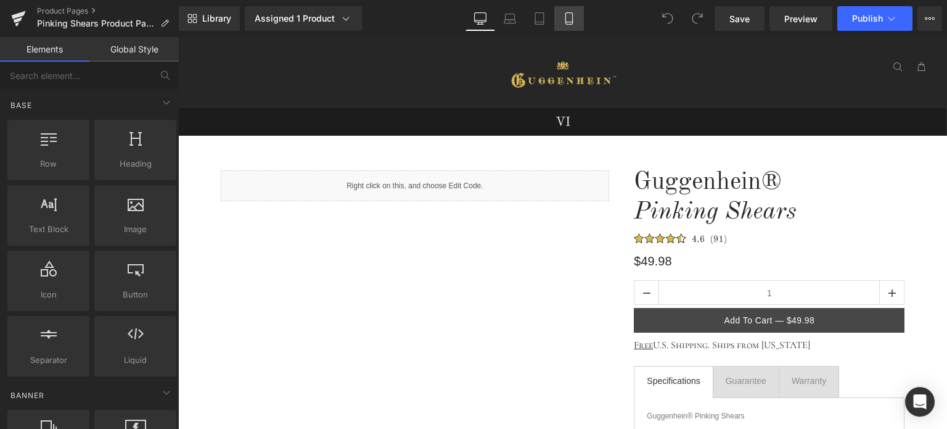
click at [570, 22] on icon at bounding box center [569, 22] width 7 height 0
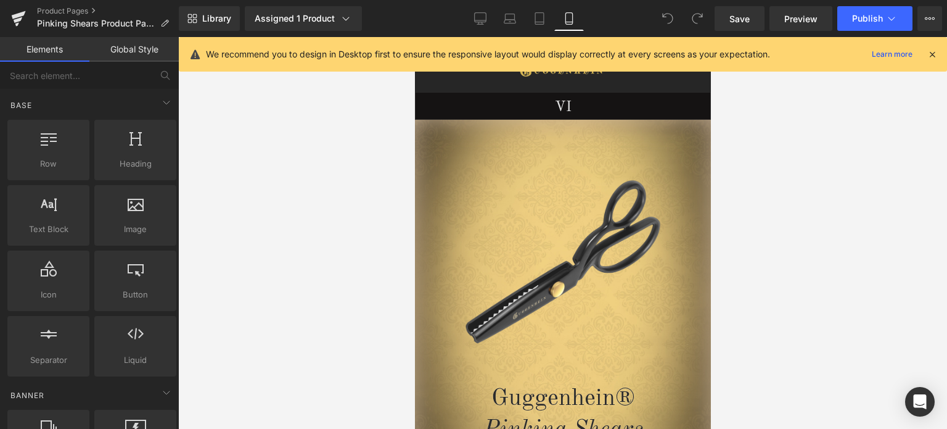
click at [927, 52] on icon at bounding box center [932, 54] width 11 height 11
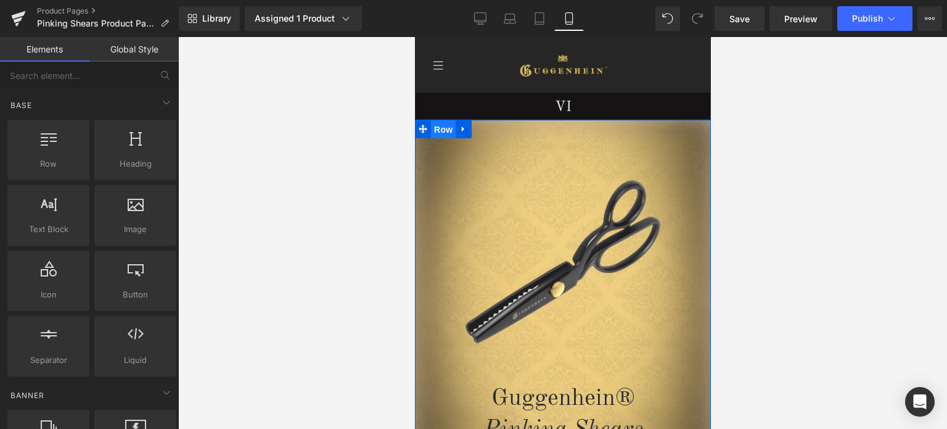
click at [438, 131] on span "Row" at bounding box center [442, 129] width 25 height 19
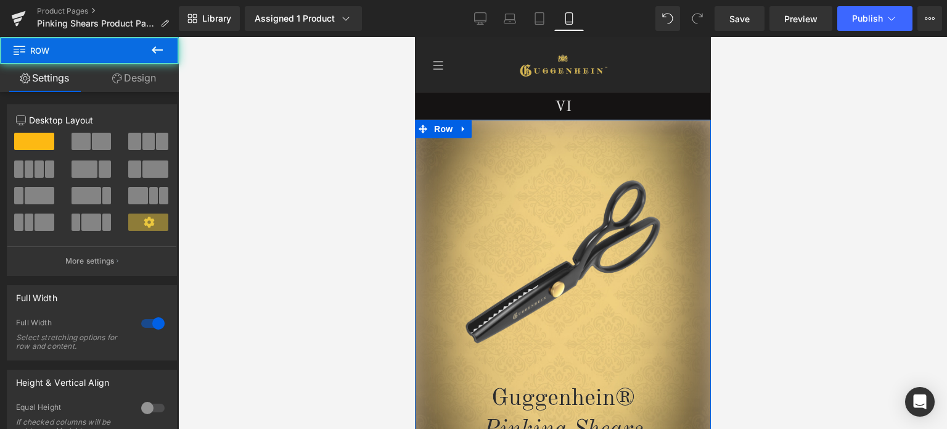
click at [141, 75] on link "Design" at bounding box center [133, 78] width 89 height 28
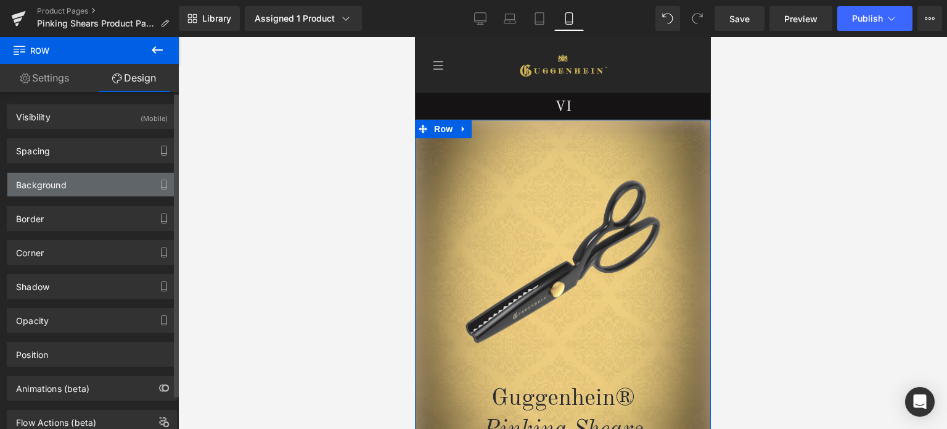
click at [80, 182] on div "Background" at bounding box center [91, 184] width 169 height 23
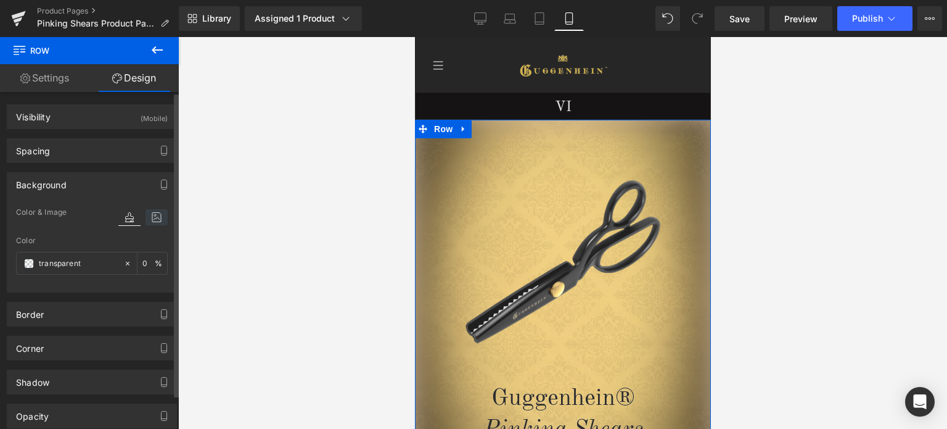
click at [146, 217] on icon at bounding box center [157, 217] width 22 height 16
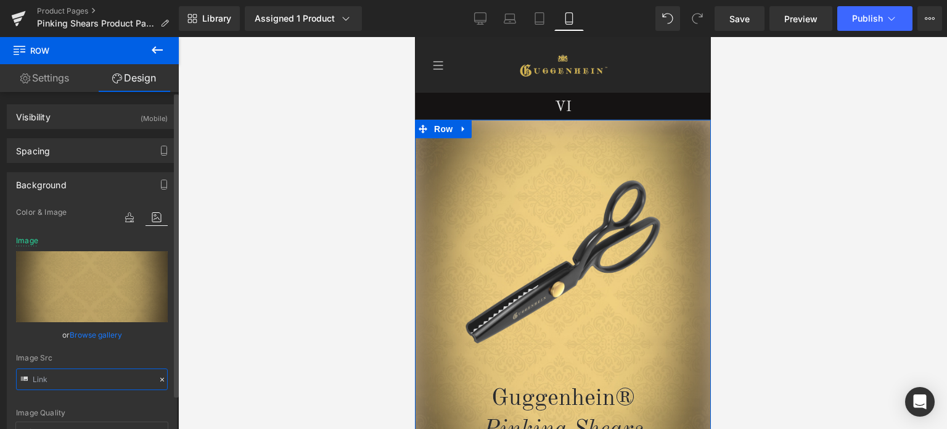
click at [86, 375] on input "text" at bounding box center [92, 379] width 152 height 22
type input "[URL][DOMAIN_NAME]"
click at [157, 353] on div "Image Src" at bounding box center [92, 357] width 152 height 9
click at [69, 12] on link "Product Pages" at bounding box center [108, 11] width 142 height 10
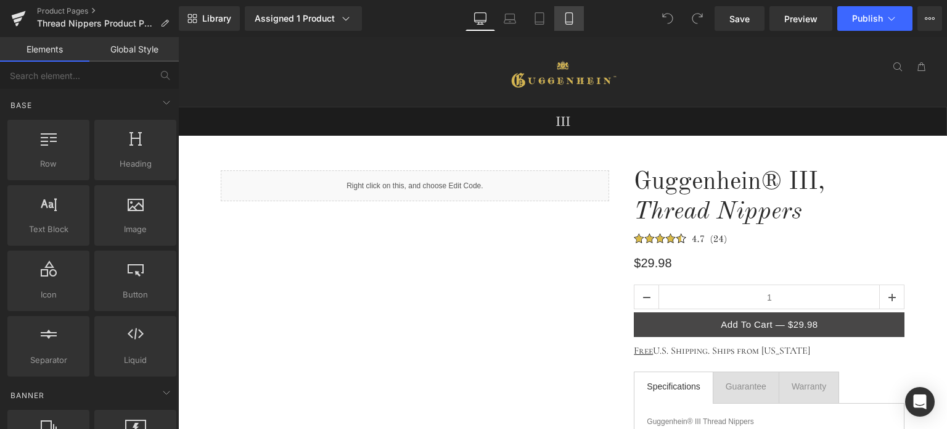
click at [575, 24] on icon at bounding box center [569, 18] width 12 height 12
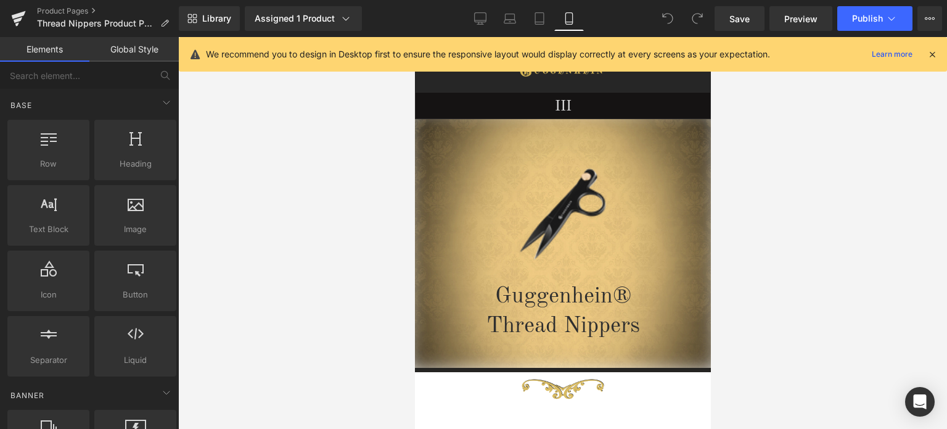
click at [931, 56] on icon at bounding box center [932, 54] width 11 height 11
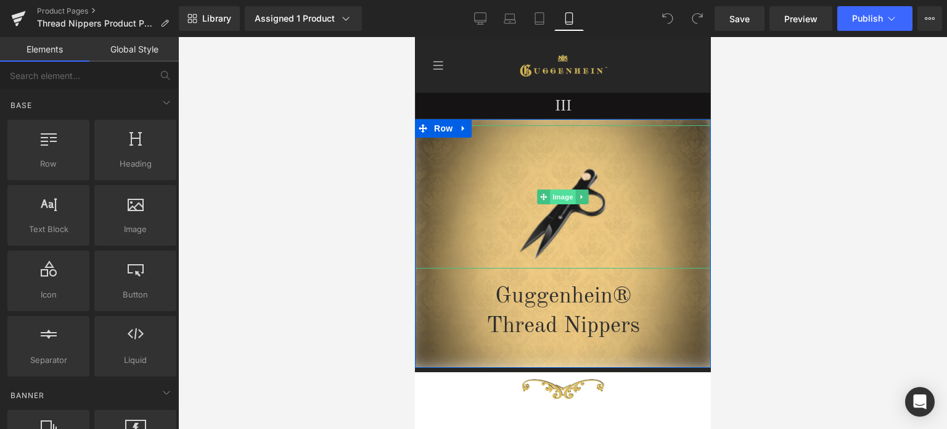
click at [557, 201] on span "Image" at bounding box center [563, 196] width 26 height 15
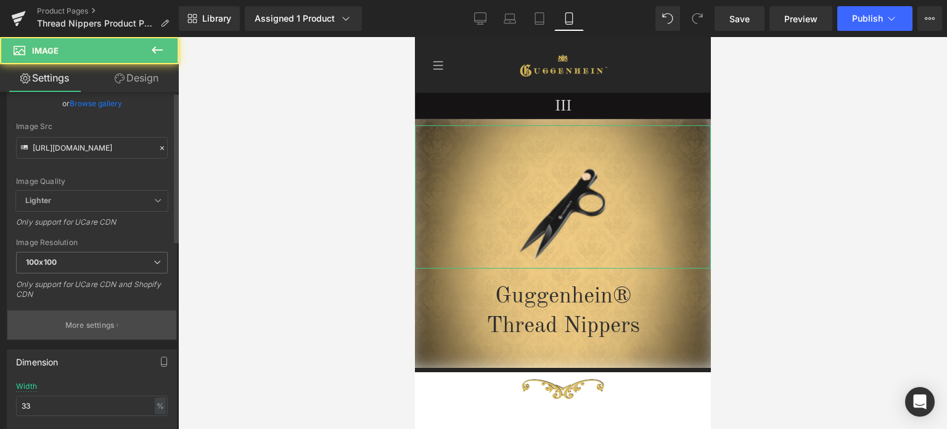
scroll to position [123, 0]
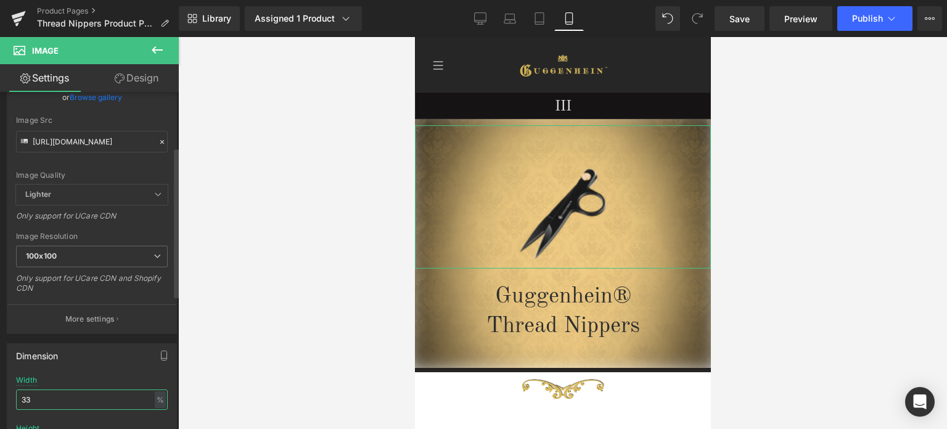
click at [20, 398] on input "33" at bounding box center [92, 399] width 152 height 20
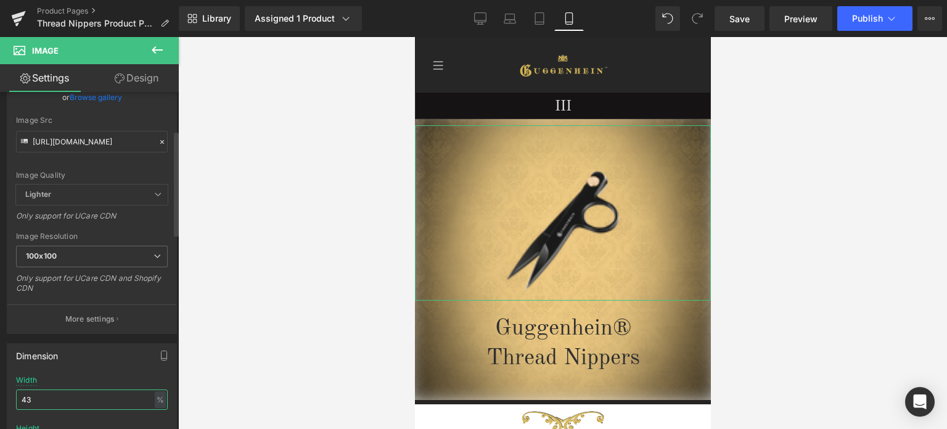
click at [21, 397] on input "43" at bounding box center [92, 399] width 152 height 20
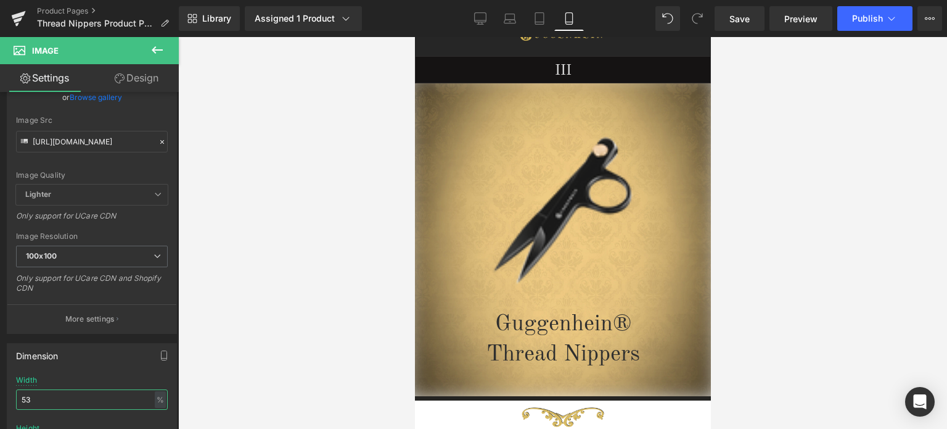
scroll to position [6, 0]
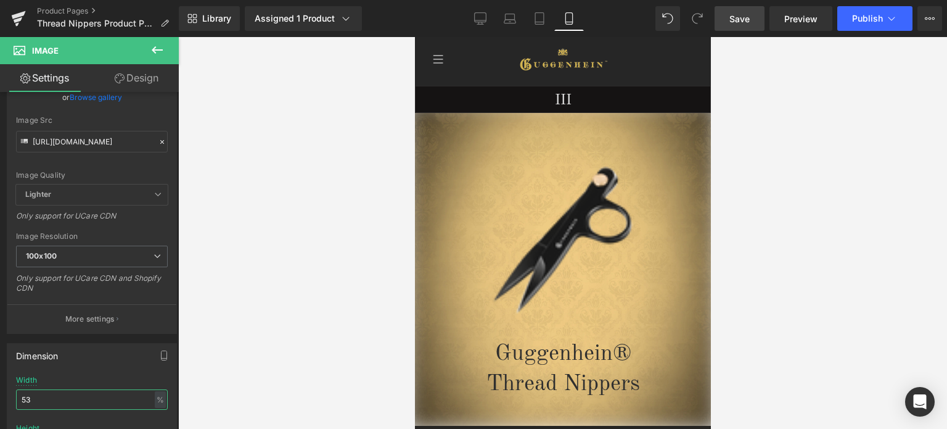
type input "53"
click at [739, 21] on span "Save" at bounding box center [740, 18] width 20 height 13
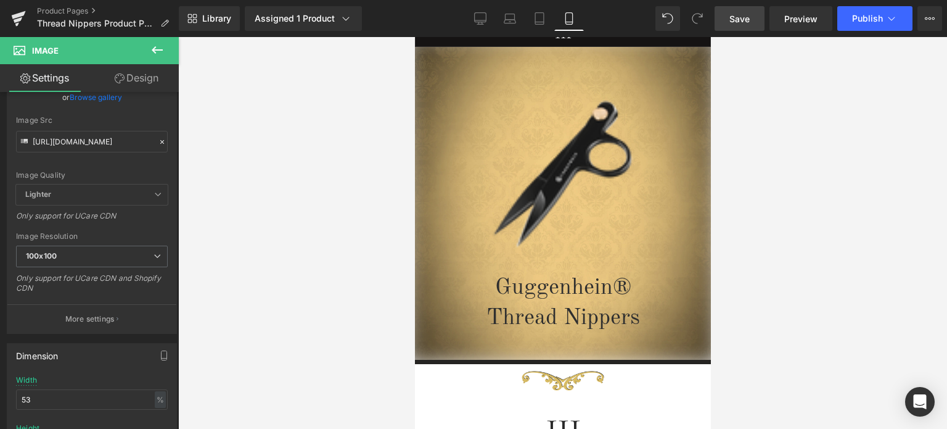
scroll to position [22, 0]
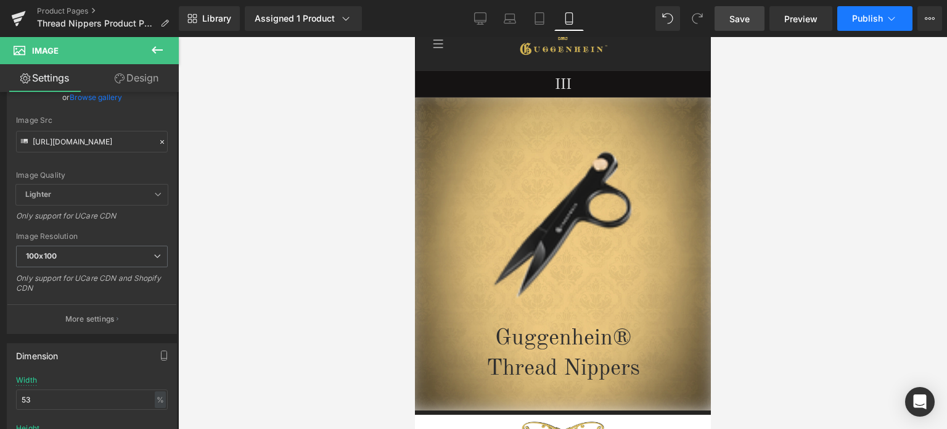
click at [875, 22] on span "Publish" at bounding box center [867, 19] width 31 height 10
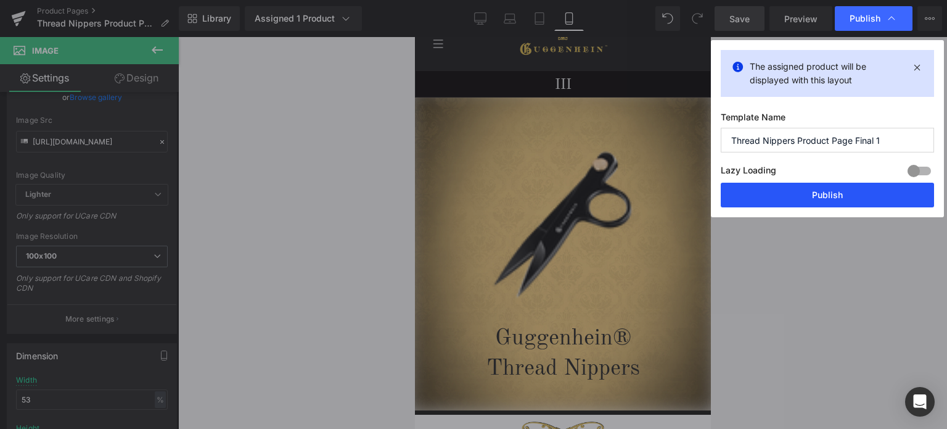
click at [831, 196] on button "Publish" at bounding box center [827, 195] width 213 height 25
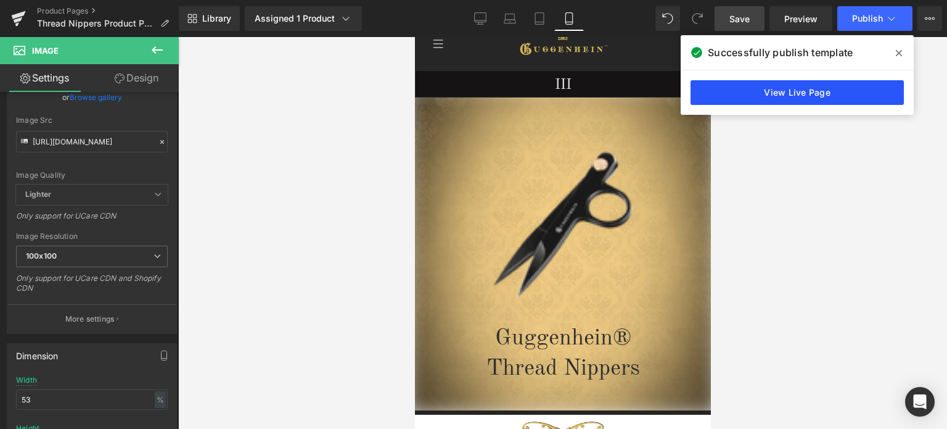
click at [795, 88] on link "View Live Page" at bounding box center [797, 92] width 213 height 25
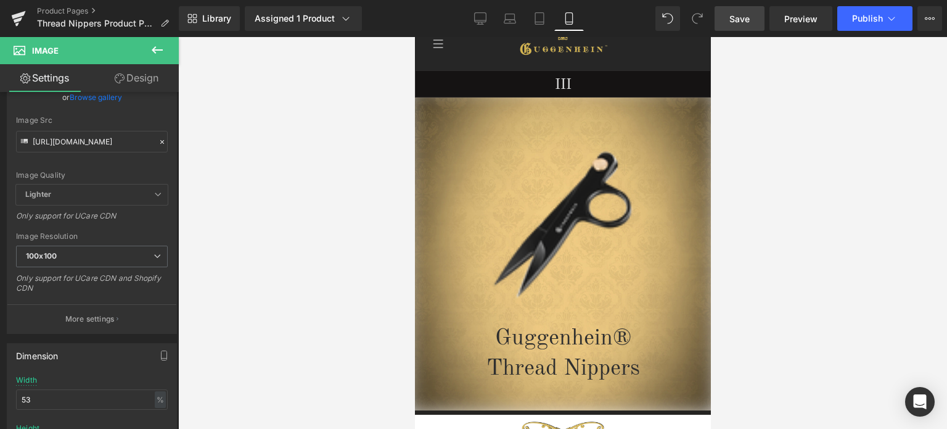
click at [742, 19] on span "Save" at bounding box center [740, 18] width 20 height 13
click at [783, 23] on link "Preview" at bounding box center [801, 18] width 63 height 25
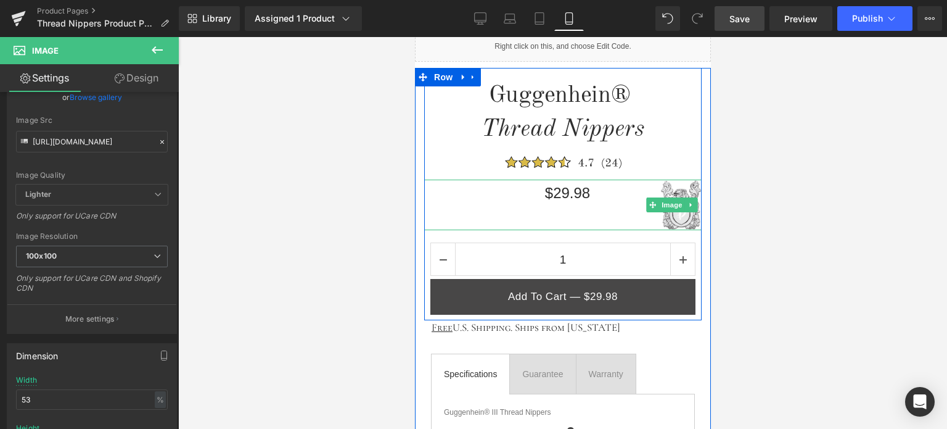
scroll to position [577, 0]
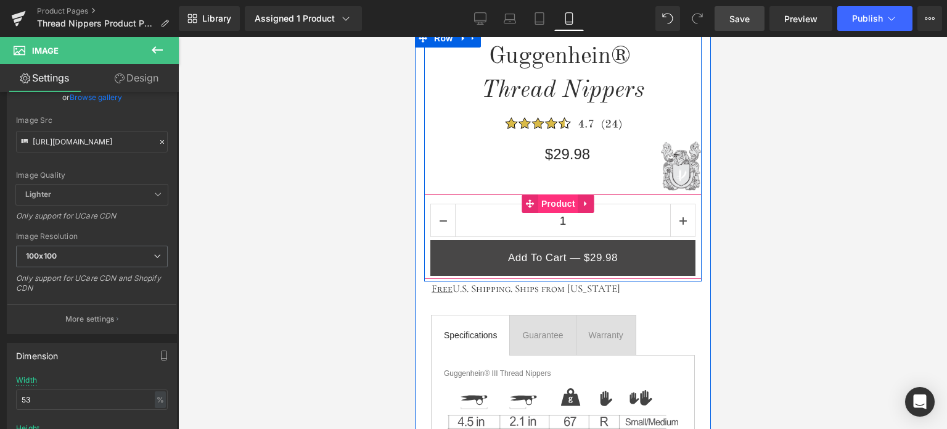
click at [559, 199] on span "Product" at bounding box center [558, 203] width 40 height 19
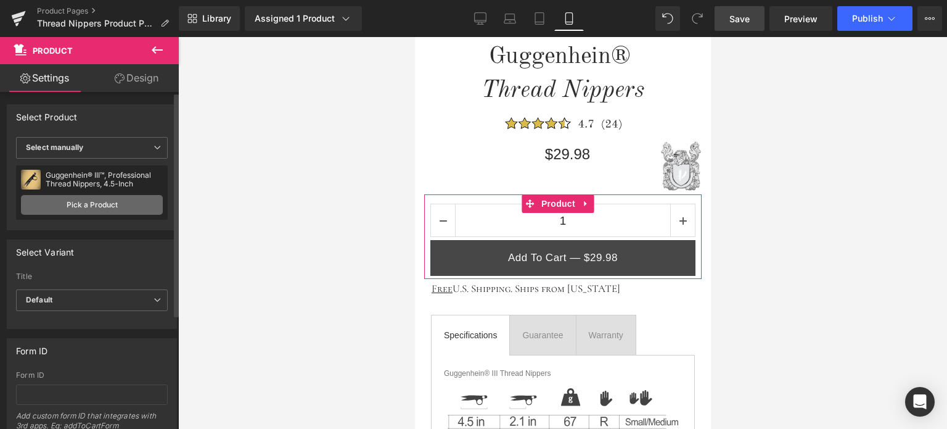
click at [83, 203] on link "Pick a Product" at bounding box center [92, 205] width 142 height 20
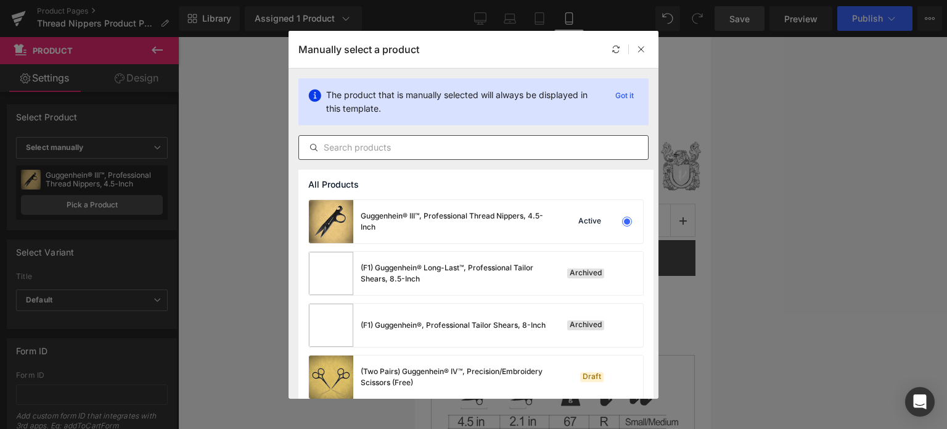
click at [384, 147] on input "text" at bounding box center [473, 147] width 349 height 15
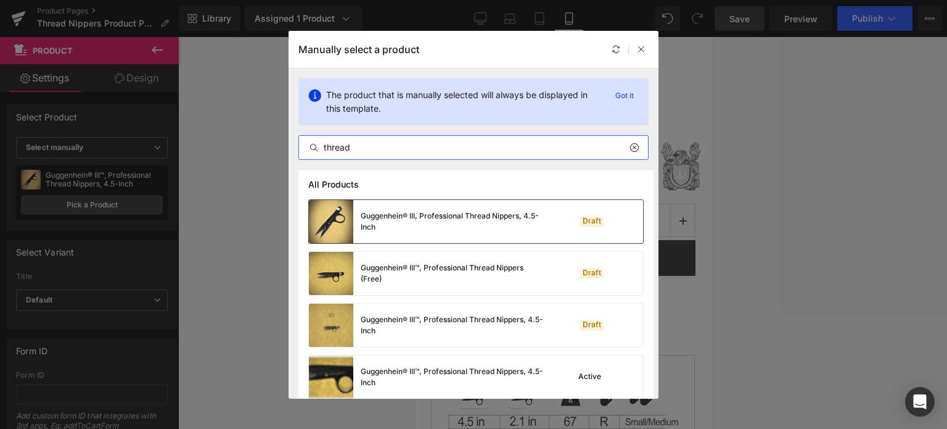
type input "thread"
click at [393, 213] on div "Guggenhein® III, Professional Thread Nippers, 4.5-Inch" at bounding box center [453, 221] width 185 height 22
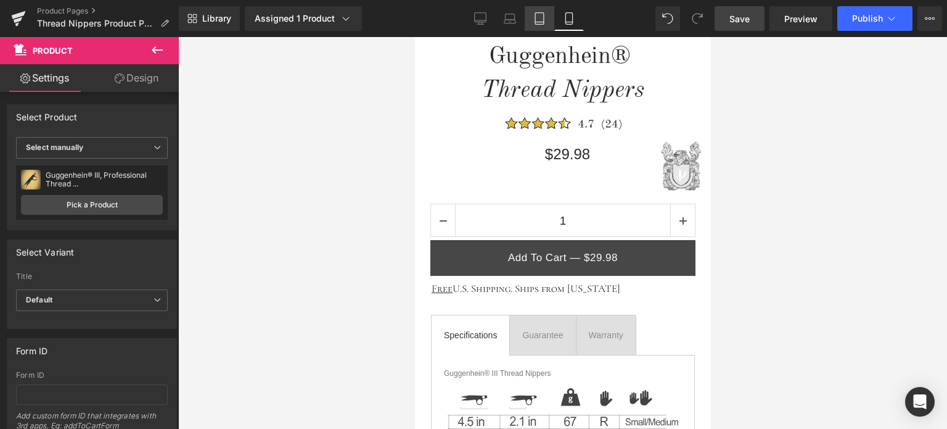
click at [546, 22] on link "Tablet" at bounding box center [540, 18] width 30 height 25
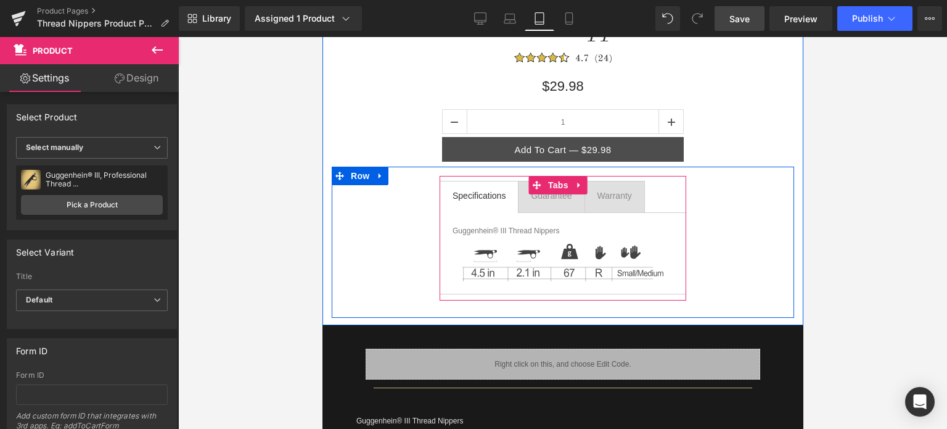
scroll to position [185, 0]
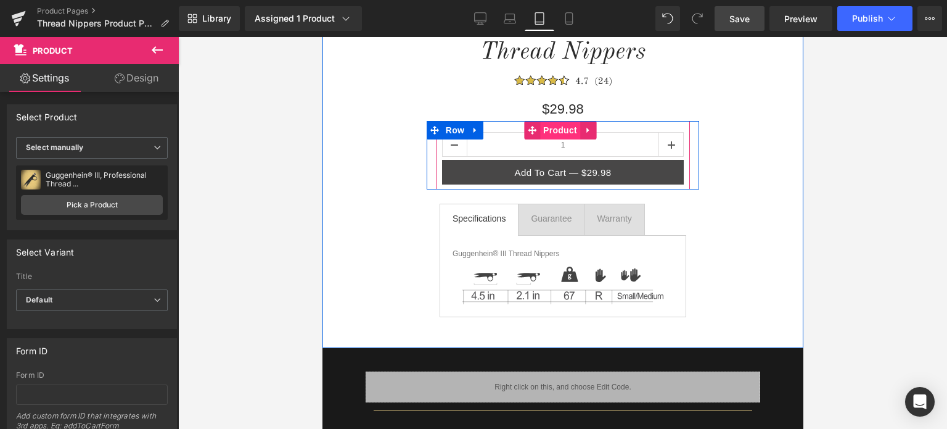
click at [553, 130] on span "Product" at bounding box center [560, 130] width 40 height 19
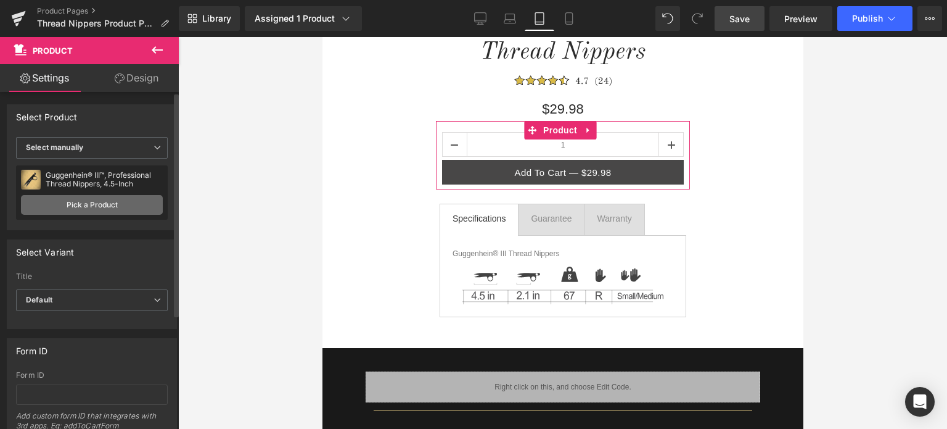
click at [89, 201] on link "Pick a Product" at bounding box center [92, 205] width 142 height 20
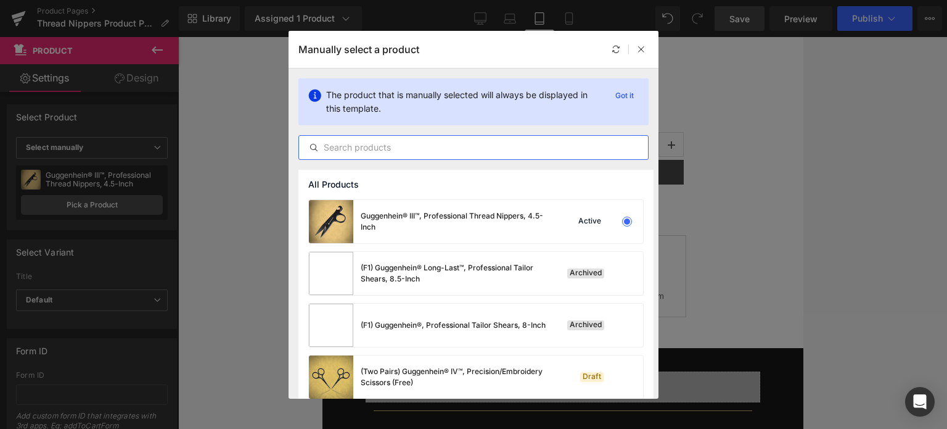
click at [360, 145] on input "text" at bounding box center [473, 147] width 349 height 15
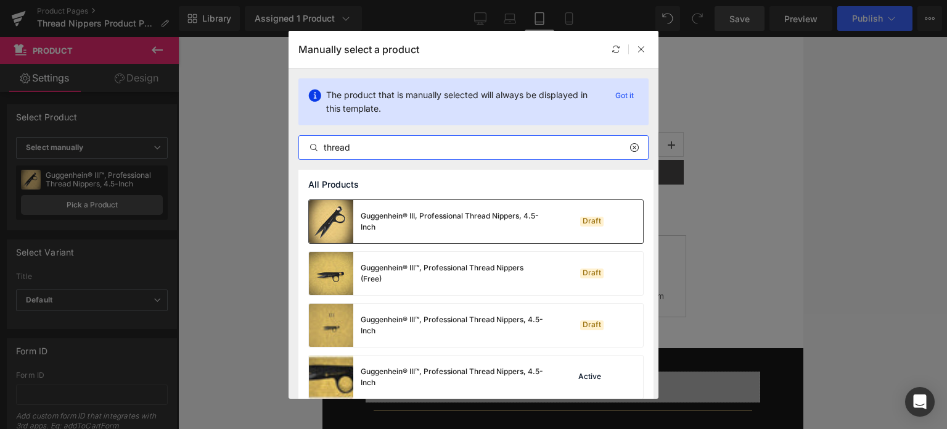
type input "thread"
click at [345, 224] on img at bounding box center [331, 221] width 44 height 43
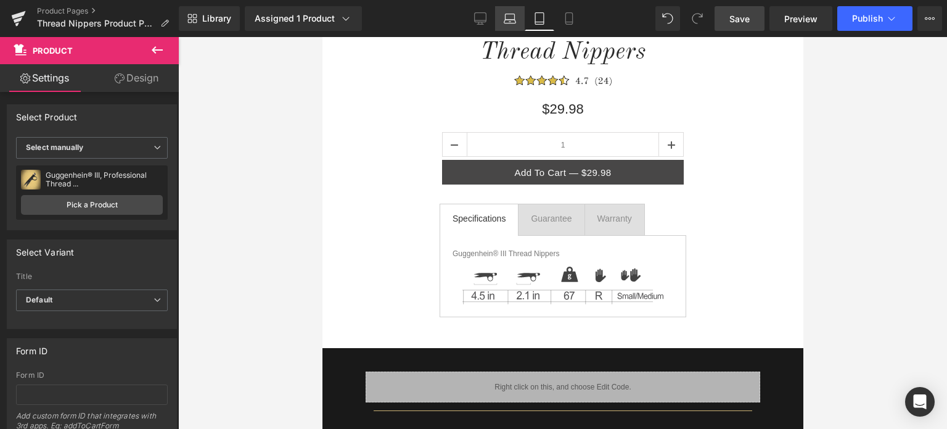
click at [509, 23] on icon at bounding box center [510, 22] width 12 height 4
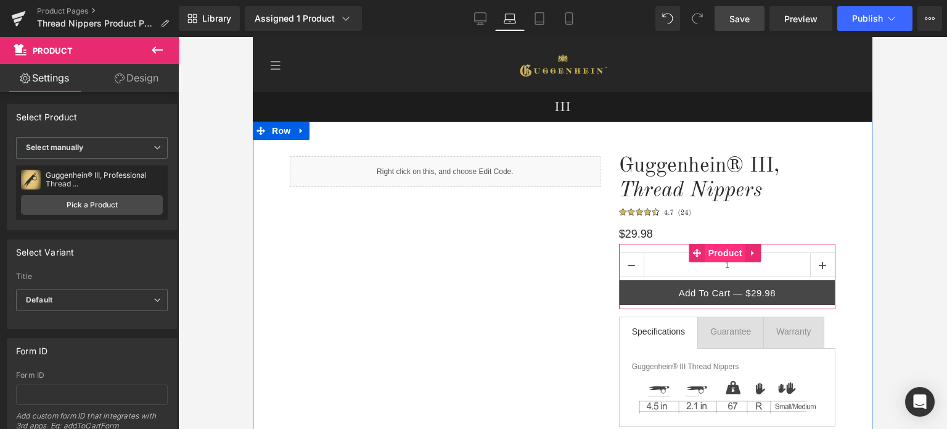
click at [726, 253] on span "Product" at bounding box center [726, 253] width 40 height 19
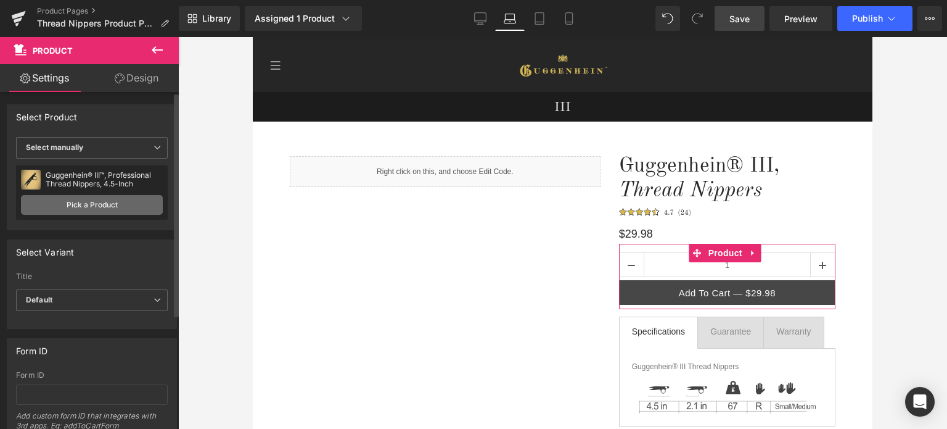
click at [86, 206] on link "Pick a Product" at bounding box center [92, 205] width 142 height 20
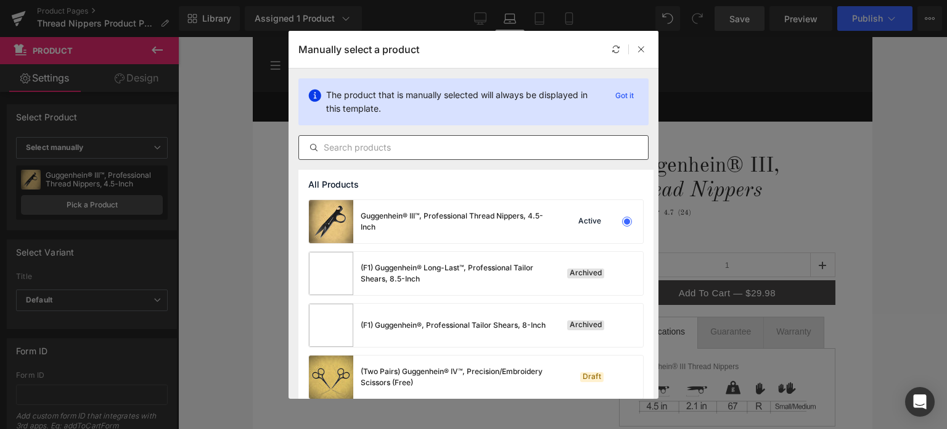
click at [371, 146] on input "text" at bounding box center [473, 147] width 349 height 15
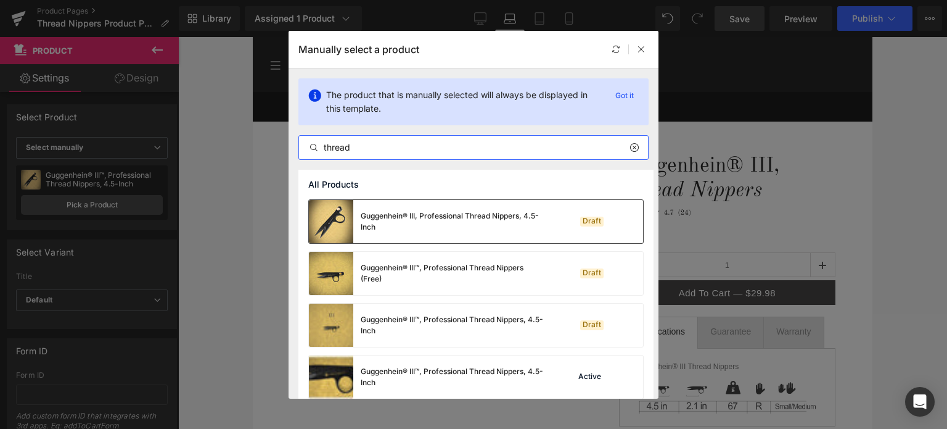
type input "thread"
click at [376, 215] on div "Guggenhein® III, Professional Thread Nippers, 4.5-Inch" at bounding box center [453, 221] width 185 height 22
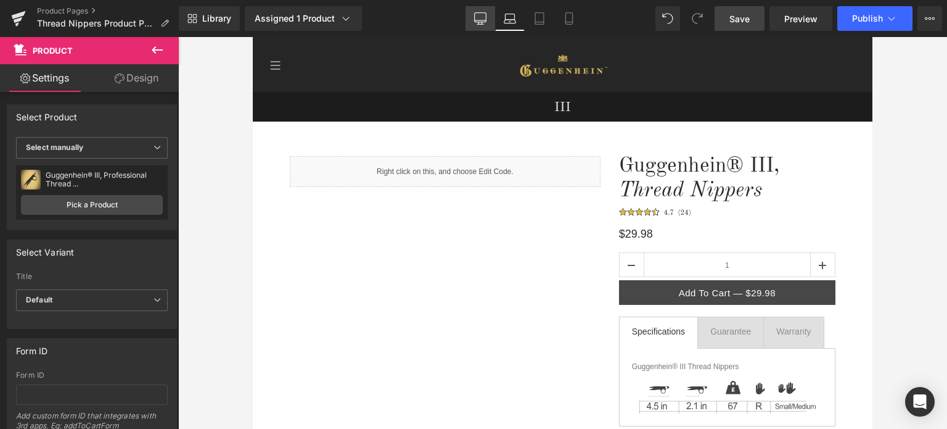
click at [477, 16] on icon at bounding box center [480, 18] width 12 height 12
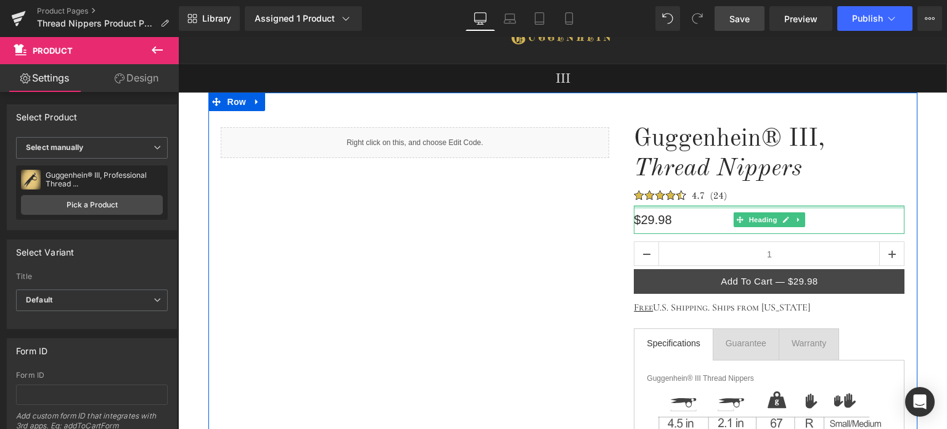
scroll to position [62, 0]
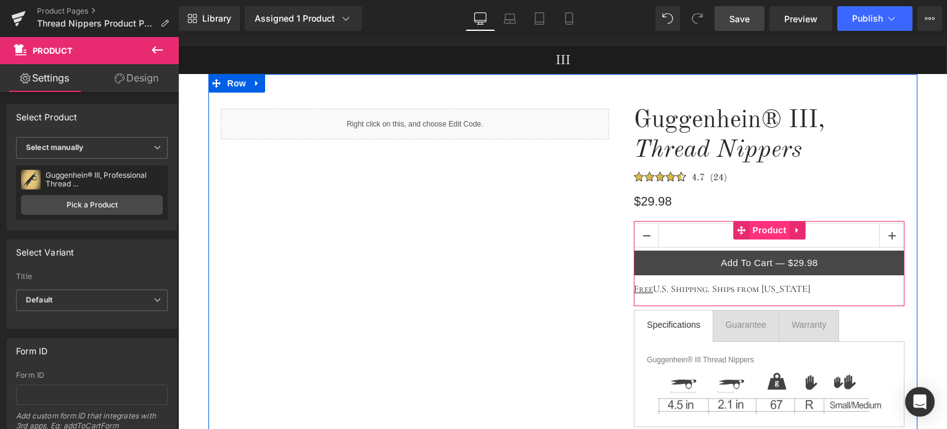
click at [768, 232] on span "Product" at bounding box center [769, 230] width 40 height 19
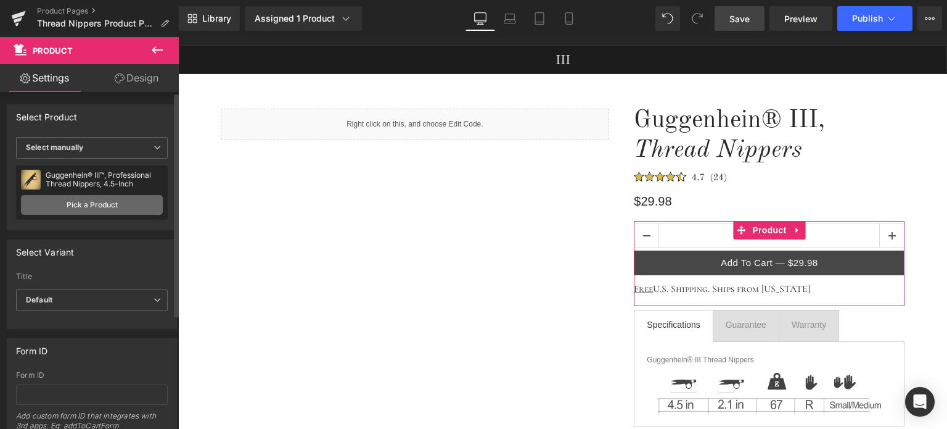
click at [93, 207] on link "Pick a Product" at bounding box center [92, 205] width 142 height 20
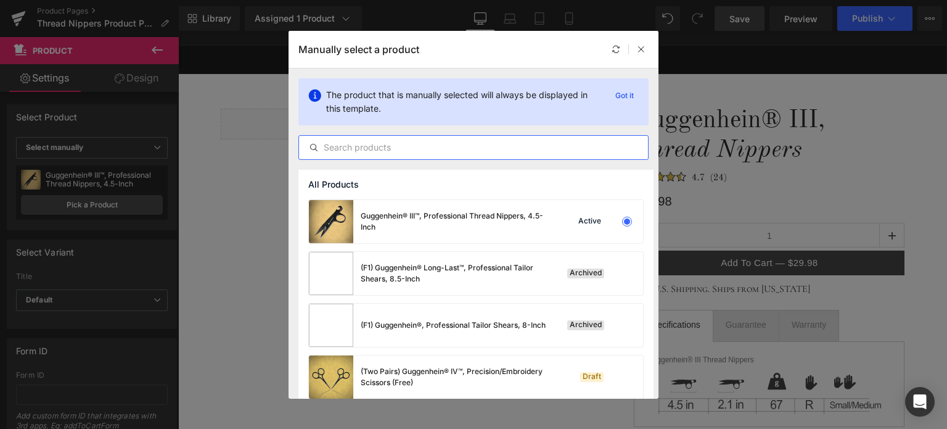
click at [369, 147] on input "text" at bounding box center [473, 147] width 349 height 15
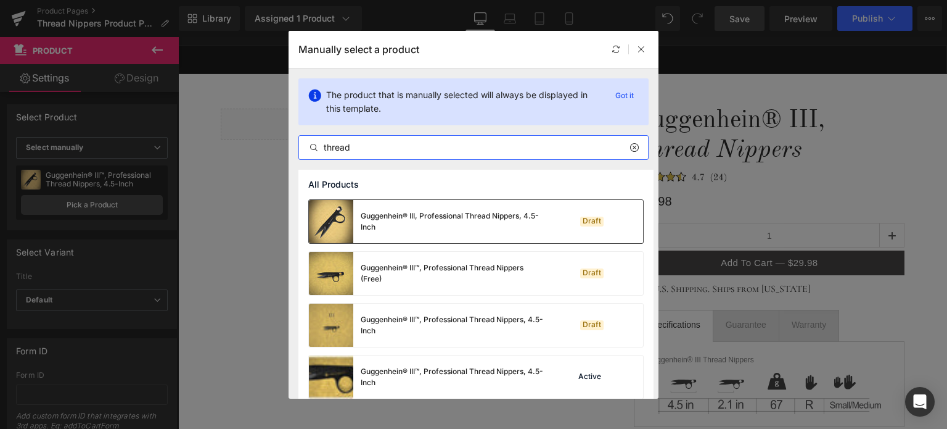
type input "thread"
click at [393, 216] on div "Guggenhein® III, Professional Thread Nippers, 4.5-Inch" at bounding box center [453, 221] width 185 height 22
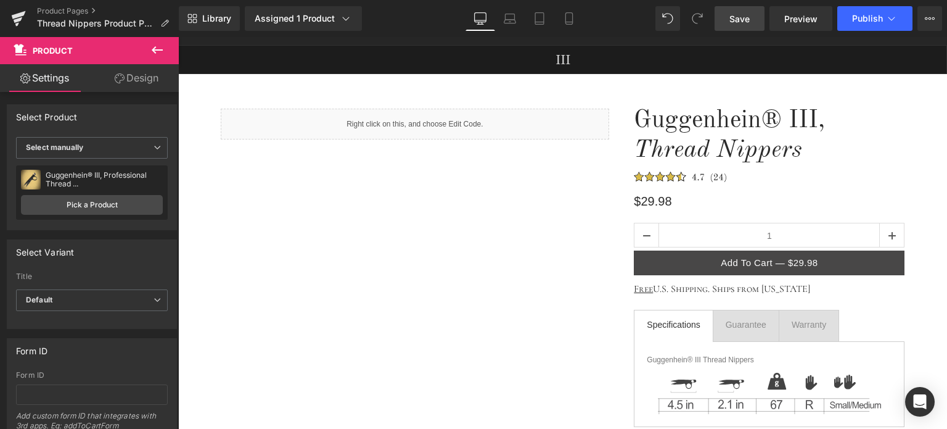
click at [738, 18] on span "Save" at bounding box center [740, 18] width 20 height 13
click at [802, 20] on span "Preview" at bounding box center [800, 18] width 33 height 13
click at [66, 11] on link "Product Pages" at bounding box center [108, 11] width 142 height 10
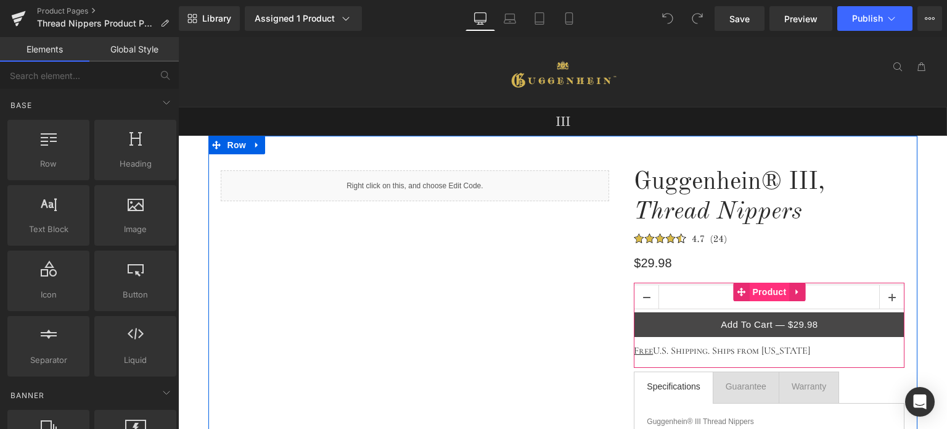
click at [768, 295] on span "Product" at bounding box center [769, 291] width 40 height 19
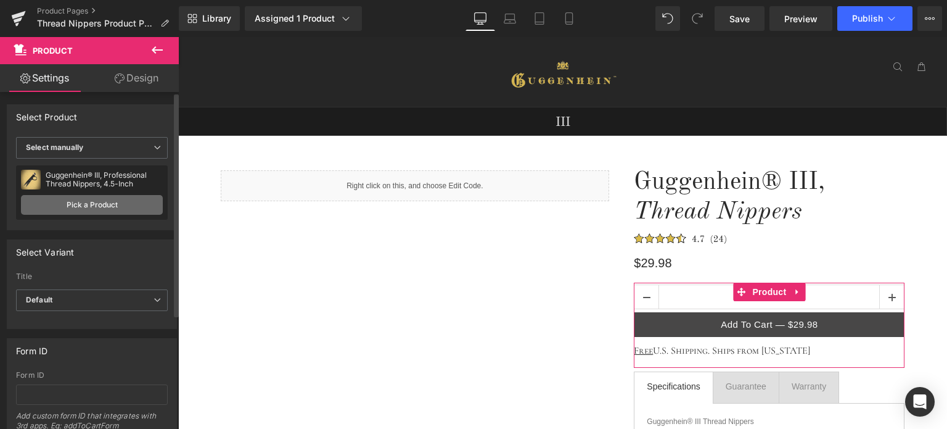
click at [90, 207] on link "Pick a Product" at bounding box center [92, 205] width 142 height 20
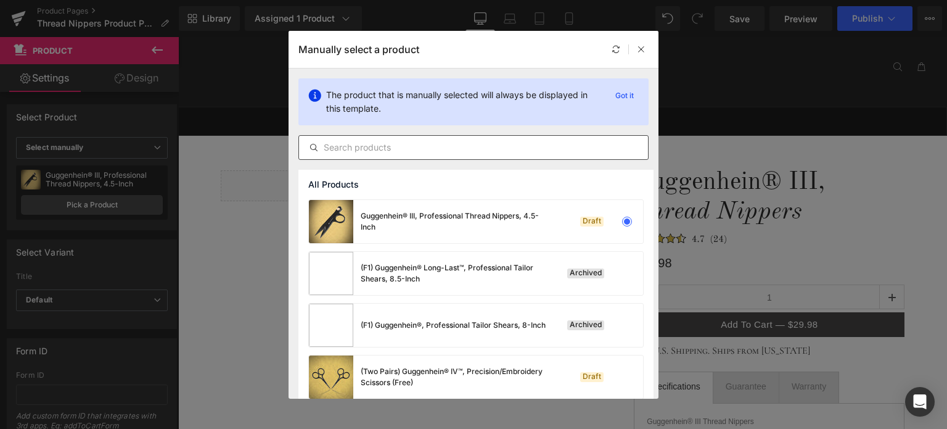
click at [382, 152] on input "text" at bounding box center [473, 147] width 349 height 15
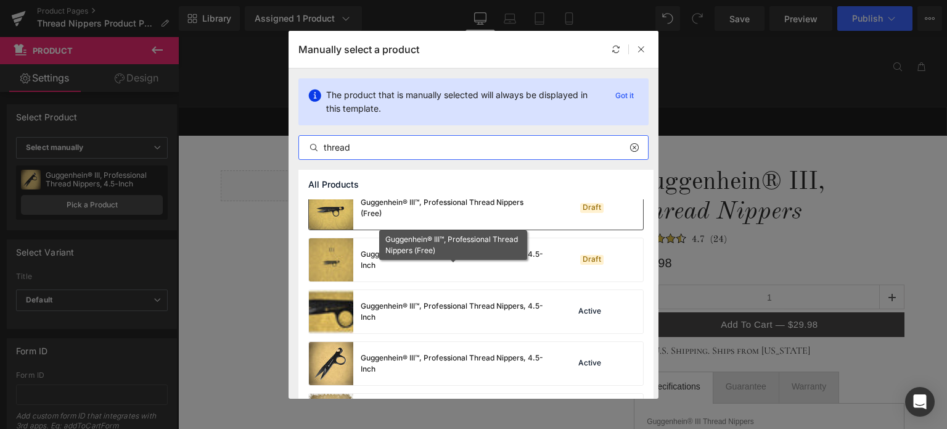
scroll to position [113, 0]
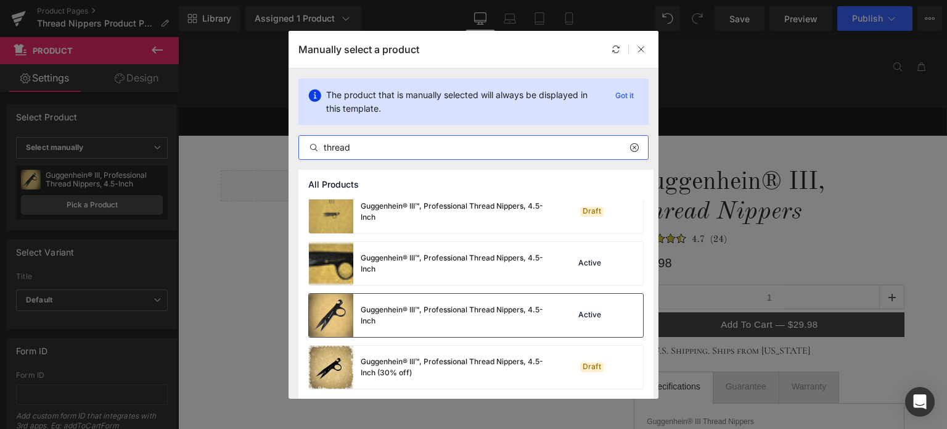
type input "thread"
click at [395, 307] on div "Guggenhein® III™, Professional Thread Nippers, 4.5-Inch" at bounding box center [453, 315] width 185 height 22
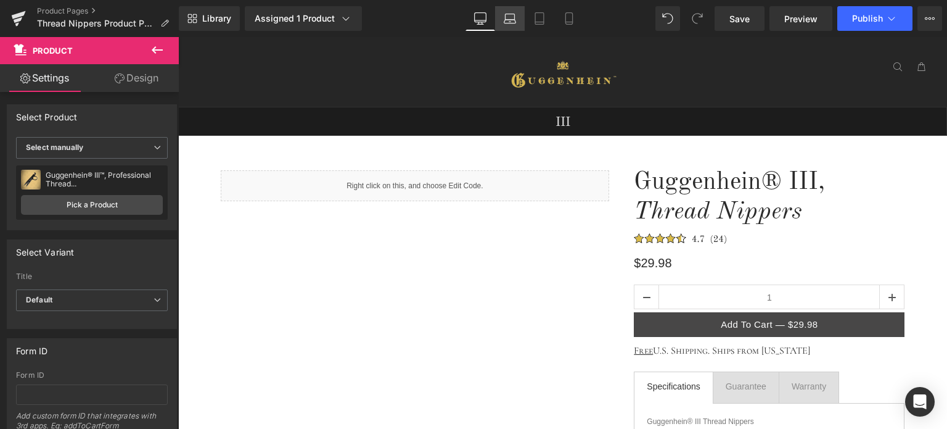
drag, startPoint x: 508, startPoint y: 19, endPoint x: 282, endPoint y: 23, distance: 225.8
click at [508, 20] on icon at bounding box center [510, 22] width 12 height 4
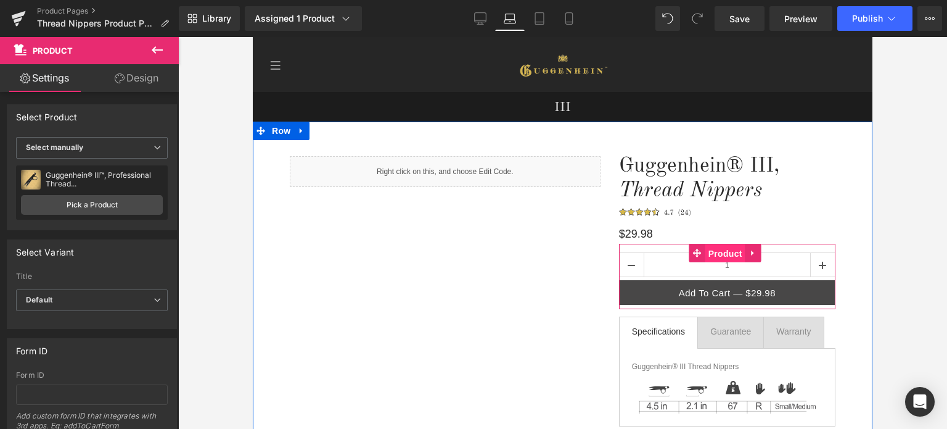
click at [712, 252] on span "Product" at bounding box center [726, 253] width 40 height 19
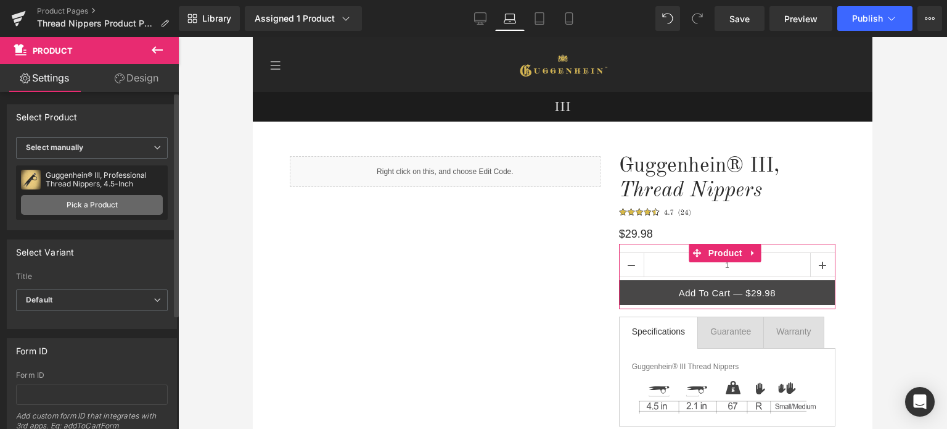
click at [134, 204] on link "Pick a Product" at bounding box center [92, 205] width 142 height 20
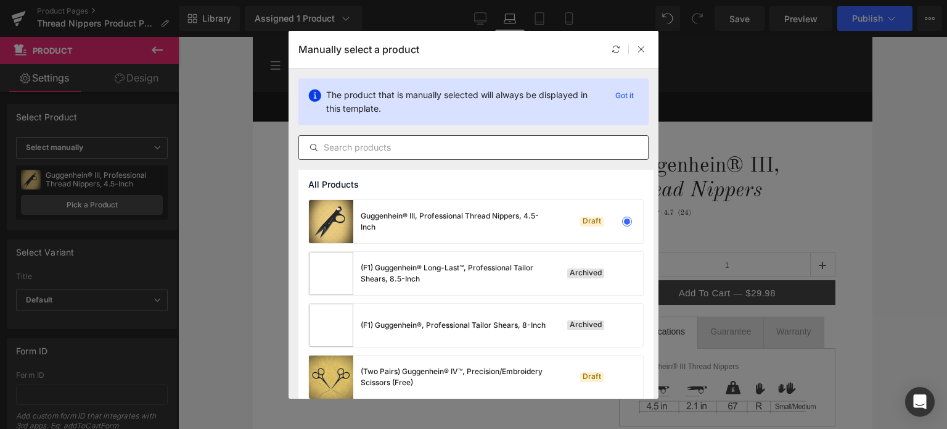
click at [397, 148] on input "text" at bounding box center [473, 147] width 349 height 15
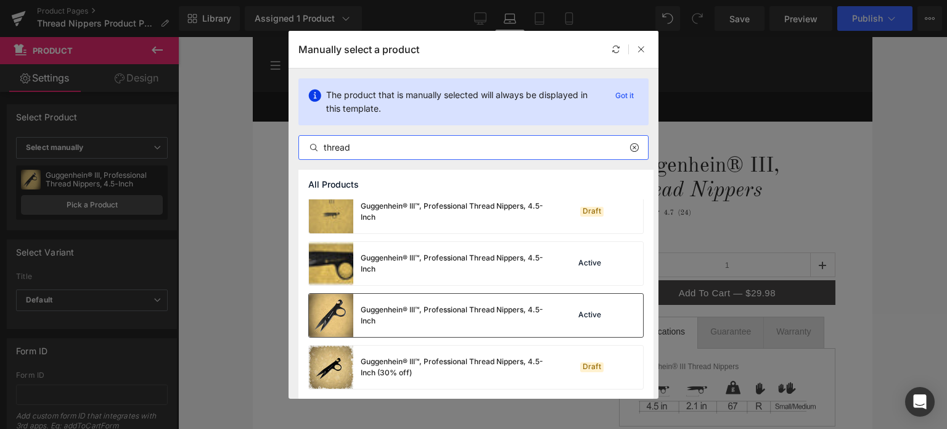
type input "thread"
click at [410, 310] on div "Guggenhein® III™, Professional Thread Nippers, 4.5-Inch" at bounding box center [453, 315] width 185 height 22
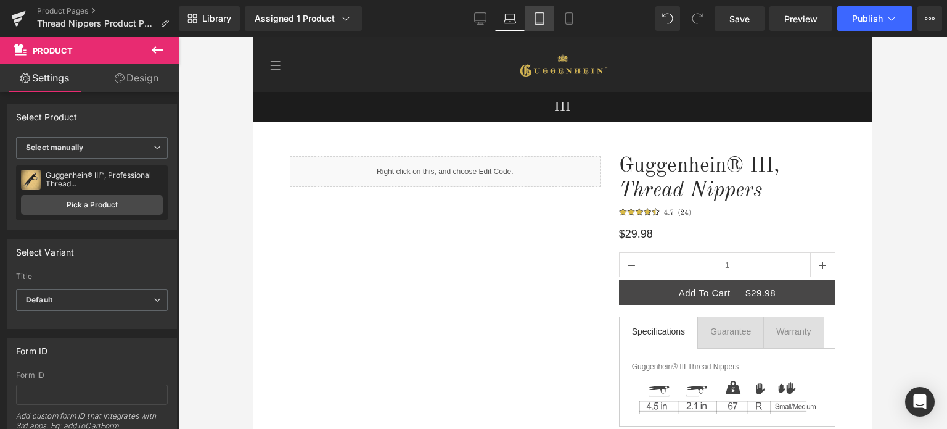
click at [540, 14] on icon at bounding box center [539, 18] width 12 height 12
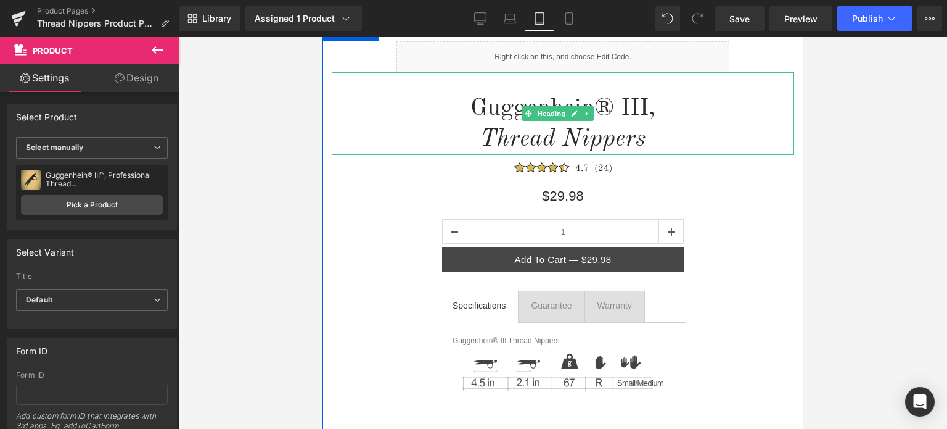
scroll to position [123, 0]
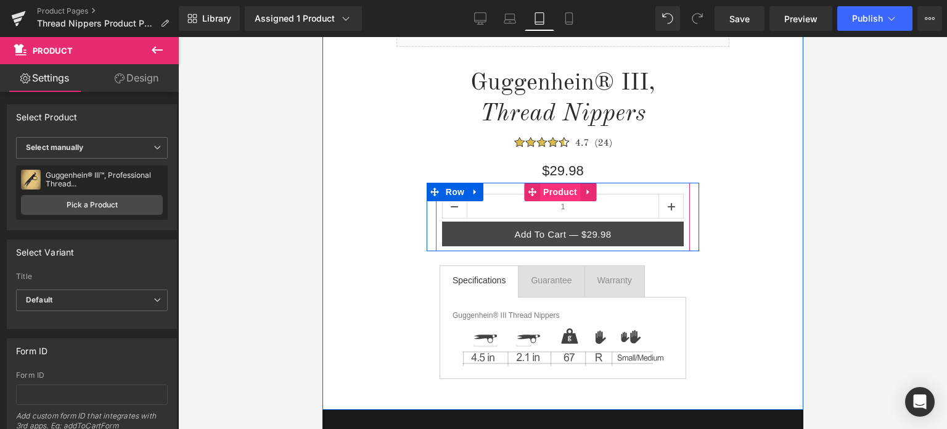
click at [552, 196] on span "Product" at bounding box center [560, 192] width 40 height 19
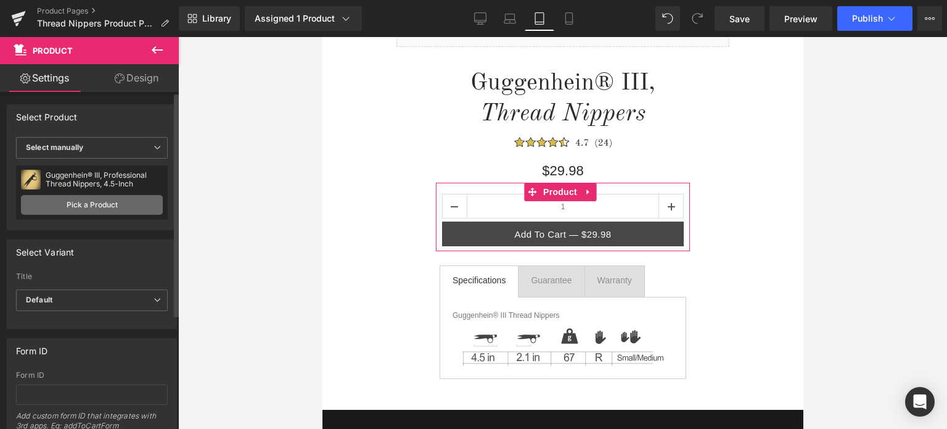
click at [98, 205] on link "Pick a Product" at bounding box center [92, 205] width 142 height 20
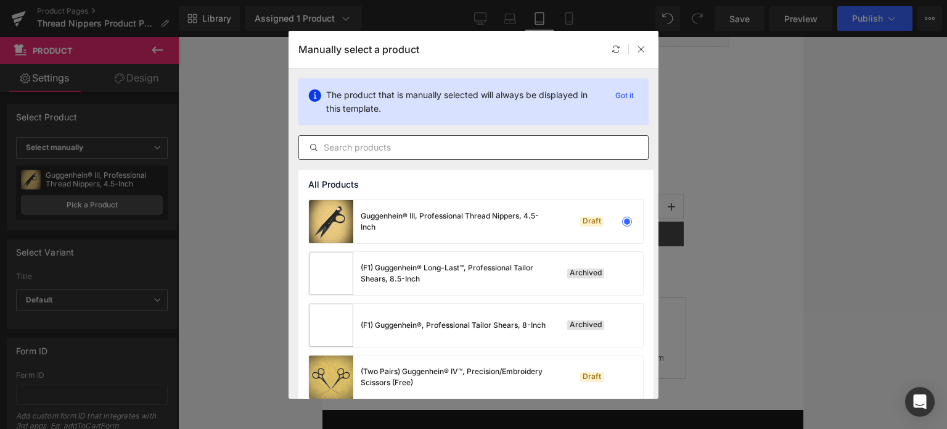
click at [366, 149] on input "text" at bounding box center [473, 147] width 349 height 15
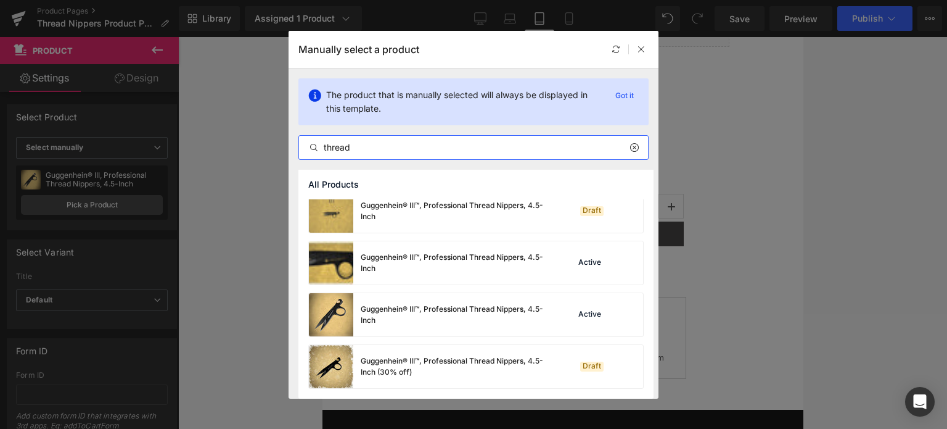
scroll to position [113, 0]
type input "thread"
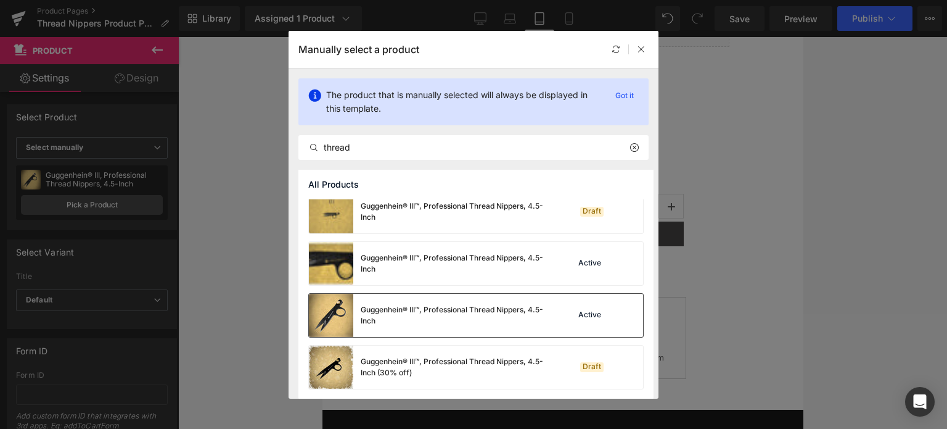
click at [451, 307] on div "Guggenhein® III™, Professional Thread Nippers, 4.5-Inch" at bounding box center [453, 315] width 185 height 22
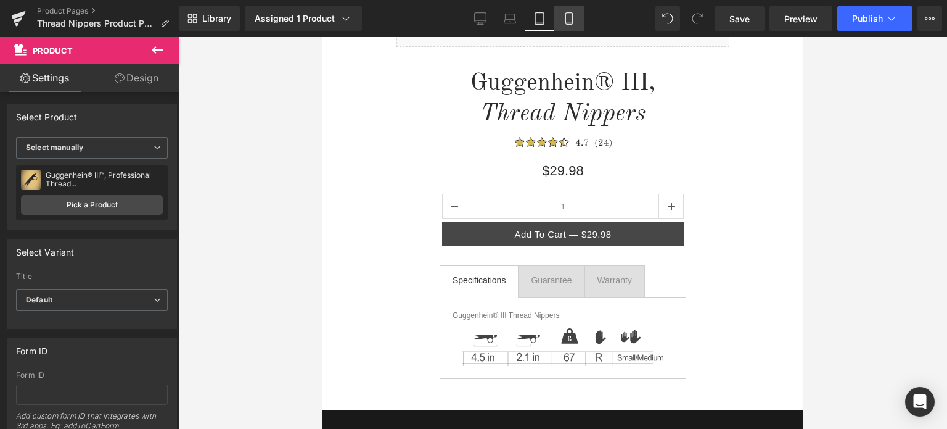
click at [570, 15] on icon at bounding box center [569, 18] width 12 height 12
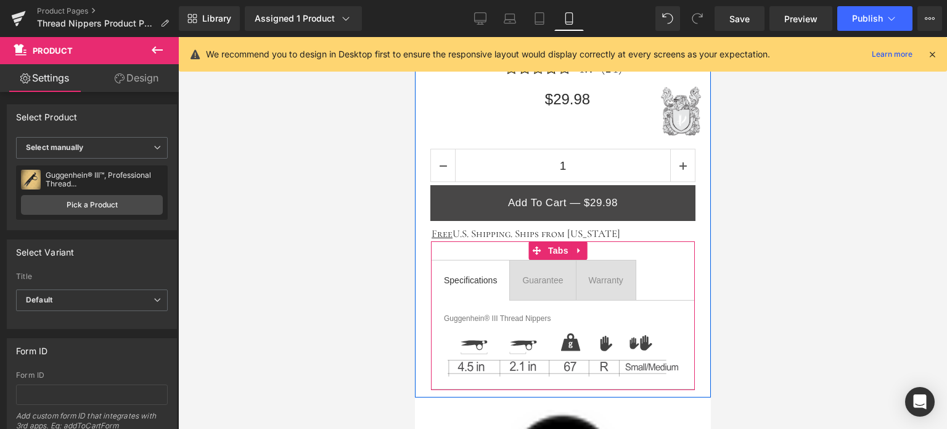
scroll to position [617, 0]
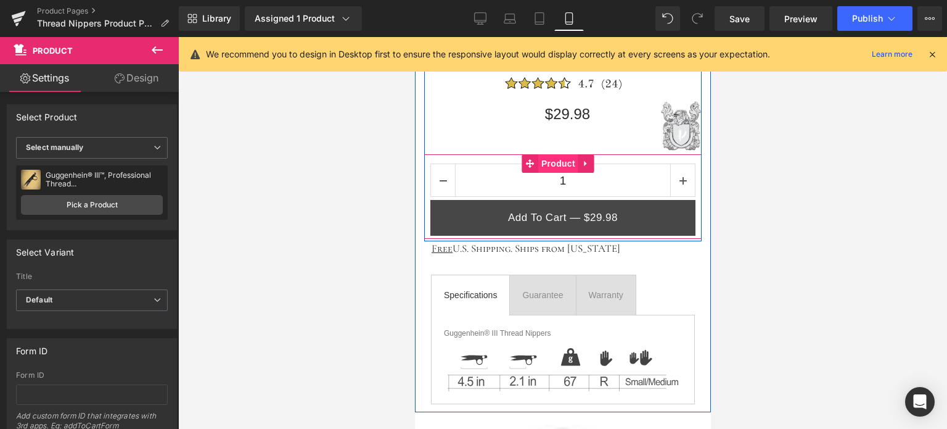
click at [558, 161] on span "Product" at bounding box center [558, 163] width 40 height 19
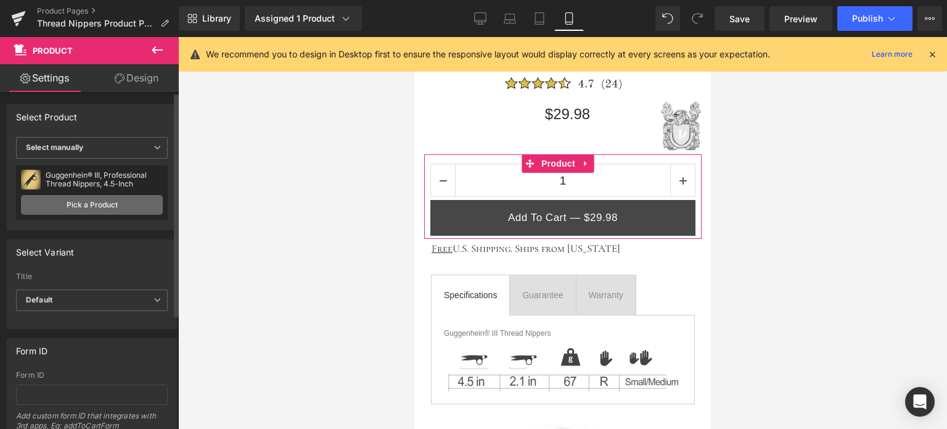
click at [91, 208] on link "Pick a Product" at bounding box center [92, 205] width 142 height 20
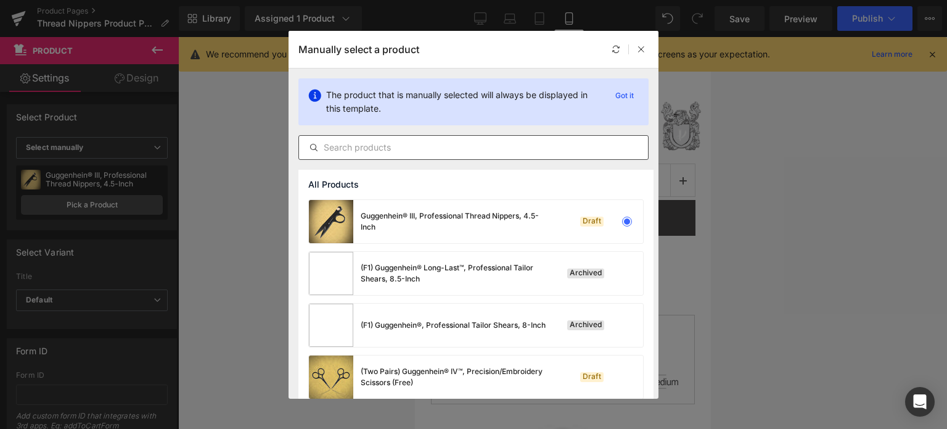
click at [368, 149] on input "text" at bounding box center [473, 147] width 349 height 15
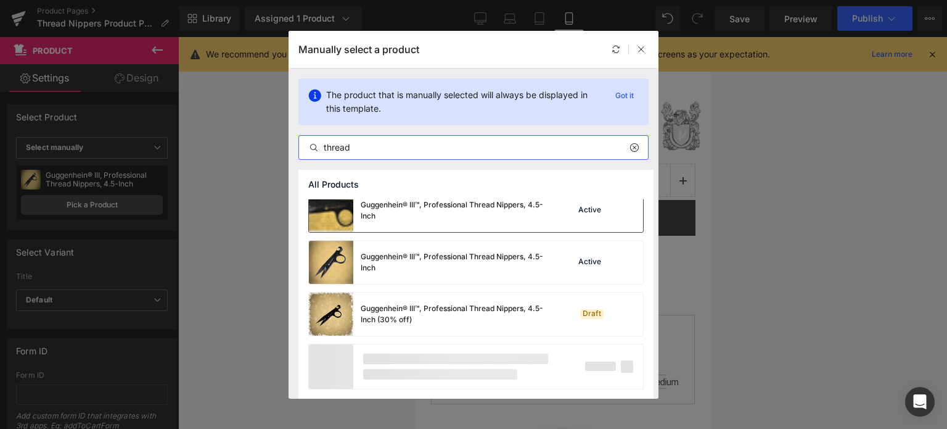
scroll to position [113, 0]
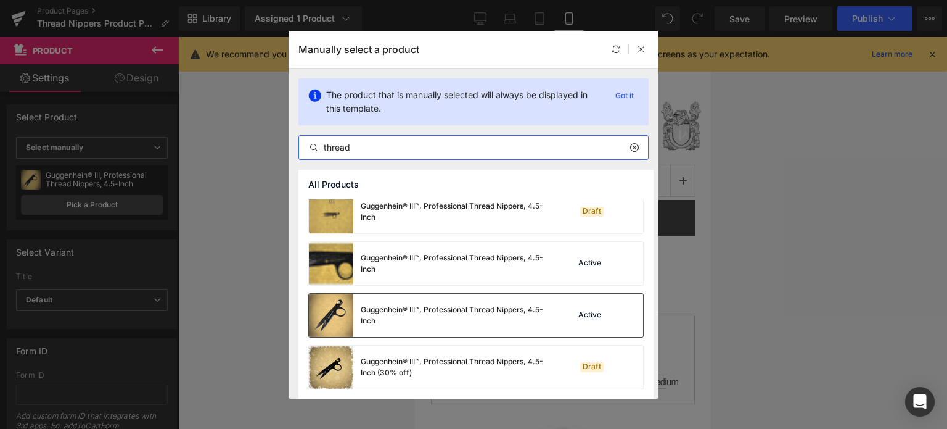
type input "thread"
click at [406, 311] on div "Guggenhein® III™, Professional Thread Nippers, 4.5-Inch" at bounding box center [453, 315] width 185 height 22
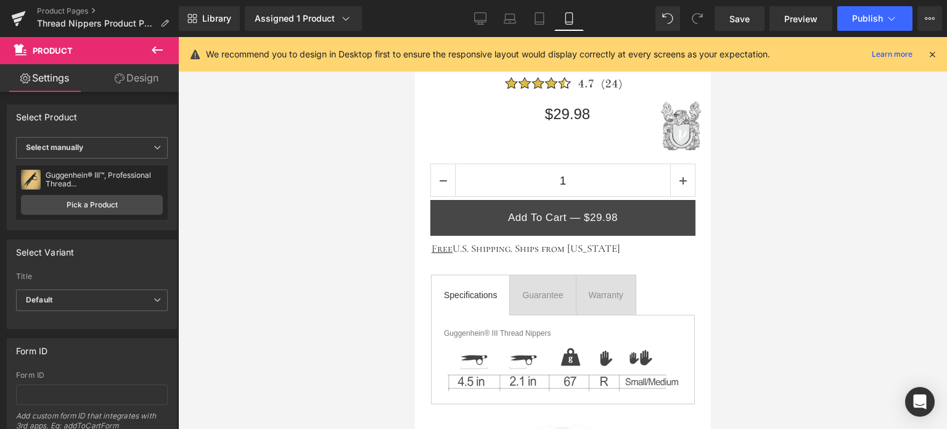
click at [930, 50] on icon at bounding box center [932, 54] width 11 height 11
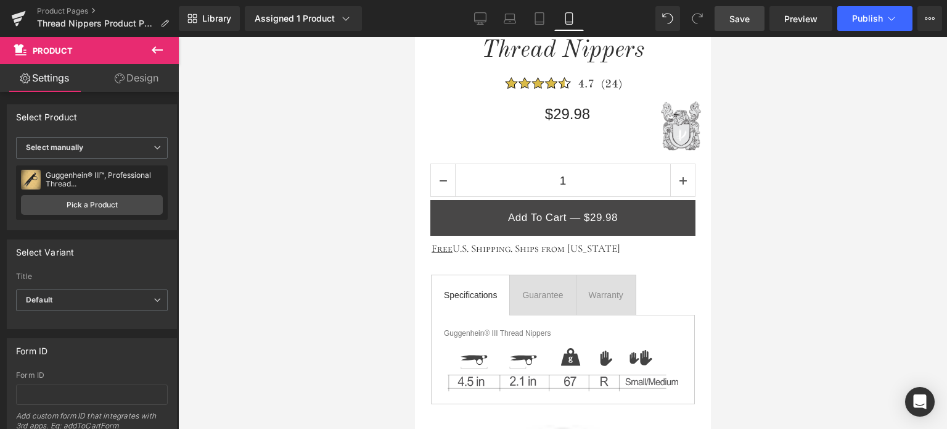
click at [744, 15] on span "Save" at bounding box center [740, 18] width 20 height 13
click at [742, 17] on span "Save" at bounding box center [740, 18] width 20 height 13
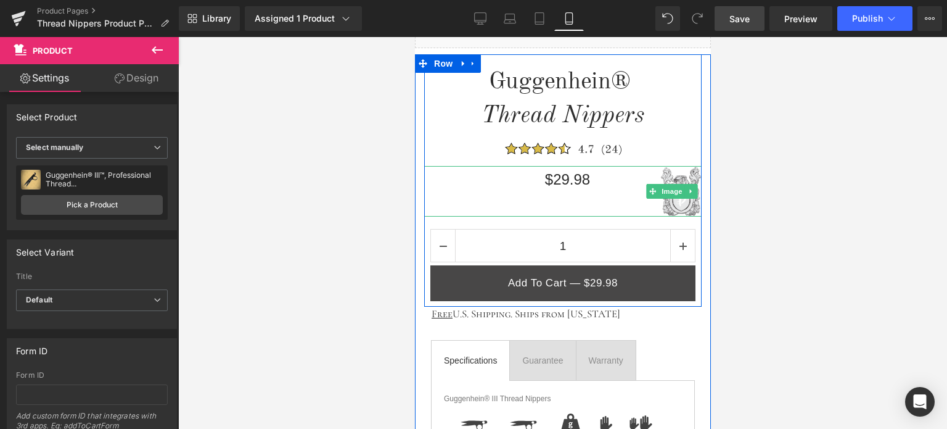
scroll to position [253, 0]
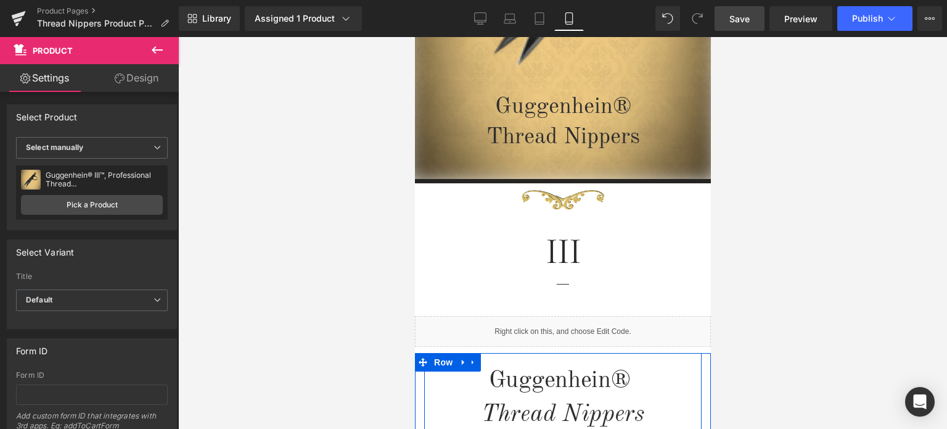
click at [448, 134] on div "Image Guggenhein® Thread Nippers Heading Row" at bounding box center [562, 24] width 296 height 317
click at [881, 162] on div at bounding box center [562, 233] width 769 height 392
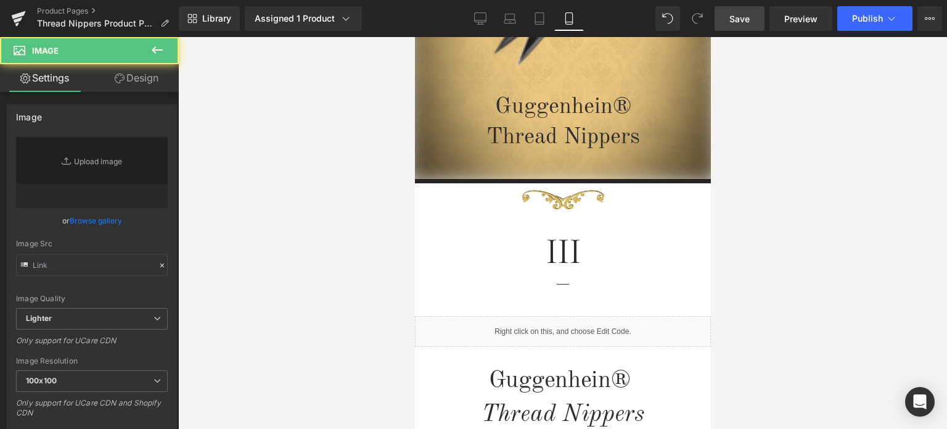
click at [443, 125] on div "Image Guggenhein® Thread Nippers Heading Row" at bounding box center [562, 24] width 296 height 317
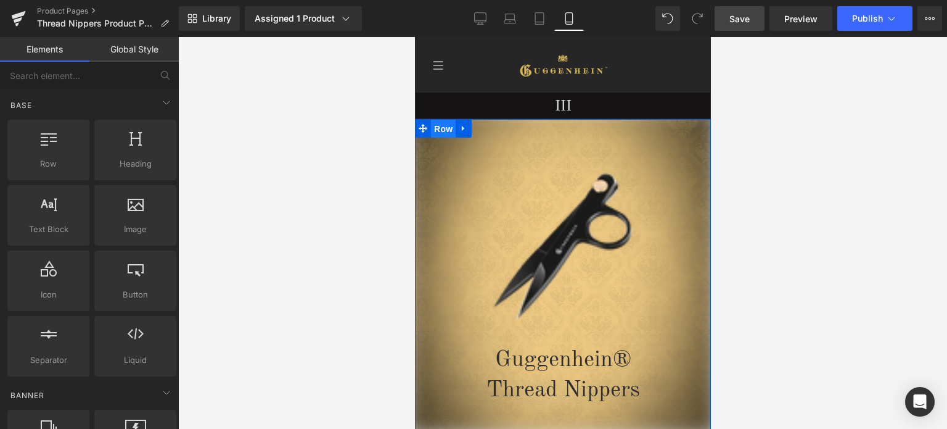
click at [438, 127] on span "Row" at bounding box center [442, 129] width 25 height 19
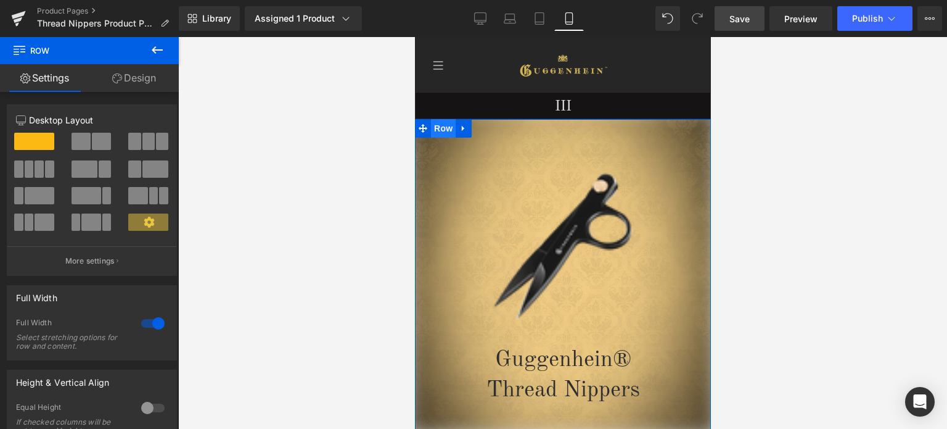
click at [434, 128] on span "Row" at bounding box center [442, 128] width 25 height 19
click at [133, 80] on link "Design" at bounding box center [133, 78] width 89 height 28
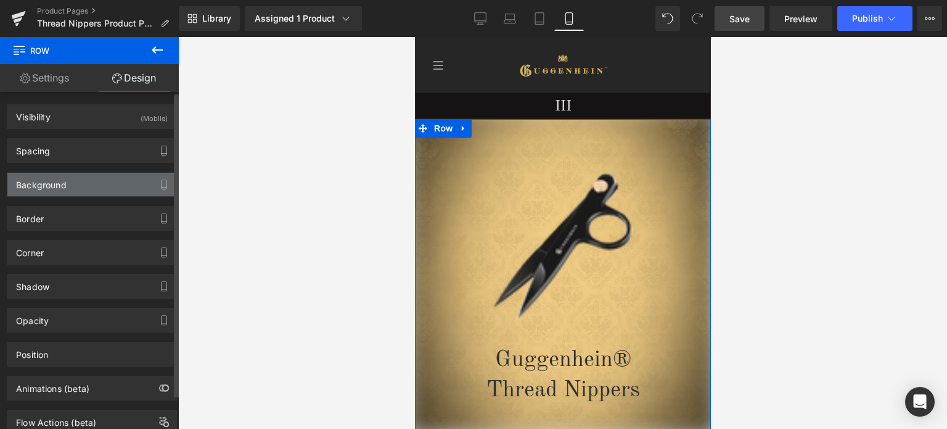
type input "https://cdn.shopify.com/s/files/1/0566/0963/6442/files/2-2_36c6abb3-b625-4310-8…"
click at [85, 182] on div "Background" at bounding box center [91, 184] width 169 height 23
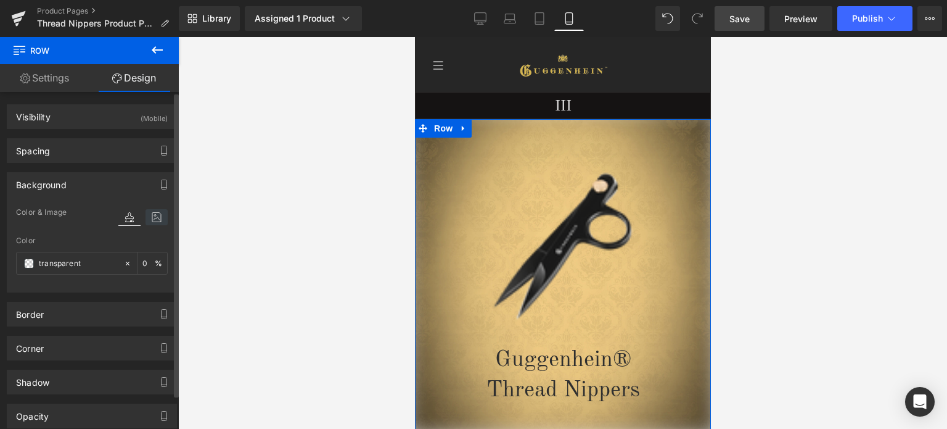
click at [150, 221] on icon at bounding box center [157, 217] width 22 height 16
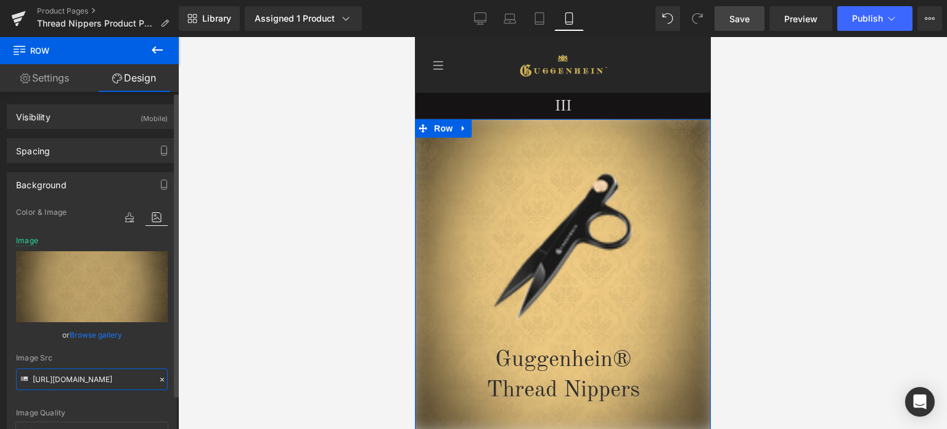
click at [76, 376] on input "[URL][DOMAIN_NAME]" at bounding box center [92, 379] width 152 height 22
click at [134, 400] on div "Image Quality Lighter Lightest Lighter Lighter Lightest Only support for UCare …" at bounding box center [92, 313] width 152 height 217
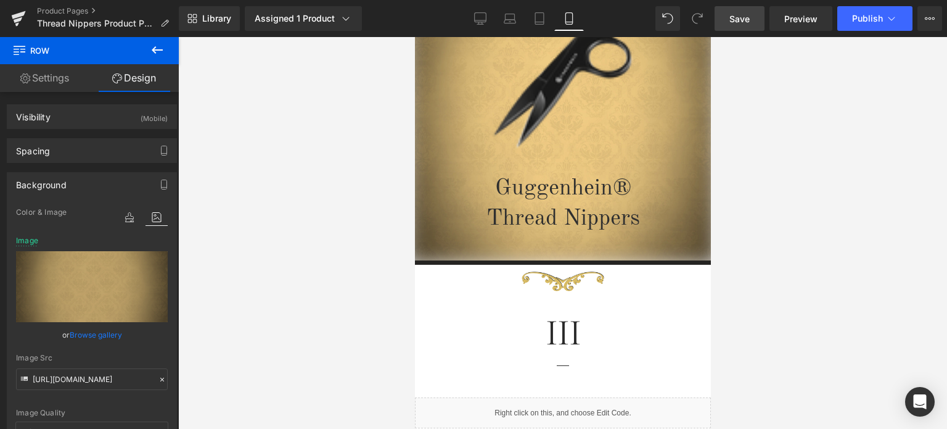
scroll to position [308, 0]
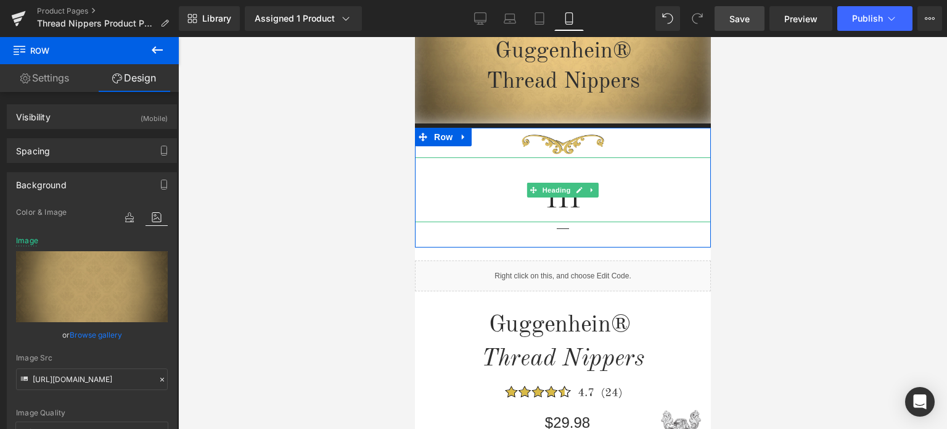
click at [556, 198] on h1 "III" at bounding box center [562, 196] width 296 height 52
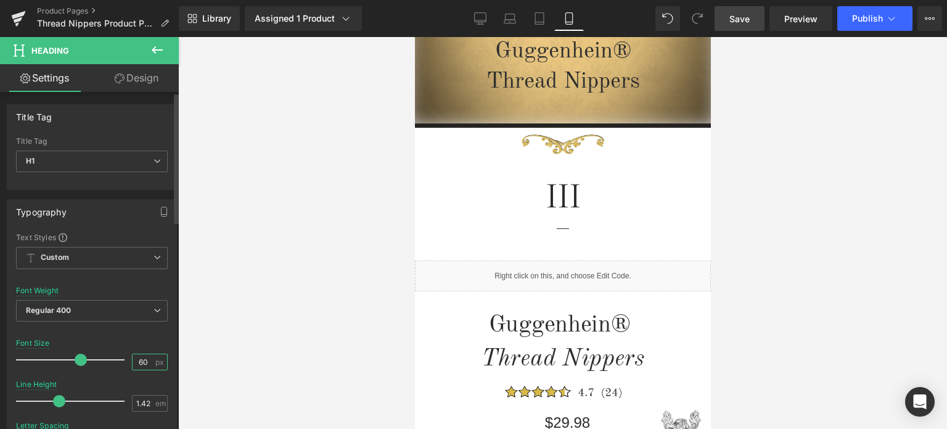
click at [134, 358] on input "60" at bounding box center [144, 361] width 22 height 15
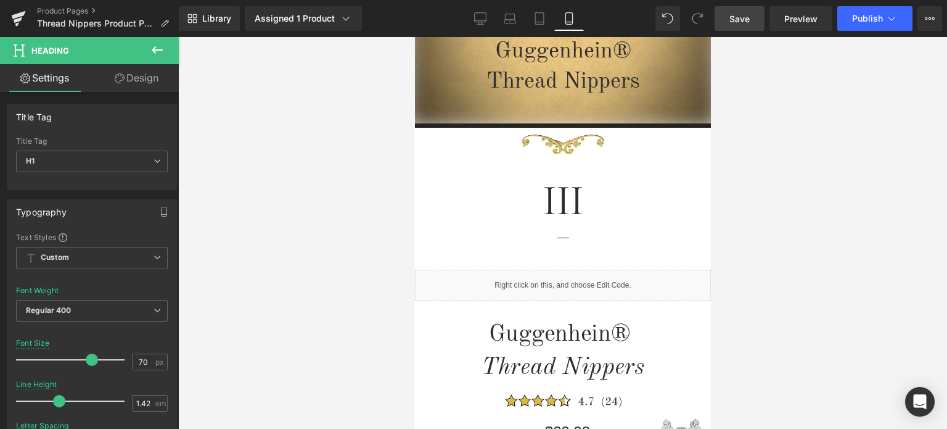
click at [743, 11] on link "Save" at bounding box center [740, 18] width 50 height 25
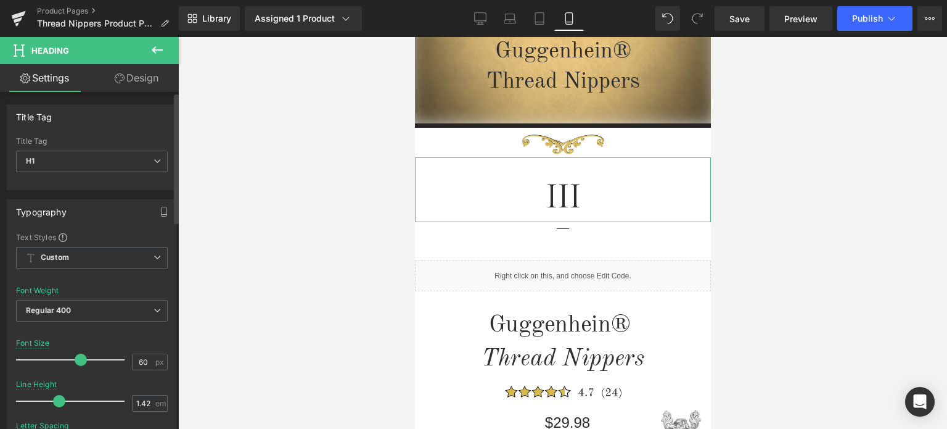
type input "59"
drag, startPoint x: 86, startPoint y: 359, endPoint x: 75, endPoint y: 360, distance: 11.1
click at [75, 360] on span at bounding box center [80, 359] width 12 height 12
click at [740, 17] on span "Save" at bounding box center [740, 18] width 20 height 13
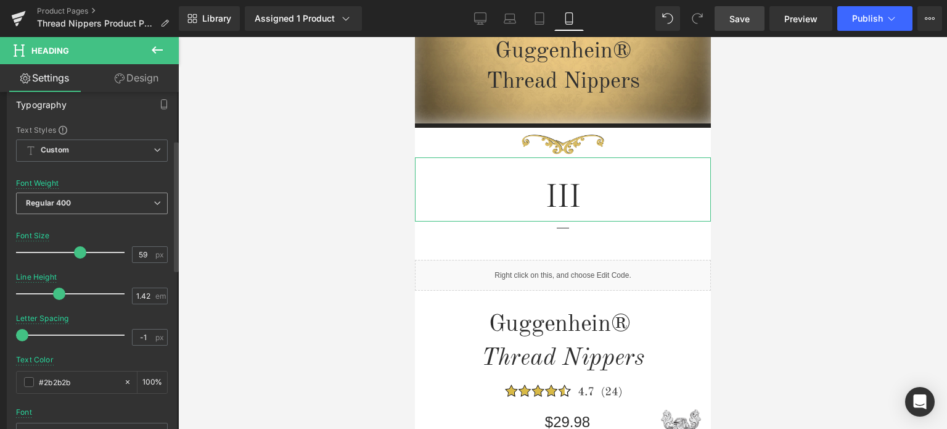
scroll to position [123, 0]
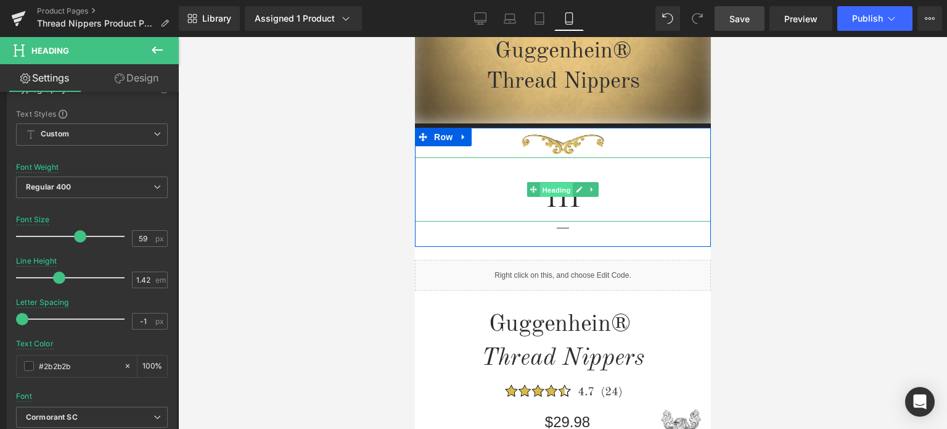
click at [555, 191] on span "Heading" at bounding box center [556, 190] width 33 height 15
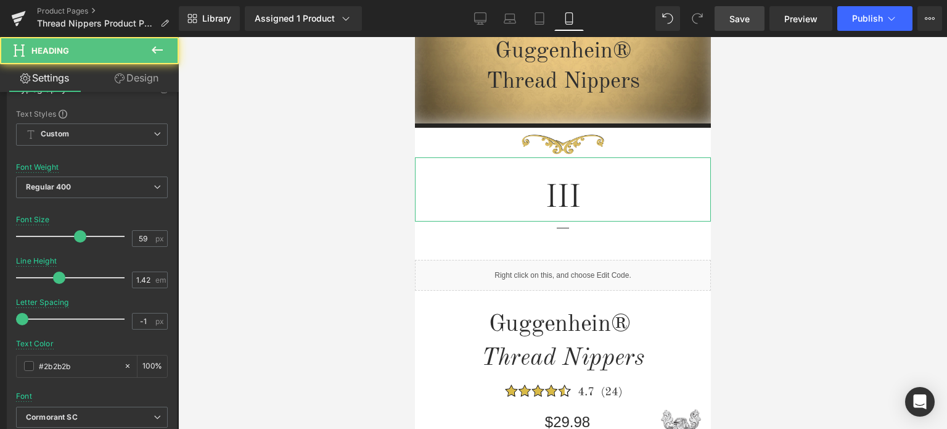
click at [140, 82] on link "Design" at bounding box center [136, 78] width 89 height 28
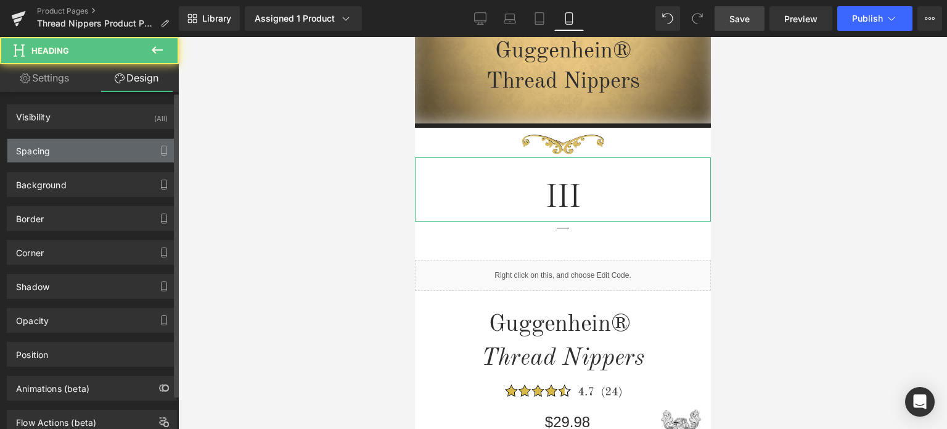
click at [78, 153] on div "Spacing" at bounding box center [91, 150] width 169 height 23
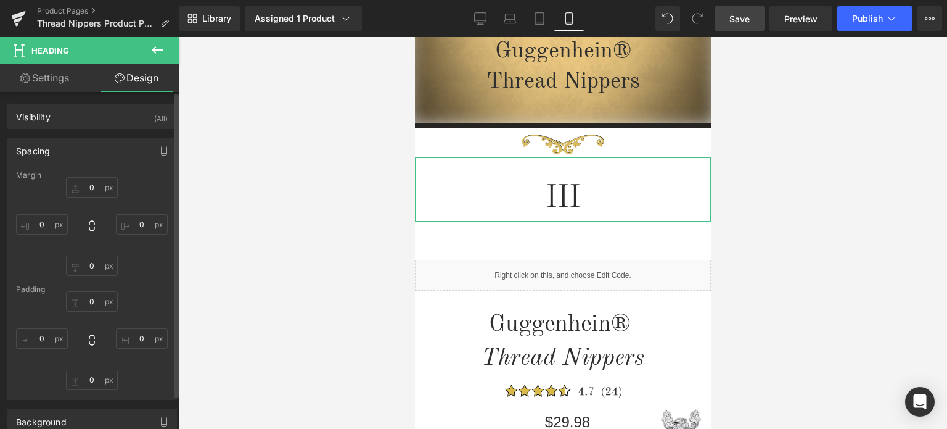
type input "0"
type input "20"
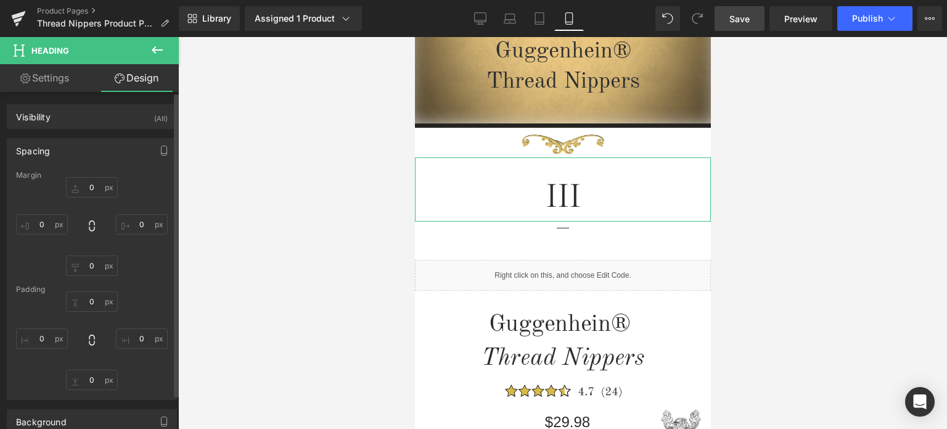
type input "0"
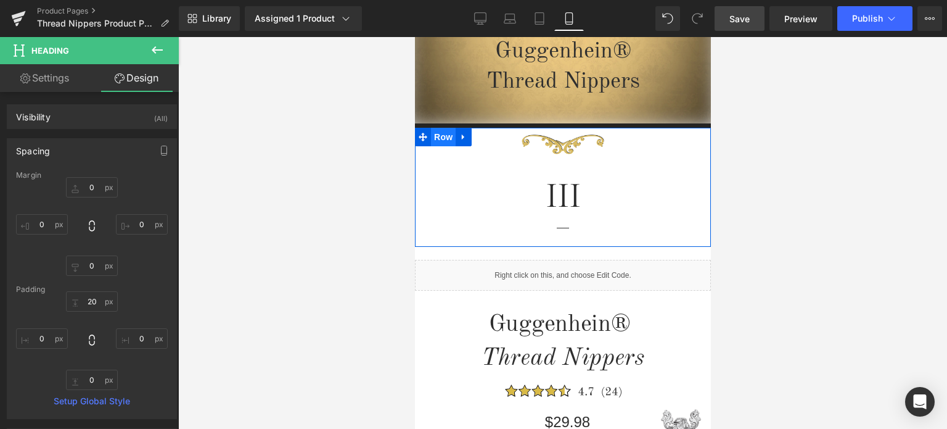
click at [441, 140] on span "Row" at bounding box center [442, 137] width 25 height 19
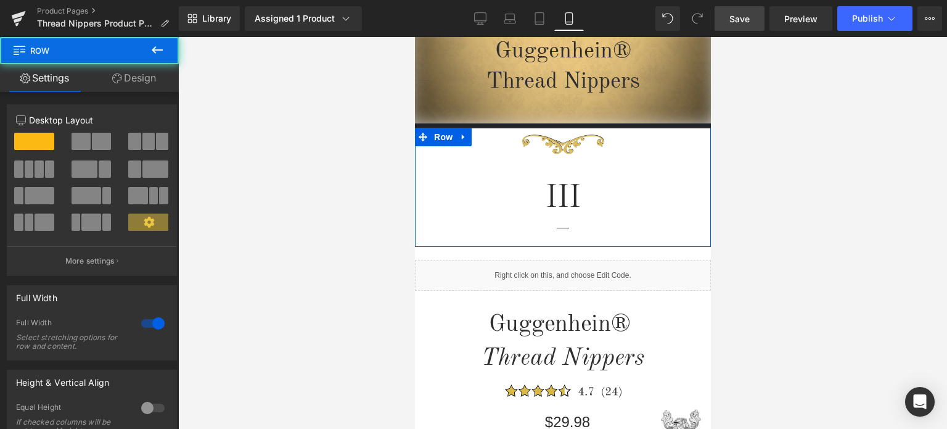
click at [138, 76] on link "Design" at bounding box center [133, 78] width 89 height 28
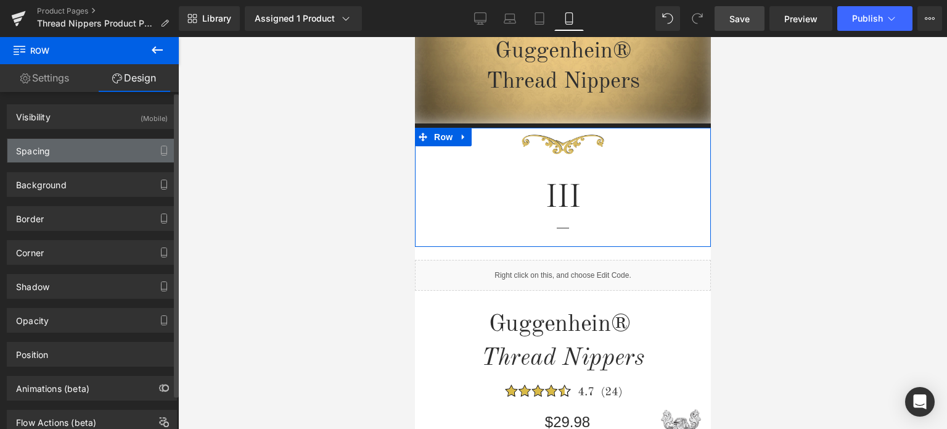
type input "0"
type input "1"
type input "0"
type input "11"
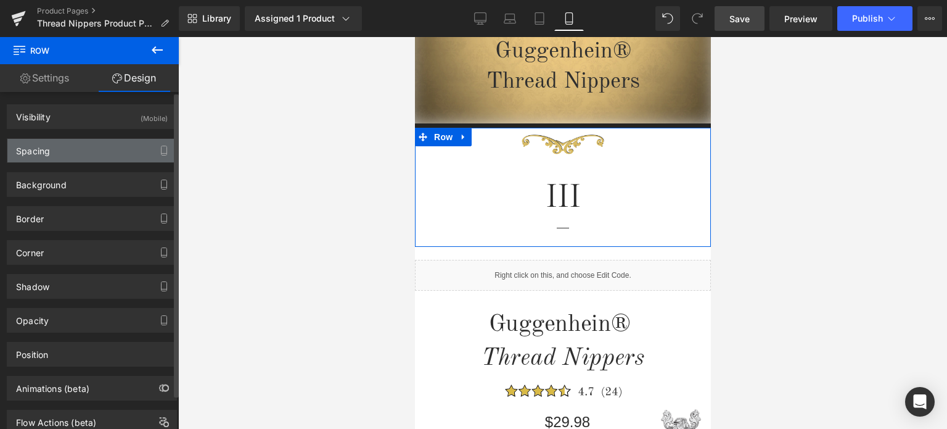
type input "0"
click at [57, 153] on div "Spacing" at bounding box center [91, 150] width 169 height 23
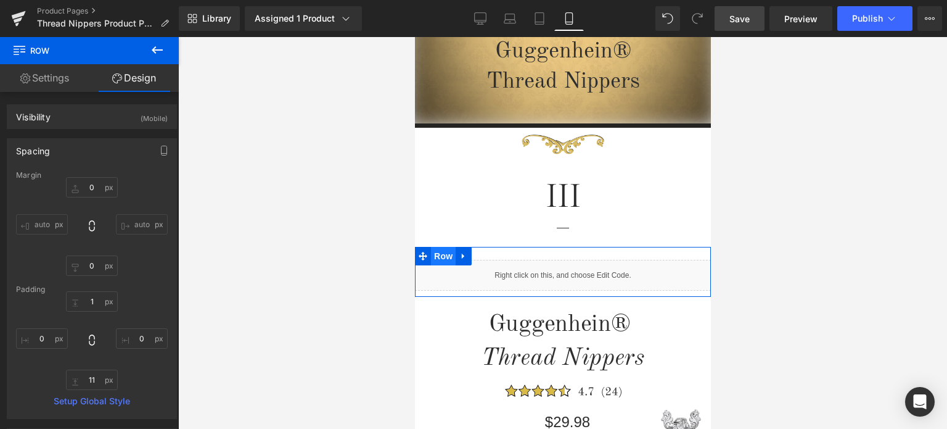
click at [437, 255] on span "Row" at bounding box center [442, 256] width 25 height 19
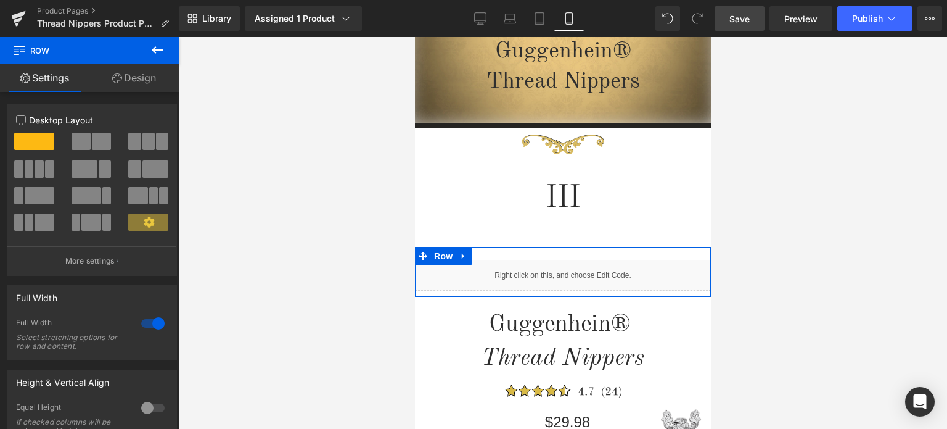
click at [136, 86] on link "Design" at bounding box center [133, 78] width 89 height 28
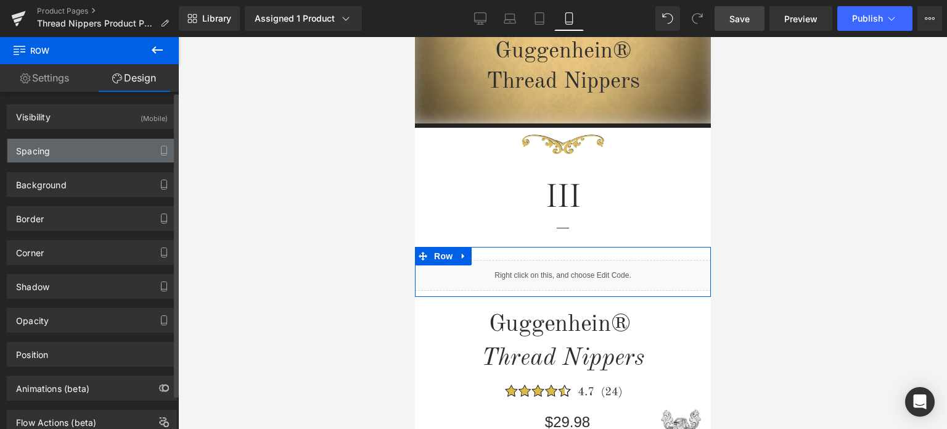
click at [78, 152] on div "Spacing" at bounding box center [91, 150] width 169 height 23
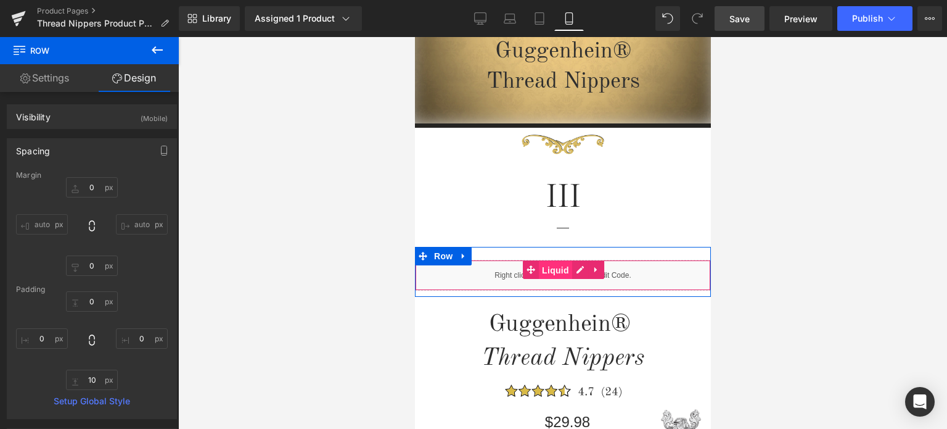
click at [562, 268] on span "Liquid" at bounding box center [554, 270] width 33 height 19
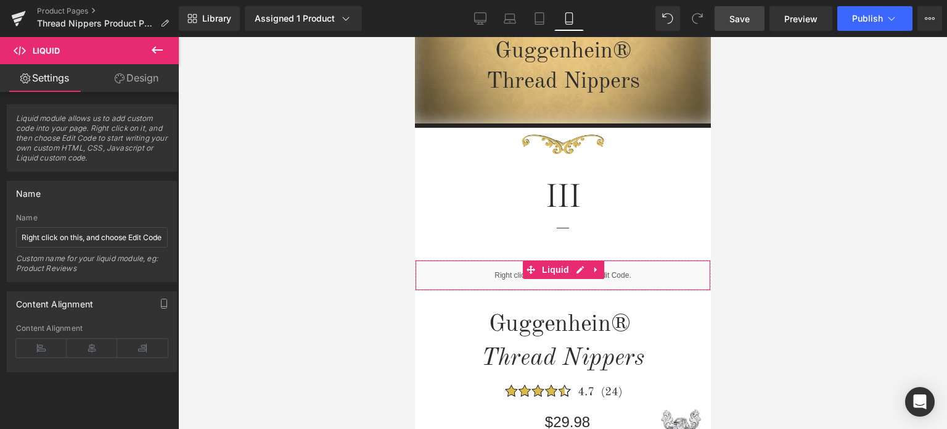
click at [150, 80] on link "Design" at bounding box center [136, 78] width 89 height 28
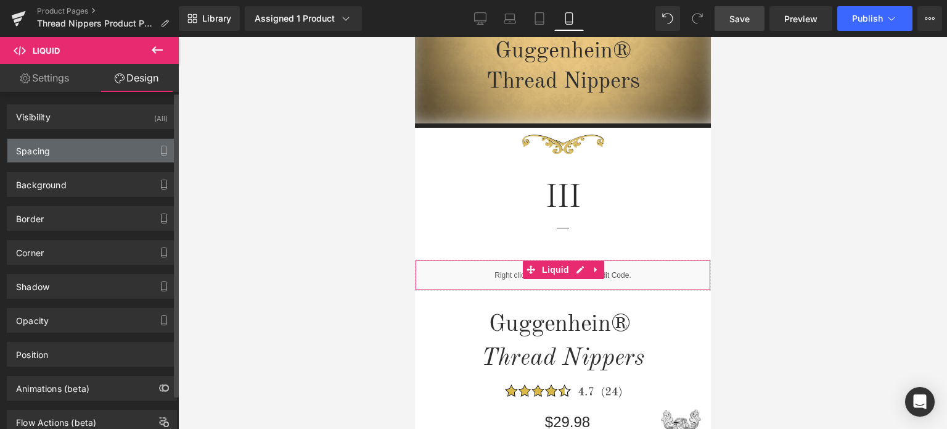
click at [64, 153] on div "Spacing" at bounding box center [91, 150] width 169 height 23
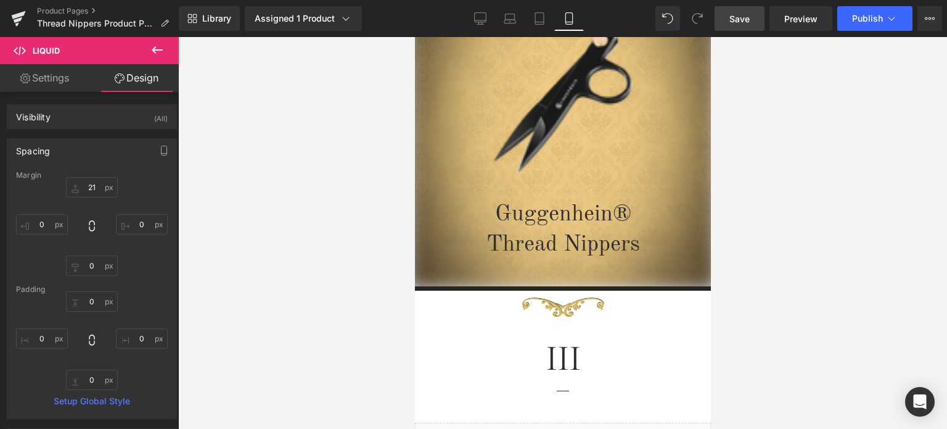
scroll to position [62, 0]
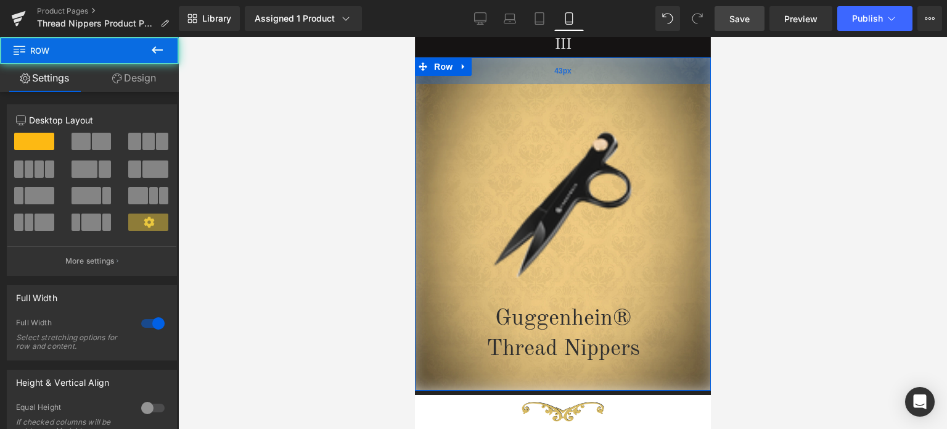
drag, startPoint x: 640, startPoint y: 60, endPoint x: 637, endPoint y: 80, distance: 20.5
click at [637, 80] on div "43px" at bounding box center [562, 70] width 296 height 27
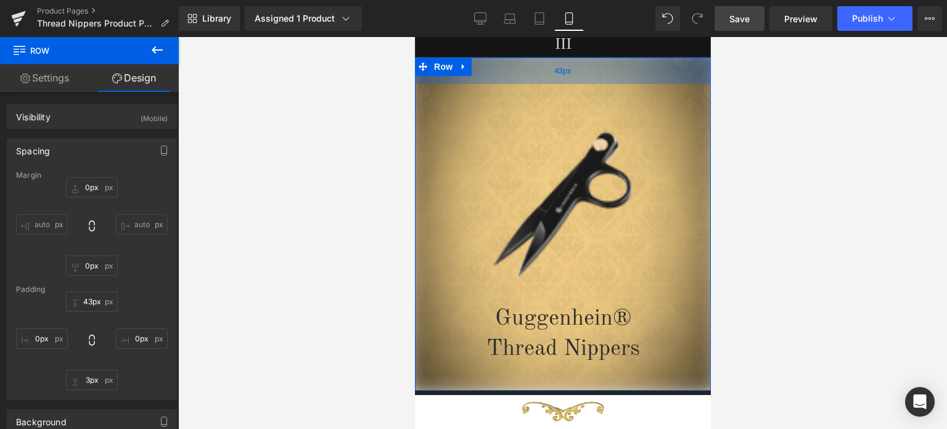
type input "49px"
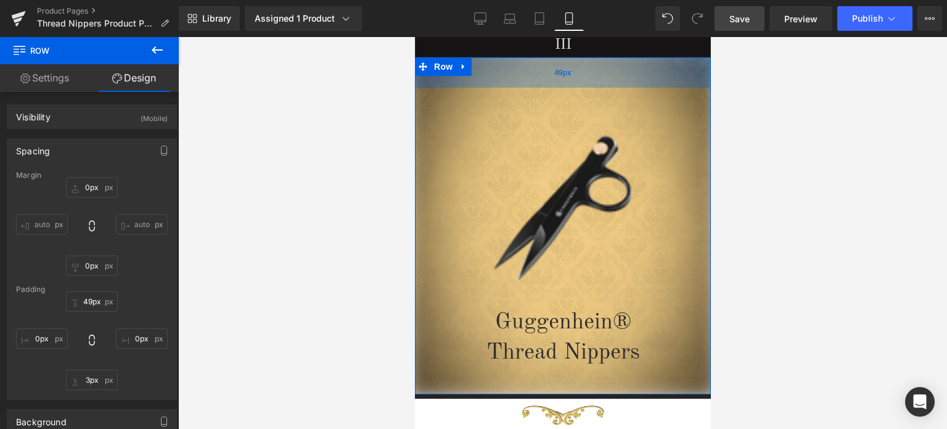
click at [662, 72] on div "49px" at bounding box center [562, 72] width 296 height 30
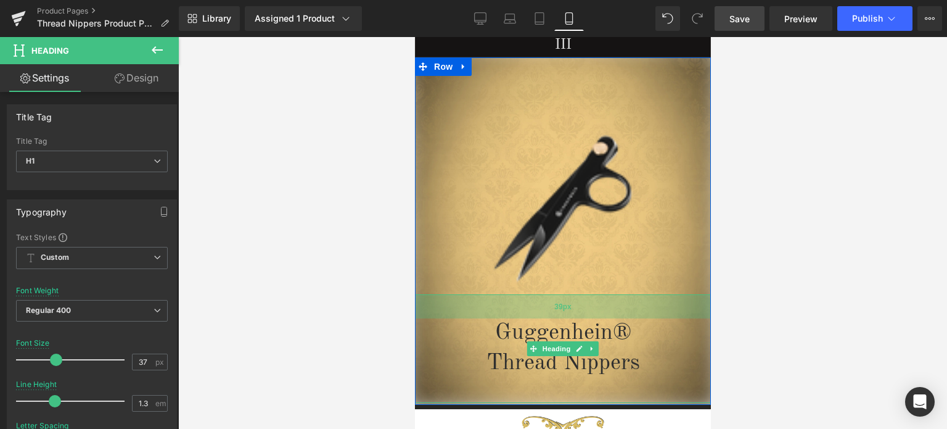
drag, startPoint x: 638, startPoint y: 295, endPoint x: 638, endPoint y: 305, distance: 10.5
click at [638, 305] on div "39px" at bounding box center [562, 306] width 296 height 24
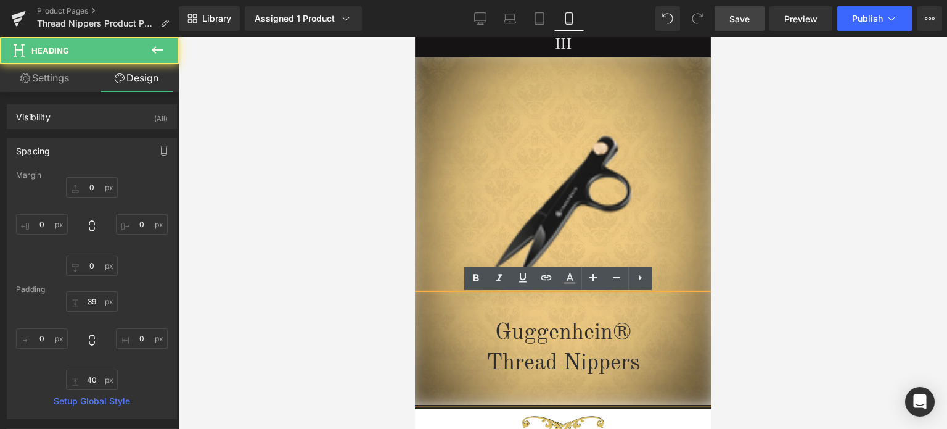
type input "0"
type input "39"
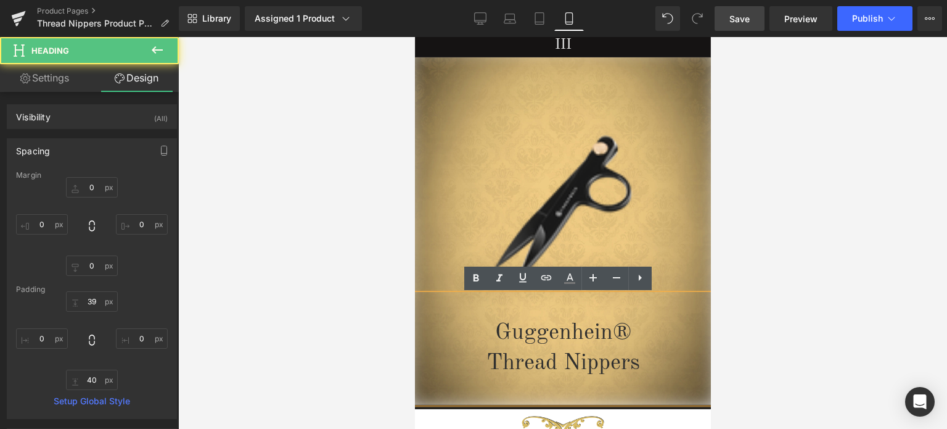
type input "0"
type input "40"
type input "0"
click at [738, 178] on div at bounding box center [562, 233] width 769 height 392
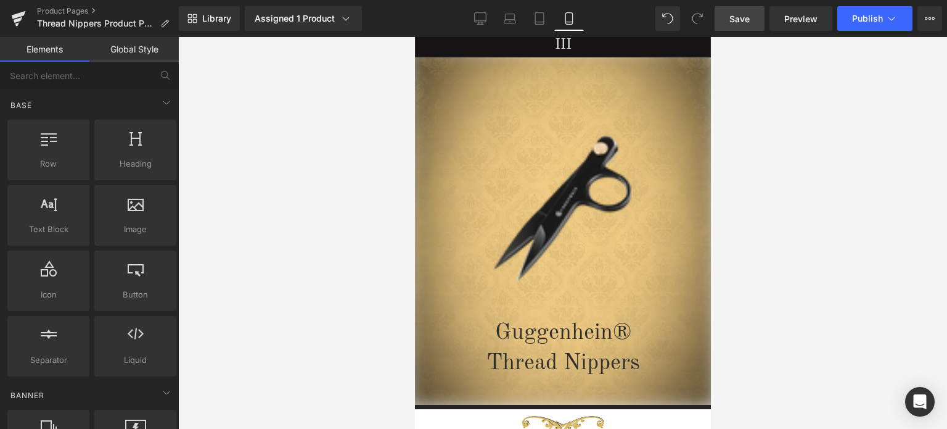
click at [744, 22] on span "Save" at bounding box center [740, 18] width 20 height 13
click at [739, 22] on span "Save" at bounding box center [740, 18] width 20 height 13
click at [744, 18] on span "Save" at bounding box center [740, 18] width 20 height 13
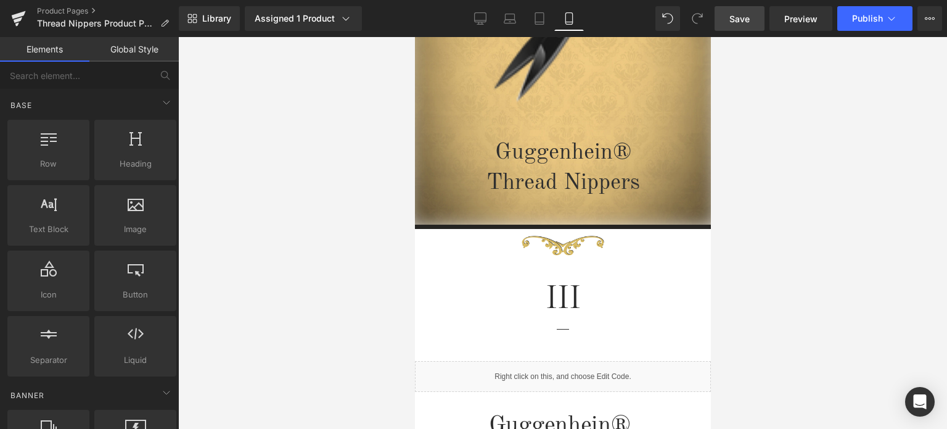
scroll to position [370, 0]
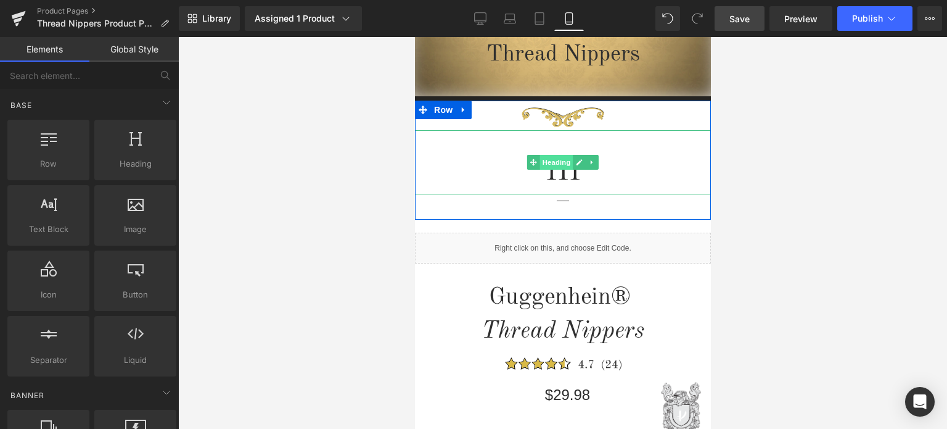
click at [551, 165] on span "Heading" at bounding box center [556, 162] width 33 height 15
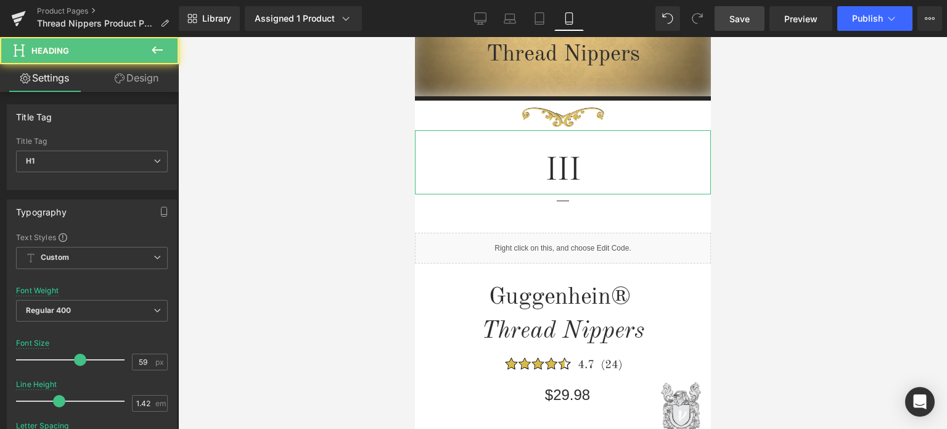
click at [138, 81] on link "Design" at bounding box center [136, 78] width 89 height 28
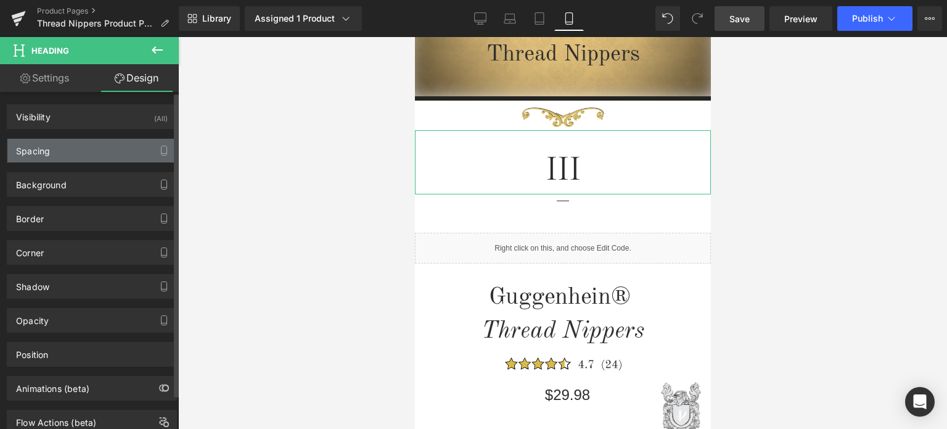
click at [87, 149] on div "Spacing" at bounding box center [91, 150] width 169 height 23
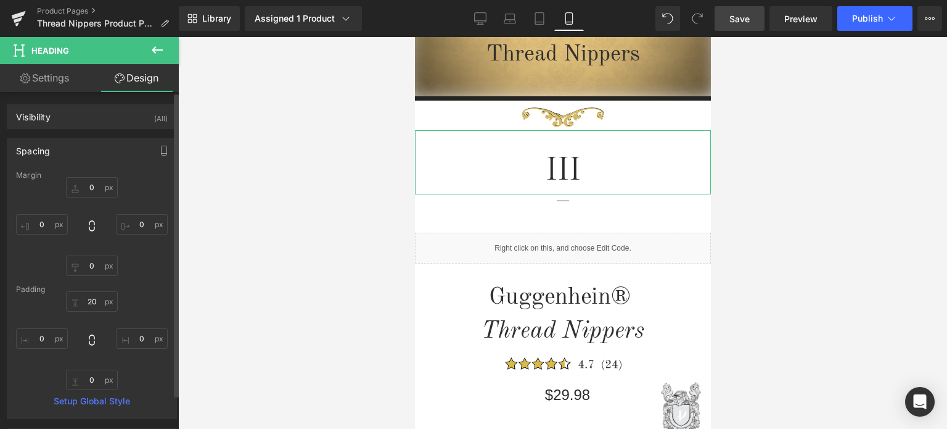
type input "0"
type input "20"
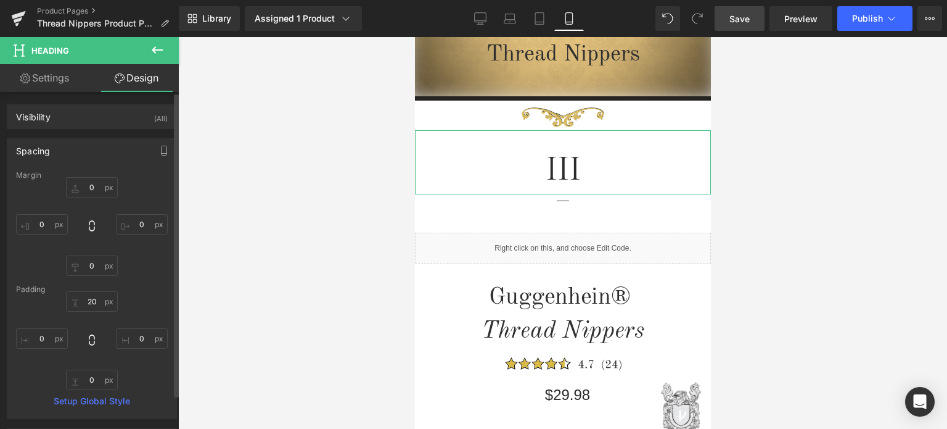
type input "0"
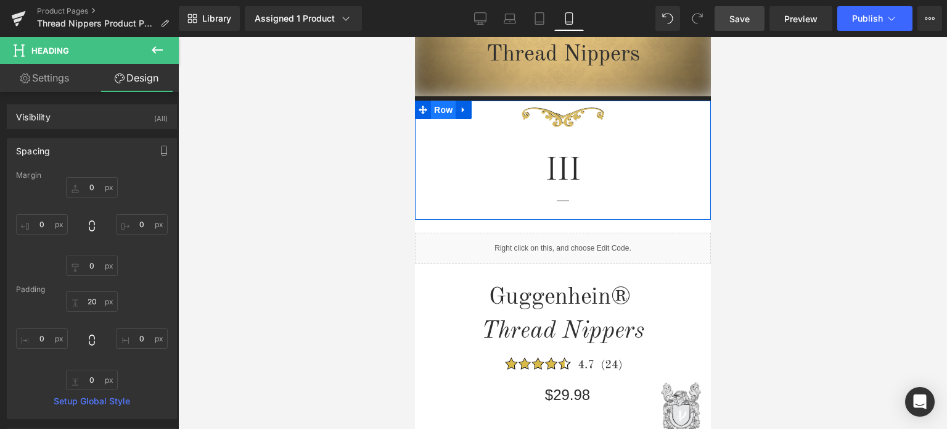
click at [442, 111] on span "Row" at bounding box center [442, 110] width 25 height 19
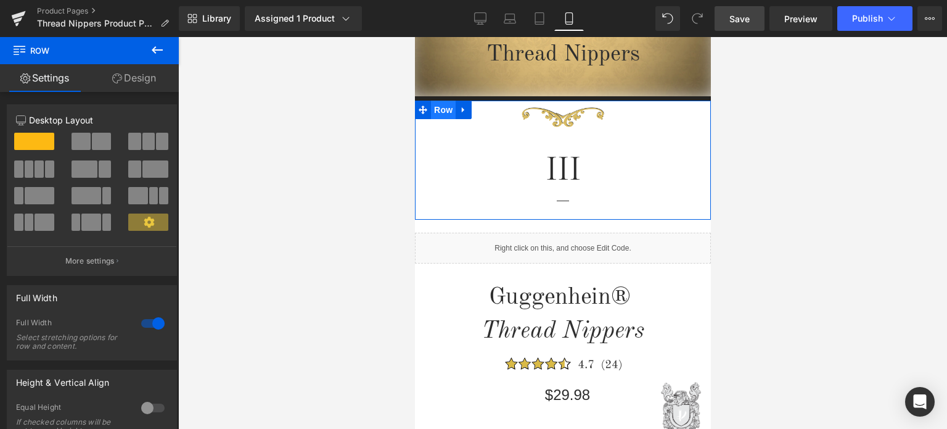
click at [437, 112] on span "Row" at bounding box center [442, 110] width 25 height 19
click at [140, 80] on link "Design" at bounding box center [133, 78] width 89 height 28
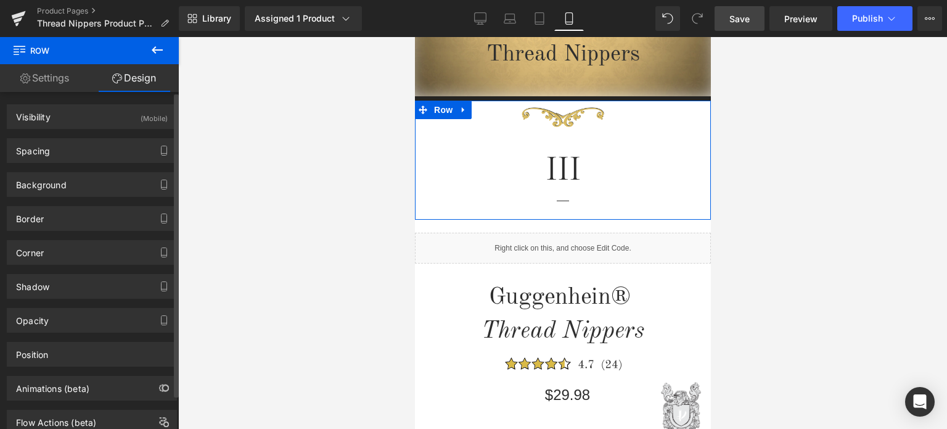
type input "0"
type input "1"
type input "0"
type input "11"
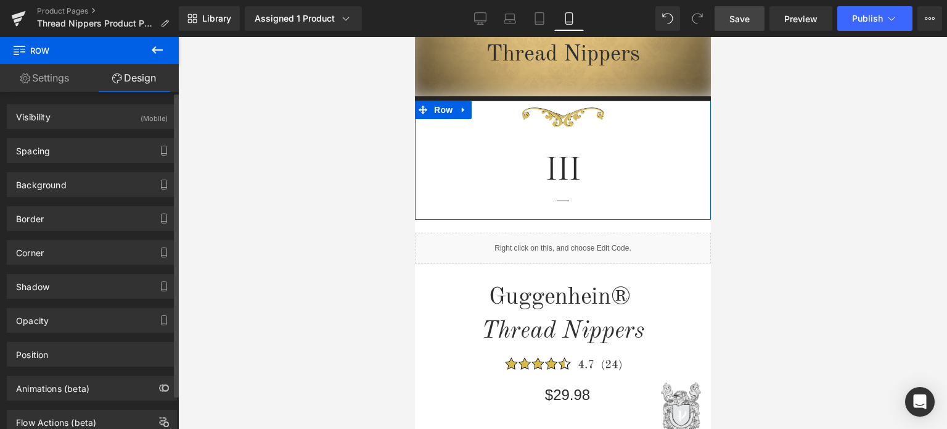
type input "0"
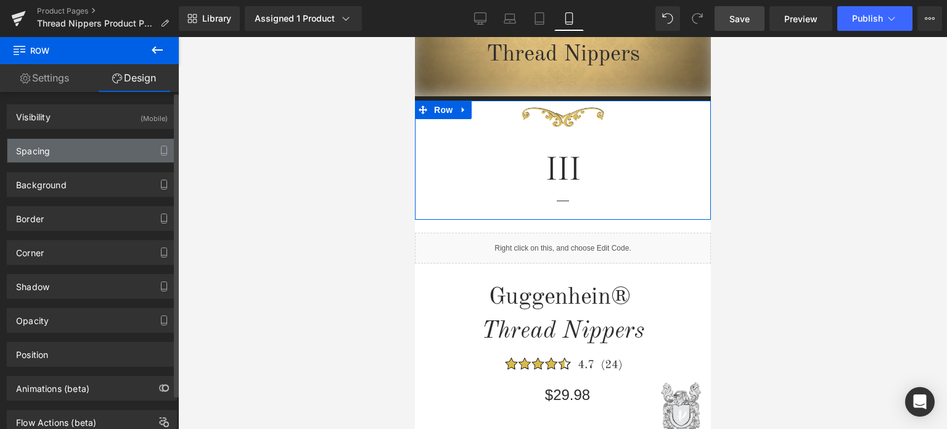
click at [95, 151] on div "Spacing" at bounding box center [91, 150] width 169 height 23
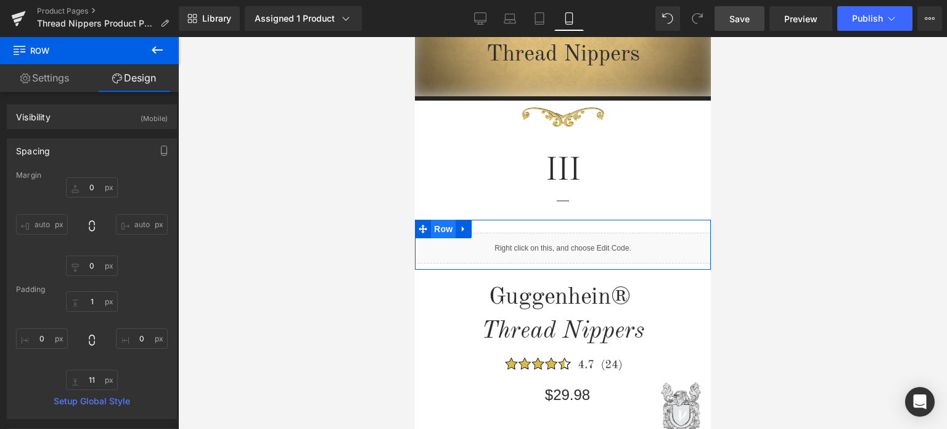
click at [439, 229] on span "Row" at bounding box center [442, 229] width 25 height 19
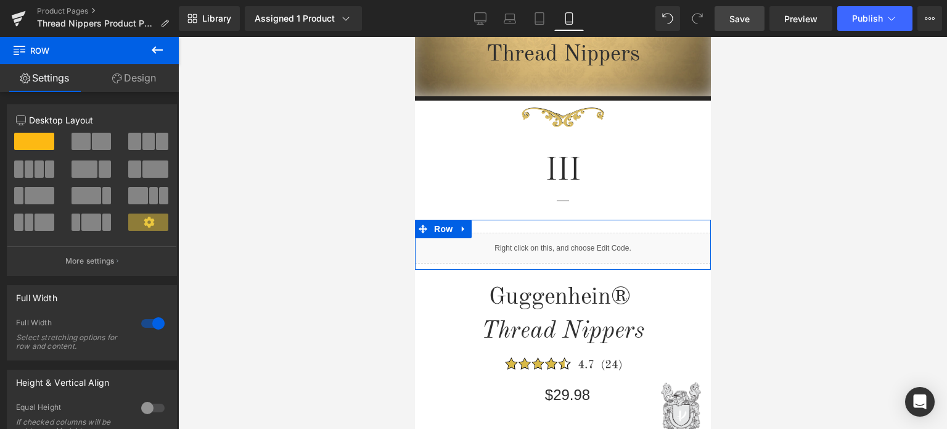
click at [139, 80] on link "Design" at bounding box center [133, 78] width 89 height 28
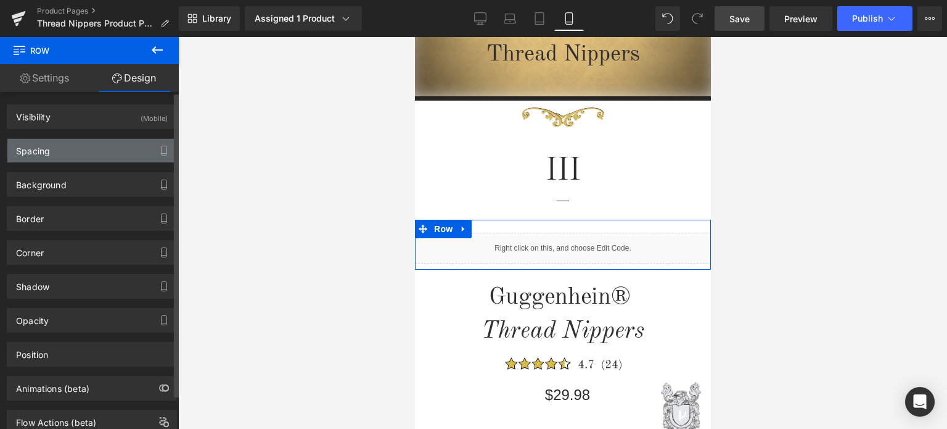
type input "0"
type input "10"
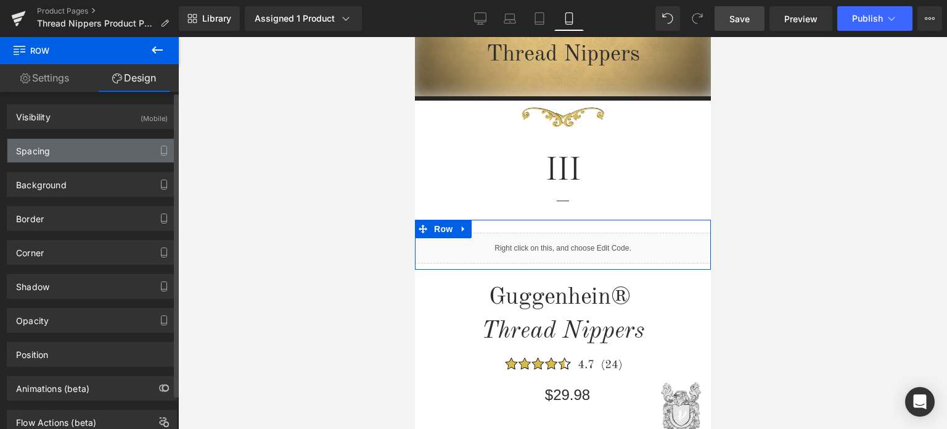
type input "0"
click at [81, 149] on div "Spacing" at bounding box center [91, 150] width 169 height 23
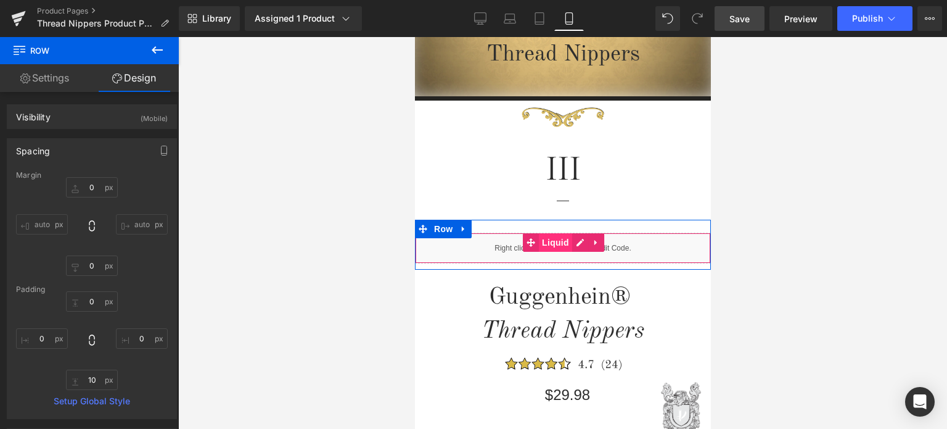
click at [551, 238] on span "Liquid" at bounding box center [554, 242] width 33 height 19
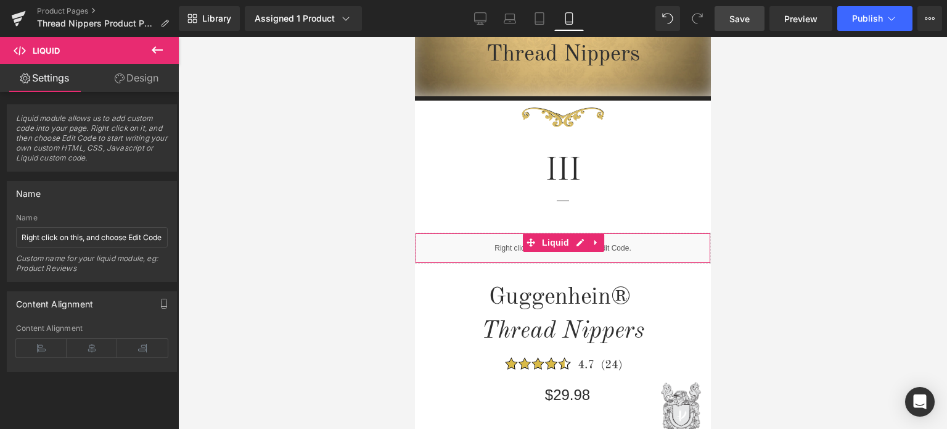
drag, startPoint x: 133, startPoint y: 77, endPoint x: 83, endPoint y: 154, distance: 91.7
click at [133, 78] on link "Design" at bounding box center [136, 78] width 89 height 28
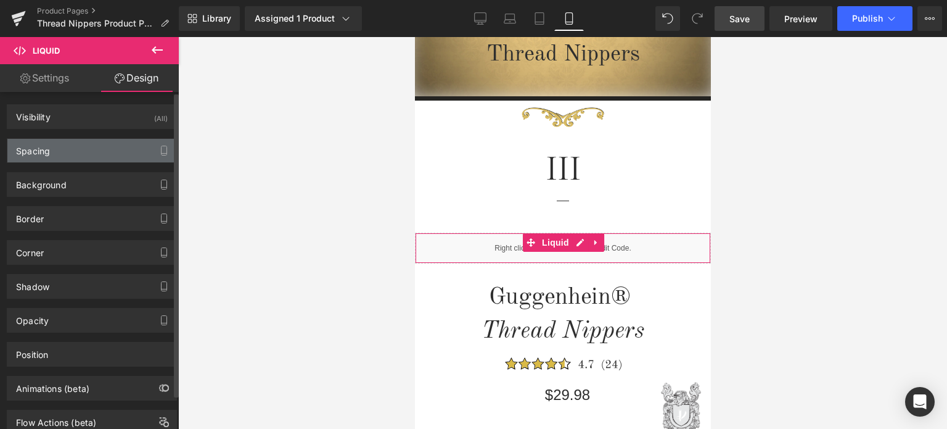
click at [83, 154] on div "Spacing" at bounding box center [91, 150] width 169 height 23
type input "21"
type input "0"
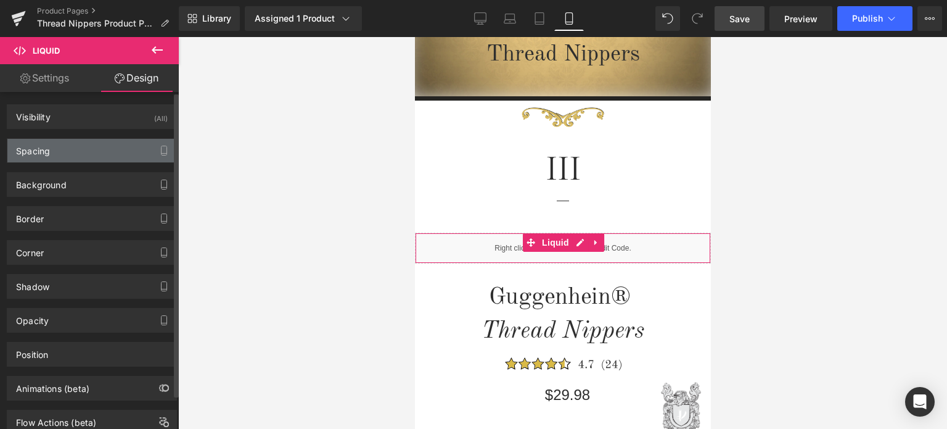
type input "0"
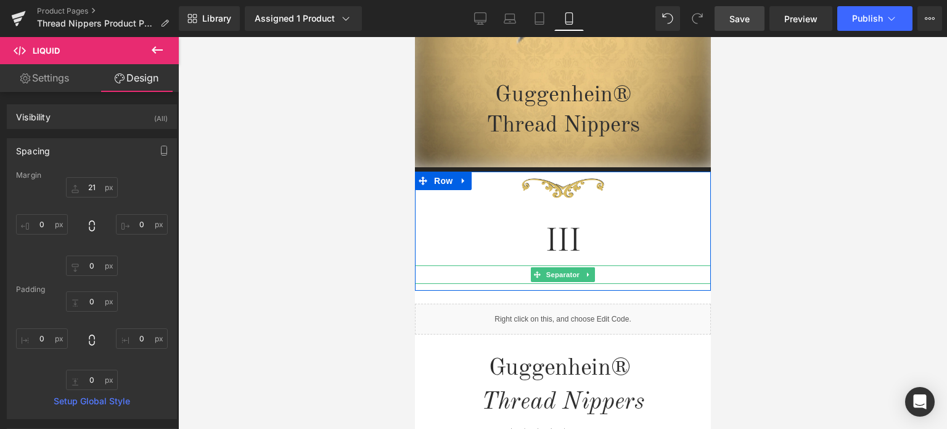
scroll to position [247, 0]
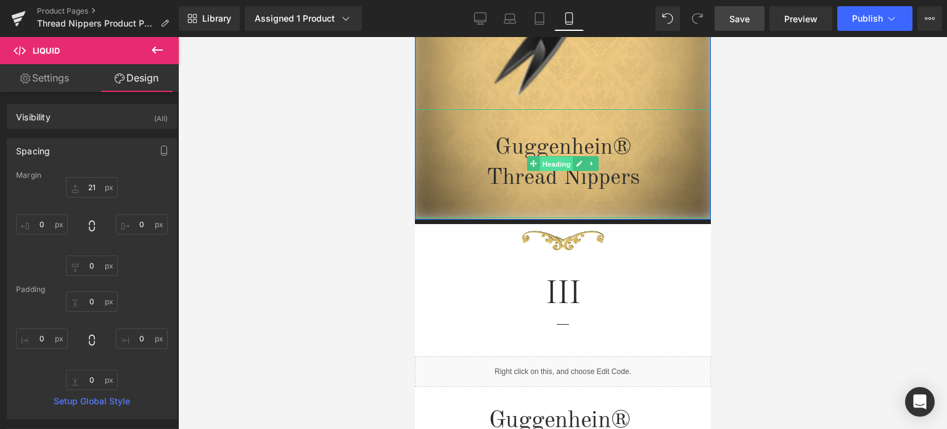
click at [555, 166] on span "Heading" at bounding box center [556, 164] width 33 height 15
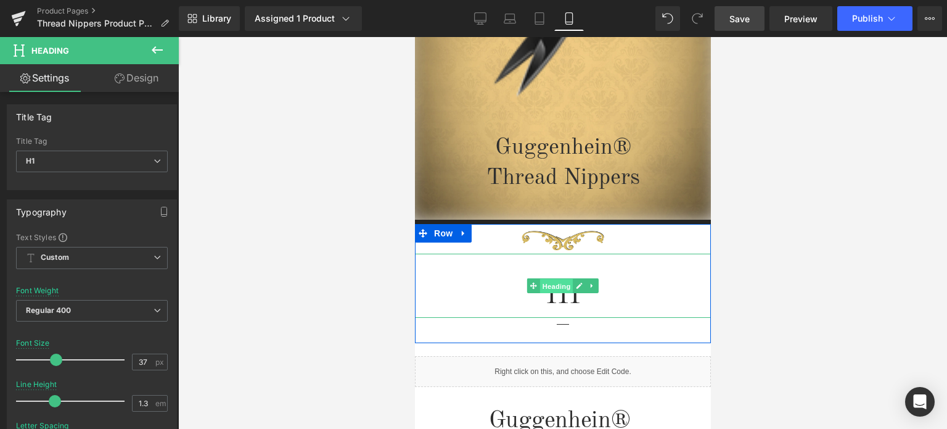
click at [554, 288] on span "Heading" at bounding box center [556, 286] width 33 height 15
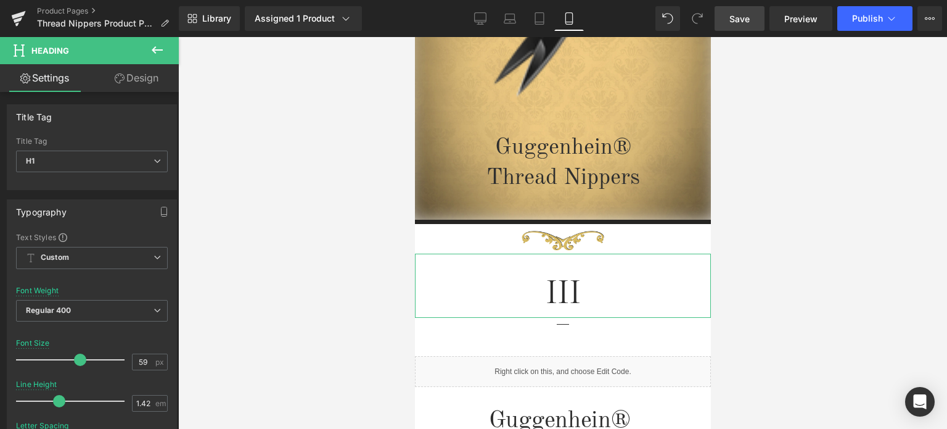
click at [149, 79] on link "Design" at bounding box center [136, 78] width 89 height 28
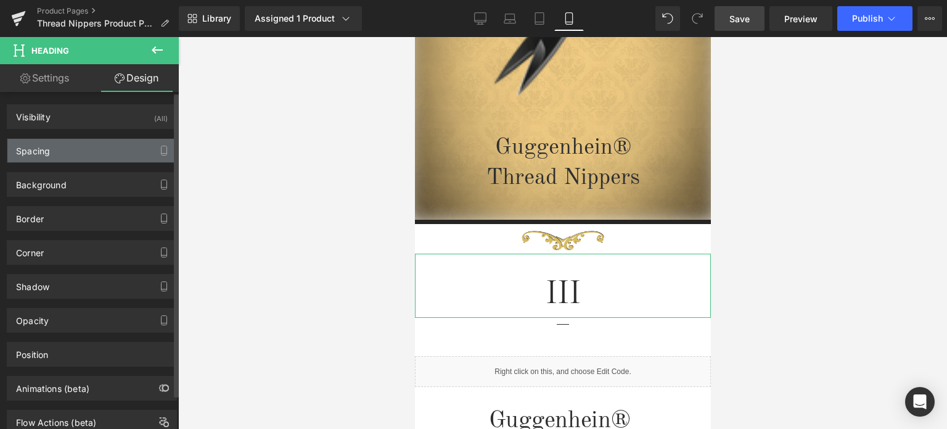
type input "0"
type input "20"
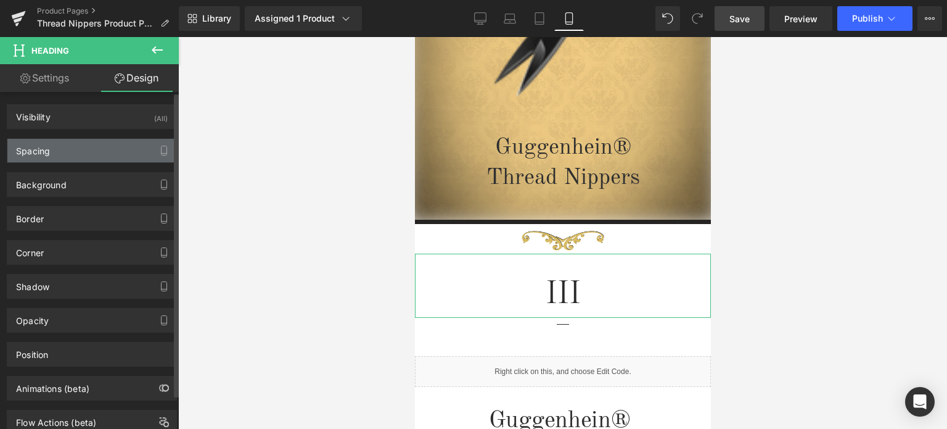
type input "0"
click at [67, 154] on div "Spacing" at bounding box center [91, 150] width 169 height 23
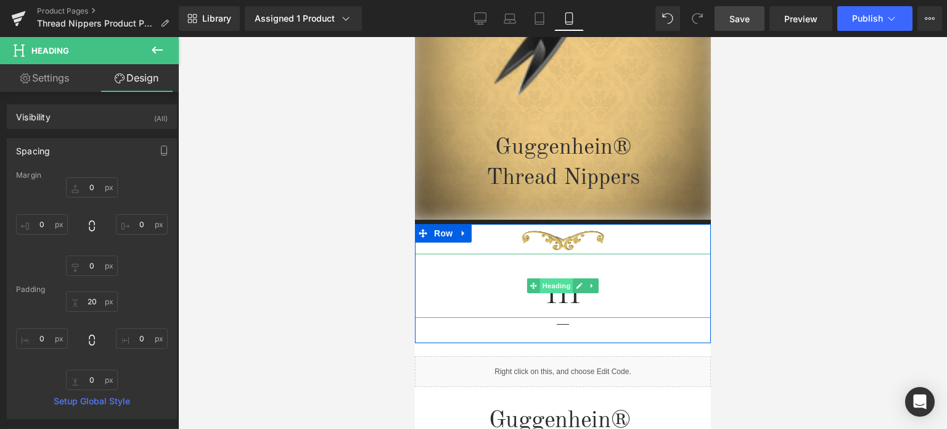
click at [555, 291] on span "Heading" at bounding box center [556, 285] width 33 height 15
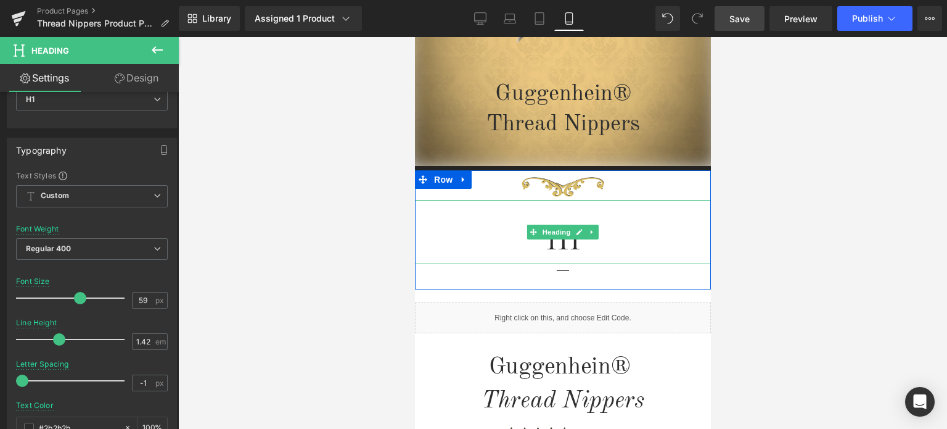
scroll to position [308, 0]
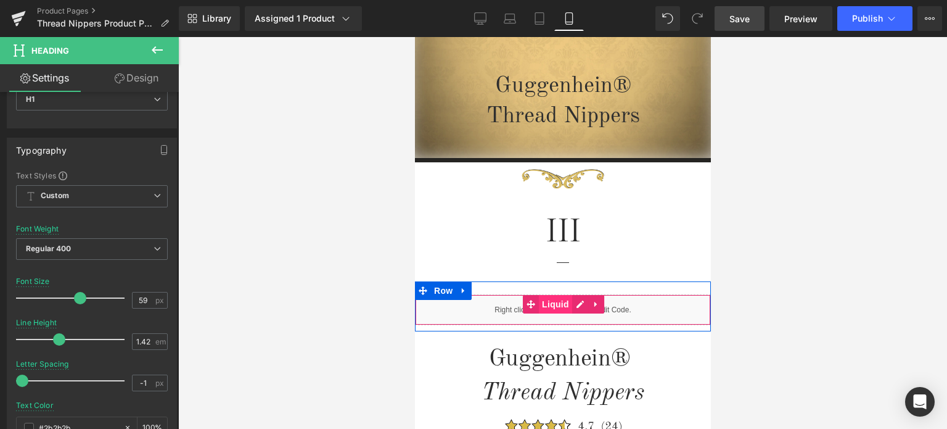
click at [551, 305] on span "Liquid" at bounding box center [554, 304] width 33 height 19
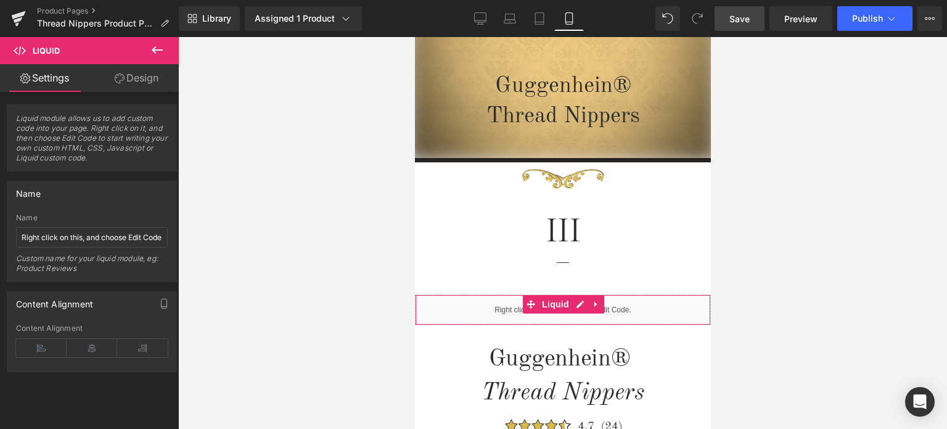
drag, startPoint x: 145, startPoint y: 78, endPoint x: 94, endPoint y: 154, distance: 91.5
click at [145, 78] on link "Design" at bounding box center [136, 78] width 89 height 28
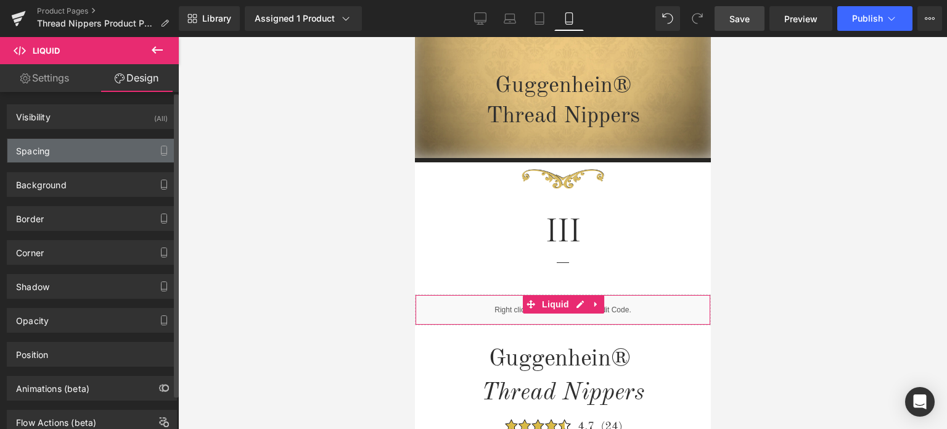
click at [94, 154] on div "Spacing" at bounding box center [91, 150] width 169 height 23
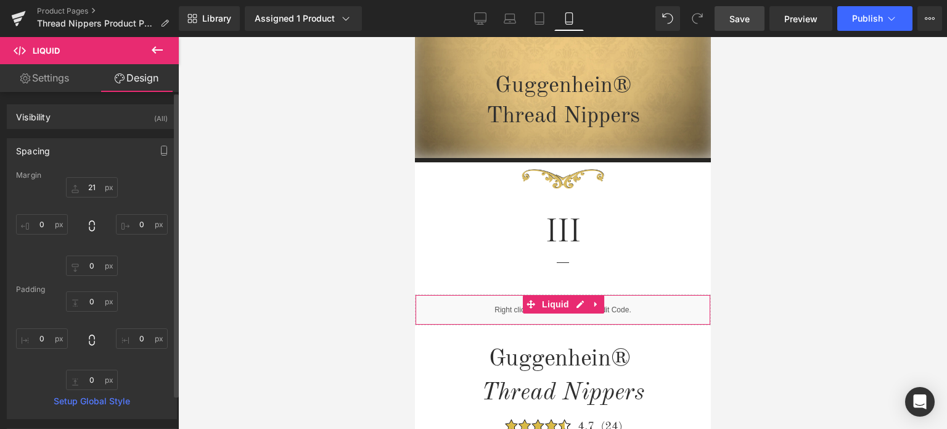
type input "21"
type input "0"
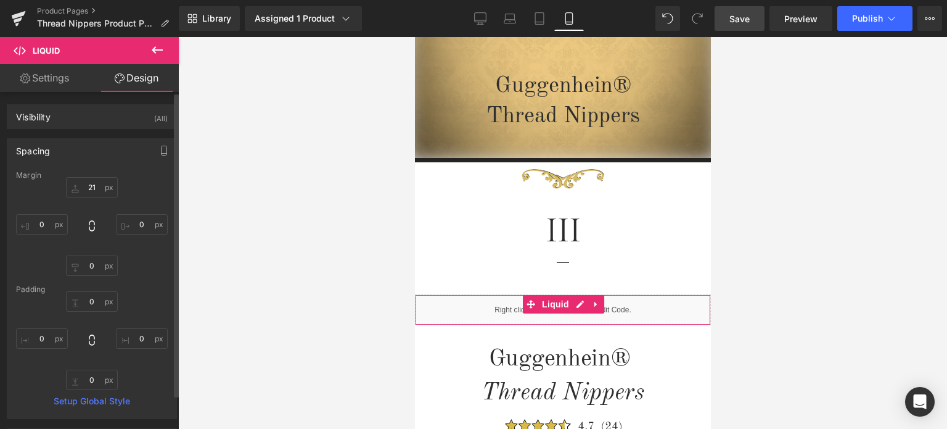
type input "0"
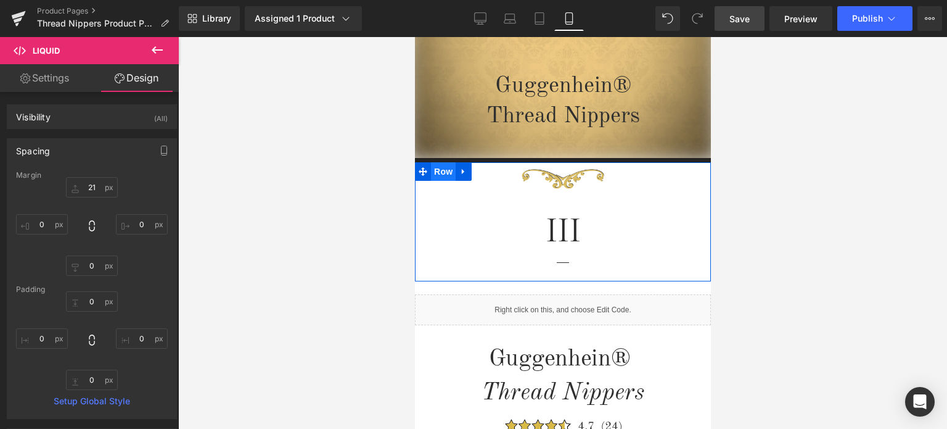
click at [433, 173] on span "Row" at bounding box center [442, 171] width 25 height 19
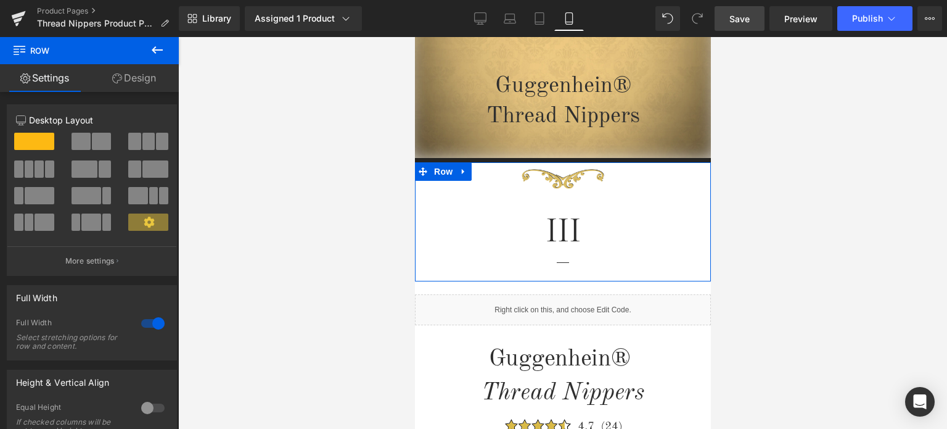
drag, startPoint x: 141, startPoint y: 77, endPoint x: 47, endPoint y: 147, distance: 117.7
click at [141, 77] on link "Design" at bounding box center [133, 78] width 89 height 28
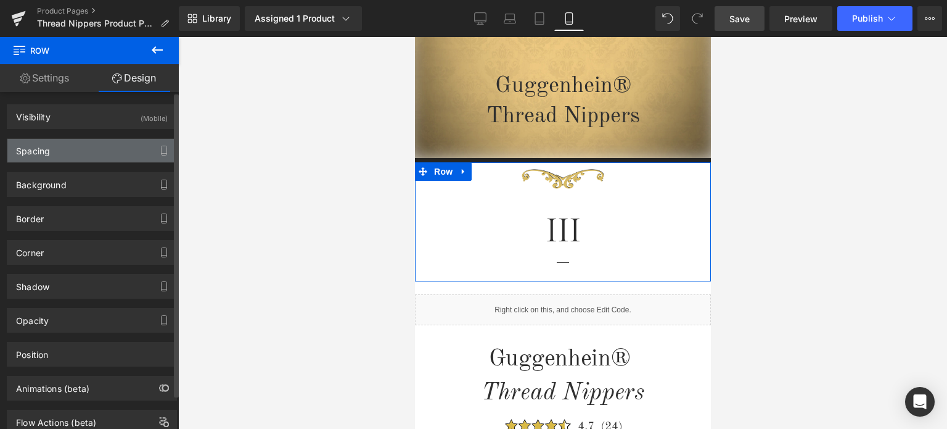
click at [47, 147] on div "Spacing" at bounding box center [33, 147] width 34 height 17
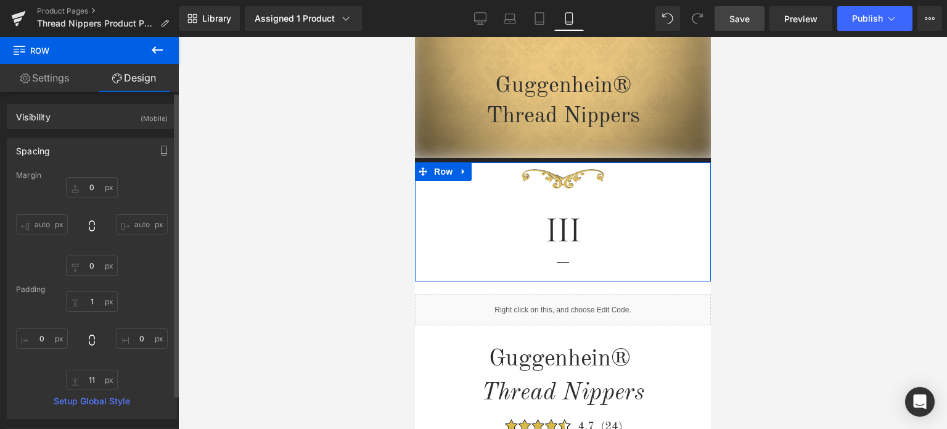
type input "0"
type input "1"
type input "0"
type input "11"
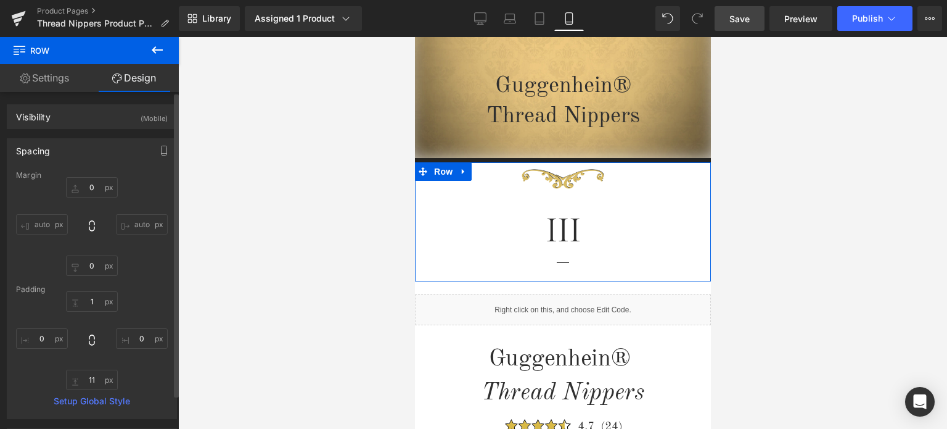
type input "0"
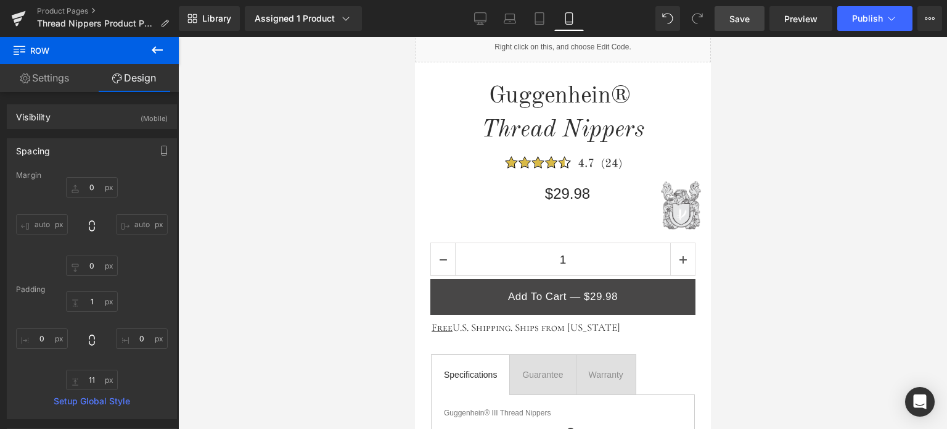
scroll to position [678, 0]
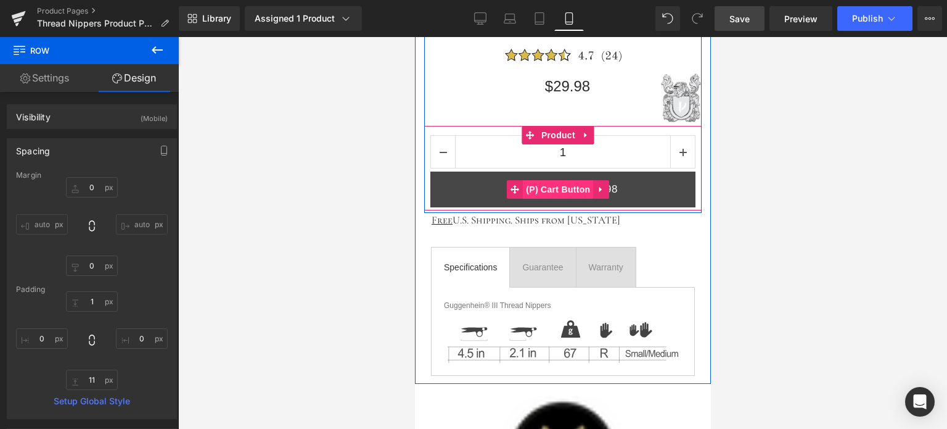
click at [557, 188] on span "(P) Cart Button" at bounding box center [557, 189] width 70 height 19
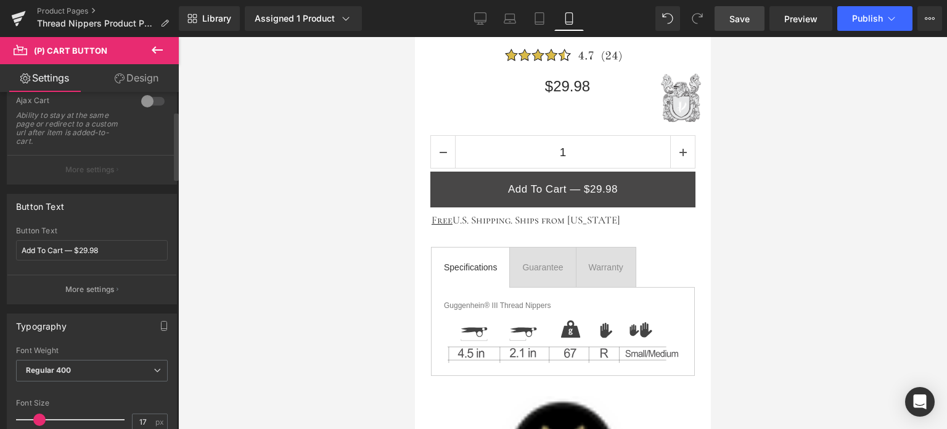
scroll to position [247, 0]
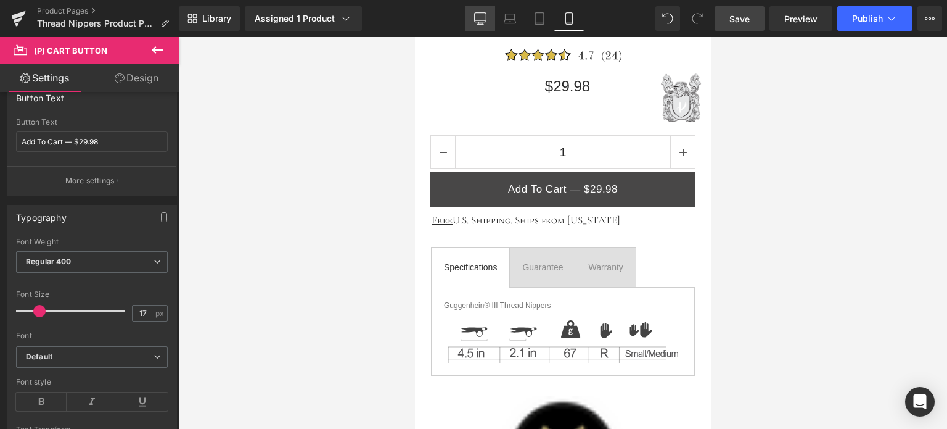
click at [475, 19] on icon at bounding box center [481, 17] width 12 height 9
type input "15"
type input "100"
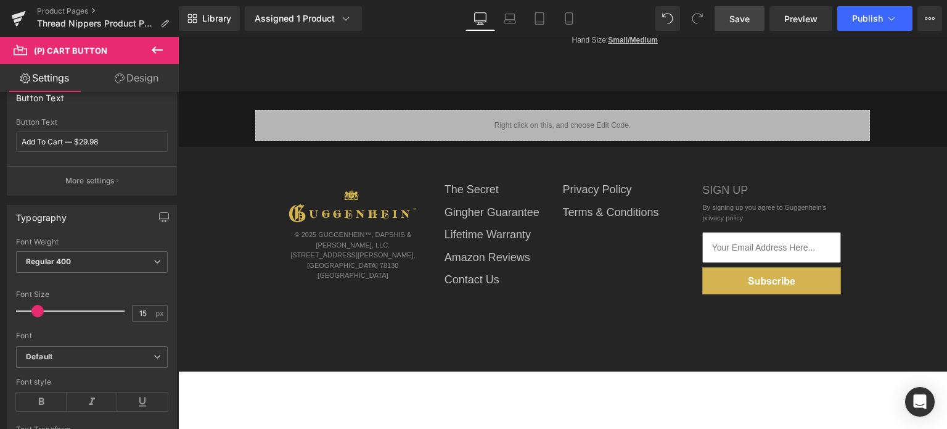
scroll to position [0, 0]
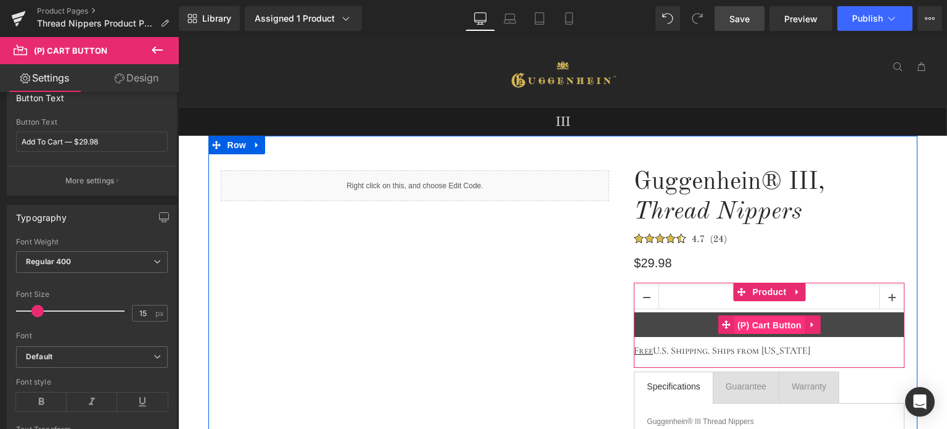
click at [771, 323] on span "(P) Cart Button" at bounding box center [770, 325] width 70 height 19
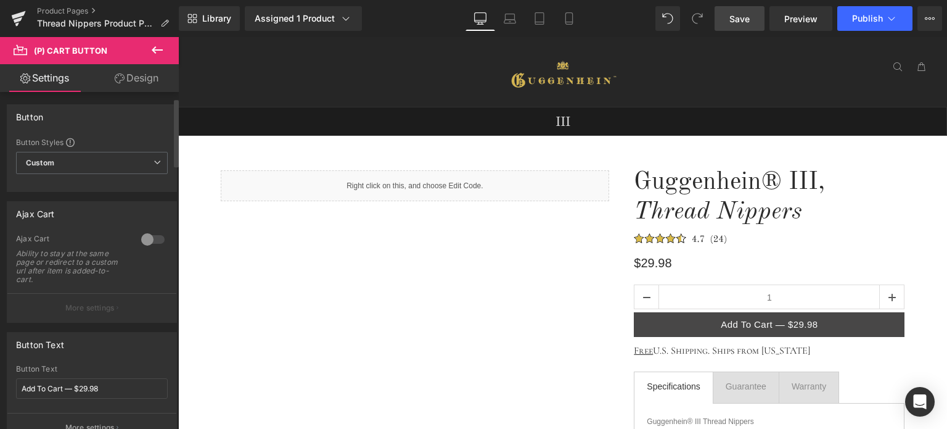
scroll to position [185, 0]
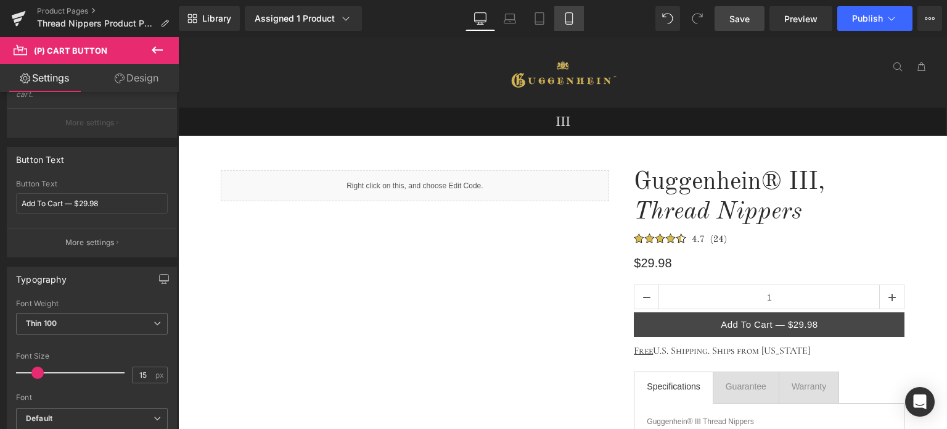
click at [569, 17] on icon at bounding box center [569, 18] width 12 height 12
type input "20"
type input "100"
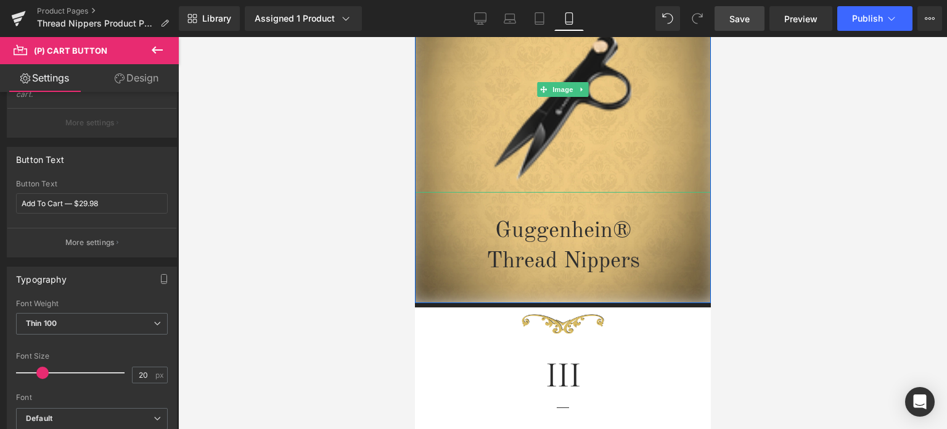
scroll to position [247, 0]
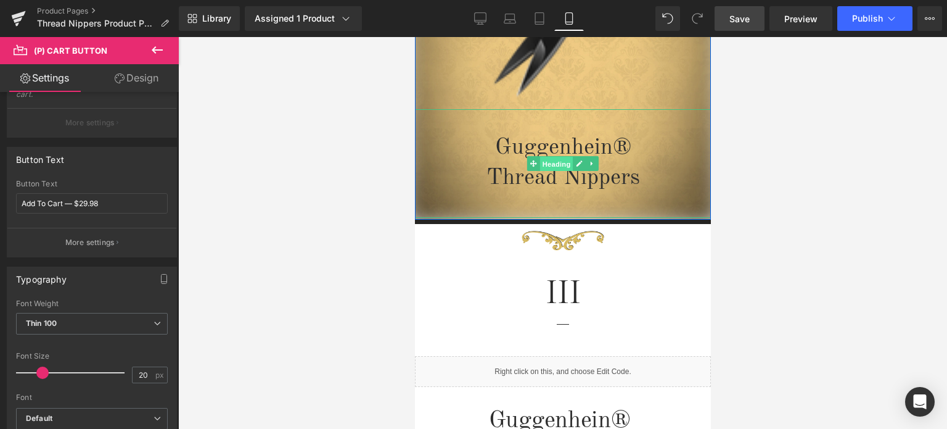
click at [549, 167] on span "Heading" at bounding box center [556, 164] width 33 height 15
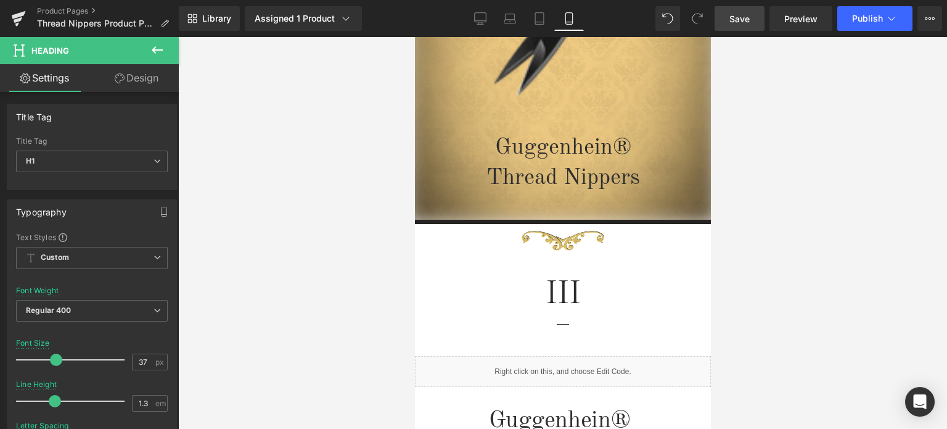
click at [748, 16] on span "Save" at bounding box center [740, 18] width 20 height 13
click at [744, 22] on span "Save" at bounding box center [740, 18] width 20 height 13
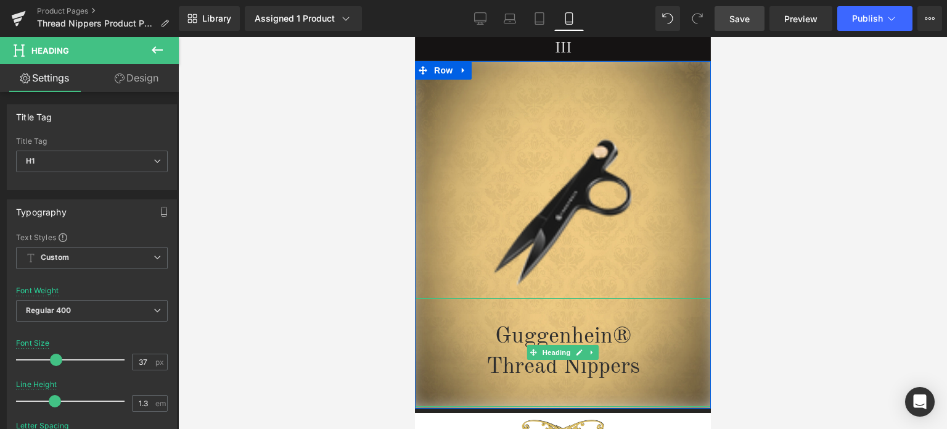
scroll to position [0, 0]
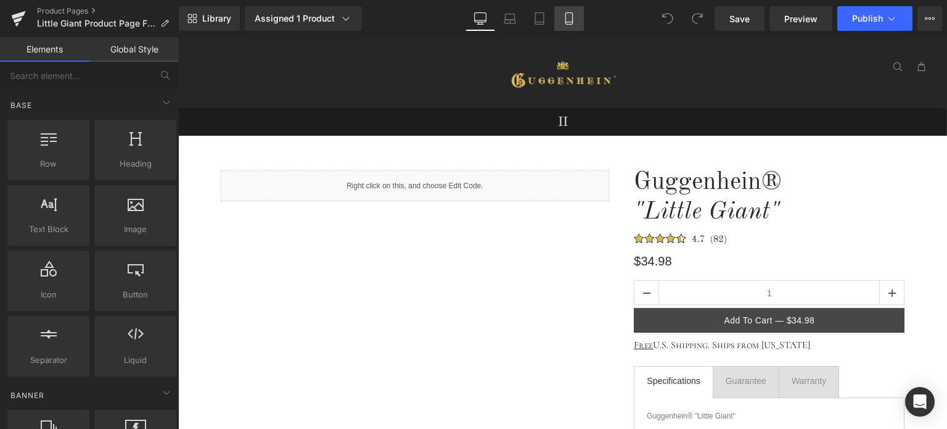
click at [578, 20] on link "Mobile" at bounding box center [569, 18] width 30 height 25
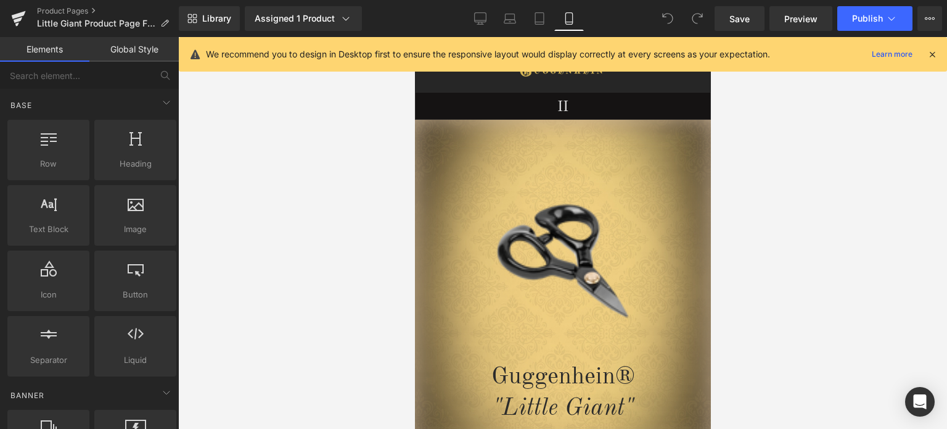
click at [931, 54] on icon at bounding box center [932, 54] width 11 height 11
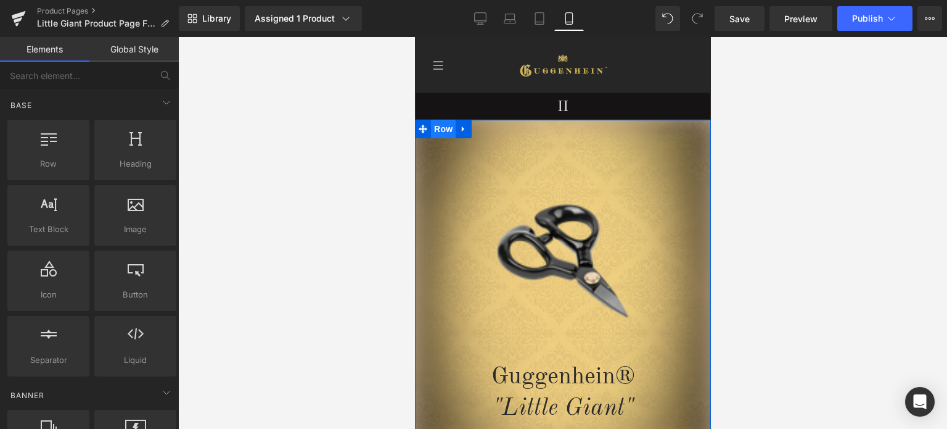
click at [440, 131] on span "Row" at bounding box center [442, 129] width 25 height 19
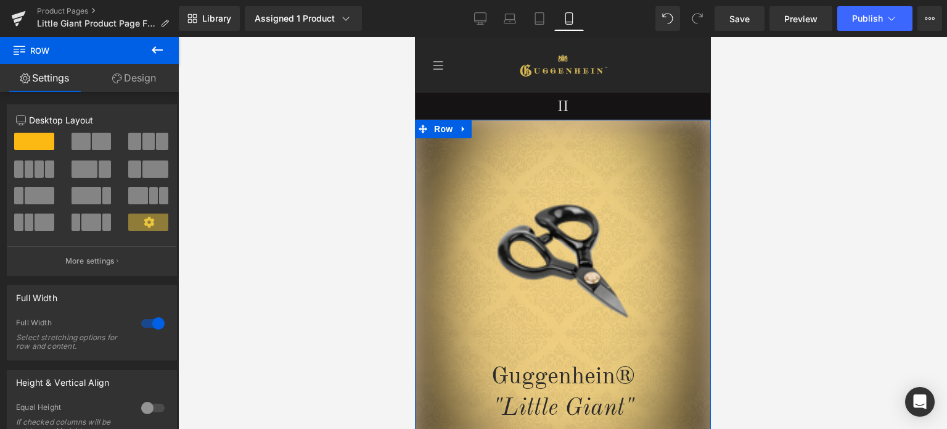
click at [131, 78] on link "Design" at bounding box center [133, 78] width 89 height 28
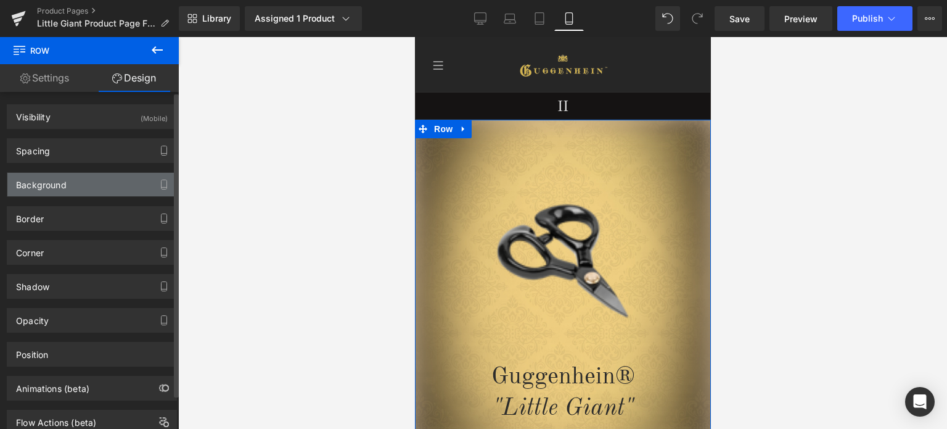
click at [80, 180] on div "Background" at bounding box center [91, 184] width 169 height 23
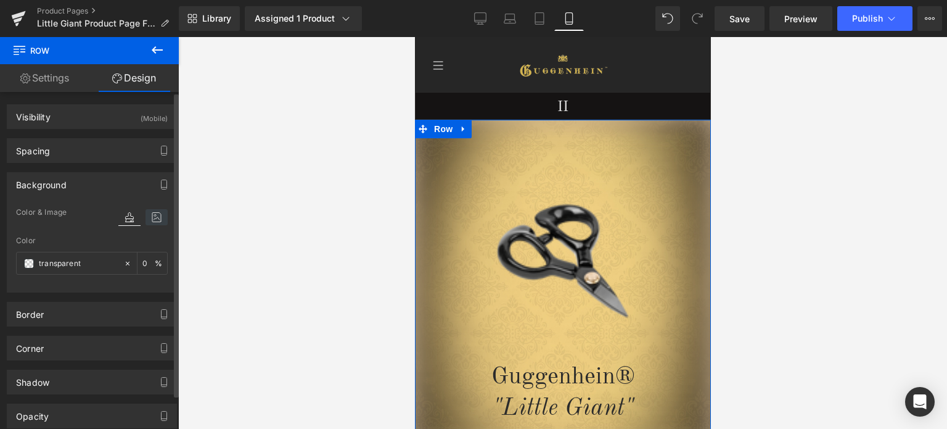
click at [150, 220] on icon at bounding box center [157, 217] width 22 height 16
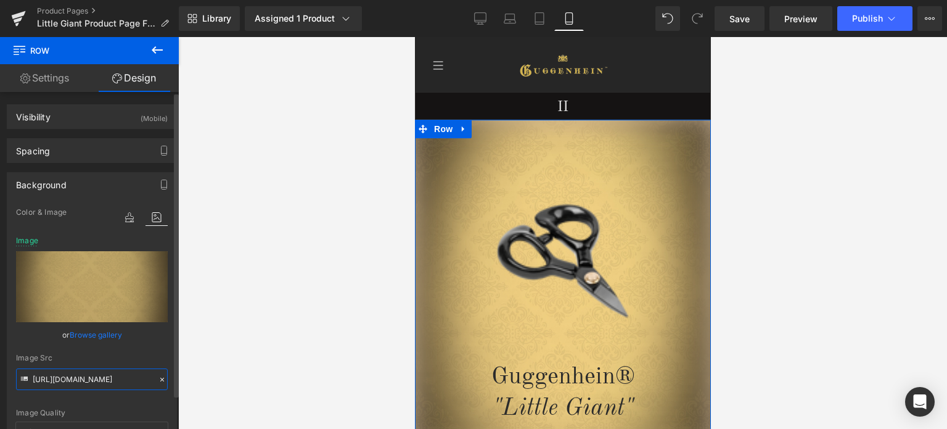
click at [72, 373] on input "[URL][DOMAIN_NAME]" at bounding box center [92, 379] width 152 height 22
paste input "2-2_36c6abb3-b625-4310-8058-14c621ded4f5.jpg?v=1747176878"
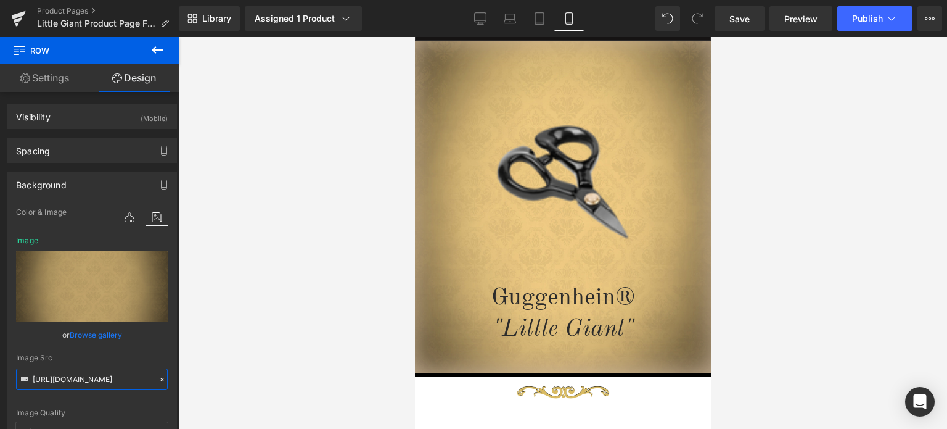
scroll to position [42, 0]
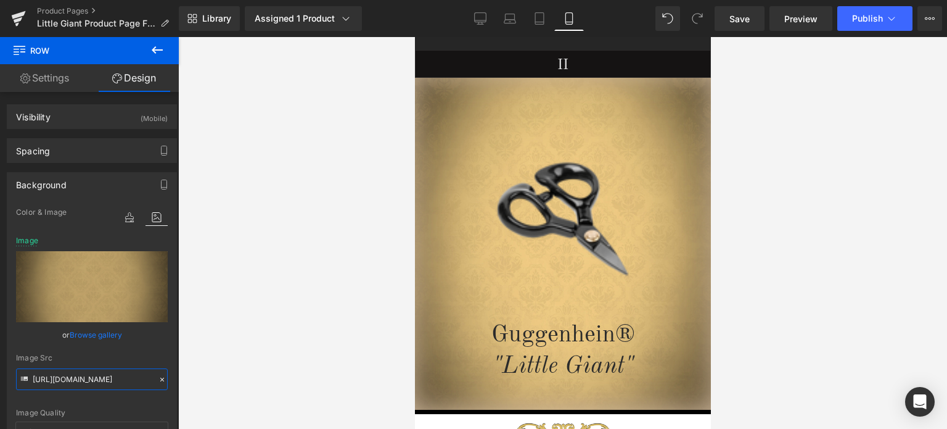
drag, startPoint x: 705, startPoint y: 80, endPoint x: 1141, endPoint y: 81, distance: 436.0
type input "[URL][DOMAIN_NAME]"
click at [747, 10] on link "Save" at bounding box center [740, 18] width 50 height 25
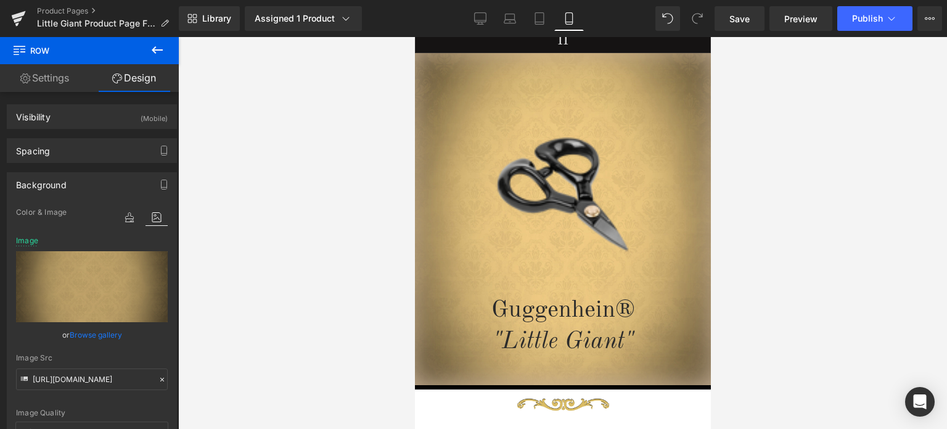
scroll to position [0, 0]
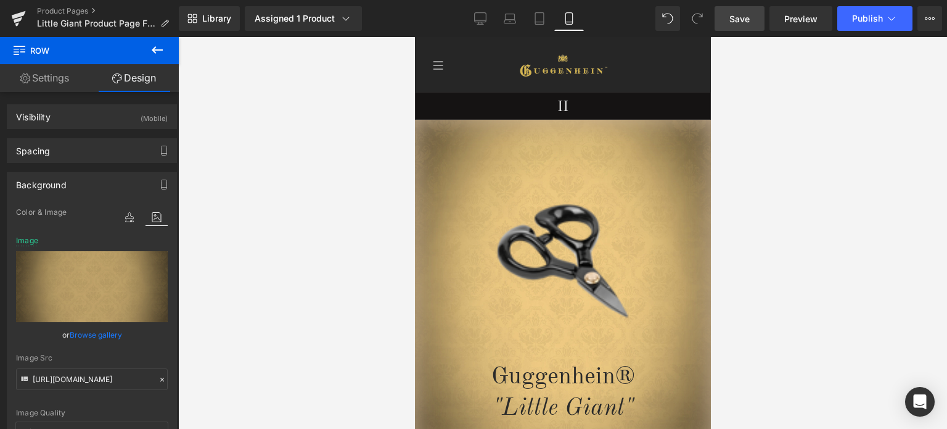
click at [744, 19] on span "Save" at bounding box center [740, 18] width 20 height 13
click at [744, 15] on span "Save" at bounding box center [740, 18] width 20 height 13
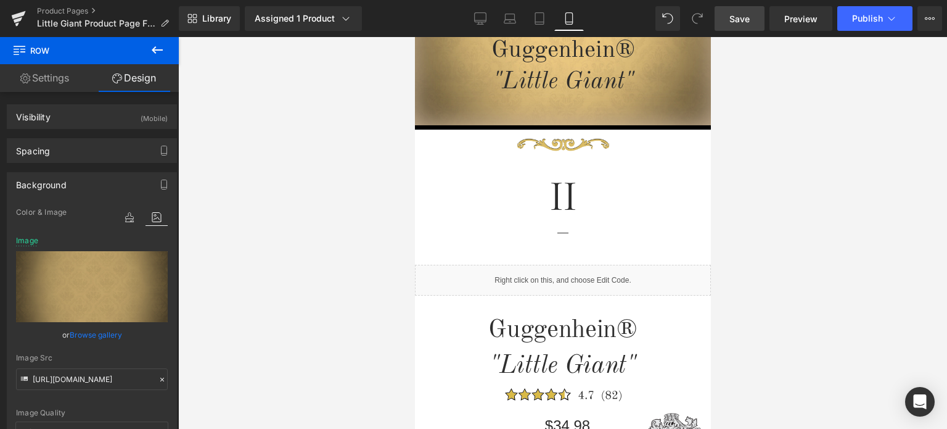
scroll to position [301, 0]
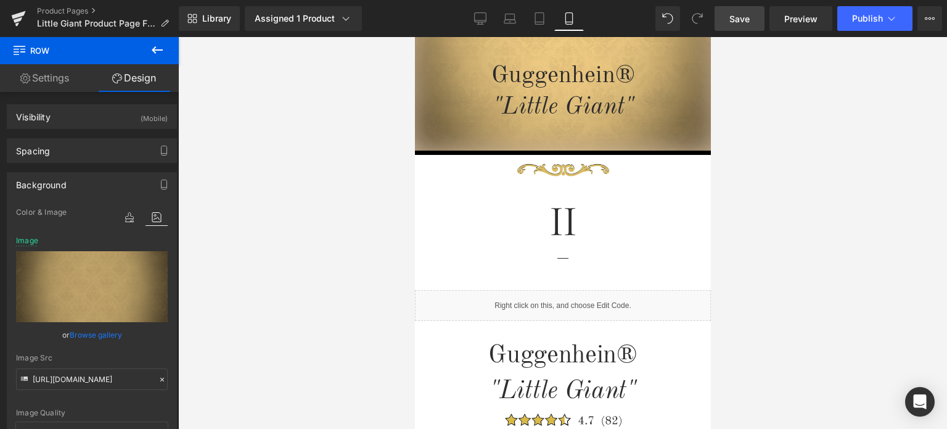
drag, startPoint x: 706, startPoint y: 76, endPoint x: 1132, endPoint y: 150, distance: 432.0
click at [745, 14] on span "Save" at bounding box center [740, 18] width 20 height 13
click at [799, 17] on span "Preview" at bounding box center [800, 18] width 33 height 13
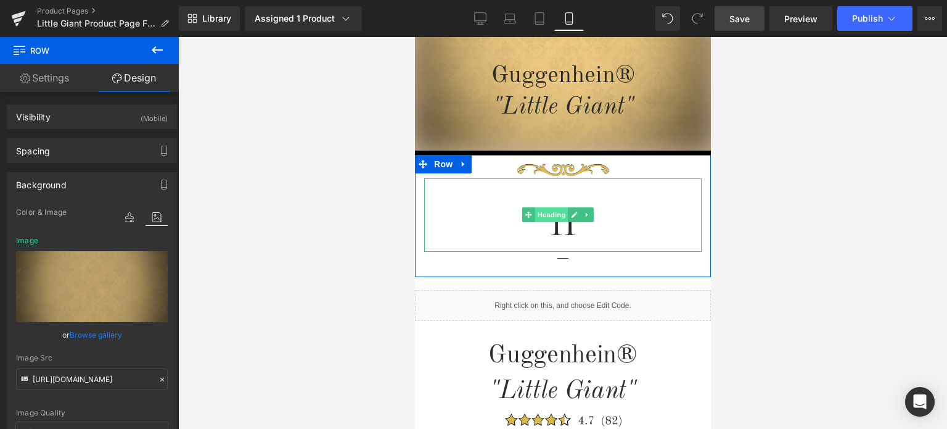
click at [553, 217] on span "Heading" at bounding box center [551, 214] width 33 height 15
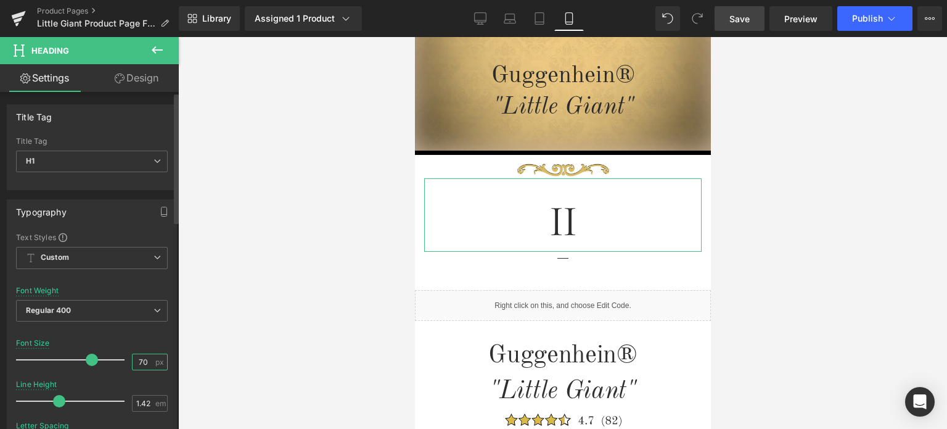
drag, startPoint x: 141, startPoint y: 358, endPoint x: 131, endPoint y: 359, distance: 9.3
click at [133, 359] on input "70" at bounding box center [144, 361] width 22 height 15
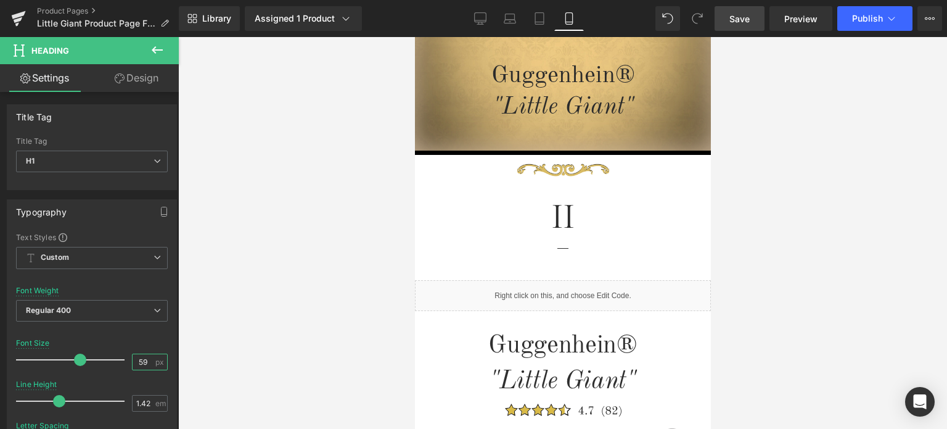
type input "59"
click at [744, 15] on span "Save" at bounding box center [740, 18] width 20 height 13
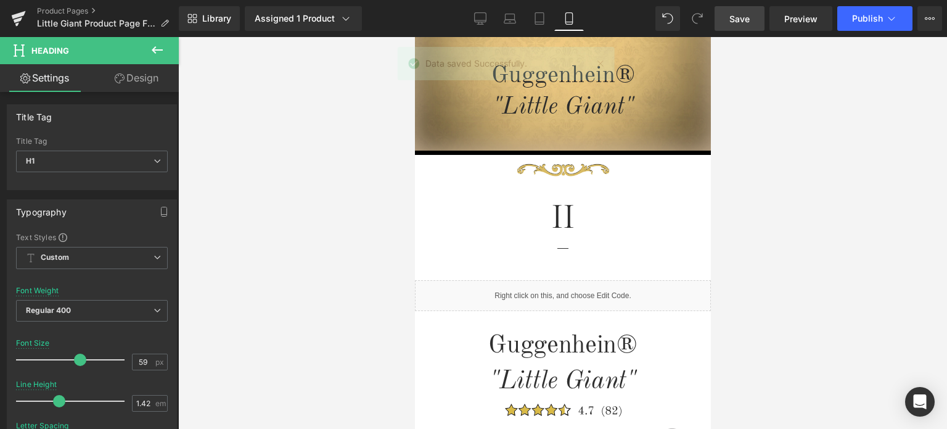
scroll to position [401, 0]
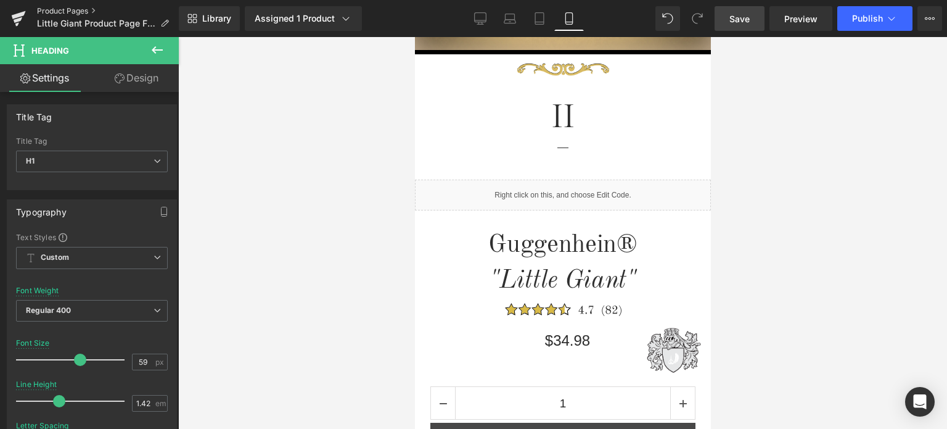
click at [56, 12] on link "Product Pages" at bounding box center [108, 11] width 142 height 10
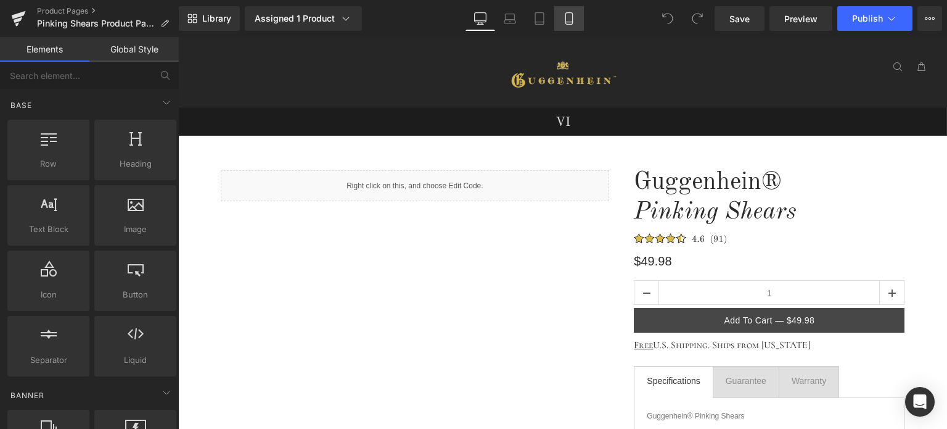
click at [570, 25] on link "Mobile" at bounding box center [569, 18] width 30 height 25
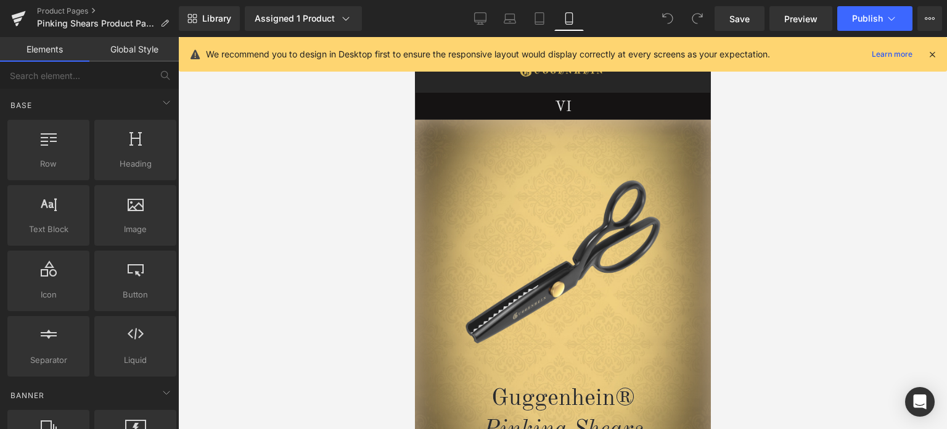
click at [931, 54] on icon at bounding box center [932, 54] width 11 height 11
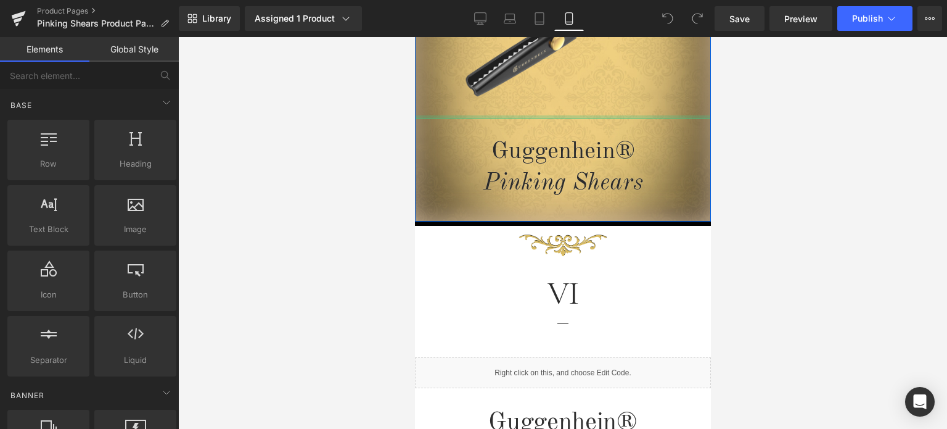
scroll to position [370, 0]
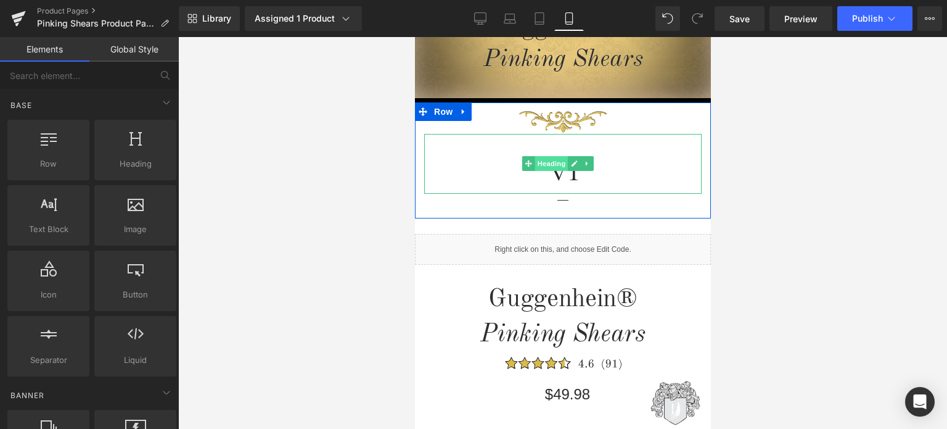
click at [558, 164] on span "Heading" at bounding box center [551, 163] width 33 height 15
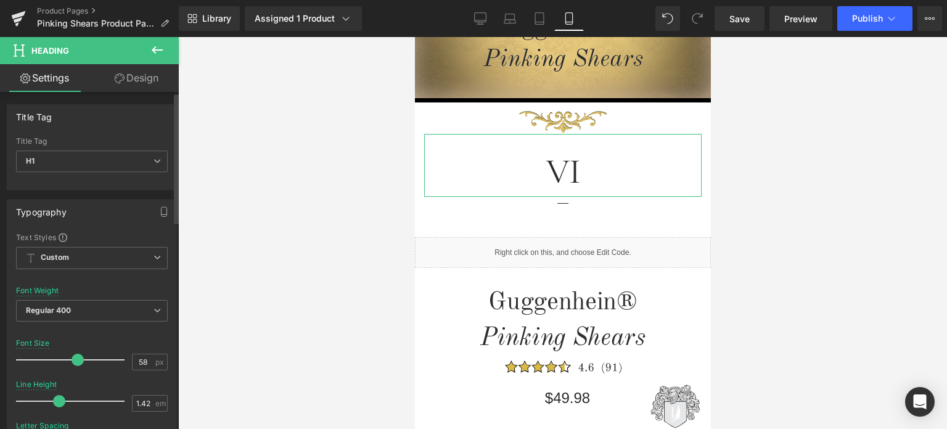
type input "59"
click at [75, 359] on span at bounding box center [80, 359] width 12 height 12
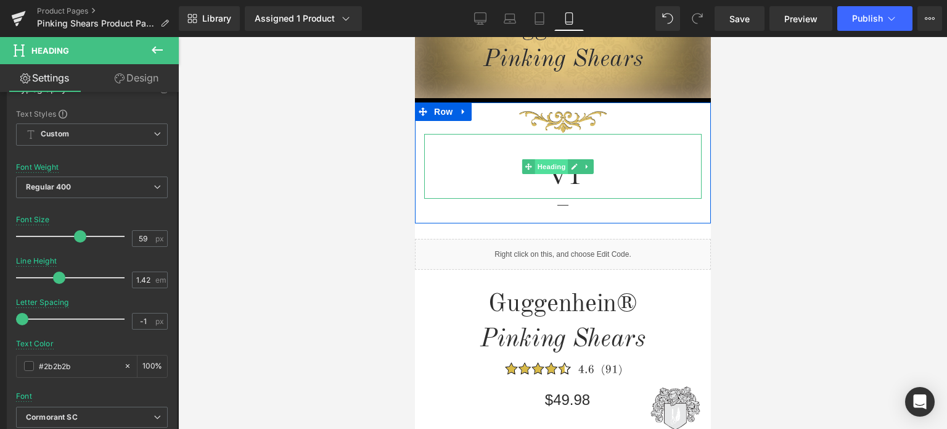
click at [554, 168] on span "Heading" at bounding box center [551, 166] width 33 height 15
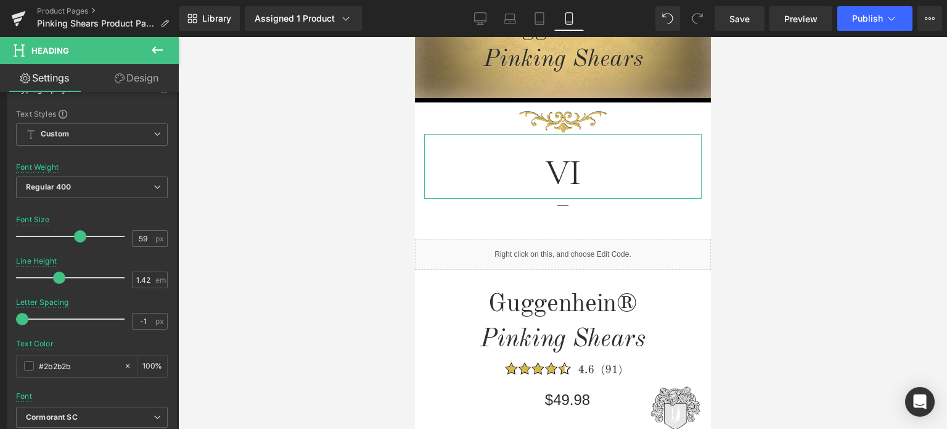
drag, startPoint x: 137, startPoint y: 81, endPoint x: 75, endPoint y: 147, distance: 90.3
click at [137, 81] on link "Design" at bounding box center [136, 78] width 89 height 28
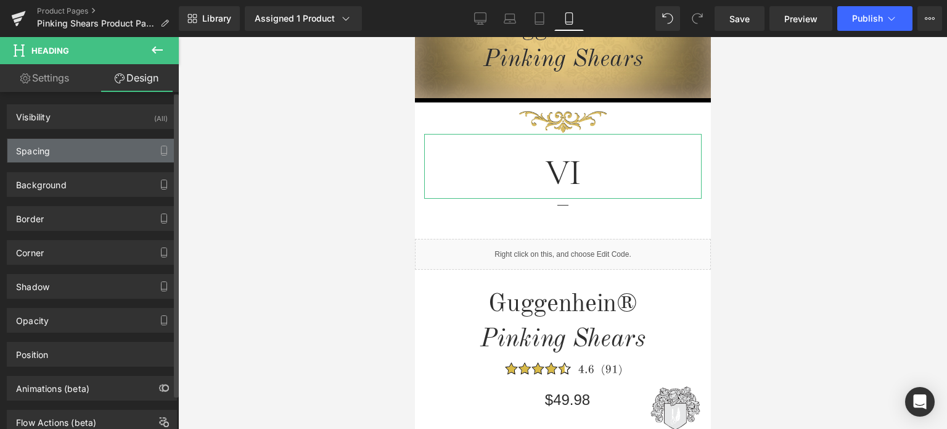
click at [75, 147] on div "Spacing" at bounding box center [91, 150] width 169 height 23
type input "0"
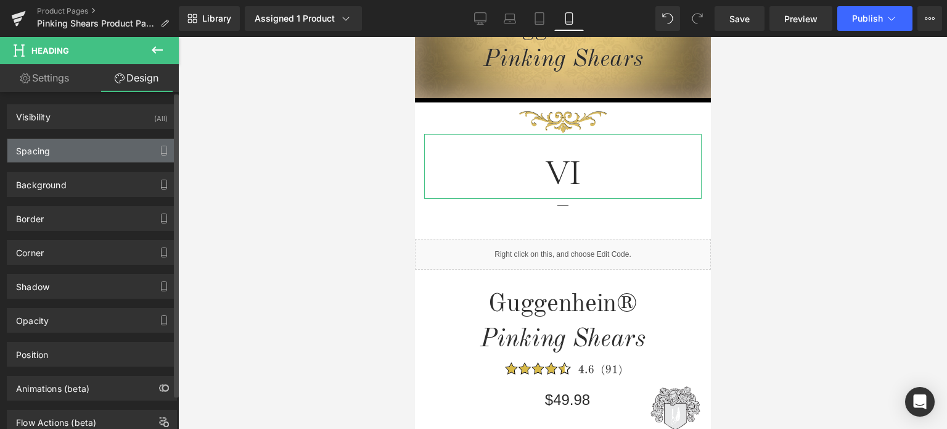
type input "21"
type input "0"
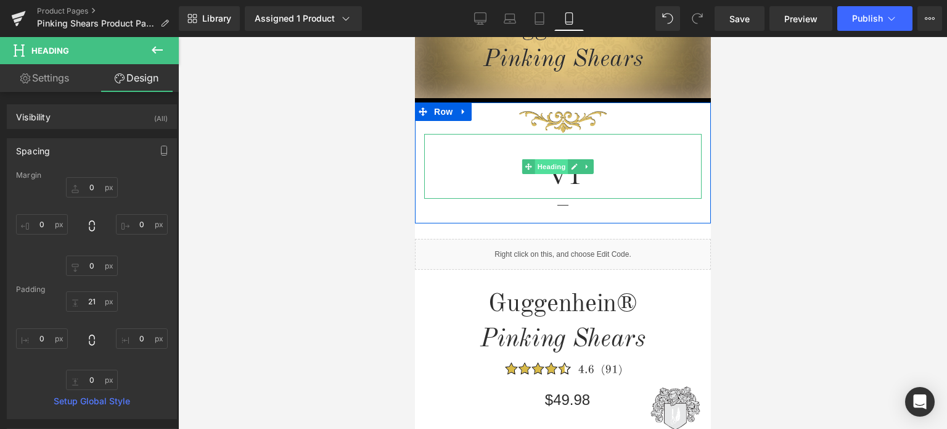
click at [553, 167] on span "Heading" at bounding box center [551, 166] width 33 height 15
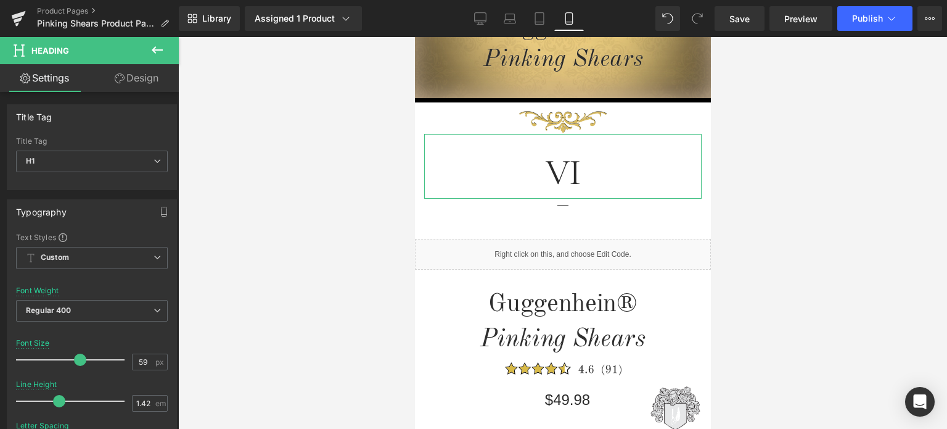
drag, startPoint x: 146, startPoint y: 83, endPoint x: 78, endPoint y: 158, distance: 101.4
click at [145, 83] on link "Design" at bounding box center [136, 78] width 89 height 28
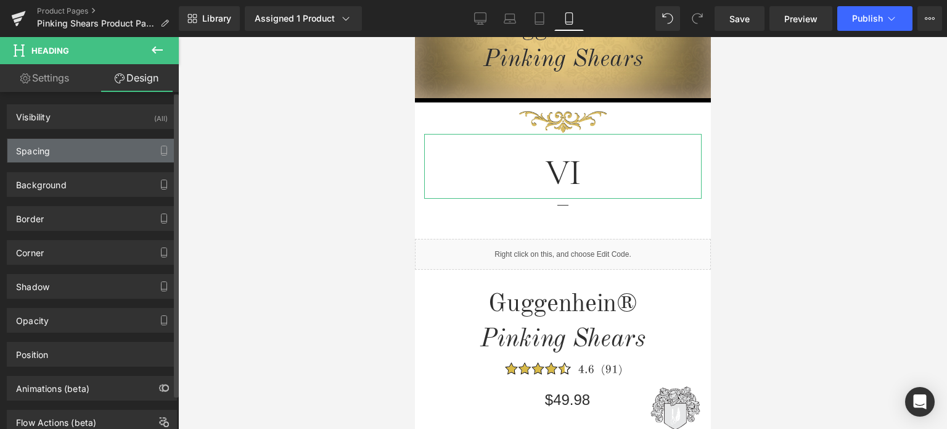
click at [78, 158] on div "Spacing" at bounding box center [91, 150] width 169 height 23
type input "0"
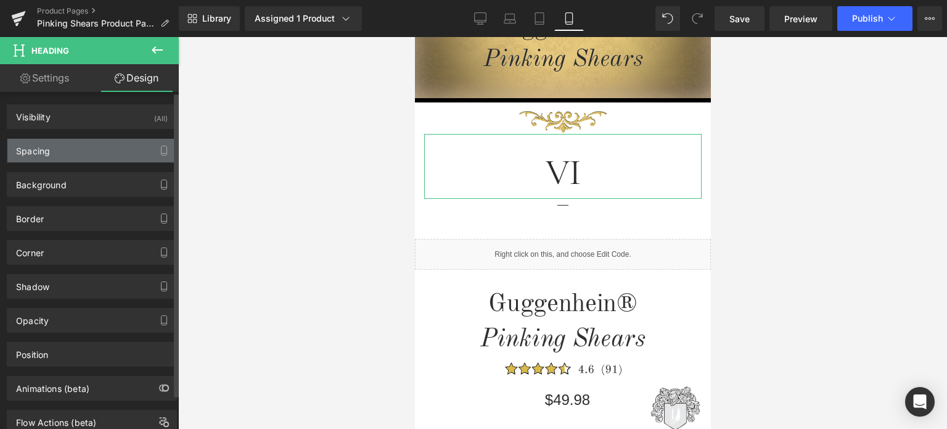
type input "21"
type input "0"
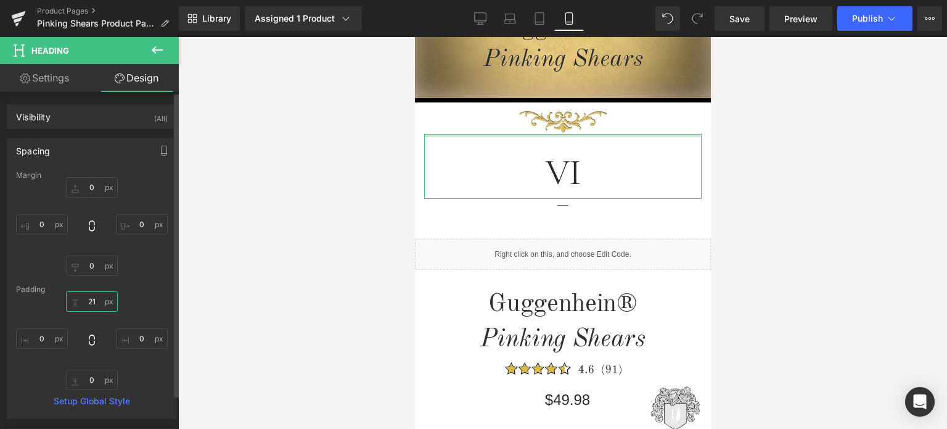
click at [96, 307] on input "21" at bounding box center [92, 301] width 52 height 20
click at [91, 302] on input "21" at bounding box center [92, 301] width 52 height 20
click at [95, 300] on input "21" at bounding box center [92, 301] width 52 height 20
type input "20"
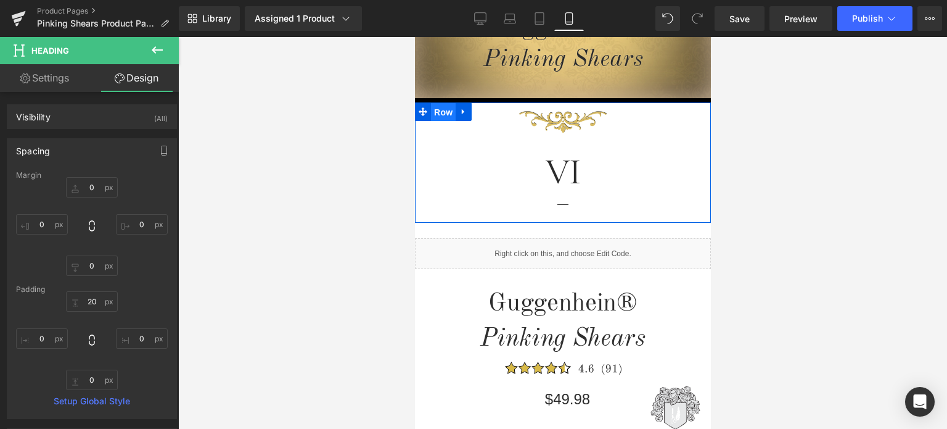
click at [437, 110] on span "Row" at bounding box center [442, 112] width 25 height 19
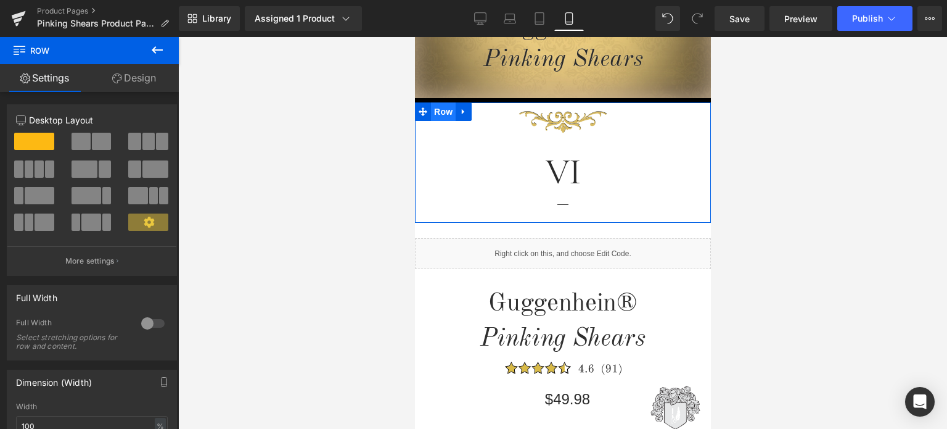
click at [441, 114] on span "Row" at bounding box center [442, 111] width 25 height 19
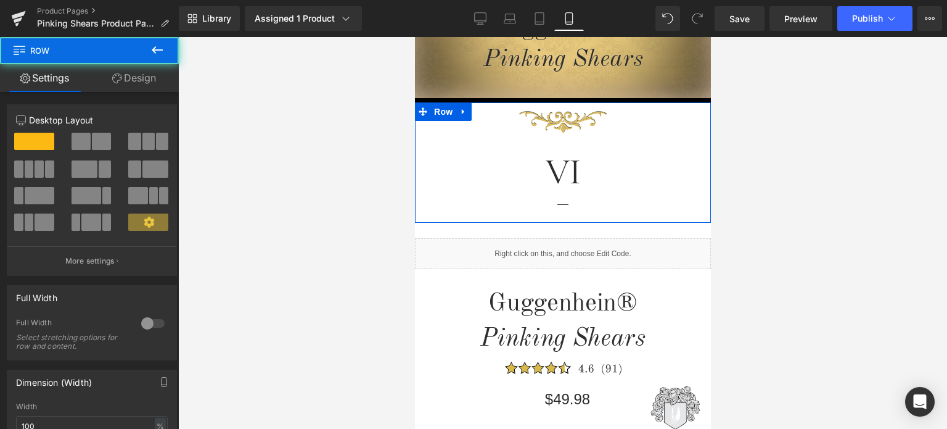
click at [142, 80] on link "Design" at bounding box center [133, 78] width 89 height 28
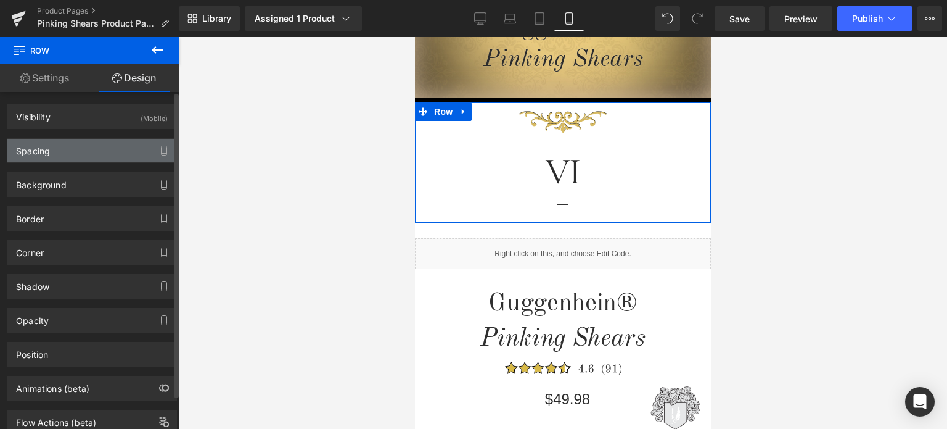
type input "0"
type input "2"
type input "0"
type input "10"
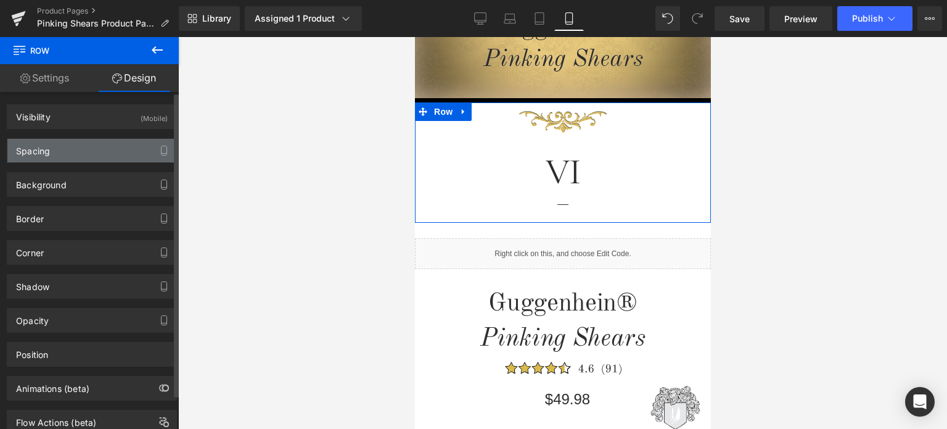
type input "0"
click at [85, 151] on div "Spacing" at bounding box center [91, 150] width 169 height 23
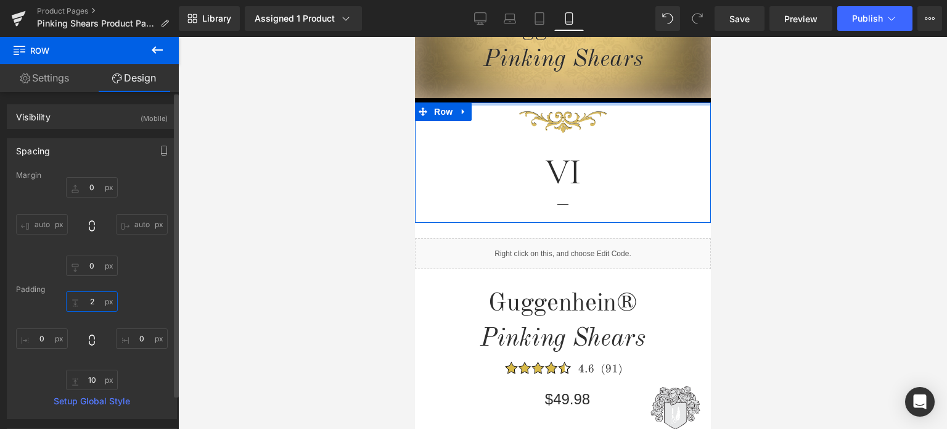
click at [95, 302] on input "2" at bounding box center [92, 301] width 52 height 20
type input "1"
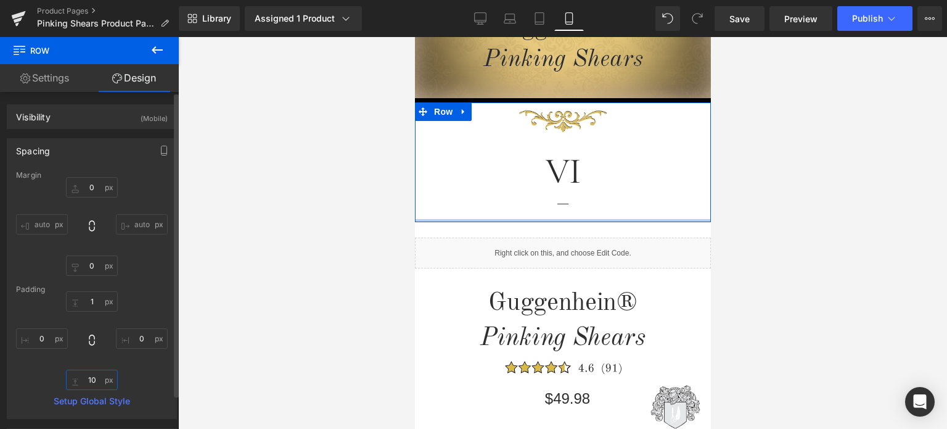
click at [99, 384] on input "10" at bounding box center [92, 379] width 52 height 20
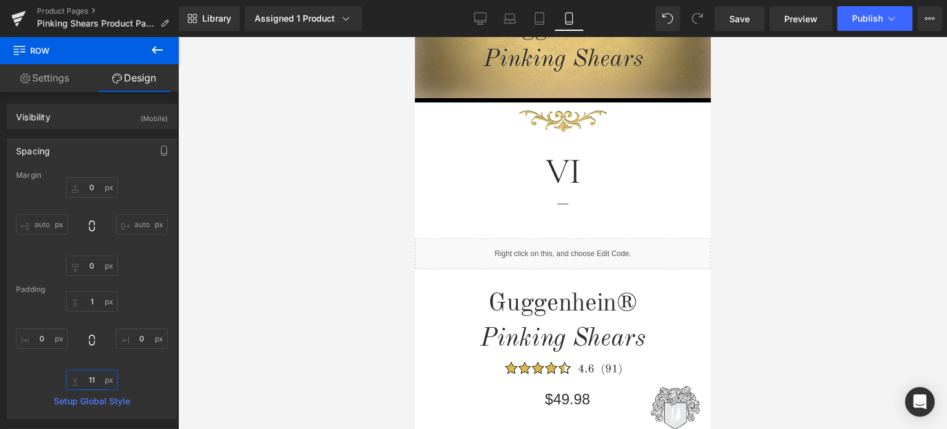
type input "11"
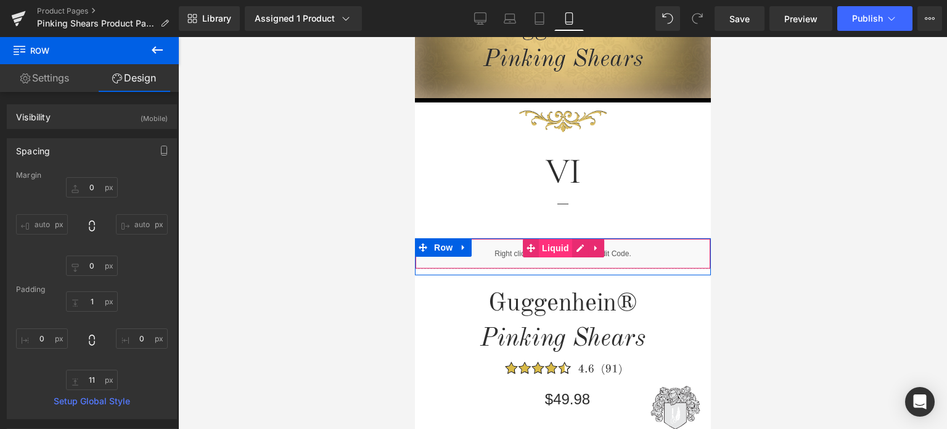
click at [551, 249] on span "Liquid" at bounding box center [554, 248] width 33 height 19
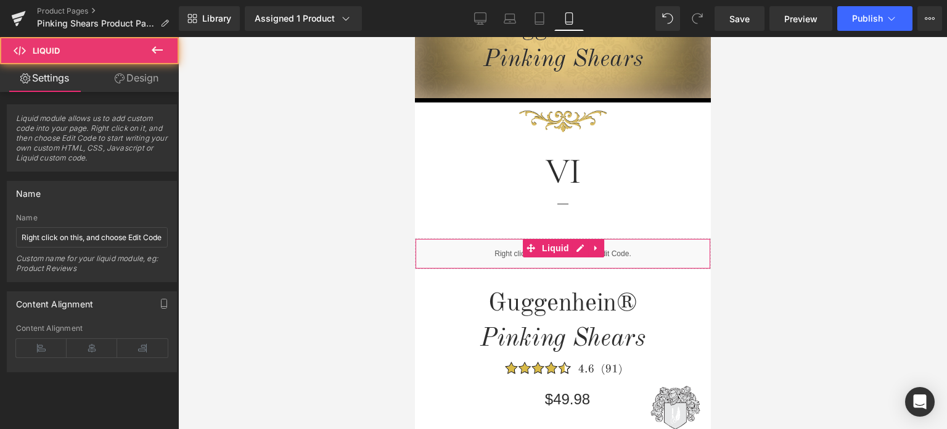
click at [149, 75] on link "Design" at bounding box center [136, 78] width 89 height 28
click at [0, 0] on div "Spacing" at bounding box center [0, 0] width 0 height 0
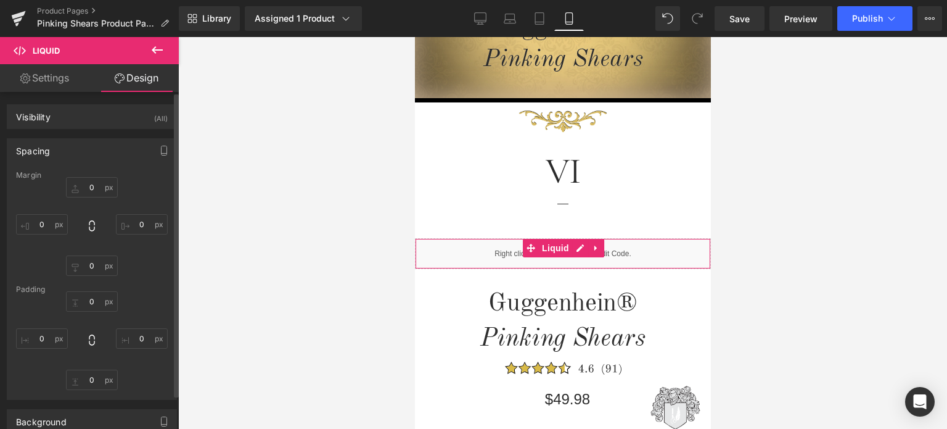
type input "0"
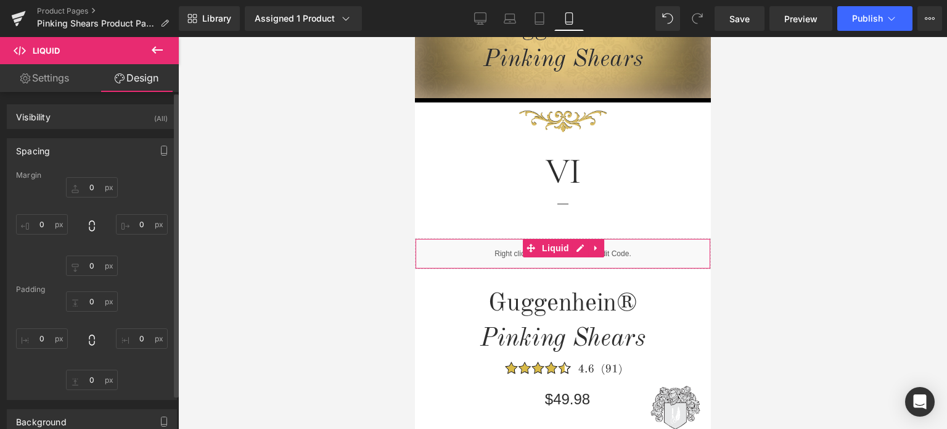
type input "0"
click at [93, 188] on input "0" at bounding box center [92, 187] width 52 height 20
type input "21"
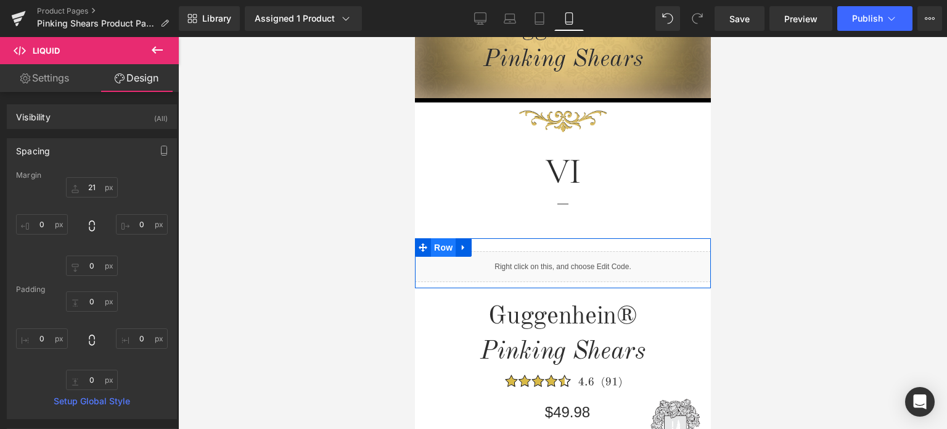
click at [438, 247] on span "Row" at bounding box center [442, 247] width 25 height 19
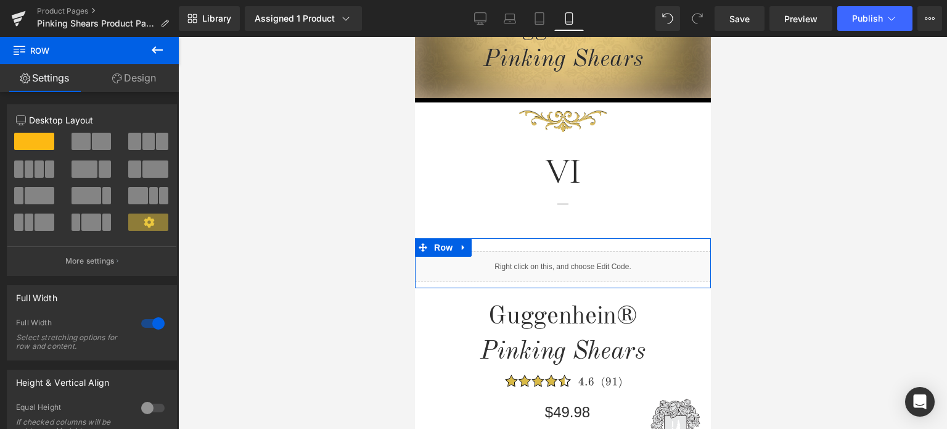
click at [138, 84] on link "Design" at bounding box center [133, 78] width 89 height 28
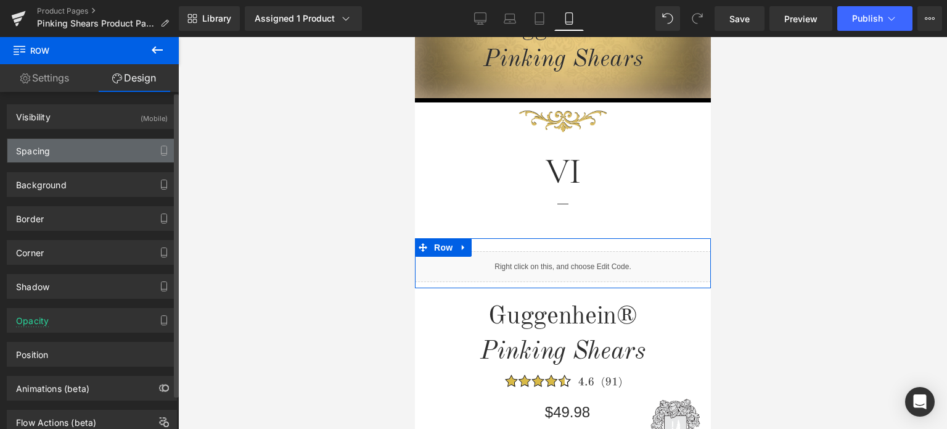
type input "25"
type input "0"
type input "10"
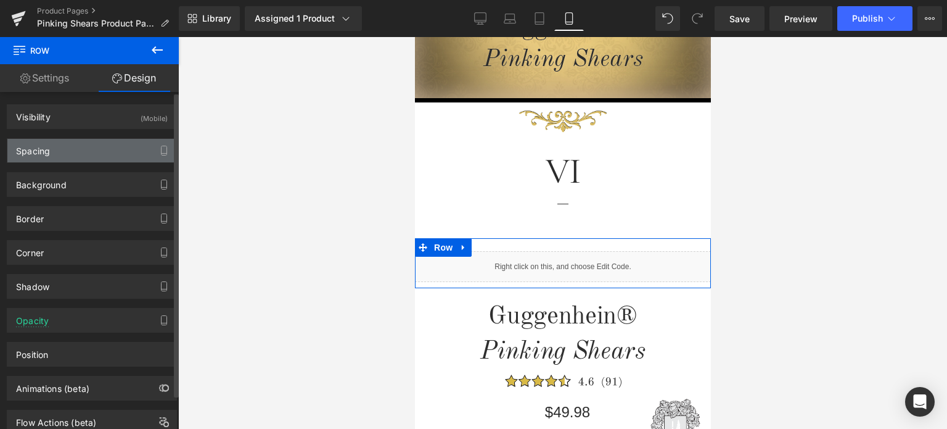
type input "0"
click at [76, 150] on div "Spacing" at bounding box center [91, 150] width 169 height 23
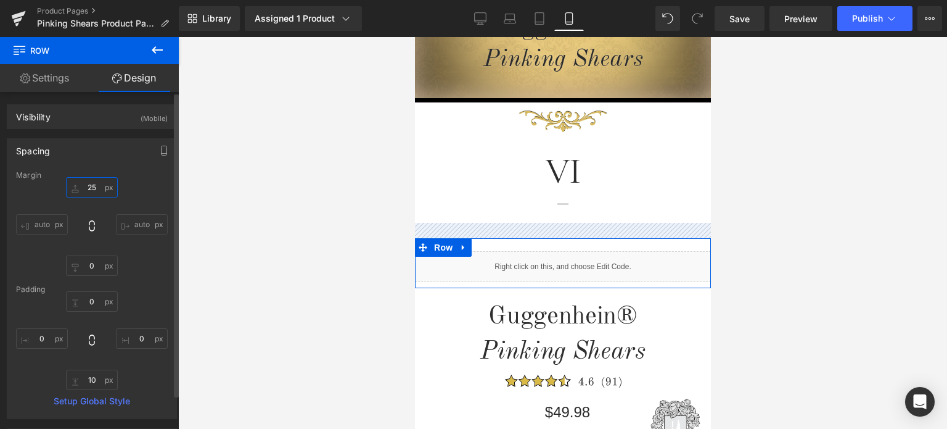
click at [94, 186] on input "25" at bounding box center [92, 187] width 52 height 20
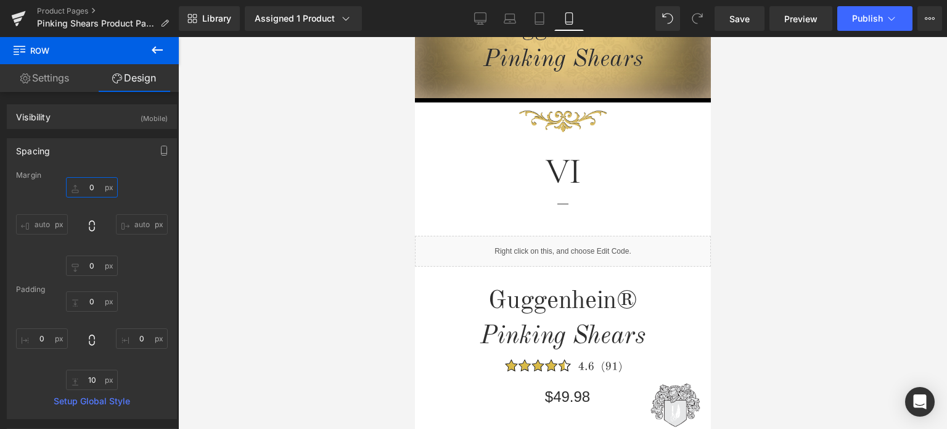
type input "0"
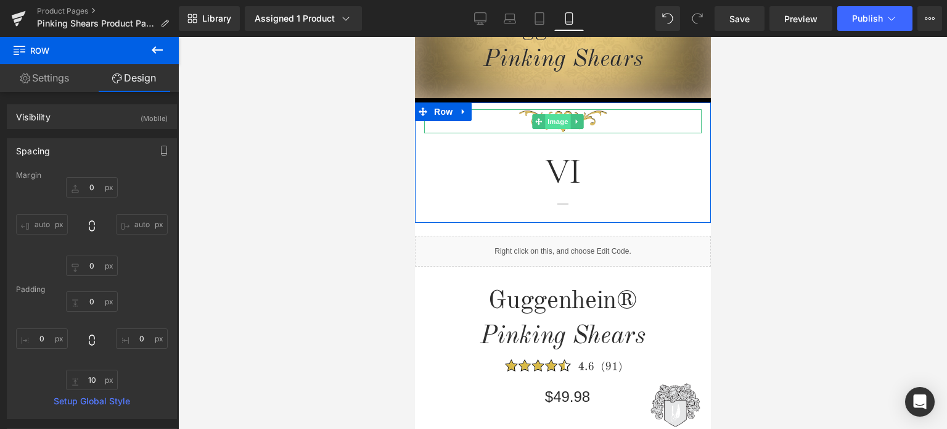
click at [557, 121] on span "Image" at bounding box center [558, 121] width 26 height 15
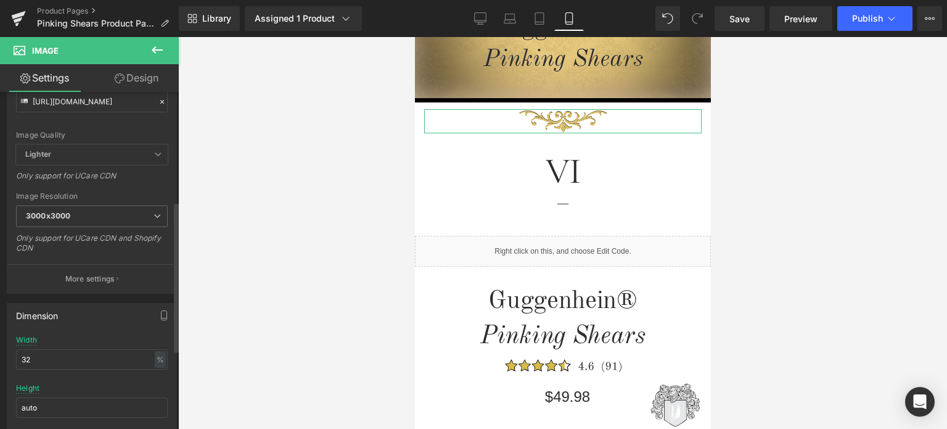
scroll to position [247, 0]
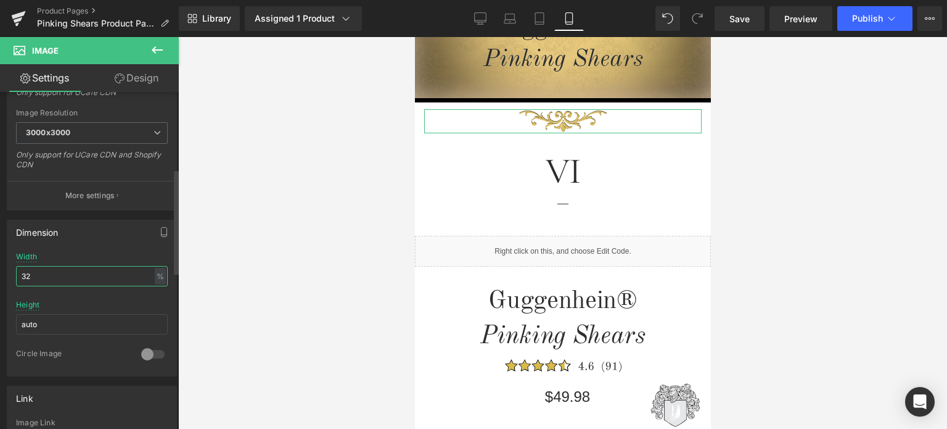
click at [32, 276] on input "32" at bounding box center [92, 276] width 152 height 20
type input "30"
click at [133, 75] on link "Design" at bounding box center [136, 78] width 89 height 28
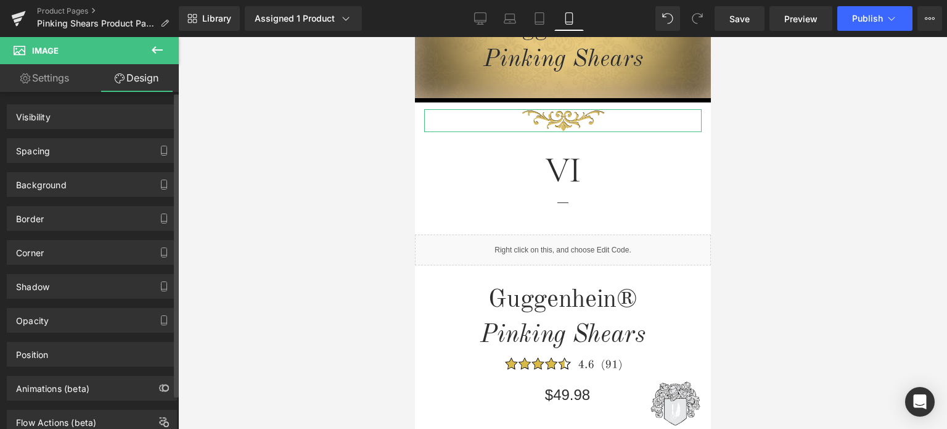
click at [64, 150] on div "Spacing" at bounding box center [91, 150] width 169 height 23
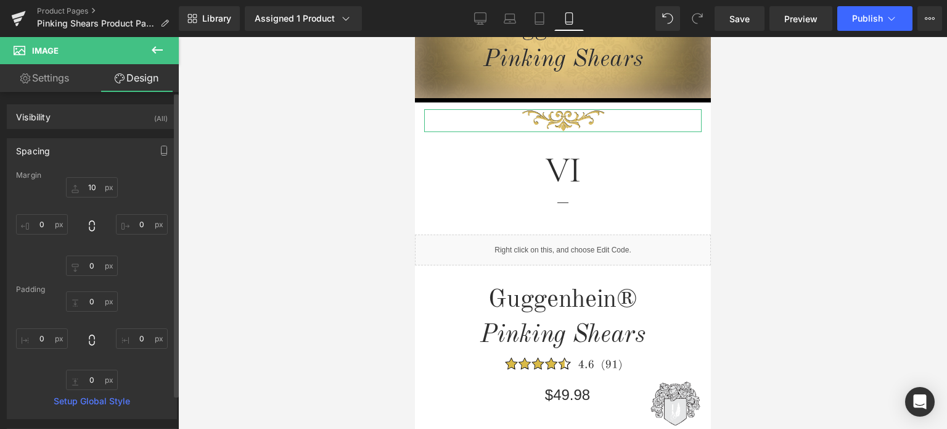
type input "10"
type input "0"
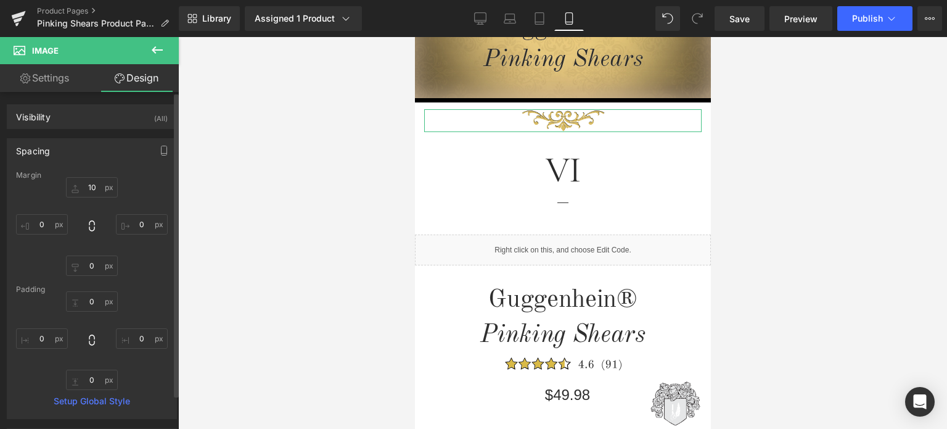
type input "0"
click at [95, 188] on input "10" at bounding box center [92, 187] width 52 height 20
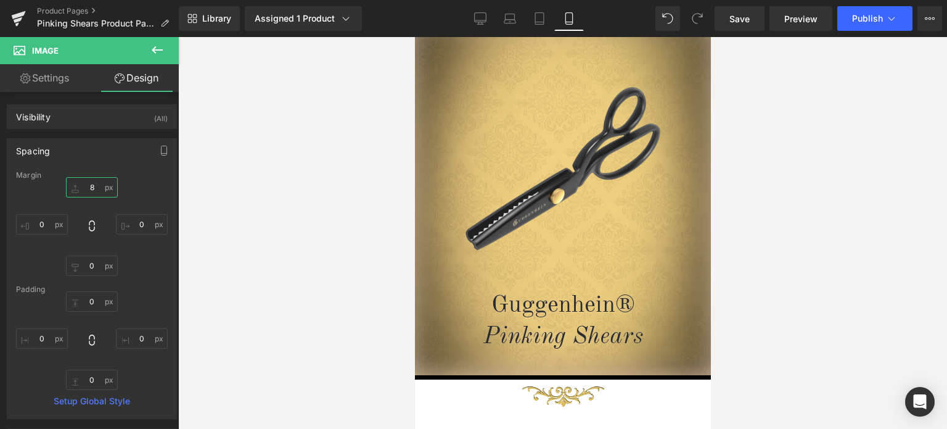
scroll to position [78, 0]
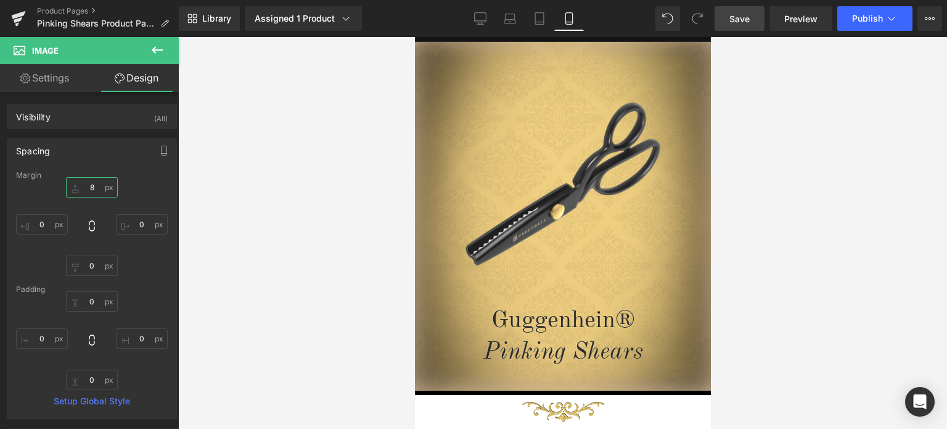
type input "8"
click at [743, 10] on link "Save" at bounding box center [740, 18] width 50 height 25
click at [805, 17] on span "Preview" at bounding box center [800, 18] width 33 height 13
click at [746, 22] on span "Save" at bounding box center [740, 18] width 20 height 13
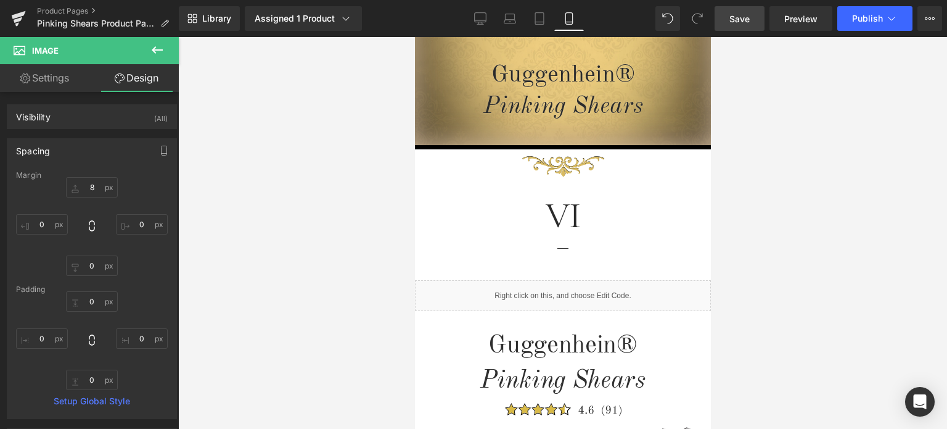
scroll to position [376, 0]
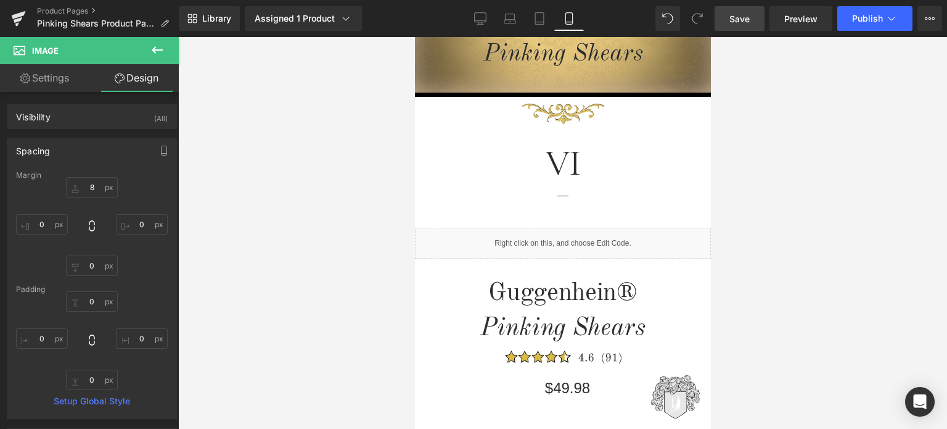
click at [742, 17] on span "Save" at bounding box center [740, 18] width 20 height 13
click at [65, 10] on link "Product Pages" at bounding box center [108, 11] width 142 height 10
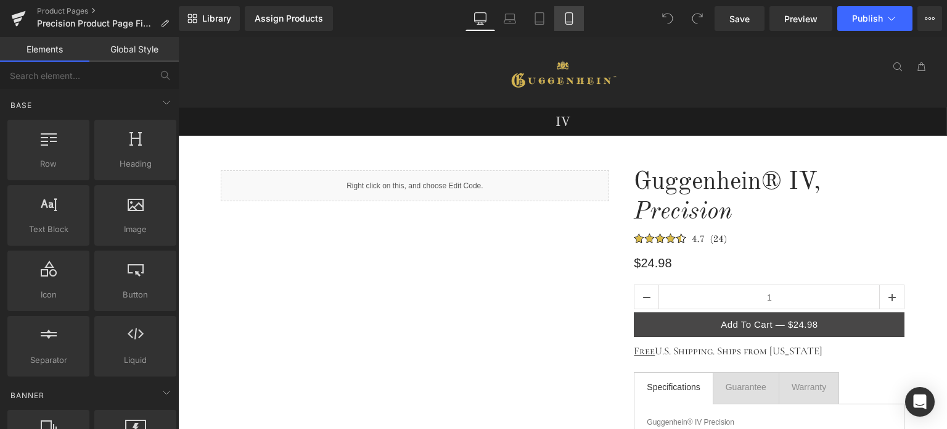
click at [568, 22] on icon at bounding box center [569, 22] width 7 height 0
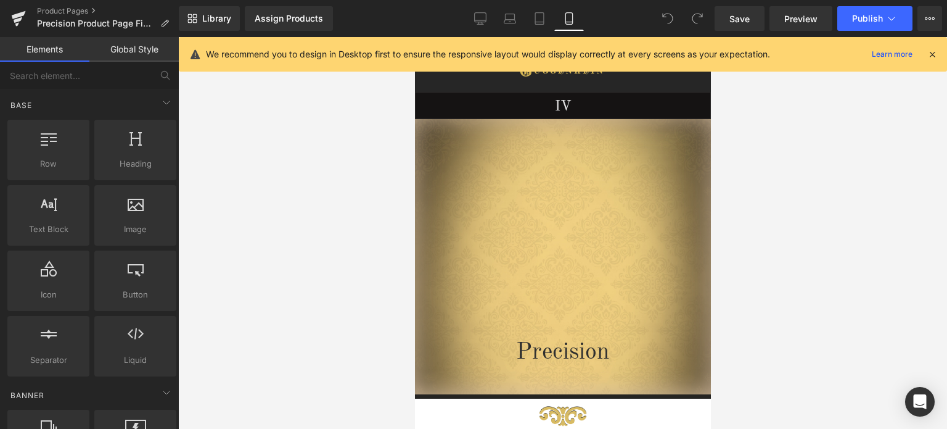
click at [931, 54] on icon at bounding box center [932, 54] width 11 height 11
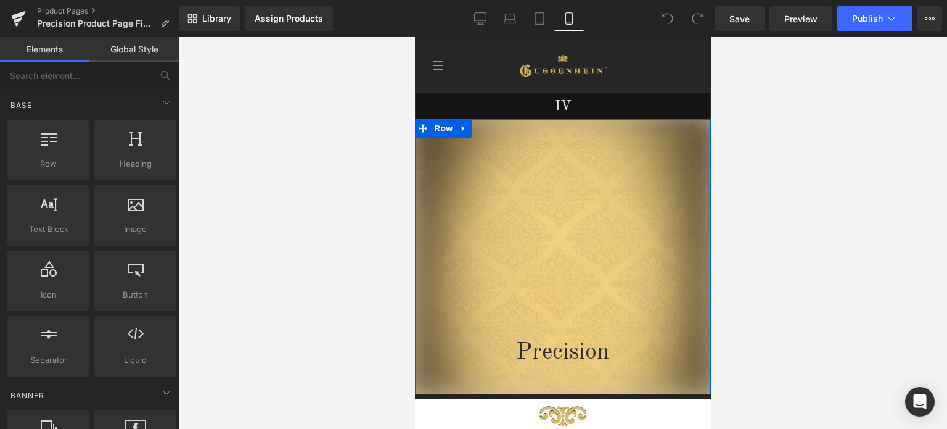
scroll to position [185, 0]
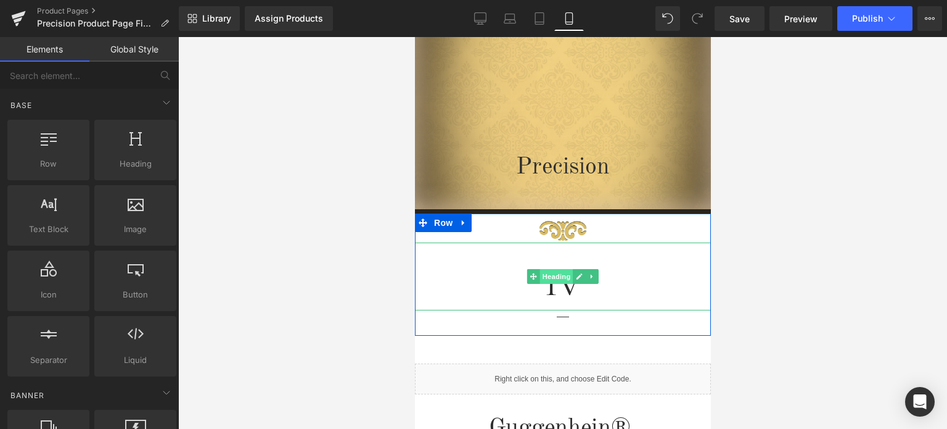
click at [550, 279] on span "Heading" at bounding box center [556, 276] width 33 height 15
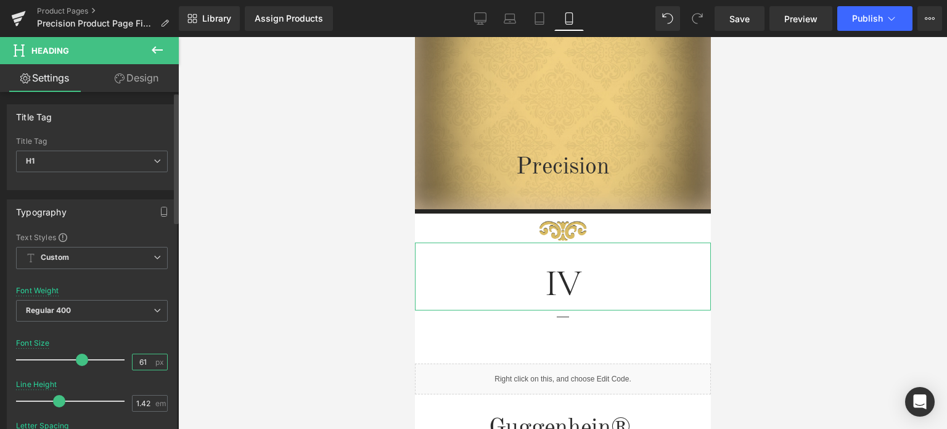
scroll to position [0, 0]
drag, startPoint x: 143, startPoint y: 360, endPoint x: 128, endPoint y: 361, distance: 14.9
click at [133, 361] on input "61" at bounding box center [144, 361] width 22 height 15
type input "59"
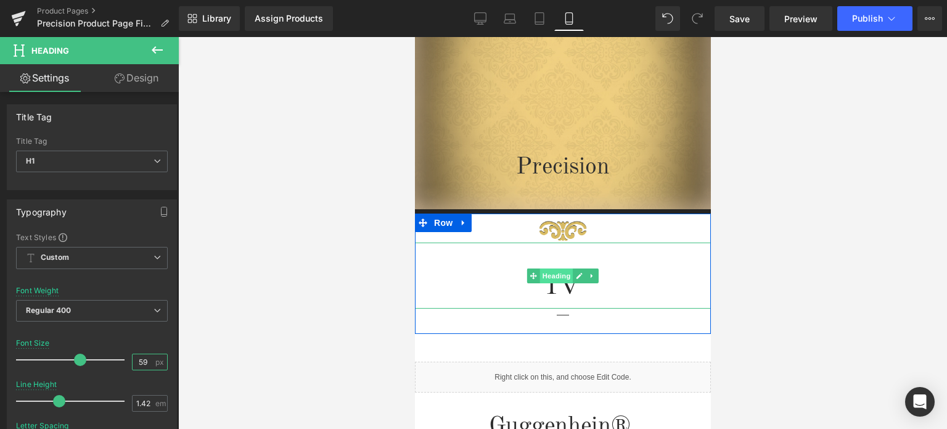
click at [552, 278] on span "Heading" at bounding box center [556, 275] width 33 height 15
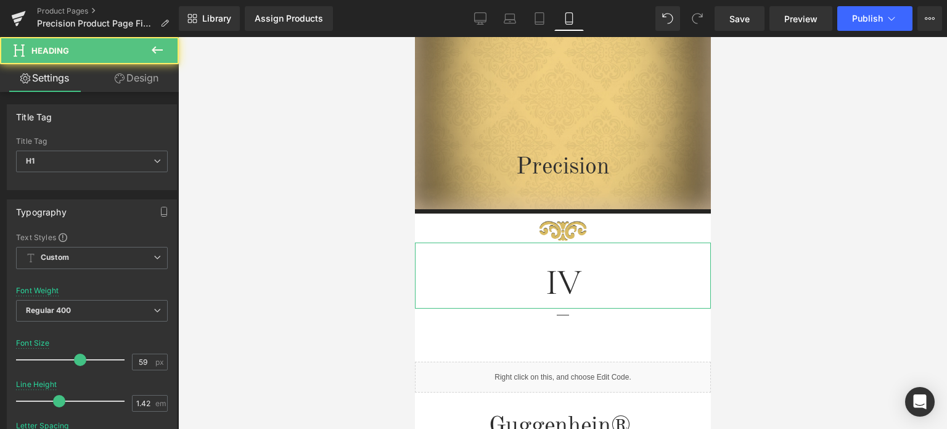
drag, startPoint x: 130, startPoint y: 79, endPoint x: 70, endPoint y: 179, distance: 116.1
click at [130, 79] on link "Design" at bounding box center [136, 78] width 89 height 28
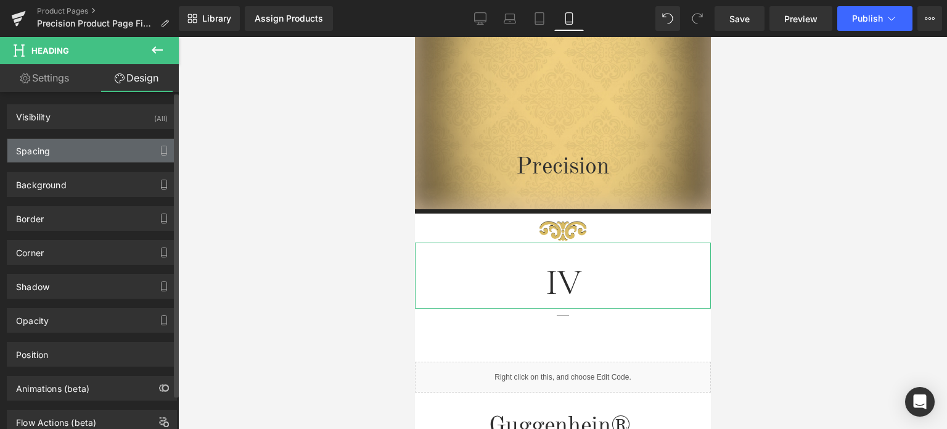
type input "0"
type input "23"
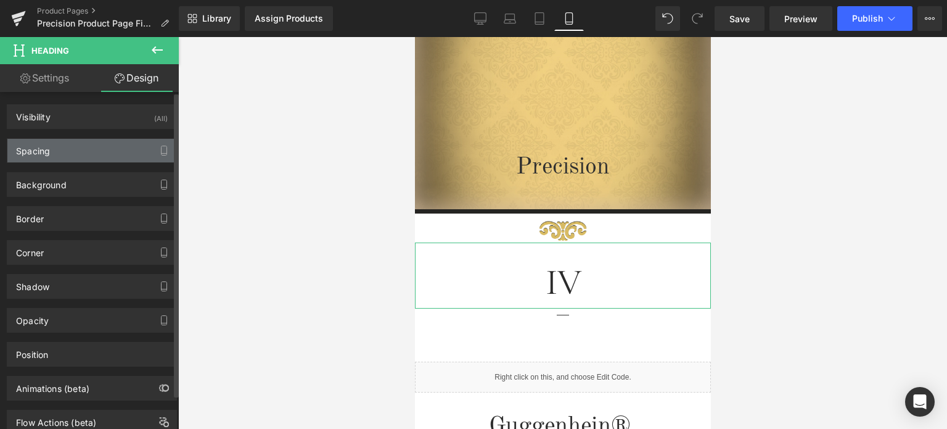
type input "0"
click at [73, 157] on div "Spacing" at bounding box center [91, 150] width 169 height 23
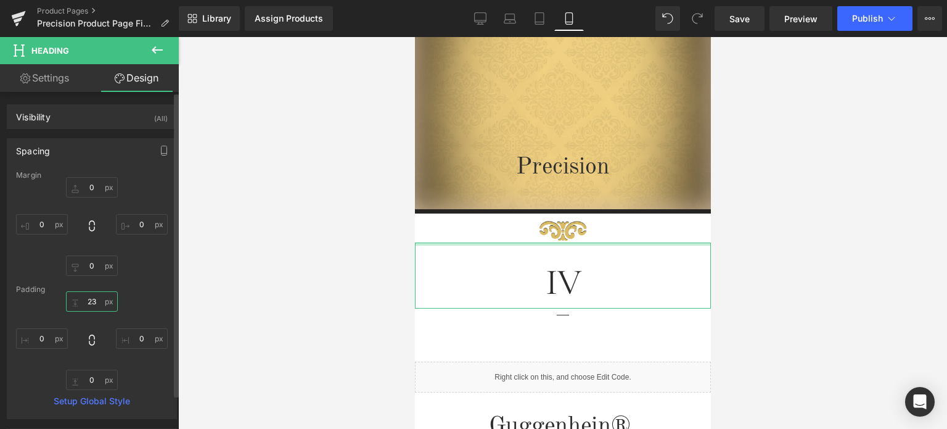
click at [96, 302] on input "23" at bounding box center [92, 301] width 52 height 20
click at [93, 302] on input "23" at bounding box center [92, 301] width 52 height 20
drag, startPoint x: 90, startPoint y: 300, endPoint x: 96, endPoint y: 302, distance: 6.3
click at [96, 302] on input "23" at bounding box center [92, 301] width 52 height 20
type input "20"
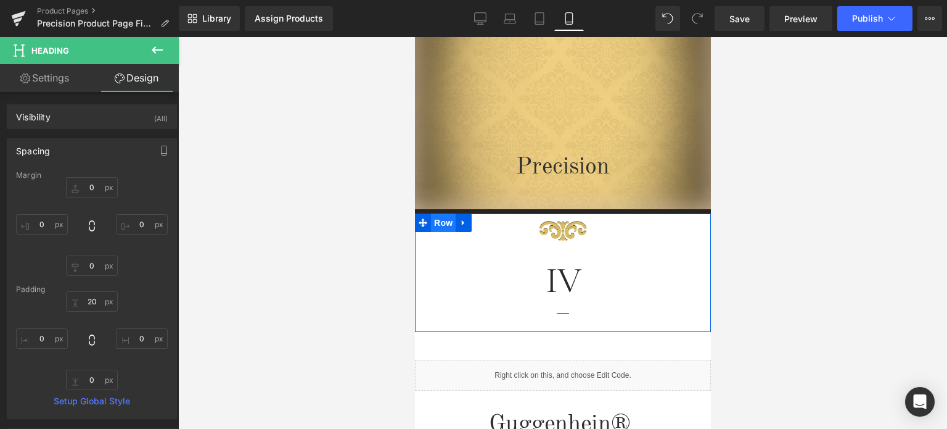
click at [433, 223] on span "Row" at bounding box center [442, 222] width 25 height 19
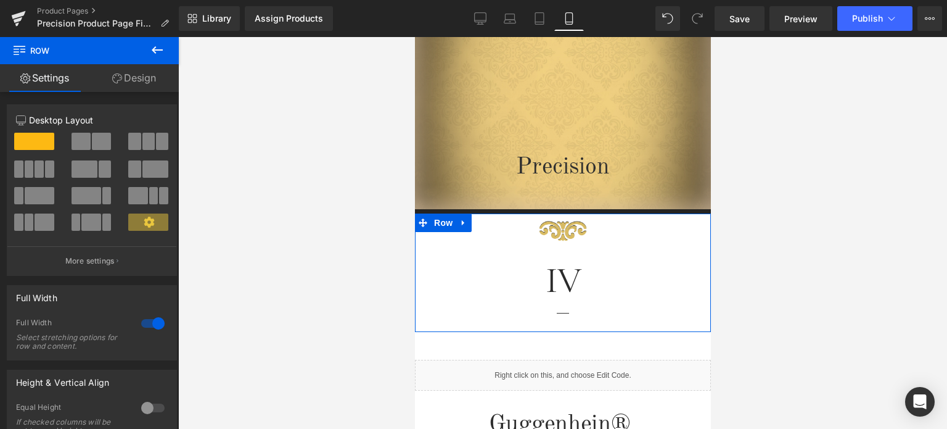
click at [144, 82] on link "Design" at bounding box center [133, 78] width 89 height 28
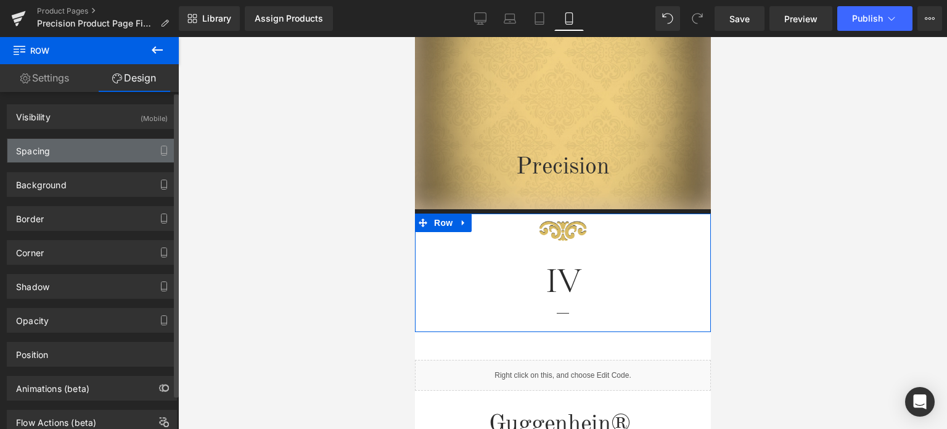
click at [72, 152] on div "Spacing" at bounding box center [91, 150] width 169 height 23
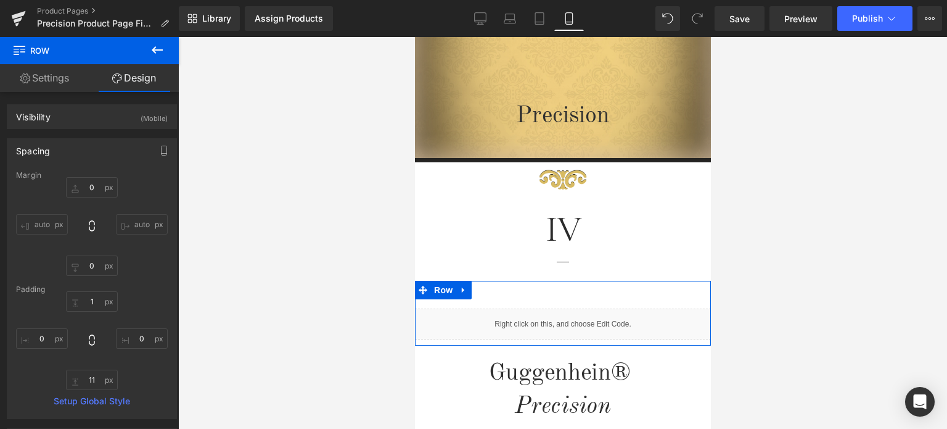
scroll to position [247, 0]
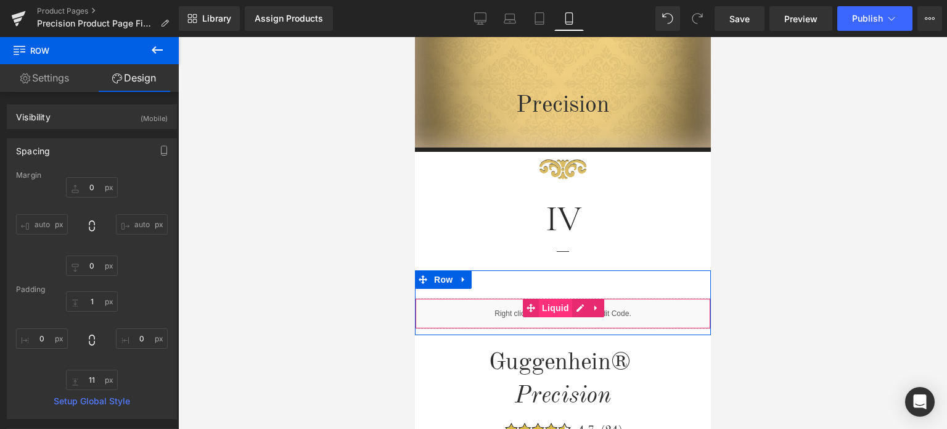
click at [550, 311] on span "Liquid" at bounding box center [554, 307] width 33 height 19
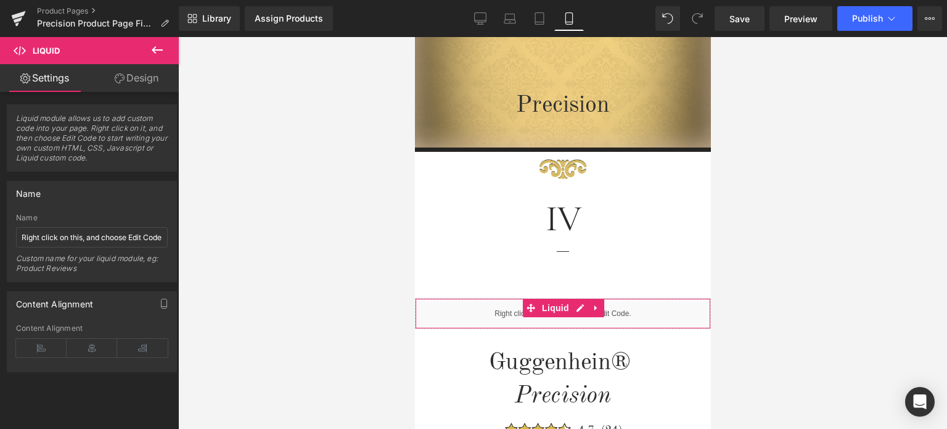
drag, startPoint x: 130, startPoint y: 81, endPoint x: 75, endPoint y: 168, distance: 103.7
click at [130, 81] on link "Design" at bounding box center [136, 78] width 89 height 28
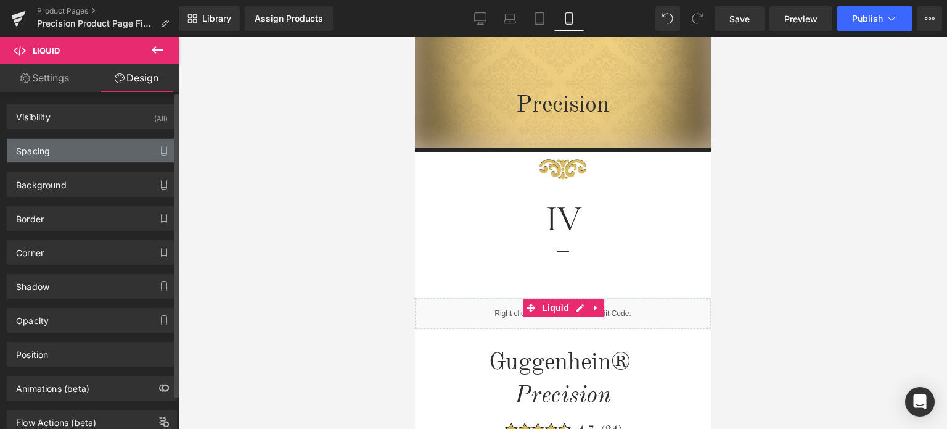
type input "45"
type input "0"
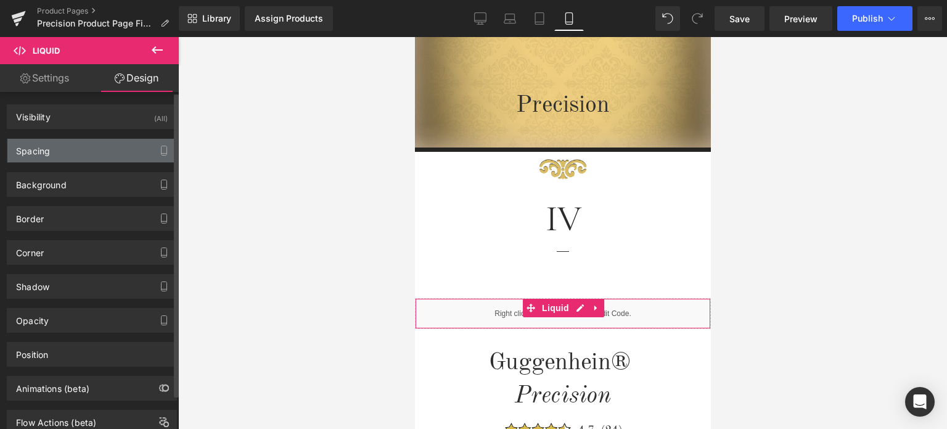
type input "0"
click at [80, 154] on div "Spacing" at bounding box center [91, 150] width 169 height 23
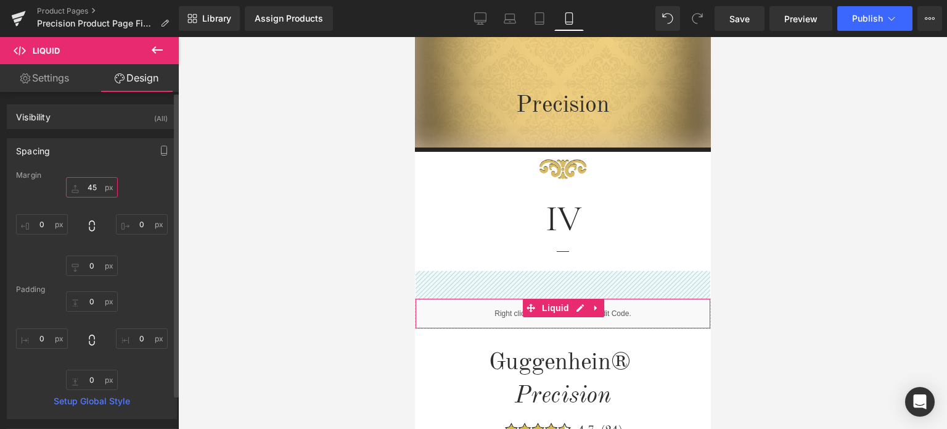
click at [93, 187] on input "45" at bounding box center [92, 187] width 52 height 20
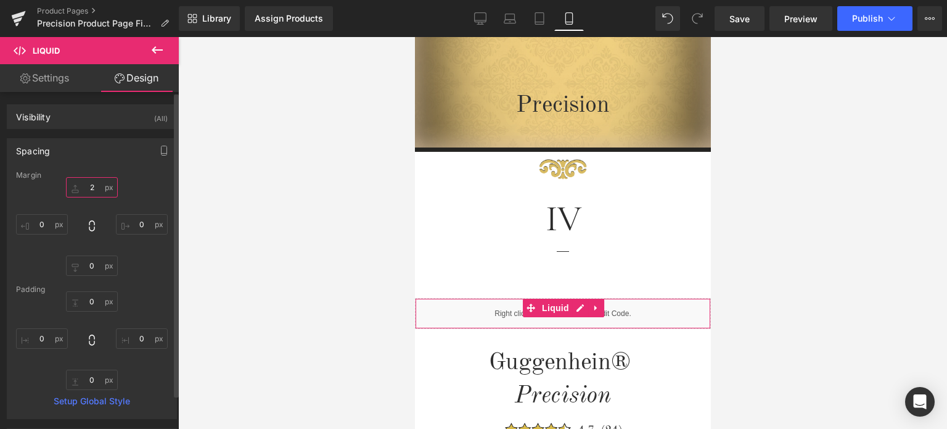
type input "21"
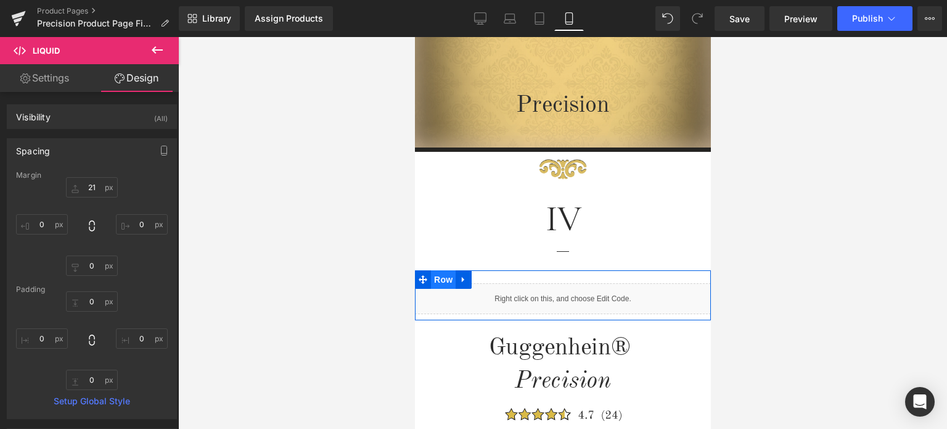
click at [437, 277] on span "Row" at bounding box center [442, 279] width 25 height 19
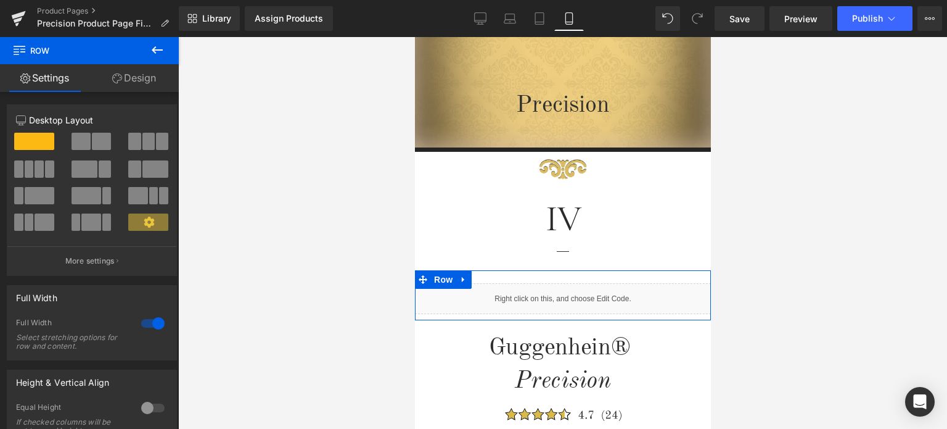
click at [134, 72] on link "Design" at bounding box center [133, 78] width 89 height 28
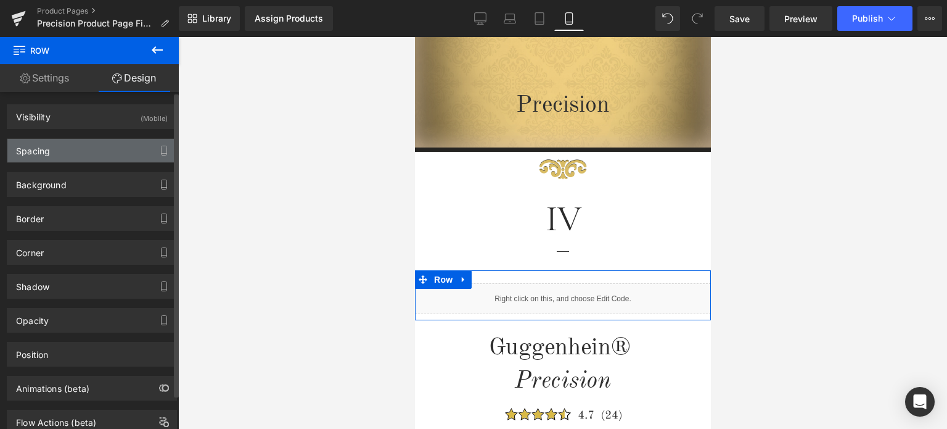
type input "0"
type input "10"
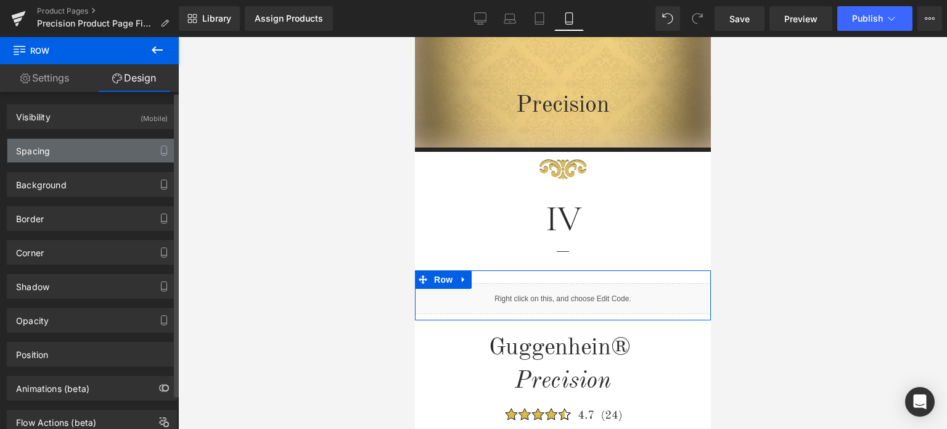
type input "0"
click at [78, 154] on div "Spacing" at bounding box center [91, 150] width 169 height 23
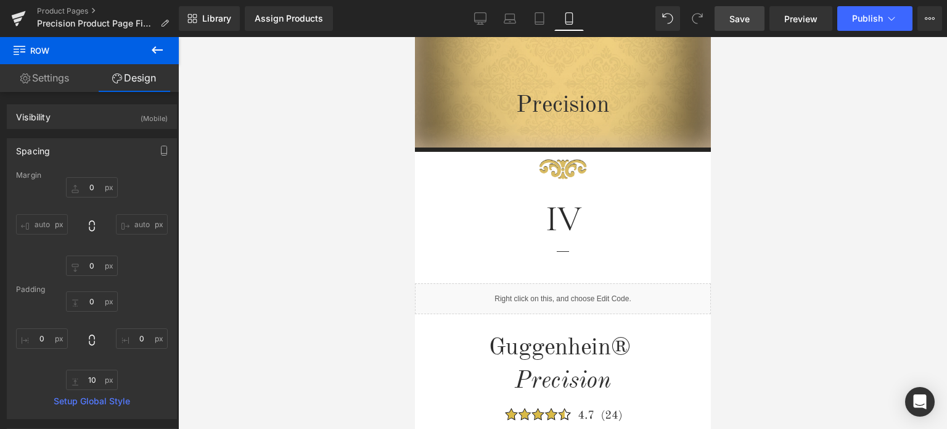
click at [741, 14] on span "Save" at bounding box center [740, 18] width 20 height 13
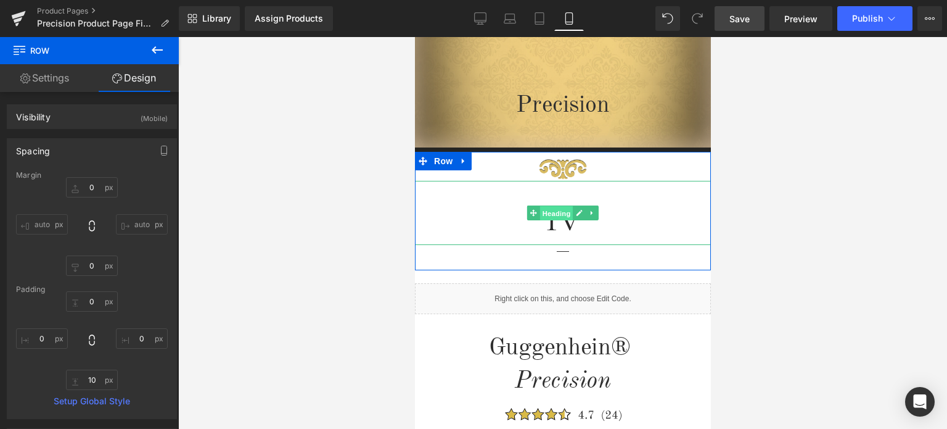
click at [556, 214] on span "Heading" at bounding box center [556, 213] width 33 height 15
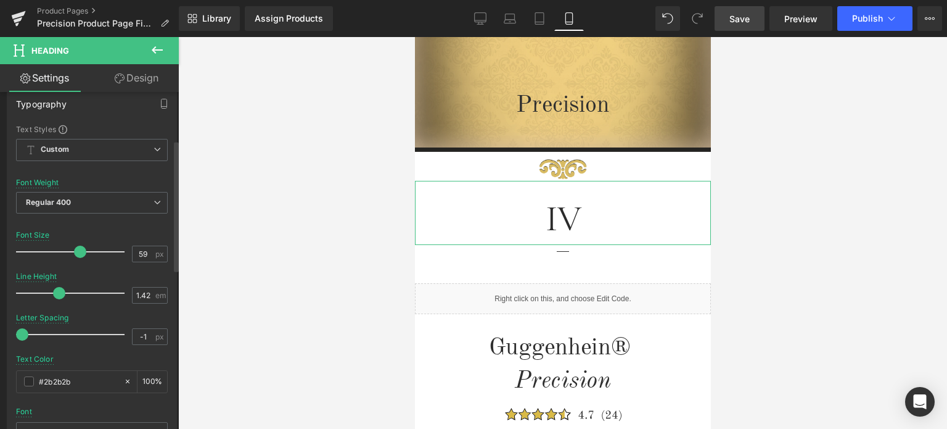
scroll to position [123, 0]
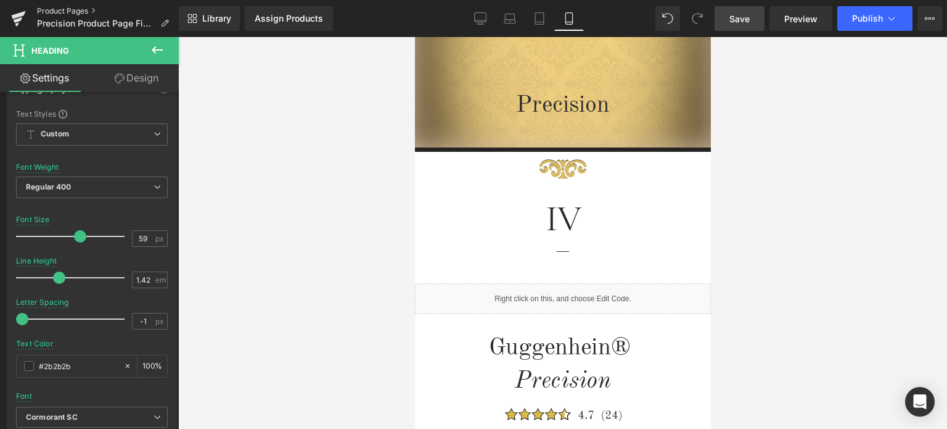
click at [73, 9] on link "Product Pages" at bounding box center [108, 11] width 142 height 10
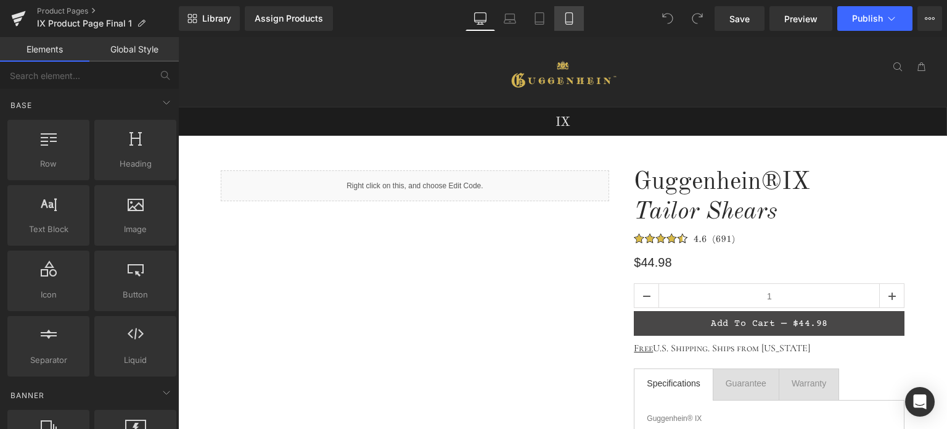
click at [571, 23] on icon at bounding box center [569, 18] width 12 height 12
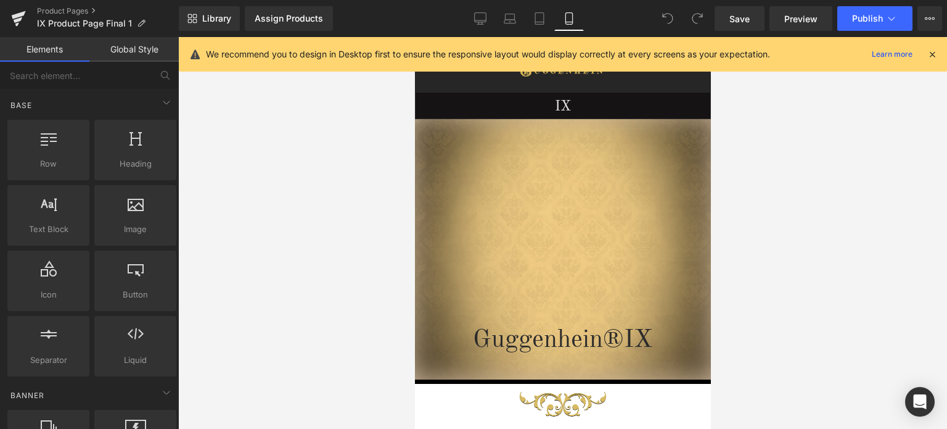
click at [931, 56] on icon at bounding box center [932, 54] width 11 height 11
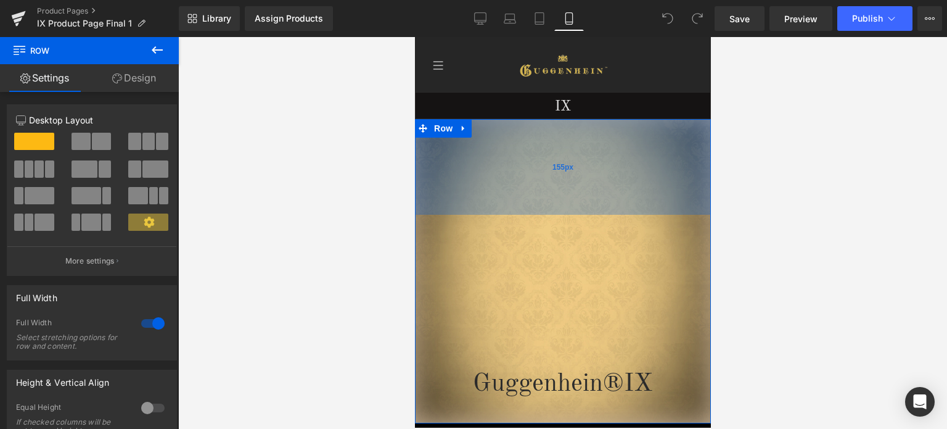
drag, startPoint x: 631, startPoint y: 121, endPoint x: 628, endPoint y: 165, distance: 43.9
click at [628, 165] on div "155px" at bounding box center [562, 167] width 296 height 96
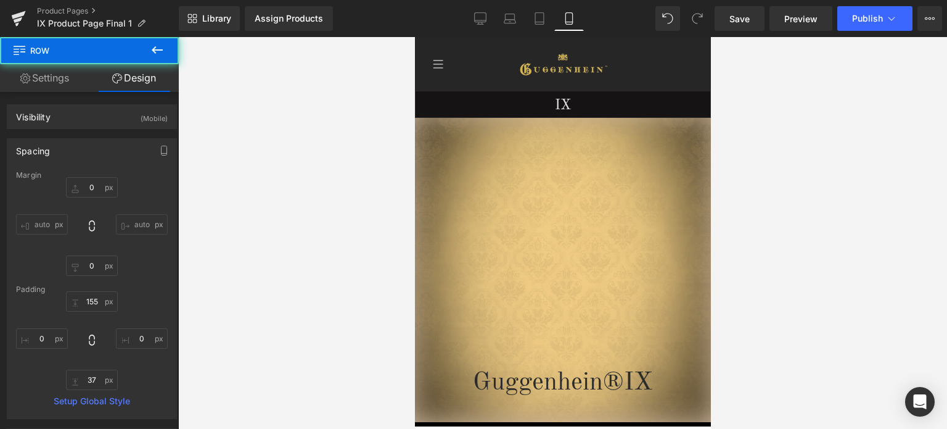
scroll to position [123, 0]
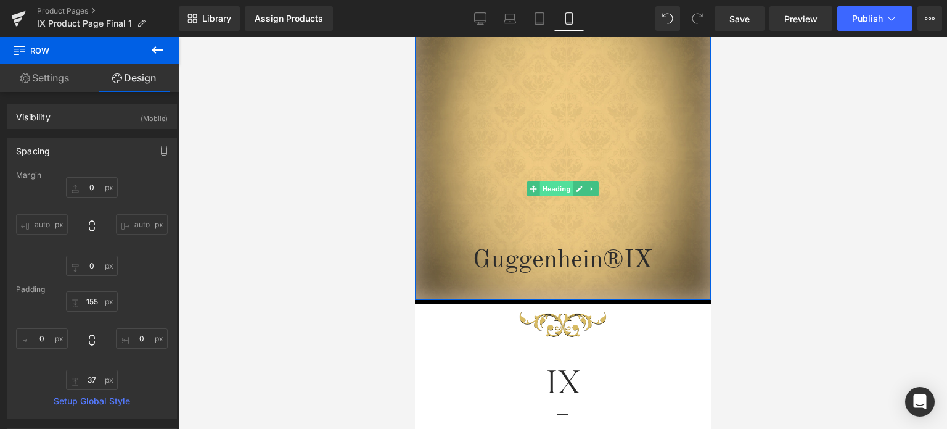
click at [551, 189] on span "Heading" at bounding box center [556, 188] width 33 height 15
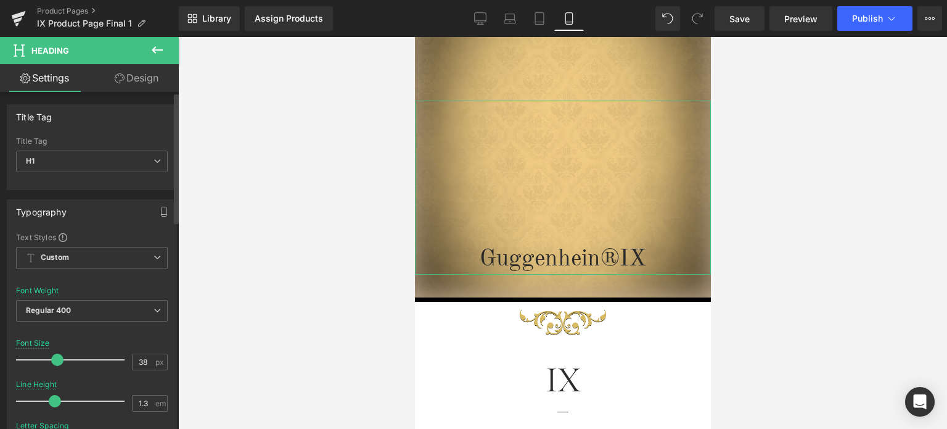
type input "37"
click at [53, 358] on span at bounding box center [56, 359] width 12 height 12
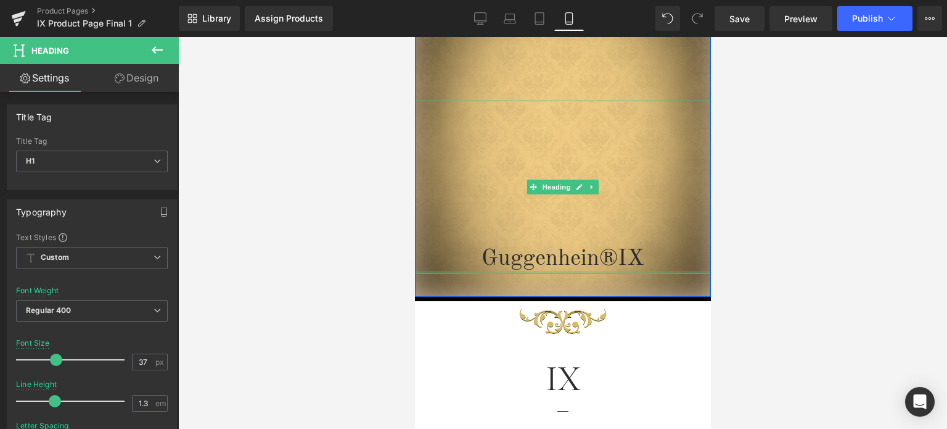
drag, startPoint x: 606, startPoint y: 271, endPoint x: 610, endPoint y: 262, distance: 9.4
click at [610, 262] on div "Guggenhein® IX Heading" at bounding box center [562, 187] width 296 height 173
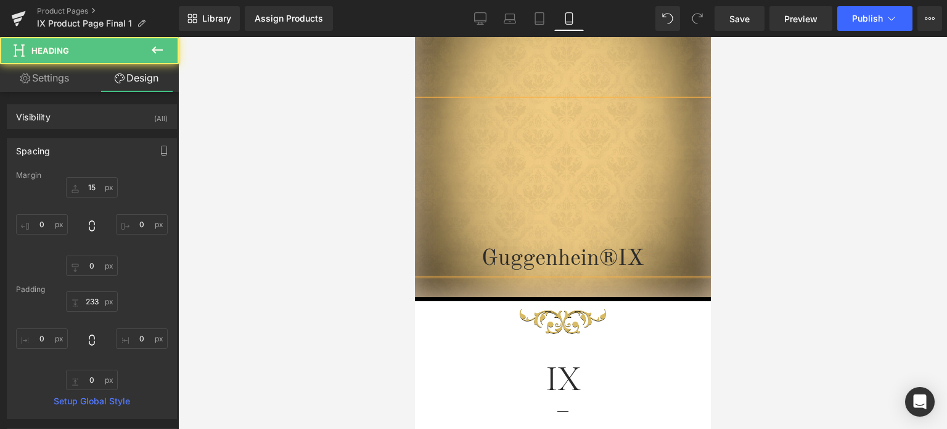
drag, startPoint x: 907, startPoint y: 278, endPoint x: 282, endPoint y: 245, distance: 626.2
click at [907, 278] on div at bounding box center [562, 233] width 769 height 392
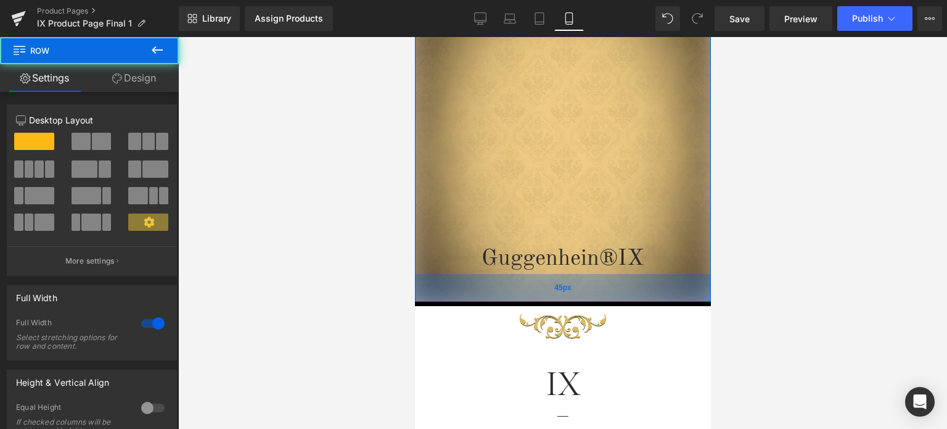
click at [615, 295] on div "45px" at bounding box center [562, 288] width 296 height 28
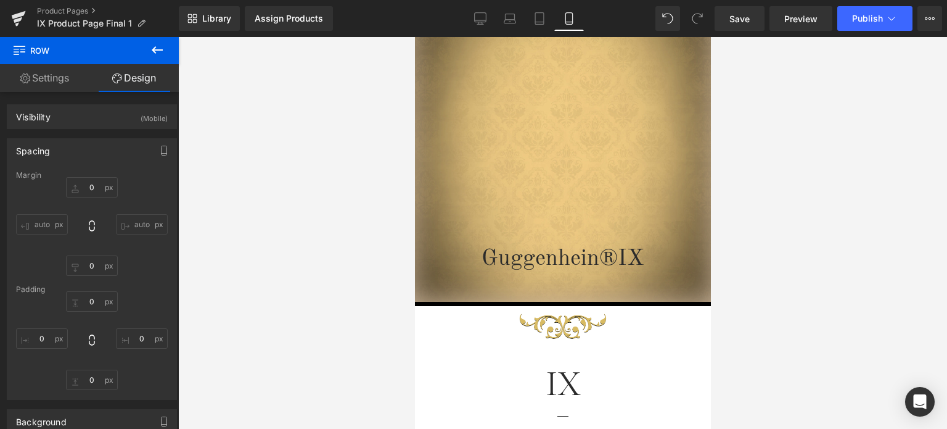
type input "0"
type input "155"
type input "0"
type input "45"
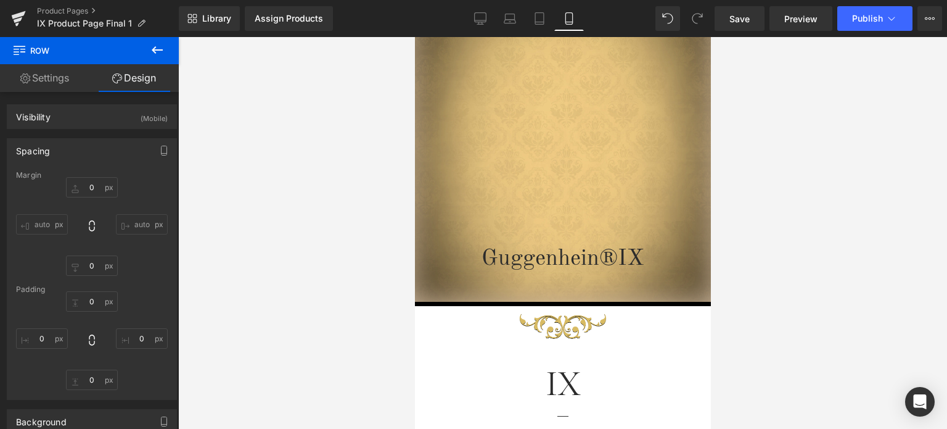
type input "0"
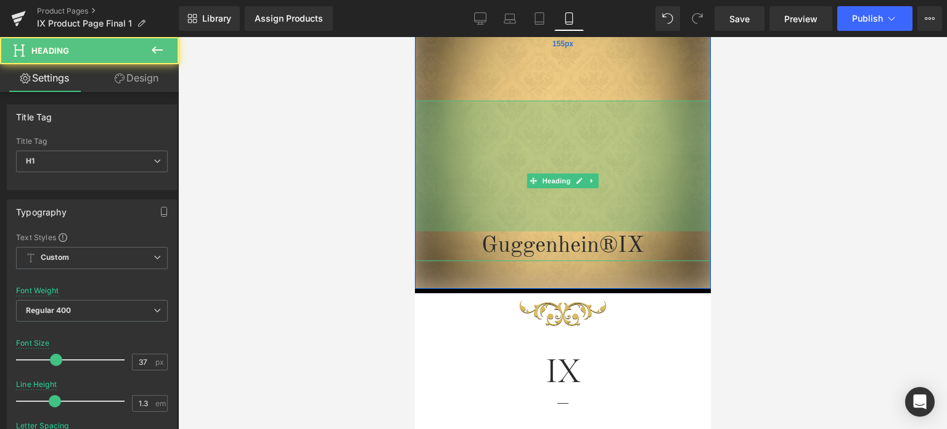
drag, startPoint x: 632, startPoint y: 102, endPoint x: 1321, endPoint y: 183, distance: 693.7
click at [633, 89] on div "Guggenhein® IX Heading 212px Row 155px 45px" at bounding box center [562, 144] width 296 height 297
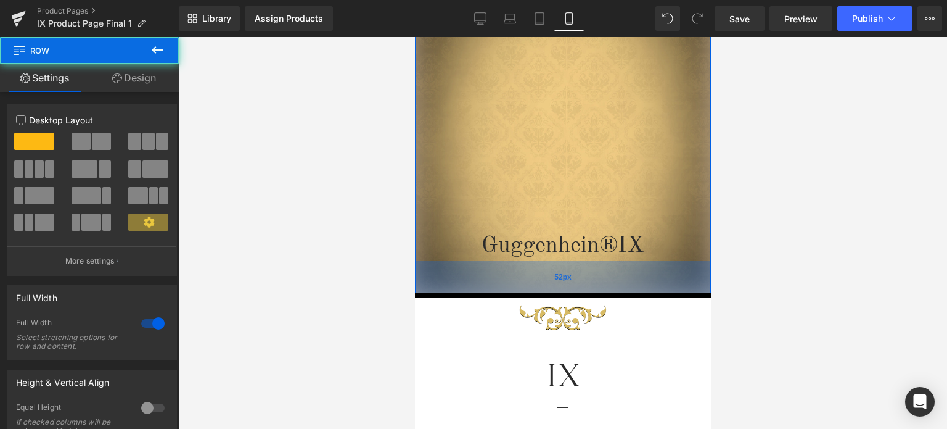
click at [578, 279] on div "52px" at bounding box center [562, 277] width 296 height 32
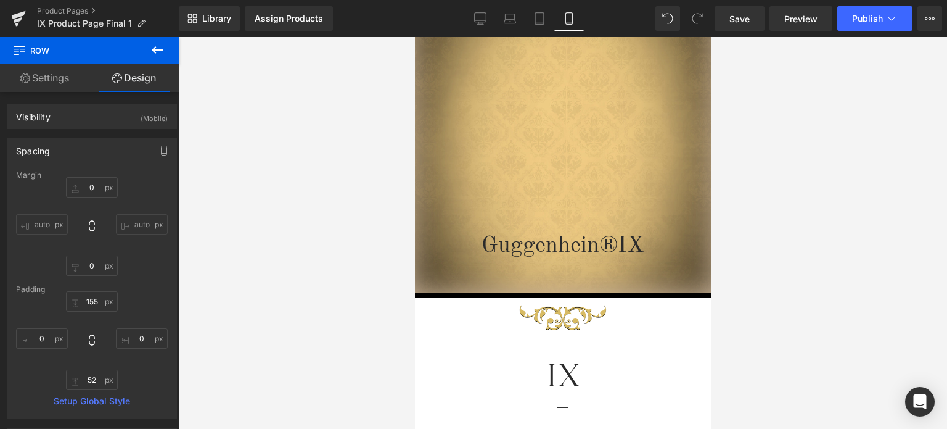
type input "0"
type input "155"
type input "0"
type input "52"
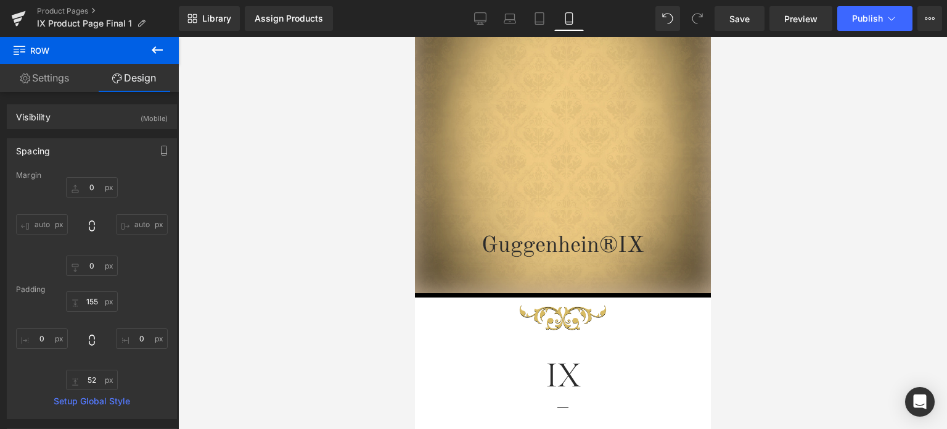
type input "0"
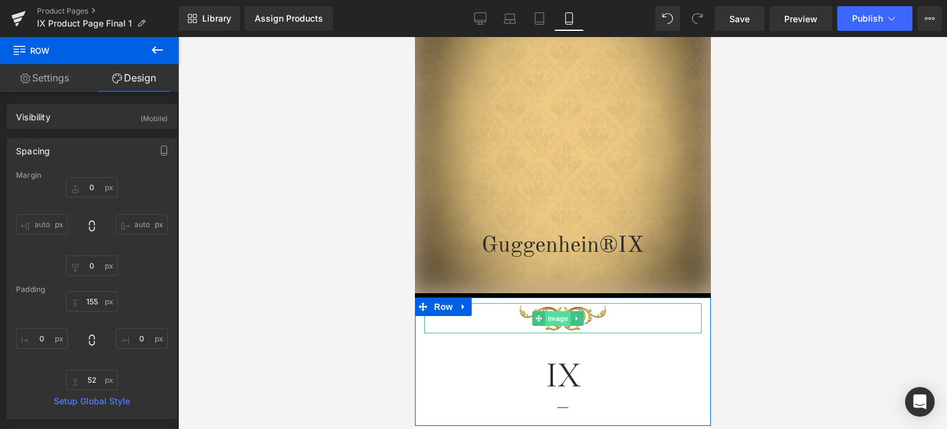
click at [555, 321] on span "Image" at bounding box center [558, 318] width 26 height 15
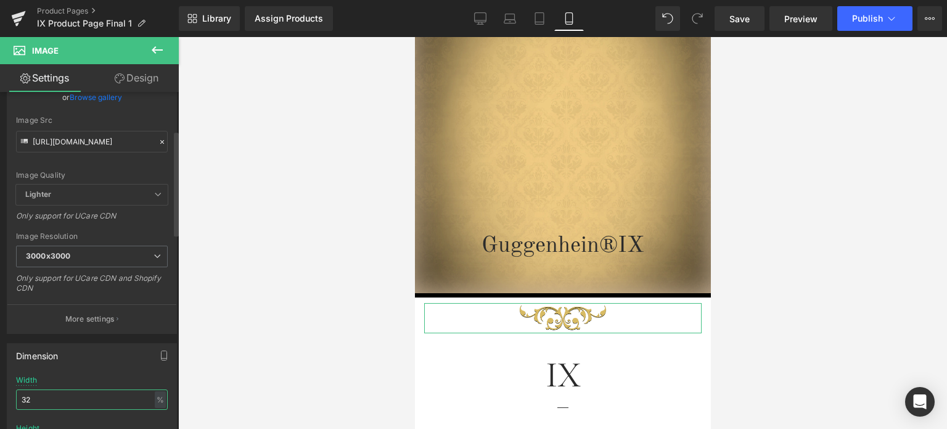
drag, startPoint x: 25, startPoint y: 398, endPoint x: 18, endPoint y: 398, distance: 7.4
click at [18, 398] on input "32" at bounding box center [92, 399] width 152 height 20
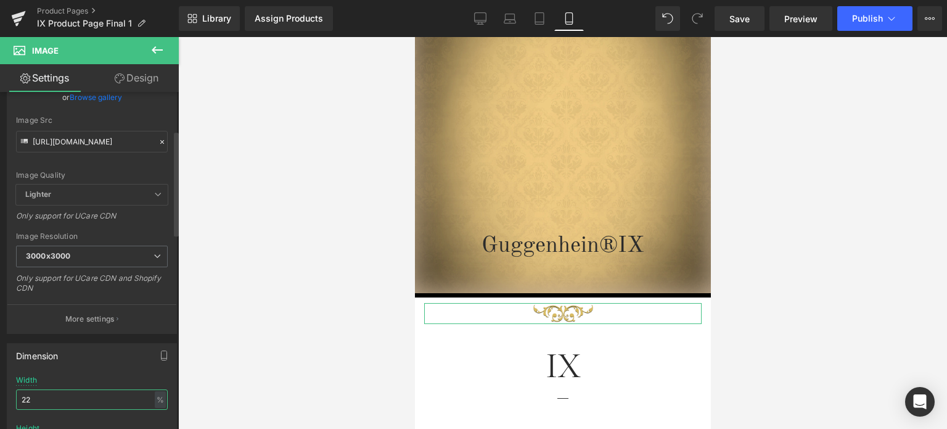
drag, startPoint x: 26, startPoint y: 397, endPoint x: 33, endPoint y: 397, distance: 7.4
click at [32, 397] on input "22" at bounding box center [92, 399] width 152 height 20
type input "28"
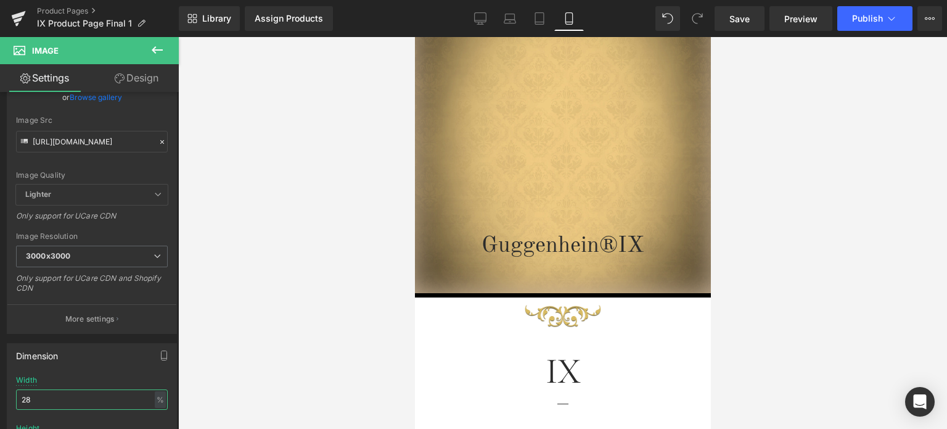
scroll to position [308, 0]
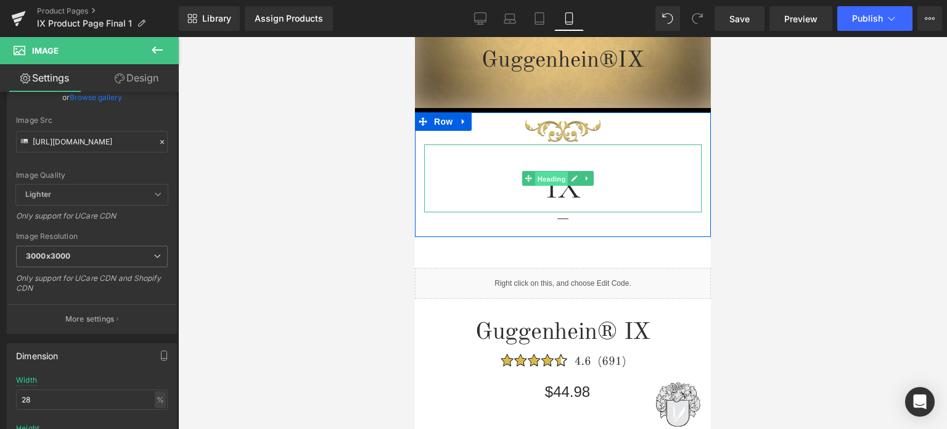
click at [551, 181] on span "Heading" at bounding box center [551, 178] width 33 height 15
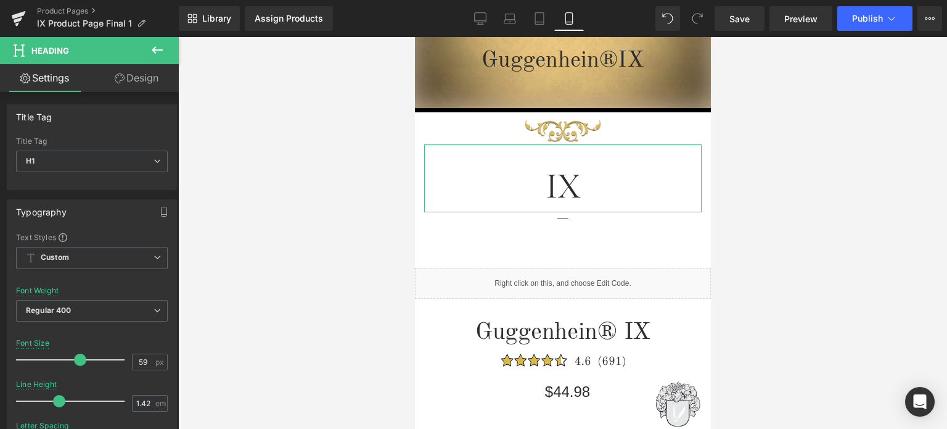
click at [147, 78] on link "Design" at bounding box center [136, 78] width 89 height 28
click at [0, 0] on div "Spacing" at bounding box center [0, 0] width 0 height 0
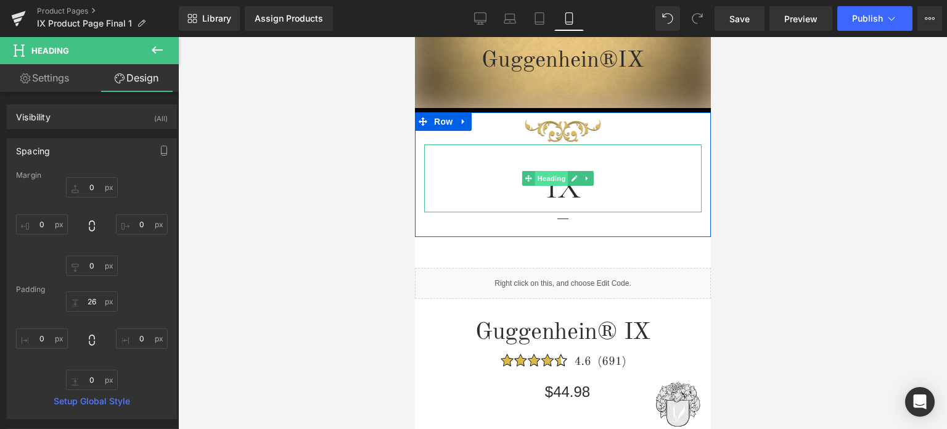
click at [556, 178] on span "Heading" at bounding box center [551, 178] width 33 height 15
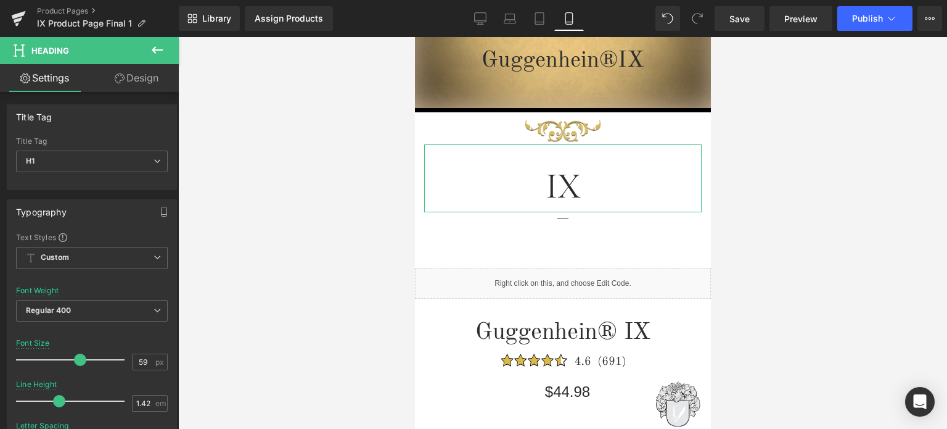
click at [147, 78] on link "Design" at bounding box center [136, 78] width 89 height 28
click at [0, 0] on div "Spacing" at bounding box center [0, 0] width 0 height 0
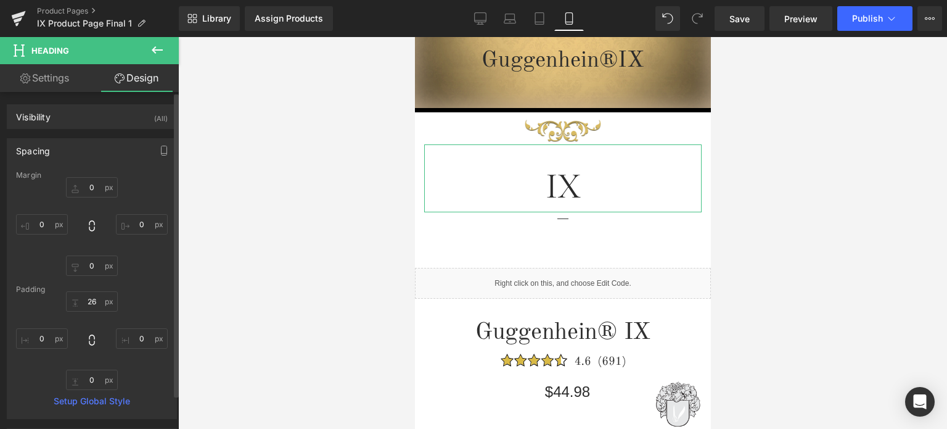
type input "0"
type input "26"
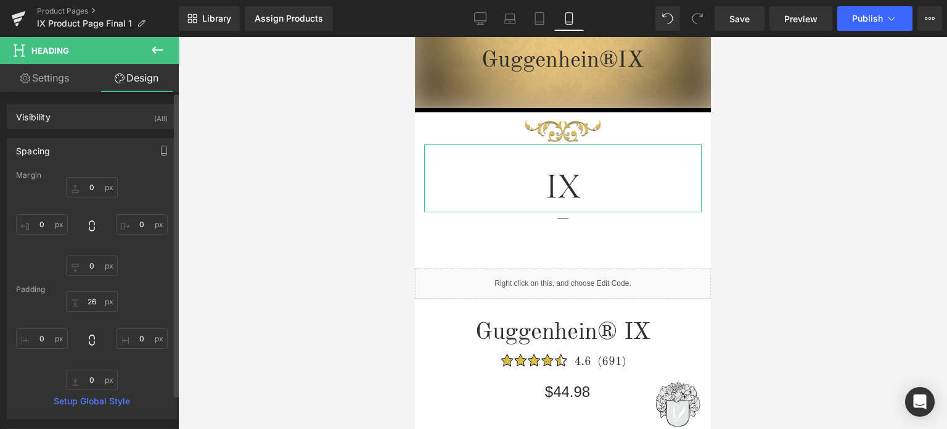
type input "0"
click at [94, 298] on input "26" at bounding box center [92, 301] width 52 height 20
click at [91, 302] on input "26" at bounding box center [92, 301] width 52 height 20
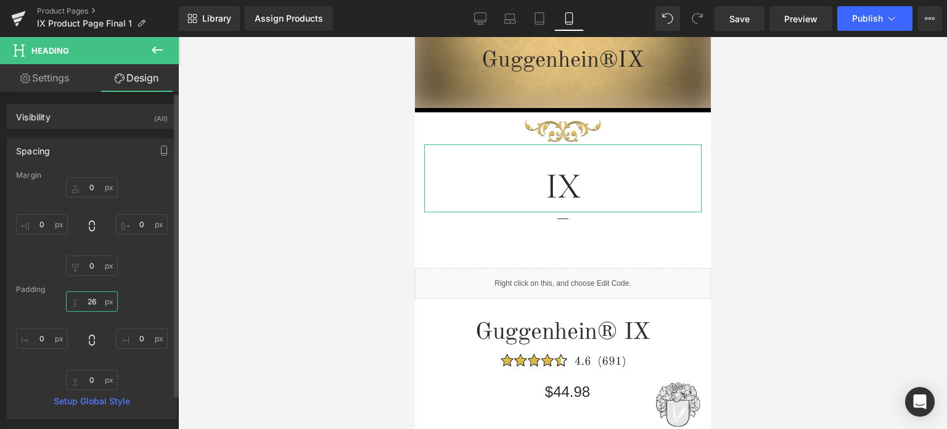
click at [95, 299] on input "26" at bounding box center [92, 301] width 52 height 20
type input "20"
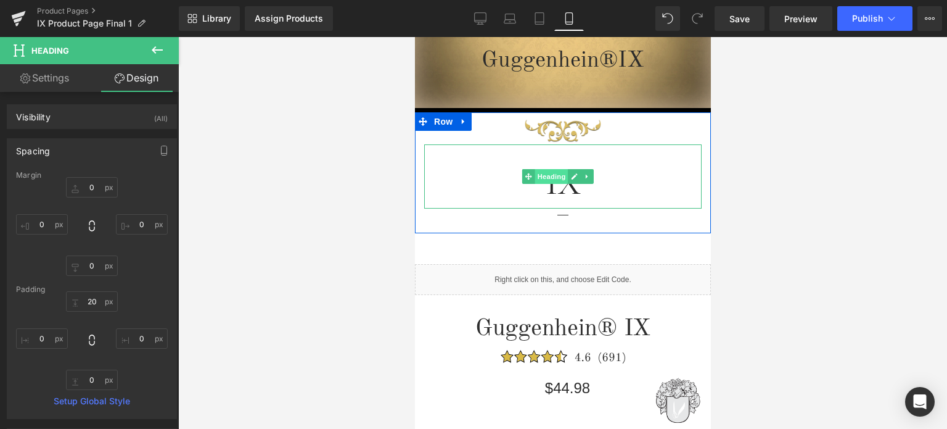
click at [550, 176] on span "Heading" at bounding box center [551, 176] width 33 height 15
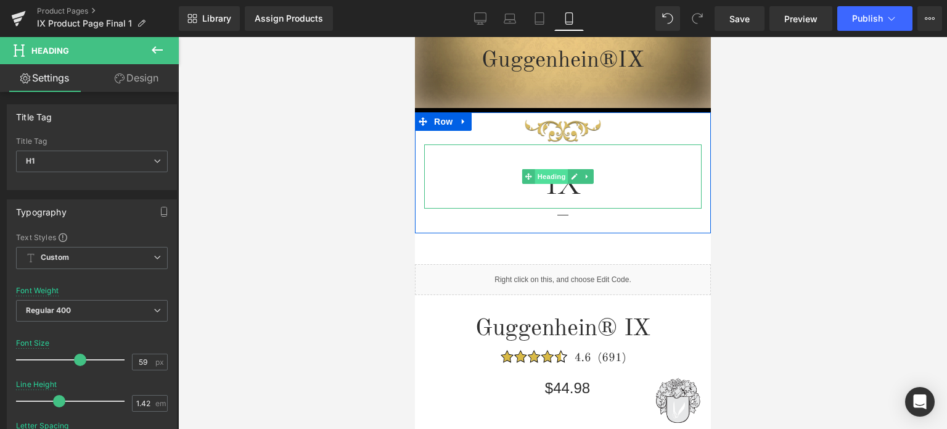
click at [554, 176] on span "Heading" at bounding box center [551, 176] width 33 height 15
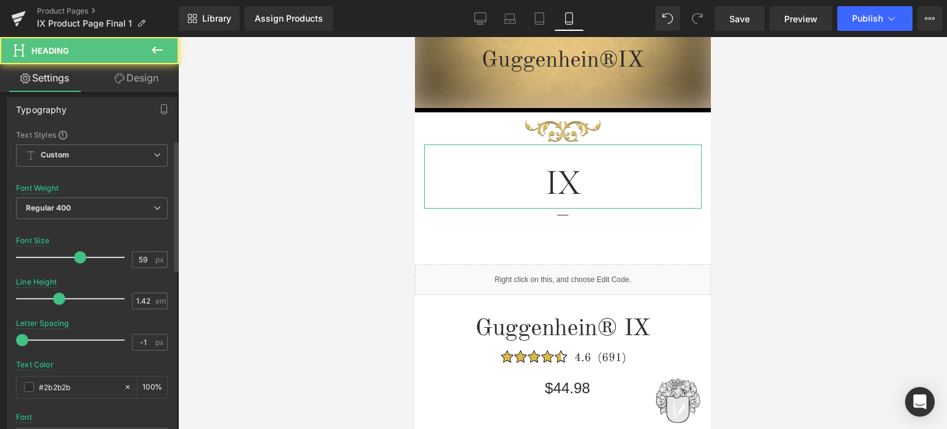
scroll to position [123, 0]
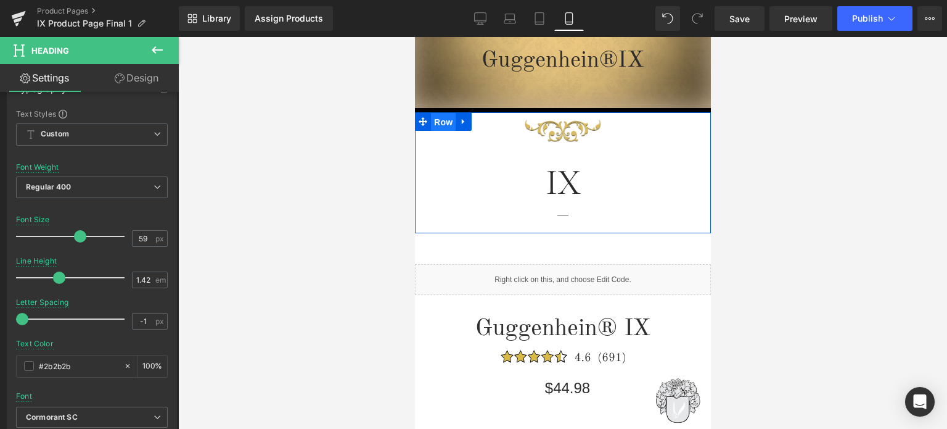
click at [439, 124] on span "Row" at bounding box center [442, 122] width 25 height 19
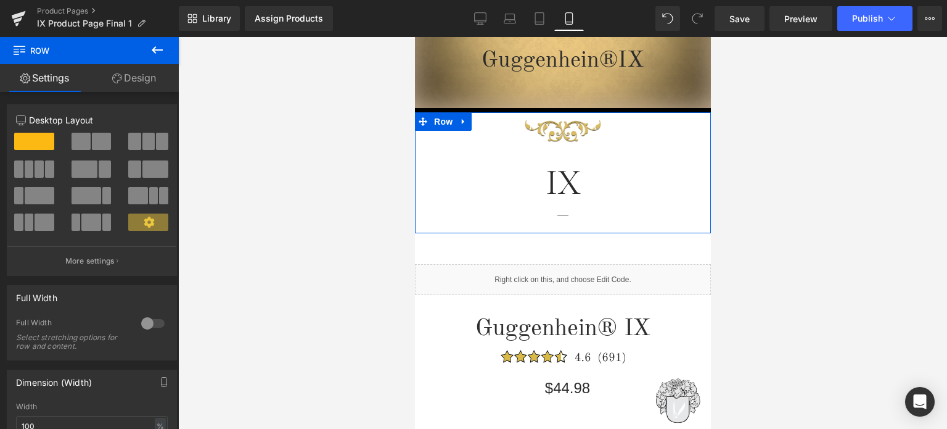
click at [142, 79] on link "Design" at bounding box center [133, 78] width 89 height 28
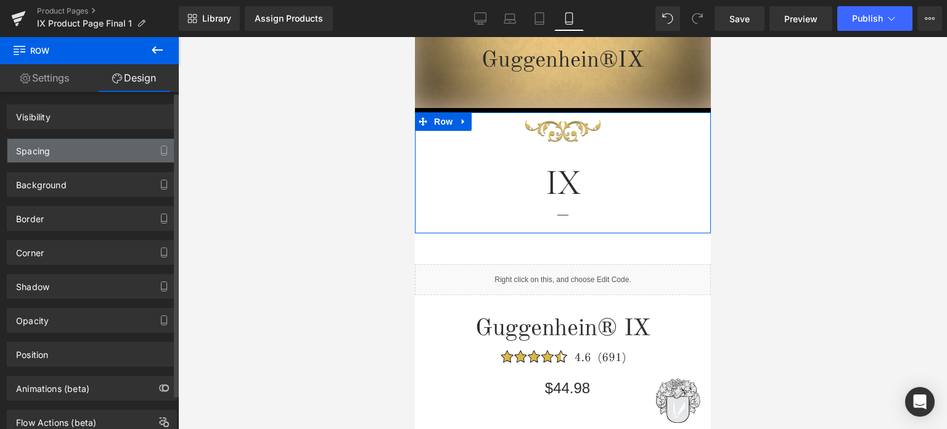
click at [83, 154] on div "Spacing" at bounding box center [91, 150] width 169 height 23
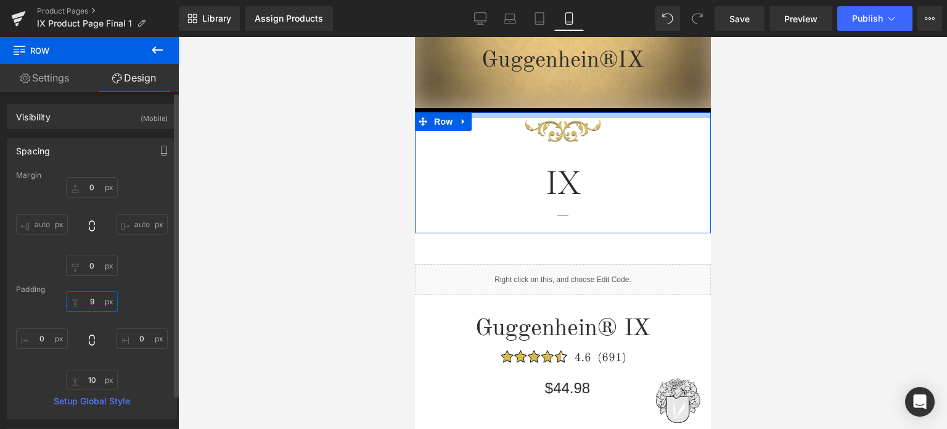
click at [93, 303] on input "9" at bounding box center [92, 301] width 52 height 20
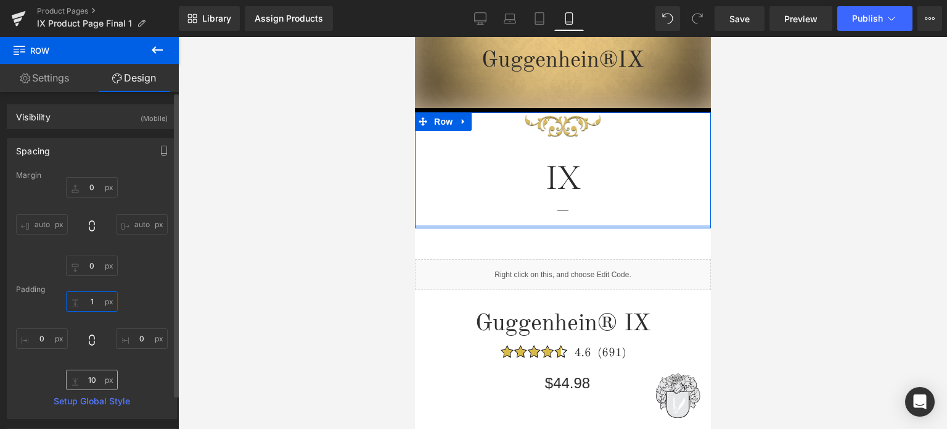
type input "1"
click at [96, 376] on input "10" at bounding box center [92, 379] width 52 height 20
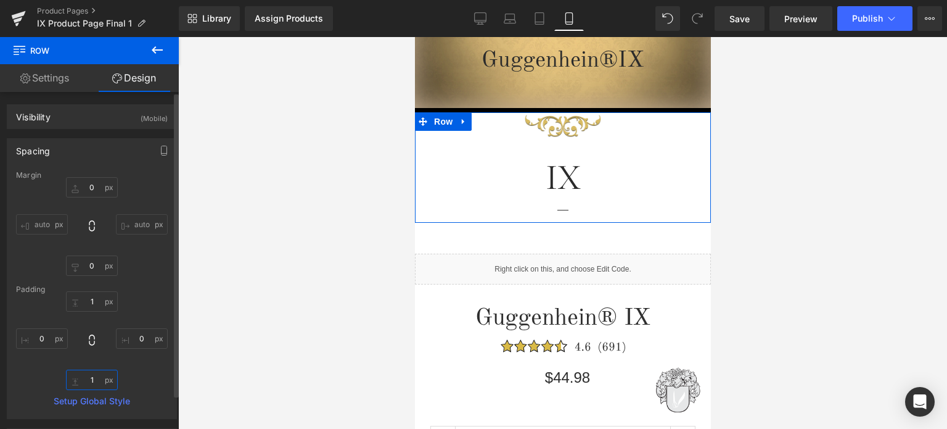
type input "11"
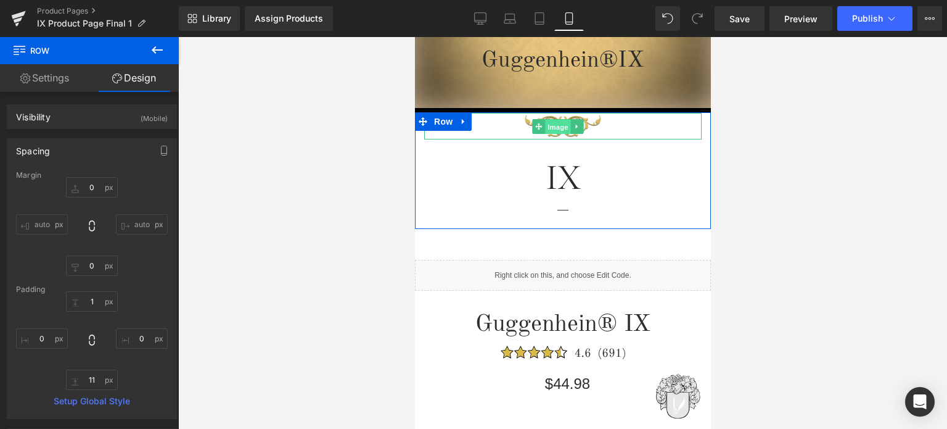
click at [554, 125] on span "Image" at bounding box center [558, 126] width 26 height 15
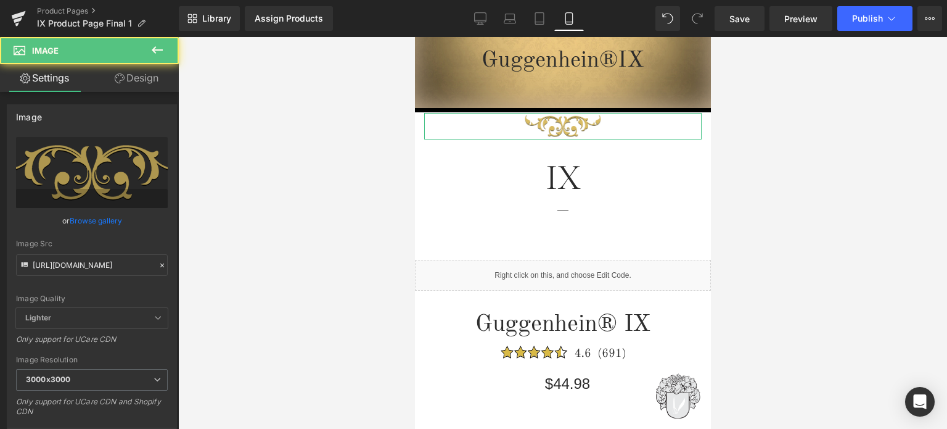
click at [138, 83] on link "Design" at bounding box center [136, 78] width 89 height 28
click at [0, 0] on div "Spacing" at bounding box center [0, 0] width 0 height 0
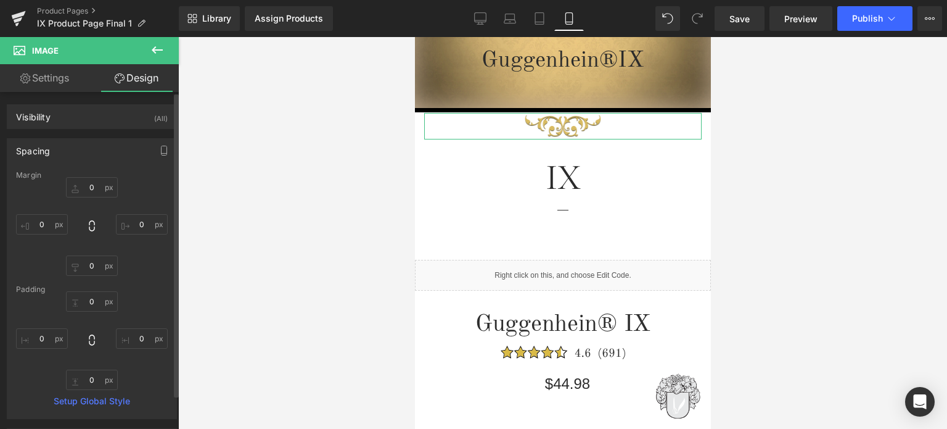
type input "0"
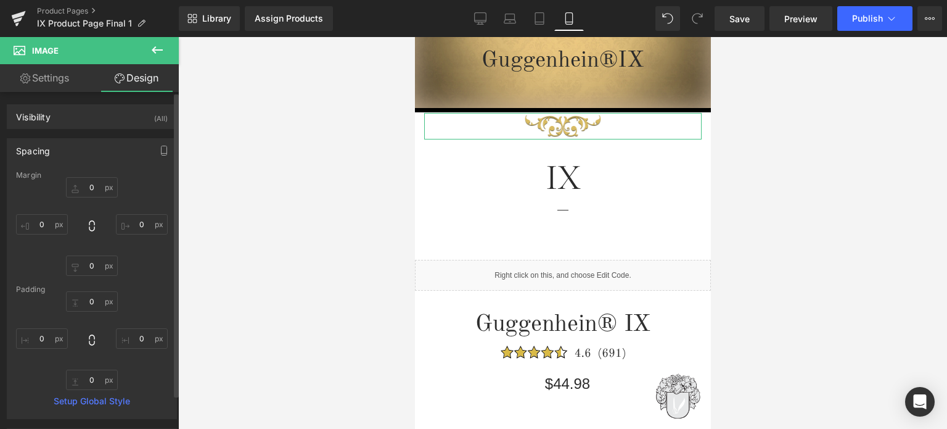
type input "0"
click at [94, 187] on input "0" at bounding box center [92, 187] width 52 height 20
click at [88, 183] on input "3" at bounding box center [92, 187] width 52 height 20
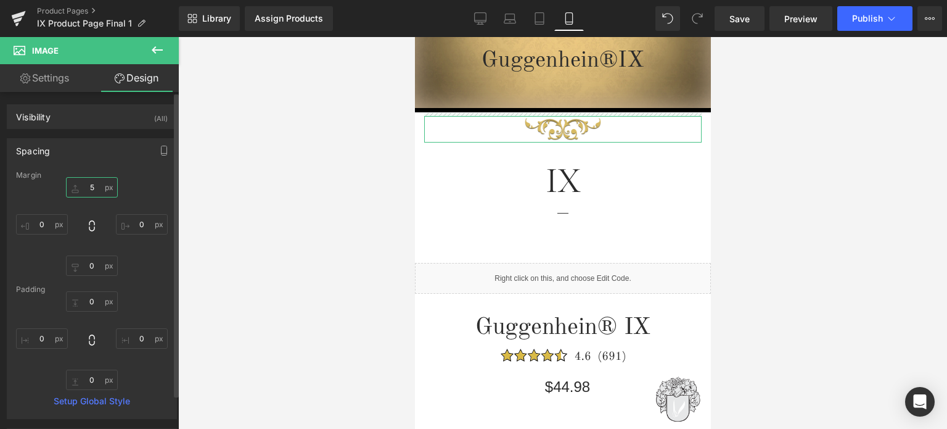
type input "7"
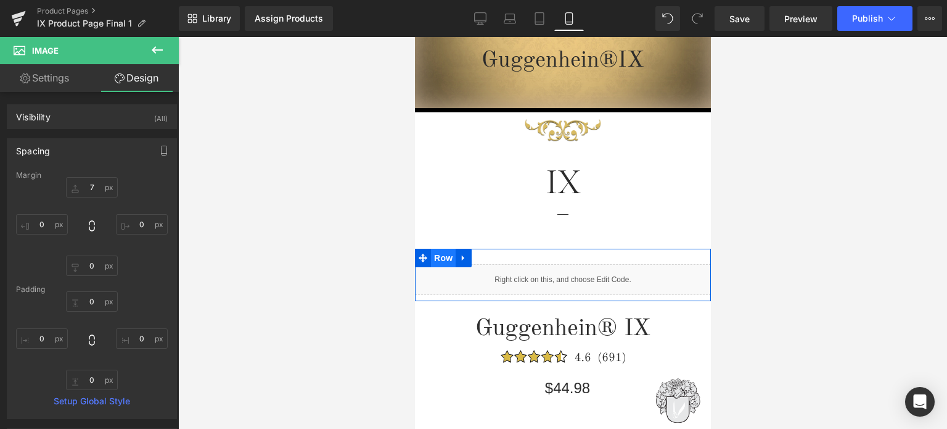
click at [438, 257] on span "Row" at bounding box center [442, 258] width 25 height 19
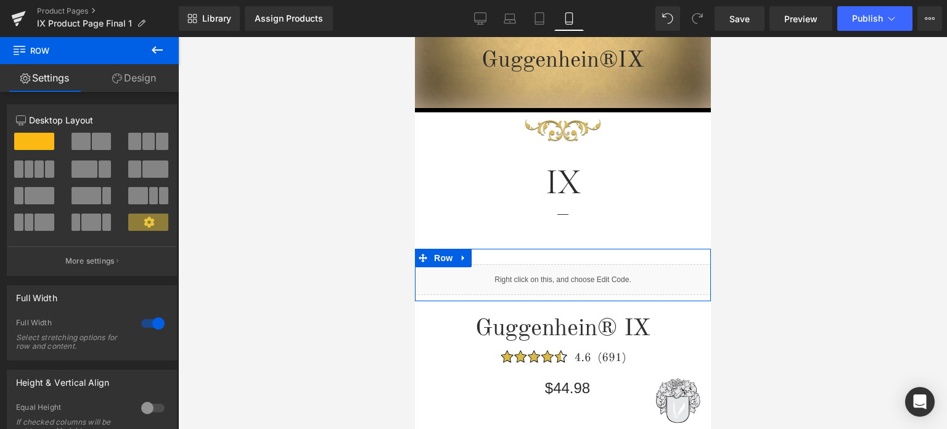
click at [143, 79] on link "Design" at bounding box center [133, 78] width 89 height 28
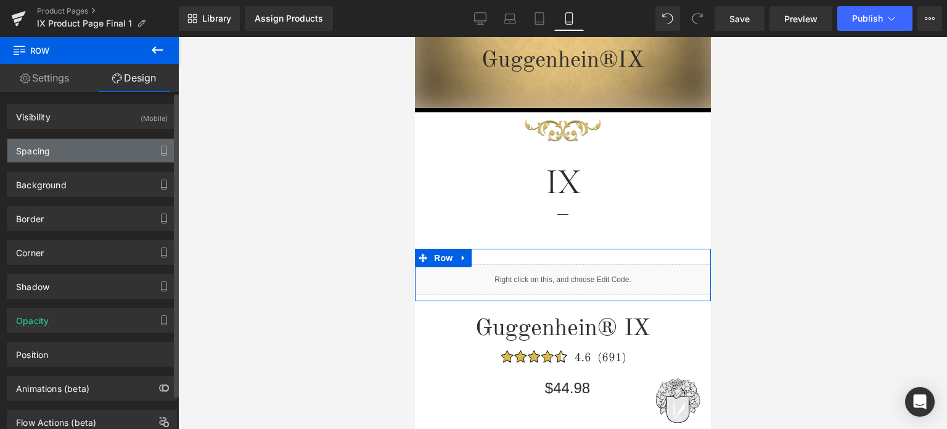
click at [74, 152] on div "Spacing" at bounding box center [91, 150] width 169 height 23
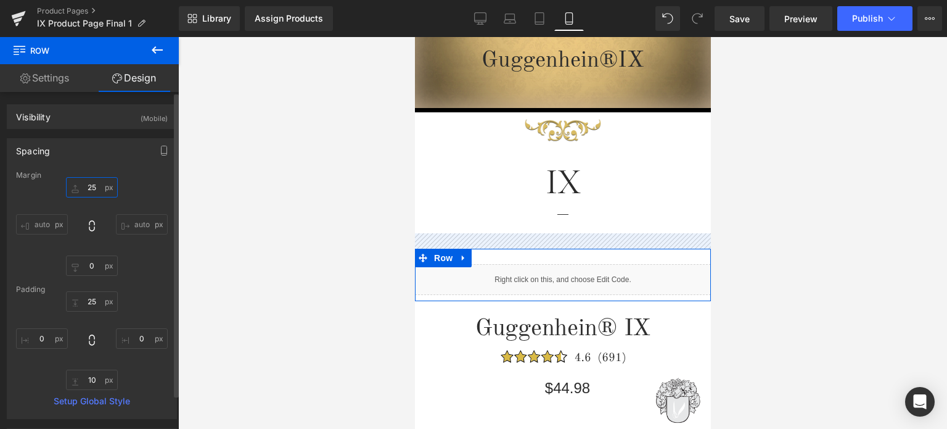
click at [95, 187] on input "25" at bounding box center [92, 187] width 52 height 20
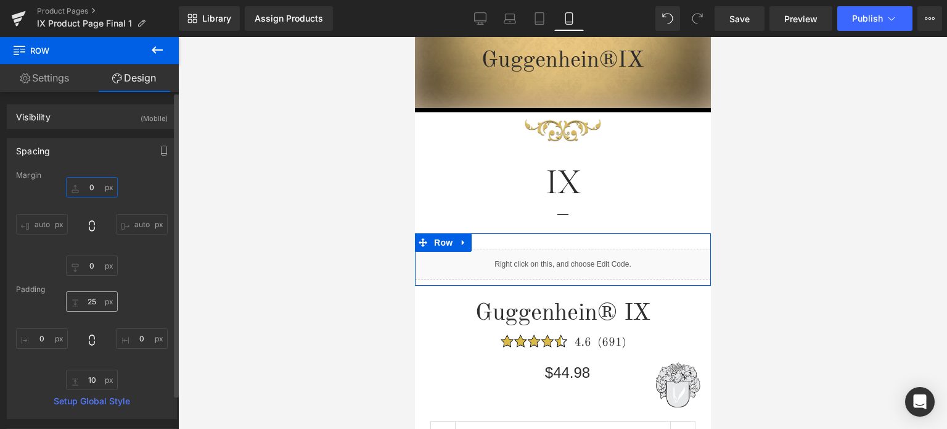
type input "0"
click at [94, 297] on input "25" at bounding box center [92, 301] width 52 height 20
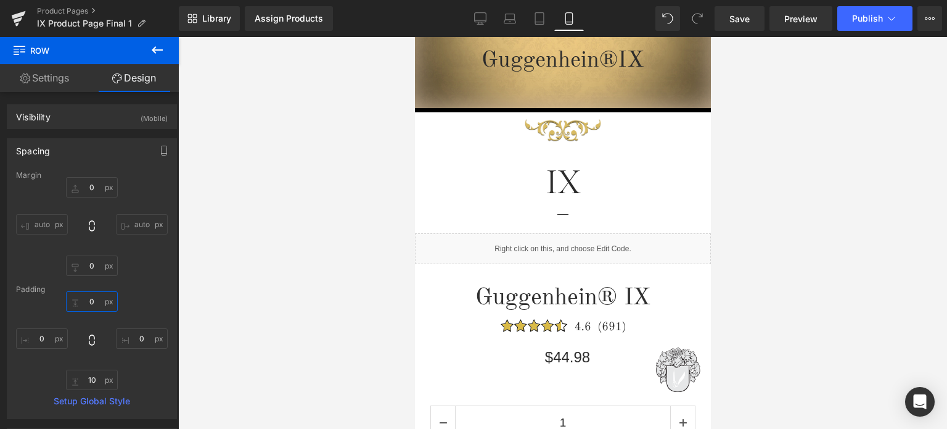
type input "0"
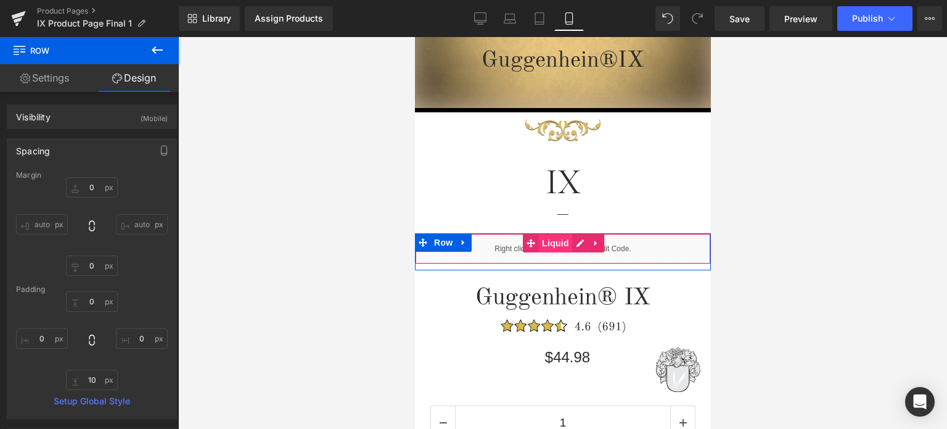
click at [551, 239] on span "Liquid" at bounding box center [554, 243] width 33 height 19
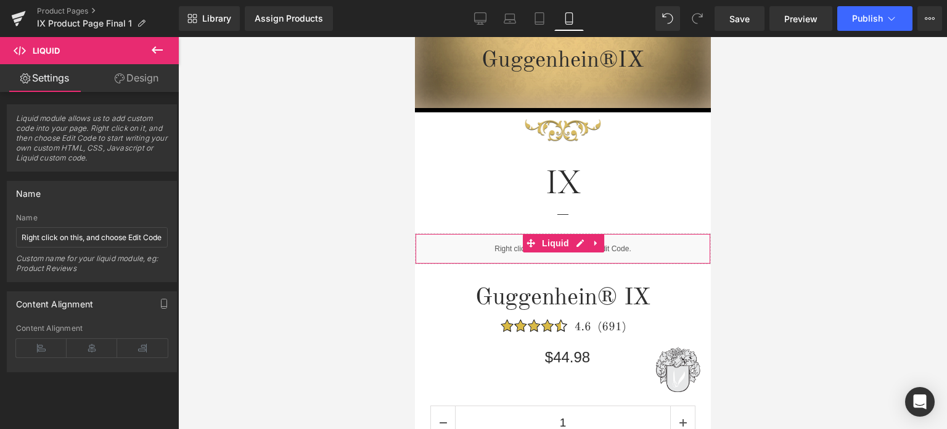
drag, startPoint x: 130, startPoint y: 77, endPoint x: 88, endPoint y: 148, distance: 82.1
click at [130, 77] on link "Design" at bounding box center [136, 78] width 89 height 28
click at [0, 0] on div "Spacing" at bounding box center [0, 0] width 0 height 0
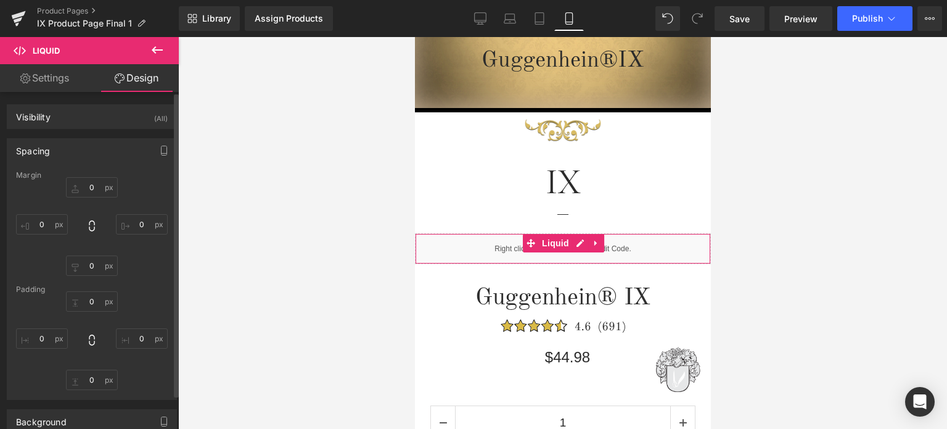
type input "0"
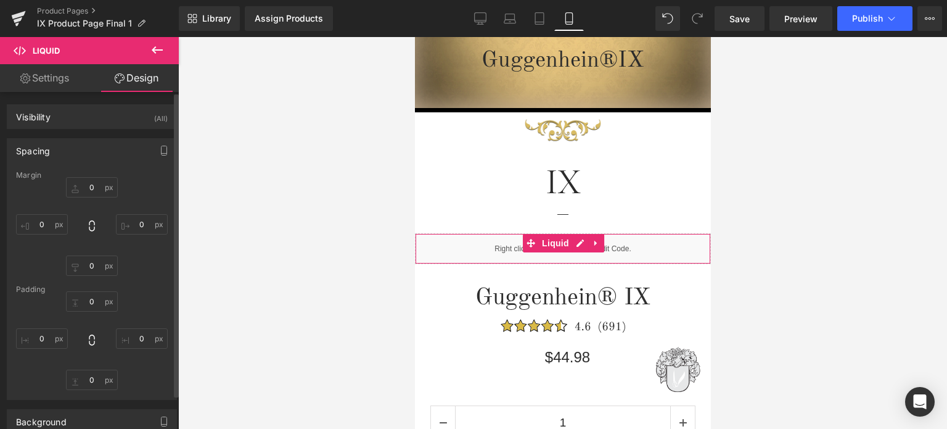
type input "0"
click at [97, 187] on input "0" at bounding box center [92, 187] width 52 height 20
type input "21"
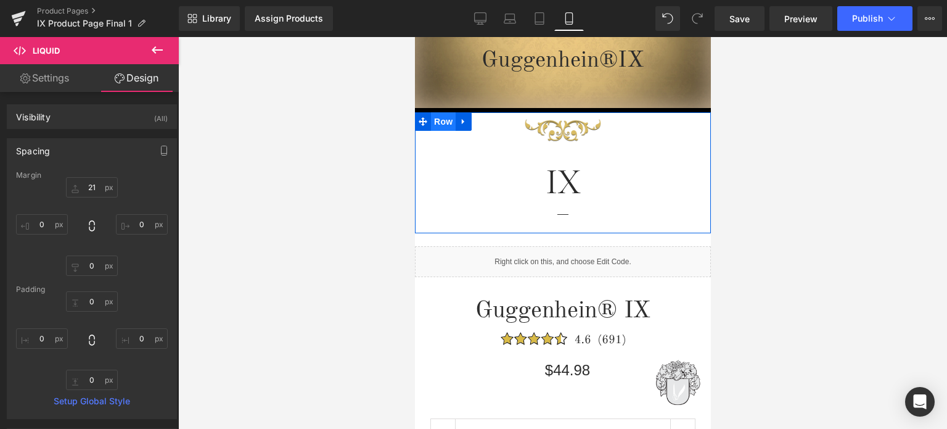
click at [445, 124] on span "Row" at bounding box center [442, 121] width 25 height 19
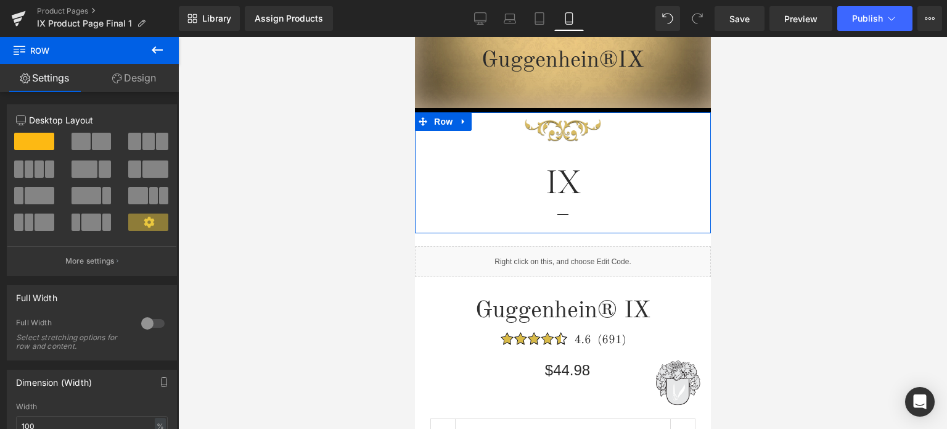
drag, startPoint x: 146, startPoint y: 76, endPoint x: 80, endPoint y: 144, distance: 94.2
click at [146, 76] on link "Design" at bounding box center [133, 78] width 89 height 28
click at [0, 0] on div "Spacing" at bounding box center [0, 0] width 0 height 0
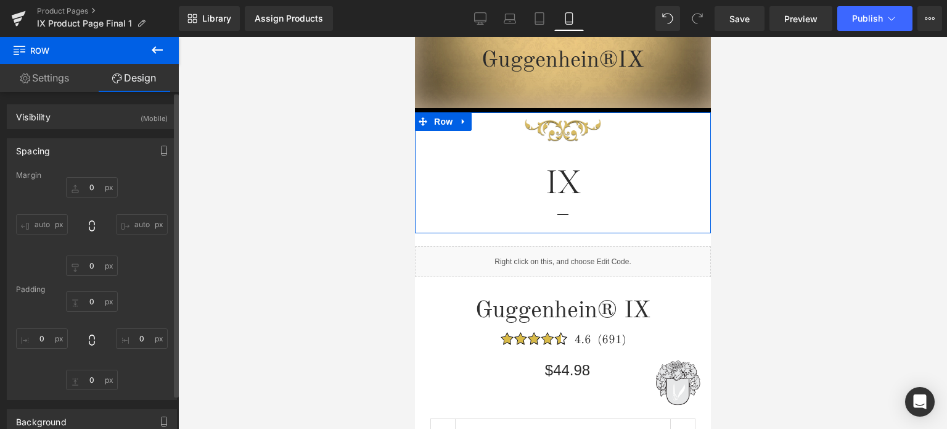
type input "0"
type input "1"
type input "0"
type input "11"
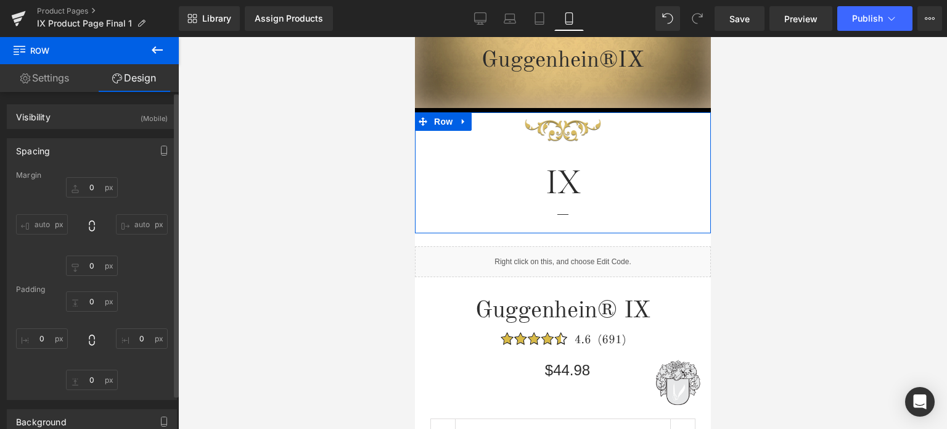
type input "0"
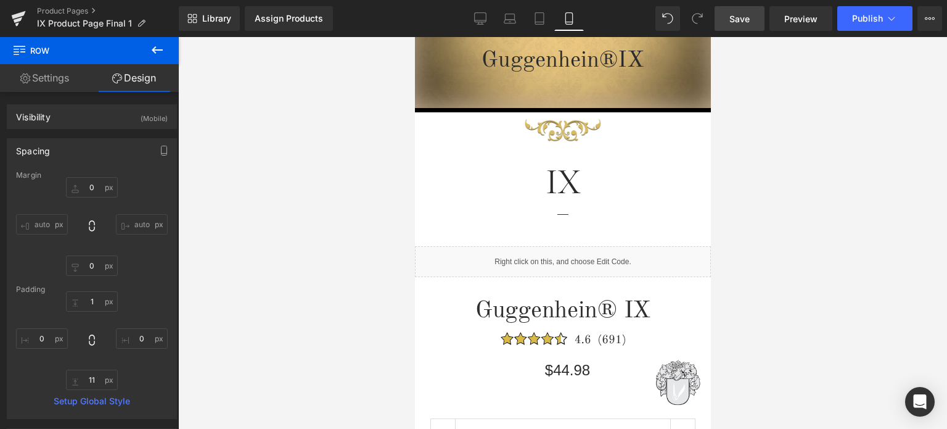
click at [749, 19] on span "Save" at bounding box center [740, 18] width 20 height 13
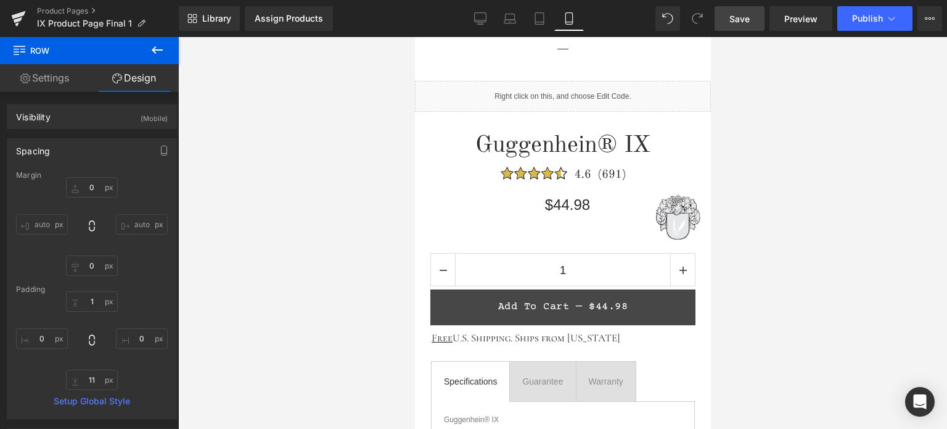
scroll to position [643, 0]
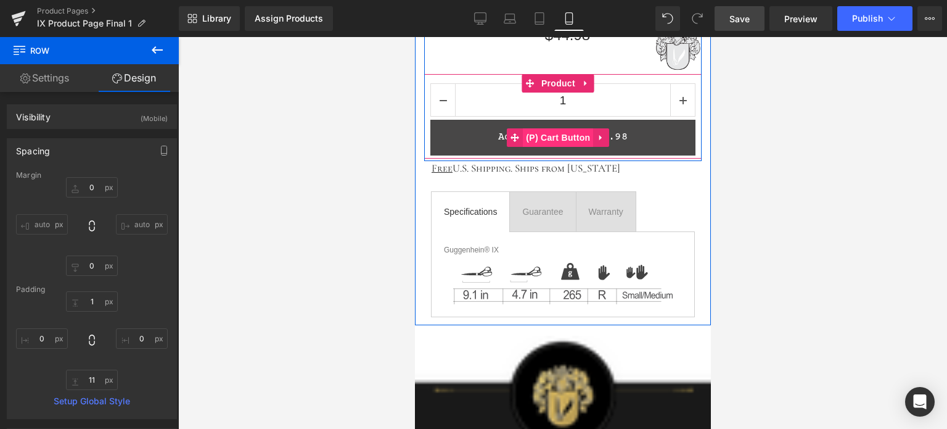
click at [547, 136] on span "(P) Cart Button" at bounding box center [557, 137] width 70 height 19
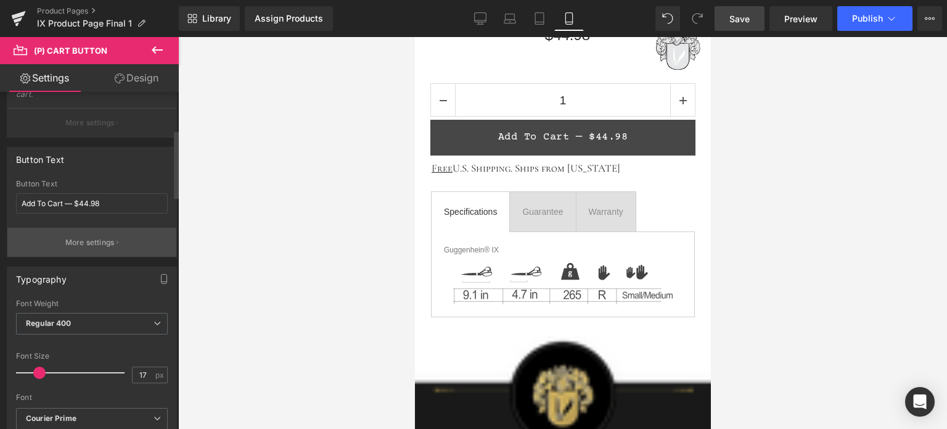
scroll to position [370, 0]
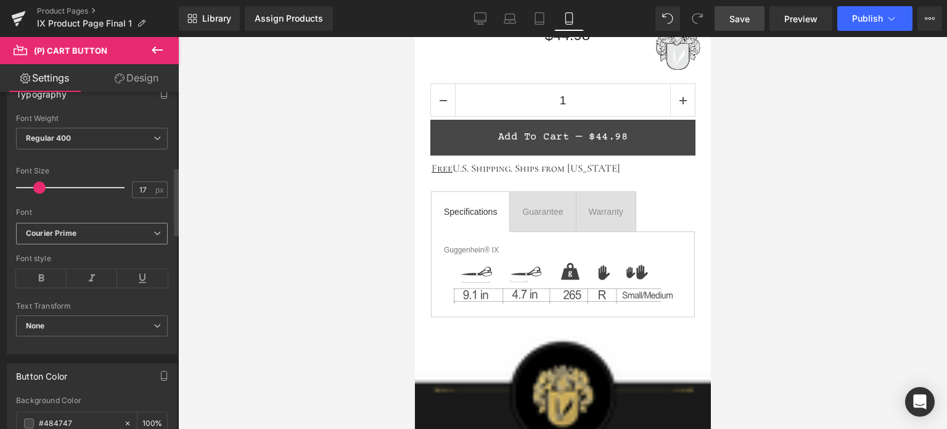
click at [96, 236] on span "Courier Prime" at bounding box center [92, 234] width 152 height 22
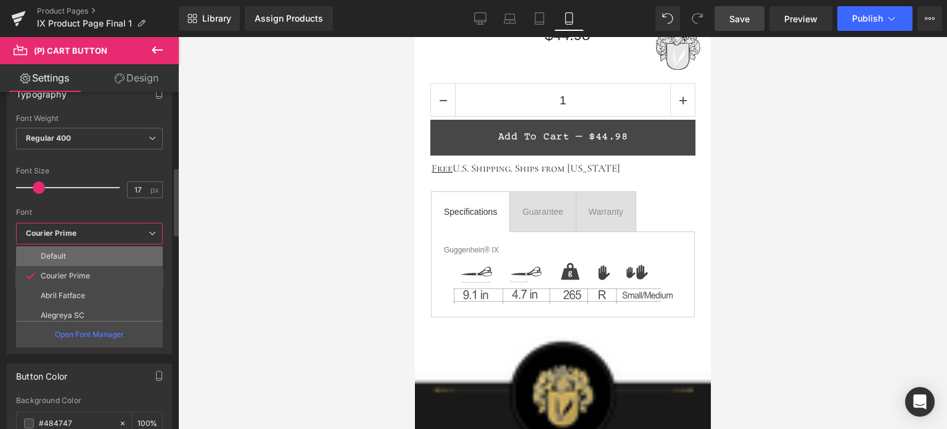
click at [93, 249] on li "Default" at bounding box center [92, 256] width 152 height 20
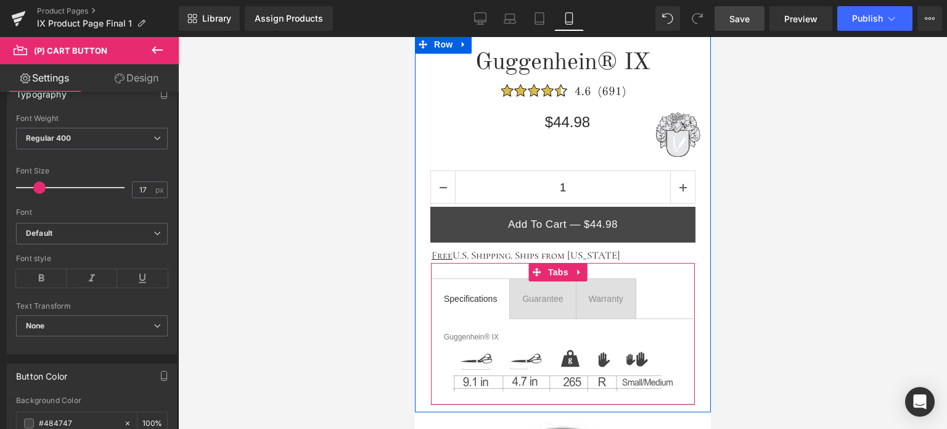
scroll to position [458, 0]
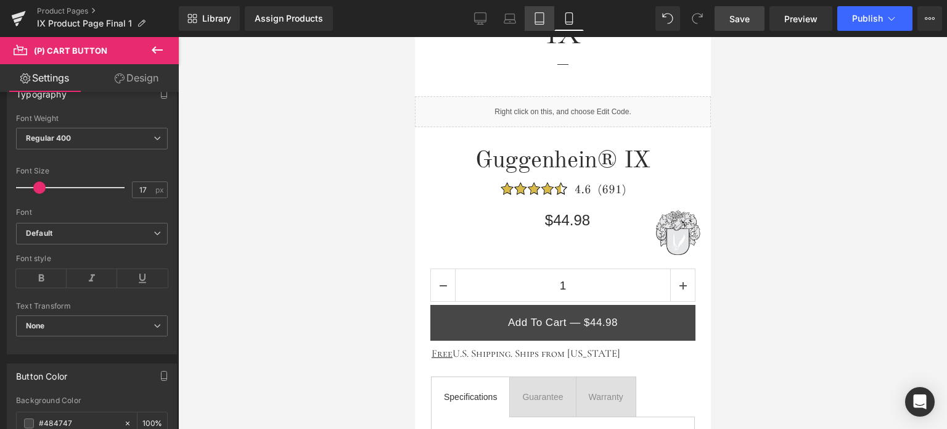
click at [537, 17] on icon at bounding box center [539, 18] width 12 height 12
type input "15"
type input "100"
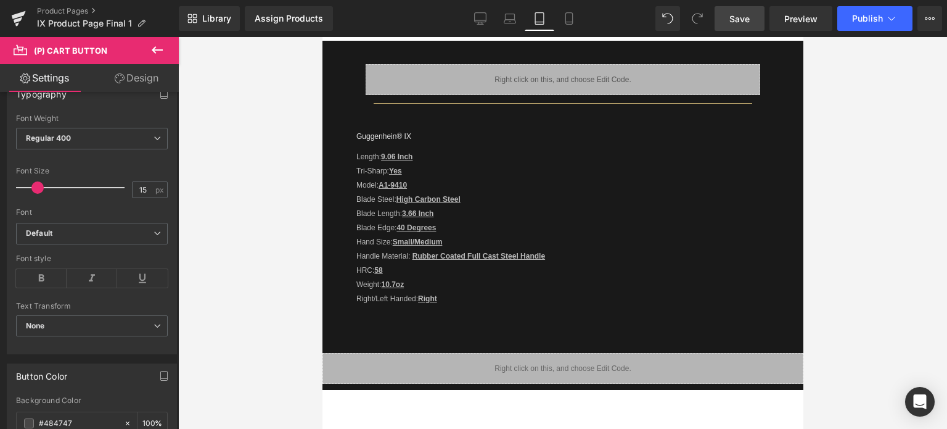
scroll to position [0, 0]
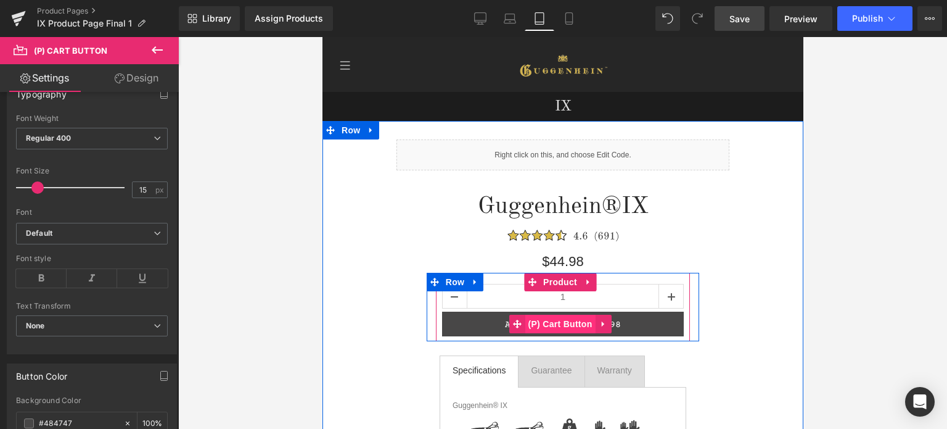
click at [556, 326] on span "(P) Cart Button" at bounding box center [559, 324] width 70 height 19
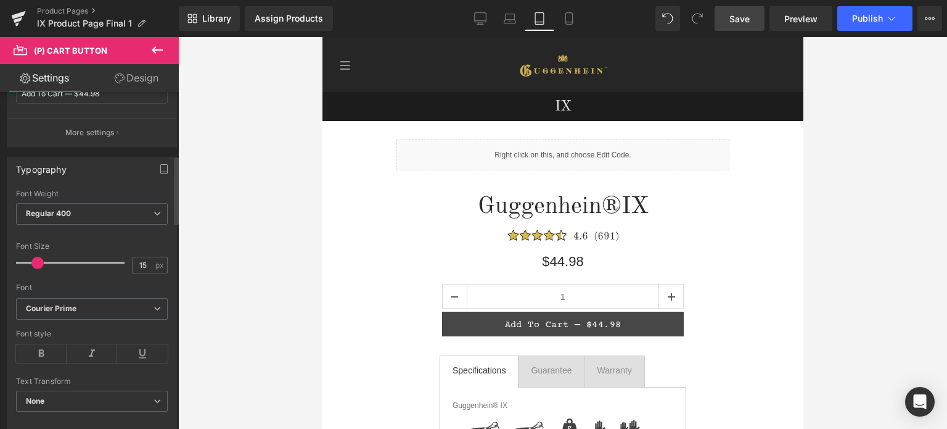
scroll to position [370, 0]
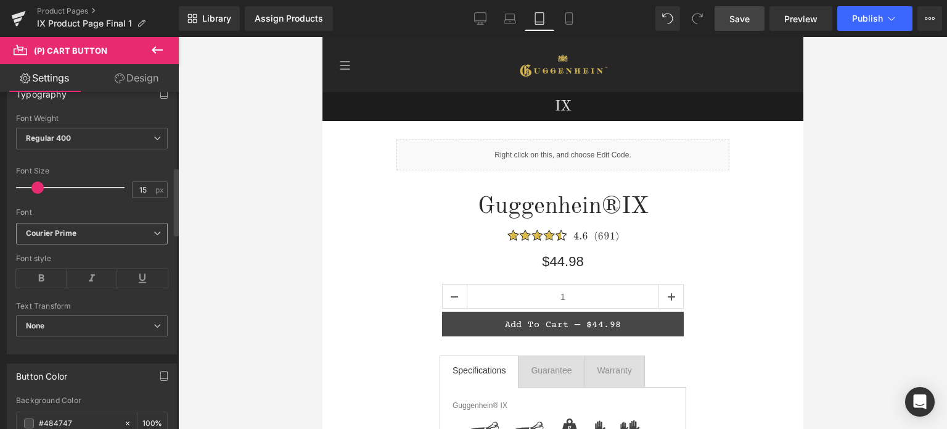
click at [84, 229] on b "Courier Prime" at bounding box center [90, 233] width 128 height 10
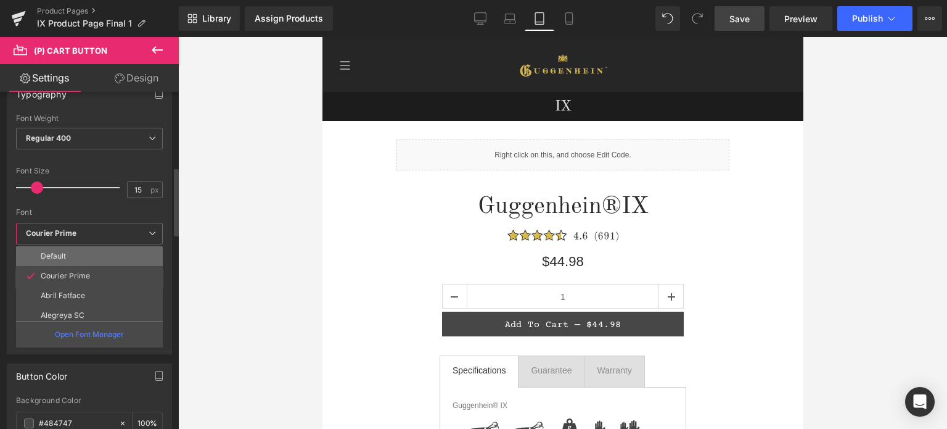
click at [76, 249] on li "Default" at bounding box center [92, 256] width 152 height 20
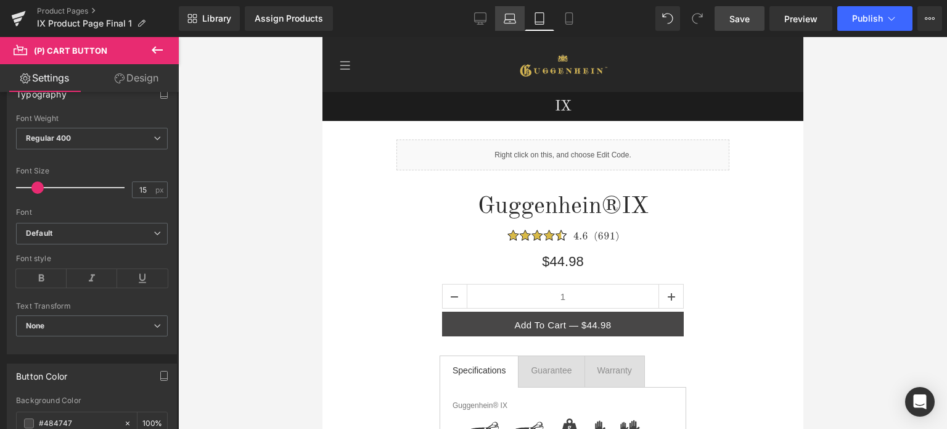
click at [511, 20] on icon at bounding box center [510, 22] width 12 height 4
type input "100"
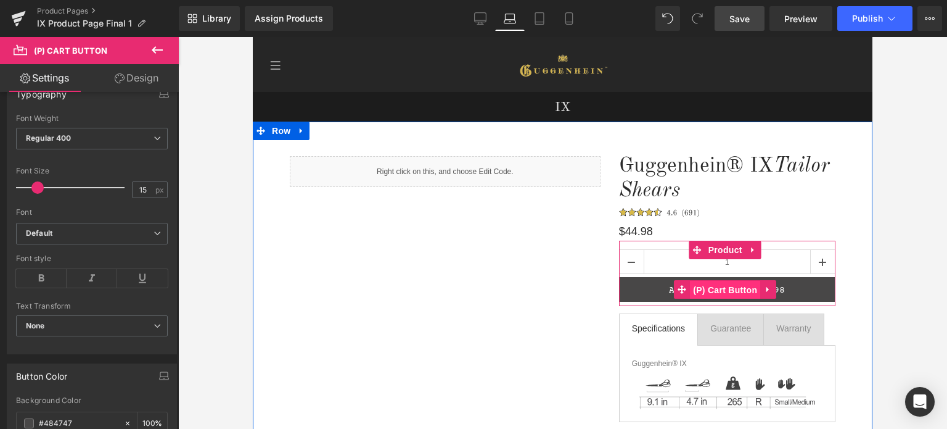
click at [718, 292] on span "(P) Cart Button" at bounding box center [725, 290] width 70 height 19
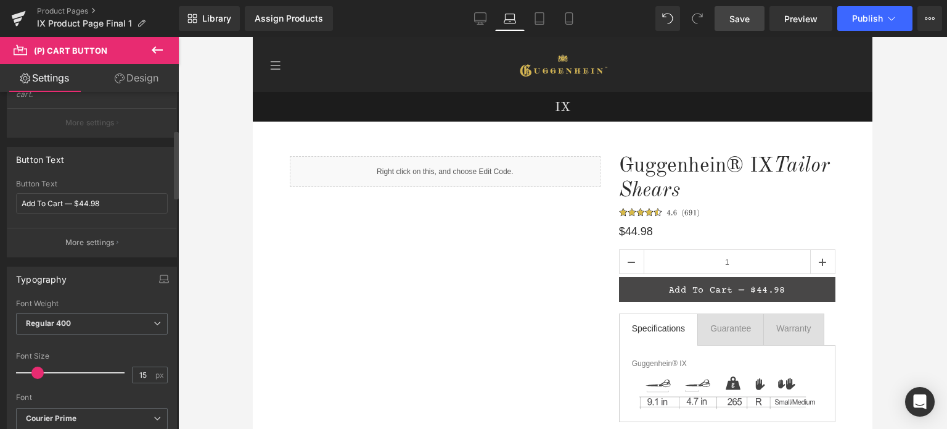
scroll to position [308, 0]
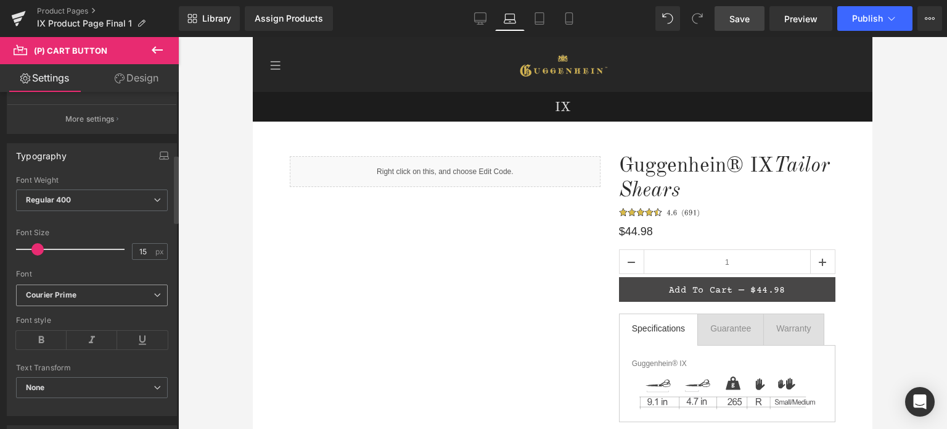
click at [76, 294] on icon "Courier Prime" at bounding box center [51, 295] width 51 height 10
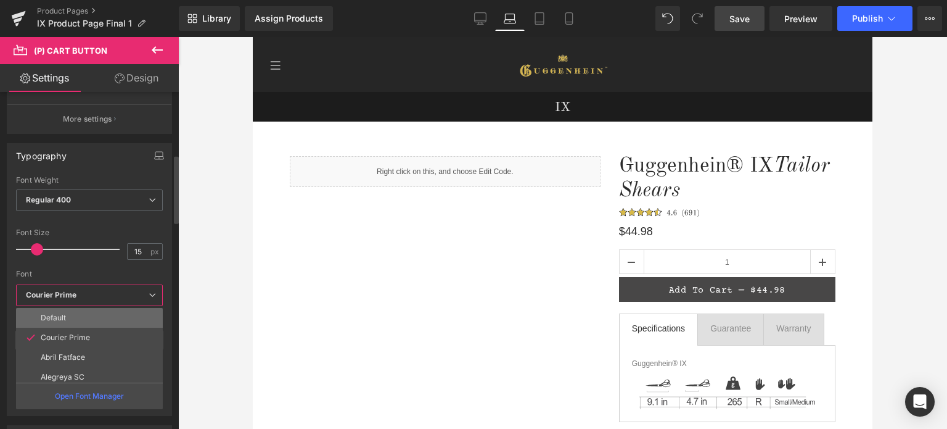
click at [72, 314] on li "Default" at bounding box center [92, 318] width 152 height 20
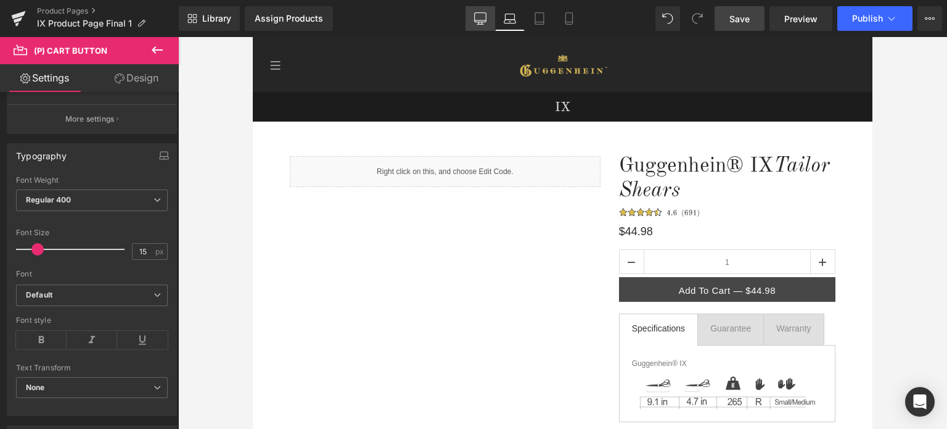
click at [480, 15] on icon at bounding box center [480, 18] width 12 height 12
type input "100"
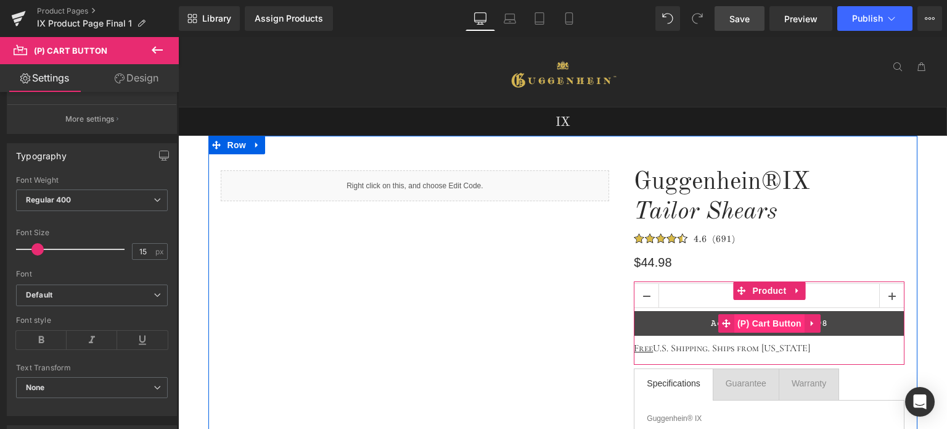
click at [776, 324] on span "(P) Cart Button" at bounding box center [770, 323] width 70 height 19
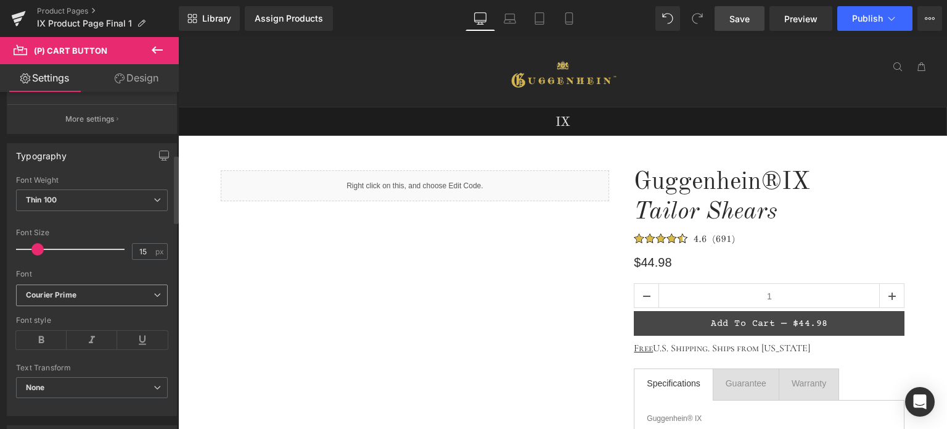
click at [93, 305] on div "Courier Prime Default Courier Prime Abril Fatface Alegreya SC Aguafina Script […" at bounding box center [92, 298] width 152 height 28
click at [89, 293] on b "Courier Prime" at bounding box center [90, 295] width 128 height 10
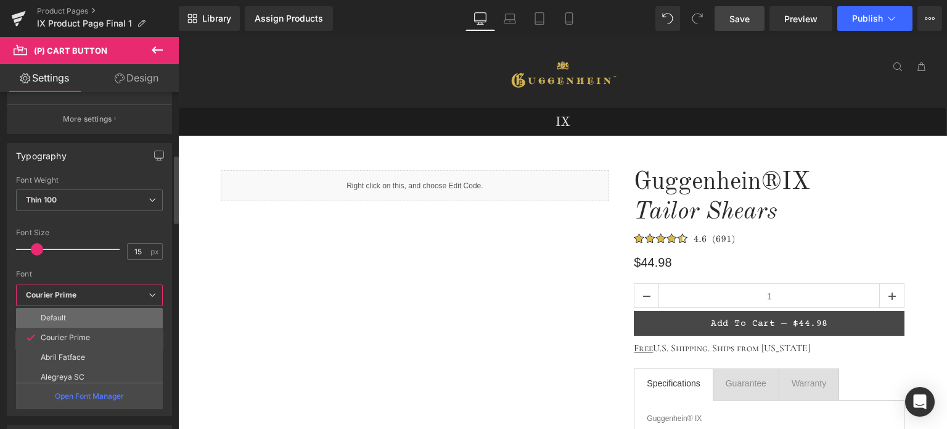
click at [73, 311] on li "Default" at bounding box center [92, 318] width 152 height 20
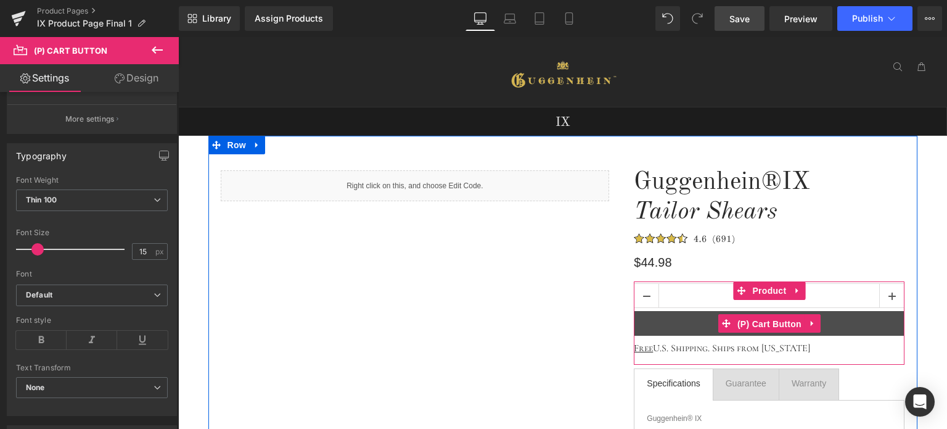
click at [770, 323] on span "(P) Cart Button" at bounding box center [770, 324] width 70 height 19
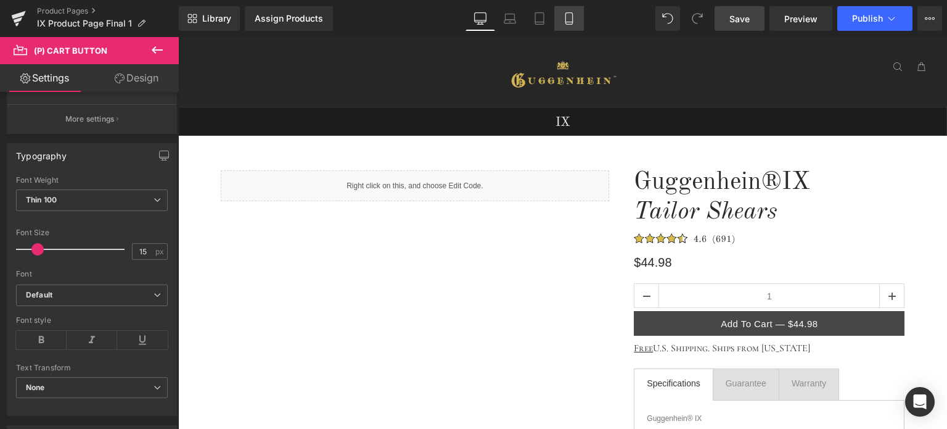
click at [567, 15] on icon at bounding box center [569, 18] width 12 height 12
type input "20"
type input "100"
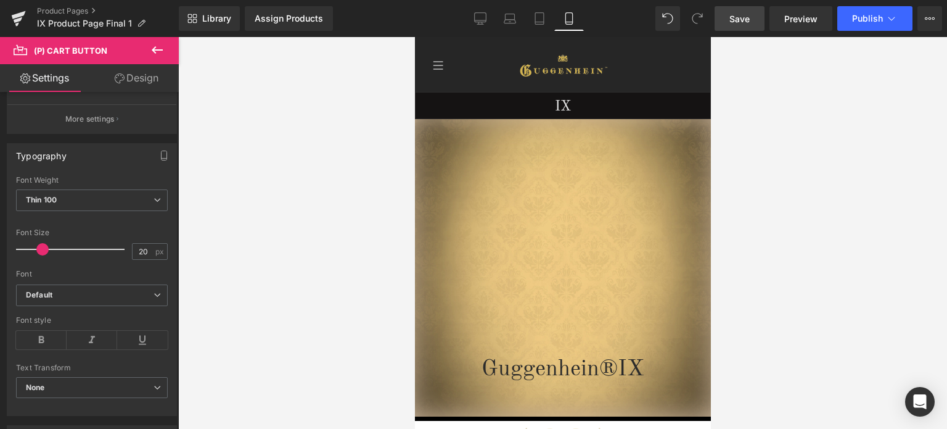
click at [748, 22] on span "Save" at bounding box center [740, 18] width 20 height 13
click at [793, 19] on span "Preview" at bounding box center [800, 18] width 33 height 13
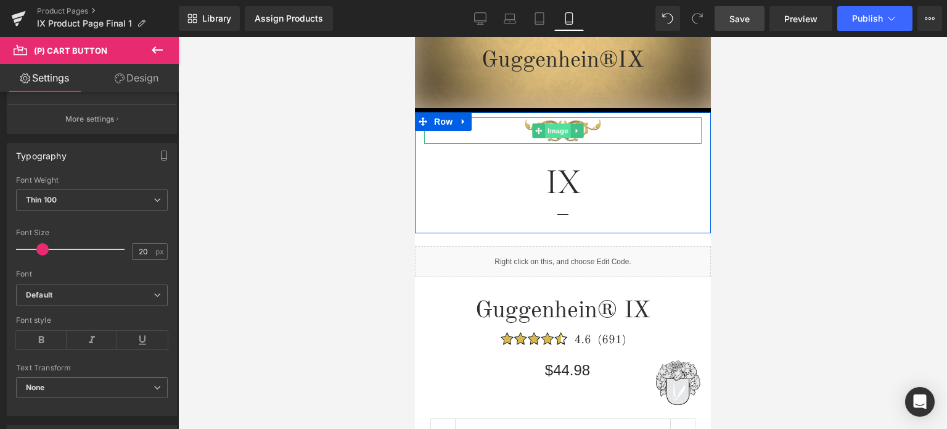
click at [558, 132] on span "Image" at bounding box center [558, 130] width 26 height 15
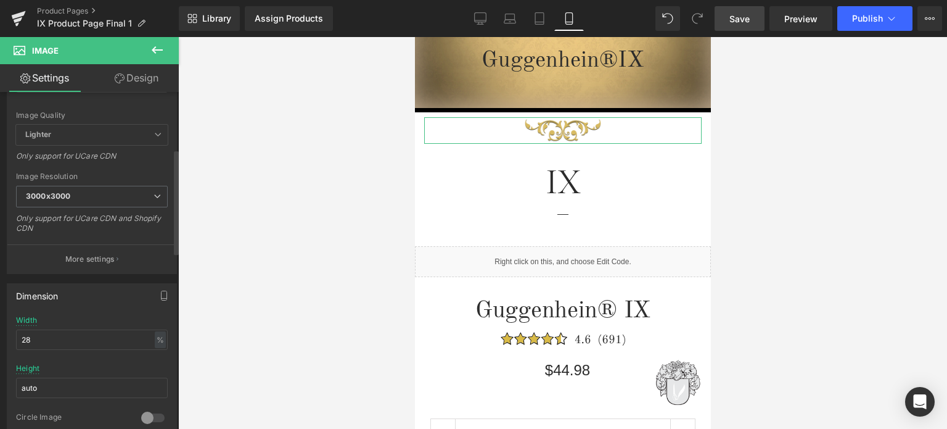
scroll to position [247, 0]
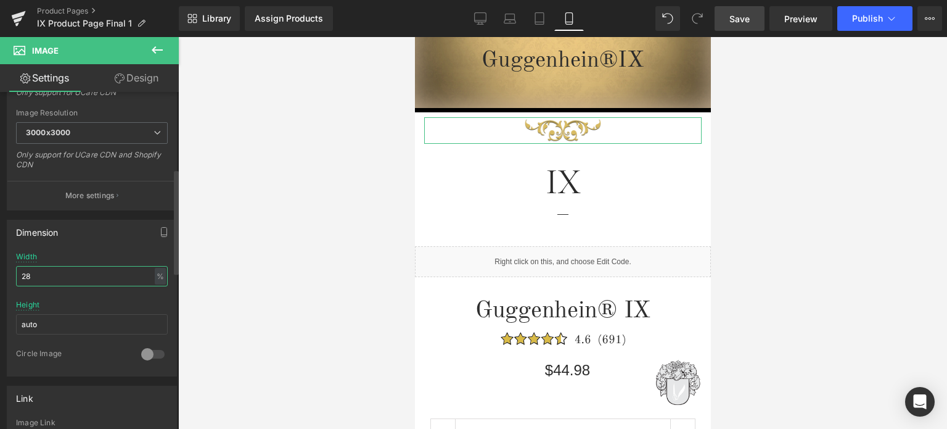
click at [22, 271] on input "28" at bounding box center [92, 276] width 152 height 20
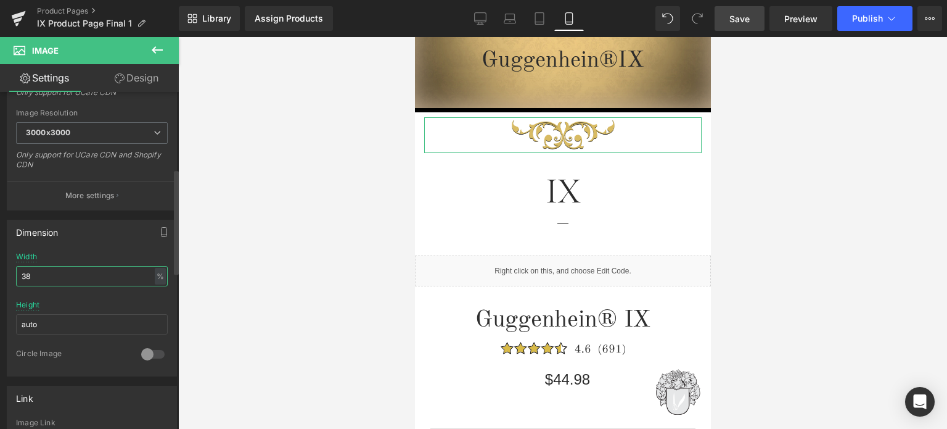
drag, startPoint x: 27, startPoint y: 274, endPoint x: 34, endPoint y: 274, distance: 7.4
click at [34, 274] on input "38" at bounding box center [92, 276] width 152 height 20
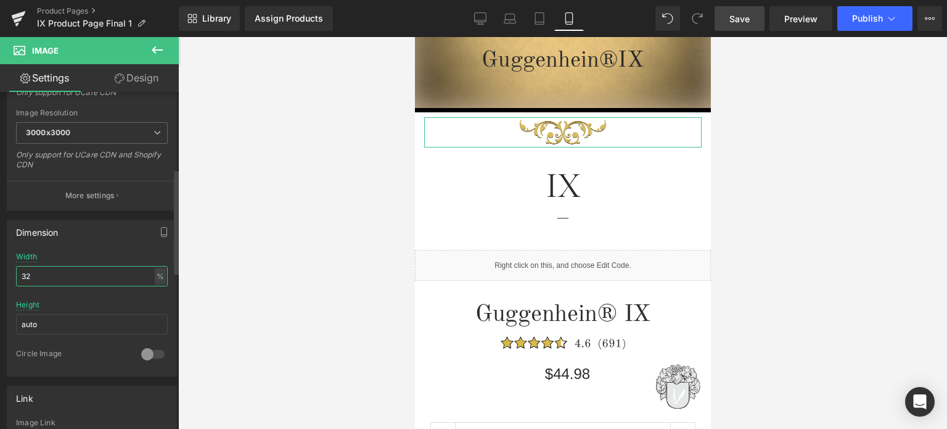
click at [31, 273] on input "32" at bounding box center [92, 276] width 152 height 20
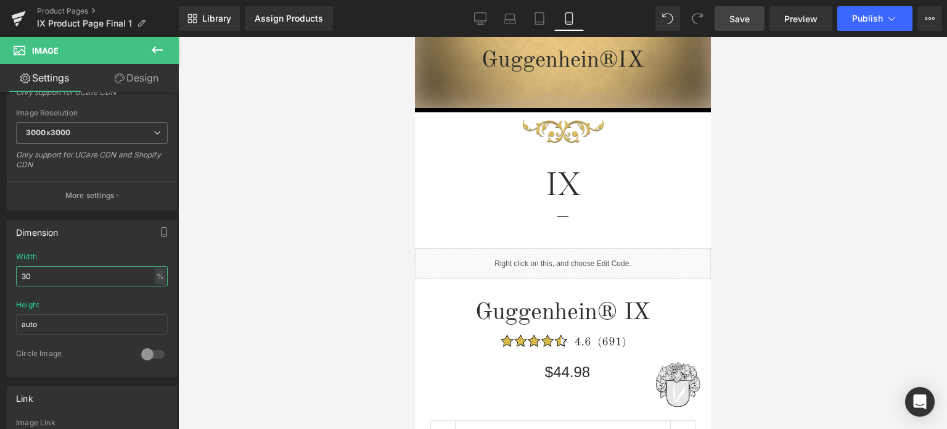
type input "30"
click at [741, 15] on span "Save" at bounding box center [740, 18] width 20 height 13
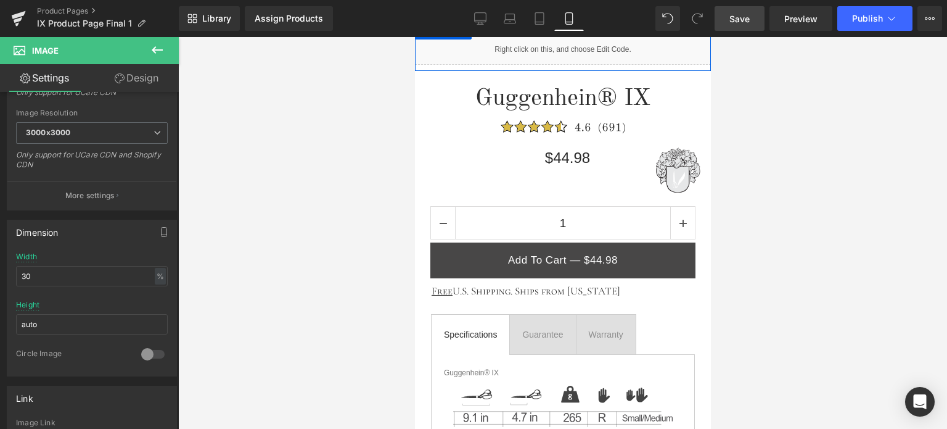
scroll to position [617, 0]
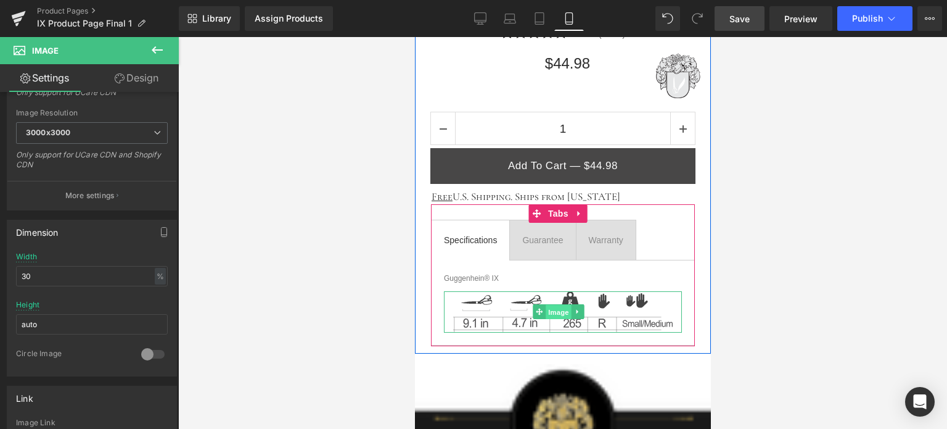
click at [556, 309] on span "Image" at bounding box center [558, 312] width 26 height 15
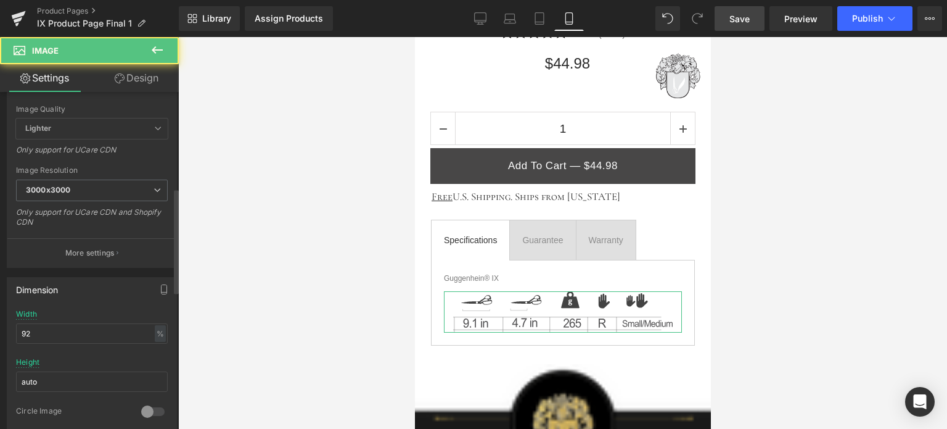
scroll to position [308, 0]
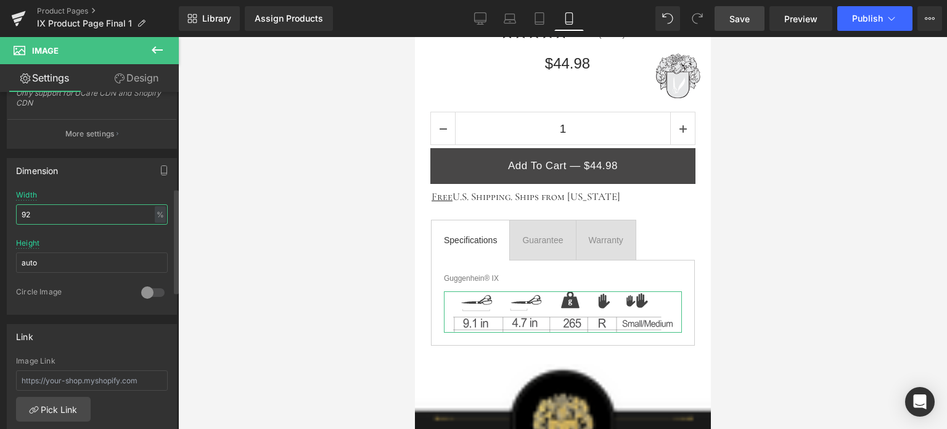
drag, startPoint x: 30, startPoint y: 213, endPoint x: 37, endPoint y: 213, distance: 7.4
click at [37, 213] on input "92" at bounding box center [92, 214] width 152 height 20
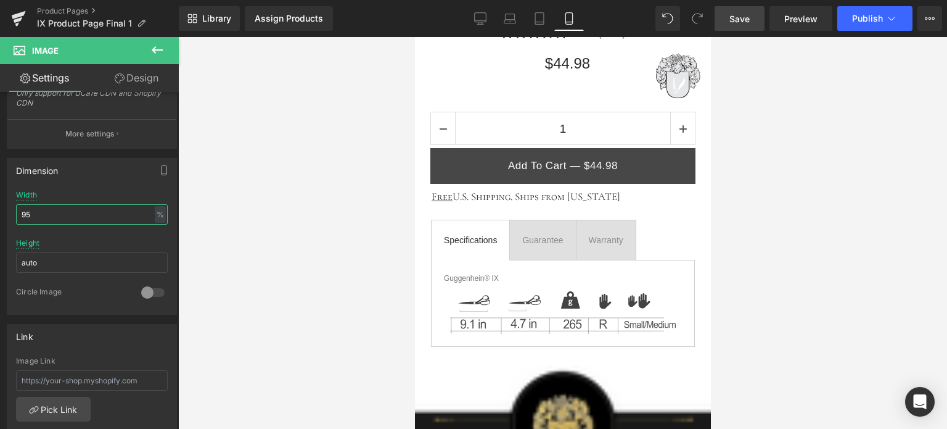
type input "95"
click at [749, 17] on span "Save" at bounding box center [740, 18] width 20 height 13
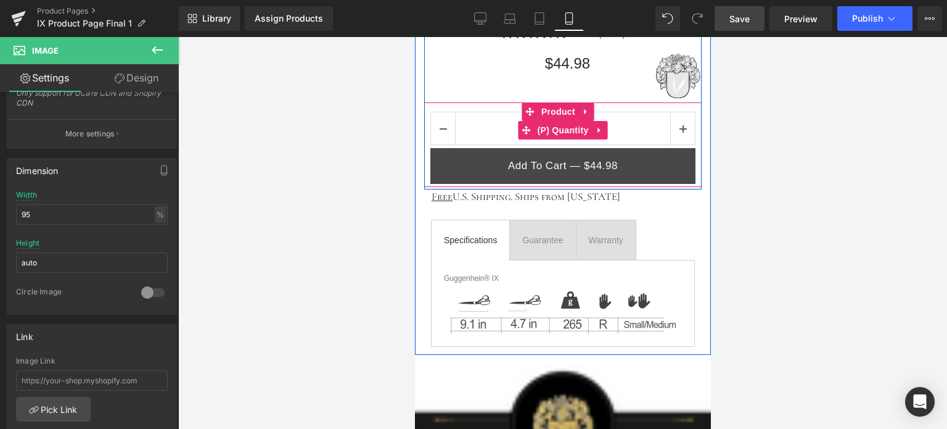
scroll to position [247, 0]
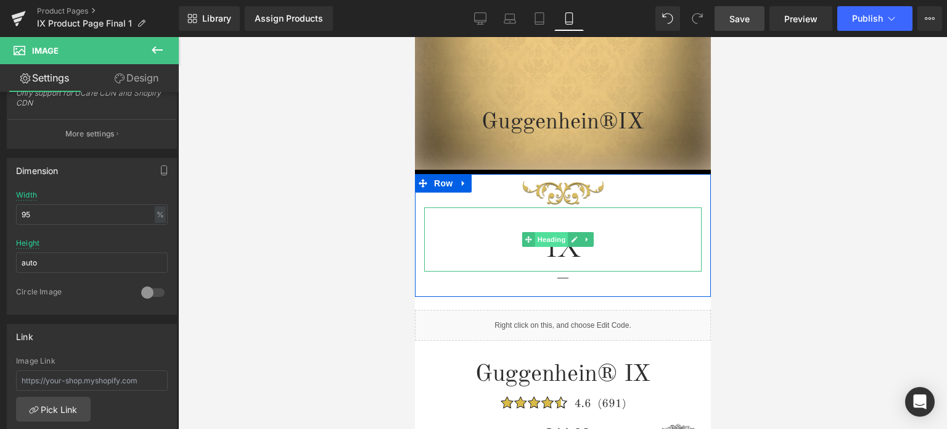
click at [555, 240] on span "Heading" at bounding box center [551, 239] width 33 height 15
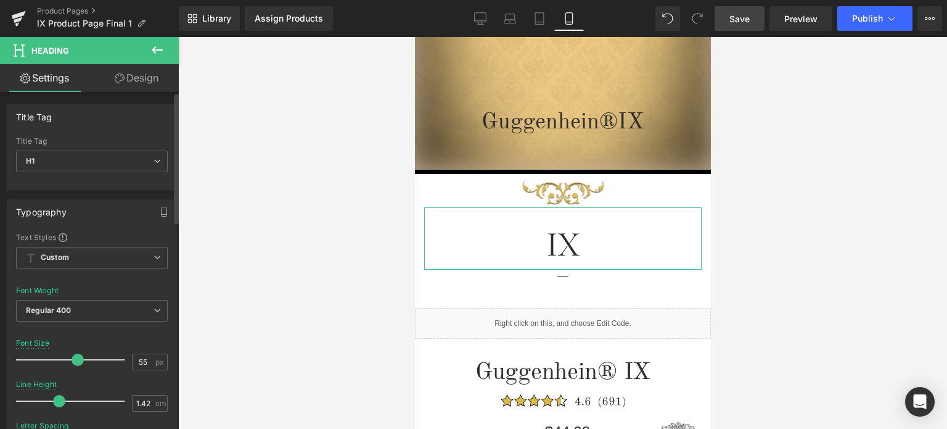
type input "54"
click at [72, 358] on span at bounding box center [74, 359] width 12 height 12
click at [746, 17] on span "Save" at bounding box center [740, 18] width 20 height 13
click at [752, 20] on link "Save" at bounding box center [740, 18] width 50 height 25
click at [743, 18] on span "Save" at bounding box center [740, 18] width 20 height 13
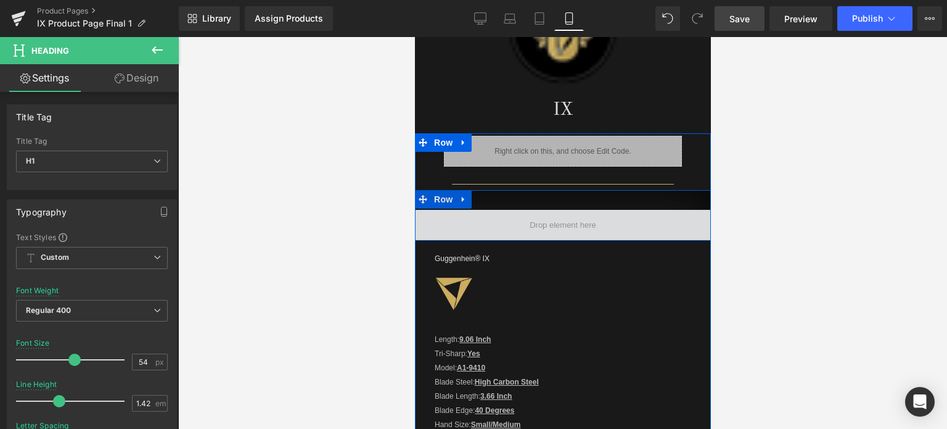
scroll to position [1034, 0]
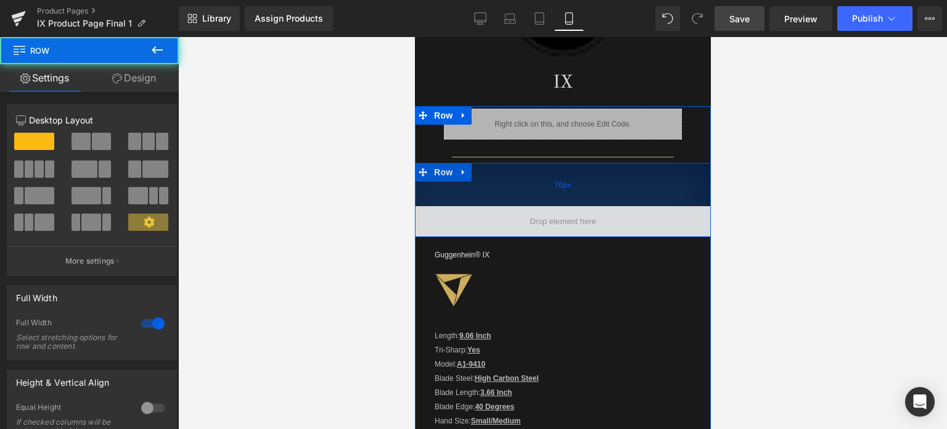
drag, startPoint x: 554, startPoint y: 160, endPoint x: 552, endPoint y: 184, distance: 24.1
click at [552, 184] on div "70px" at bounding box center [562, 184] width 296 height 43
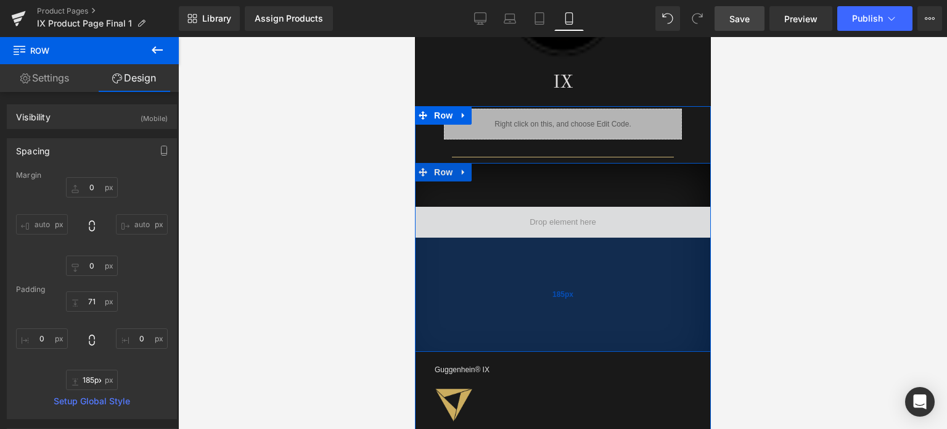
type input "190px"
drag, startPoint x: 550, startPoint y: 231, endPoint x: 547, endPoint y: 348, distance: 117.2
click at [547, 348] on div "190px" at bounding box center [562, 295] width 296 height 117
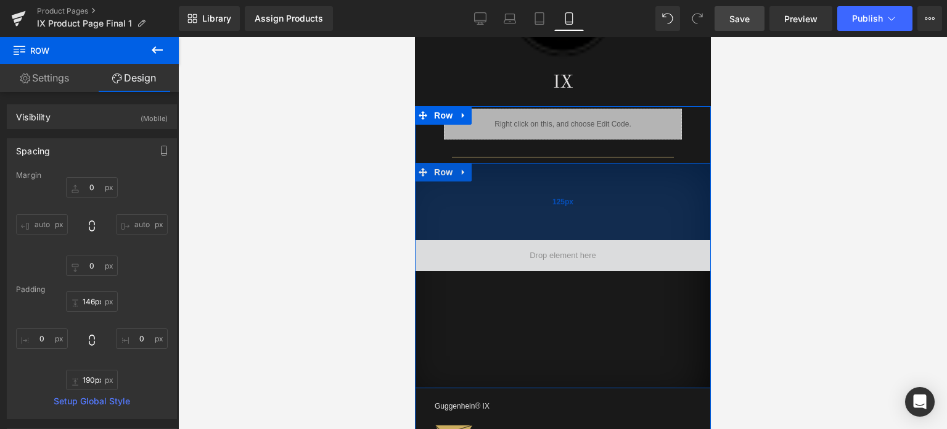
type input "147px"
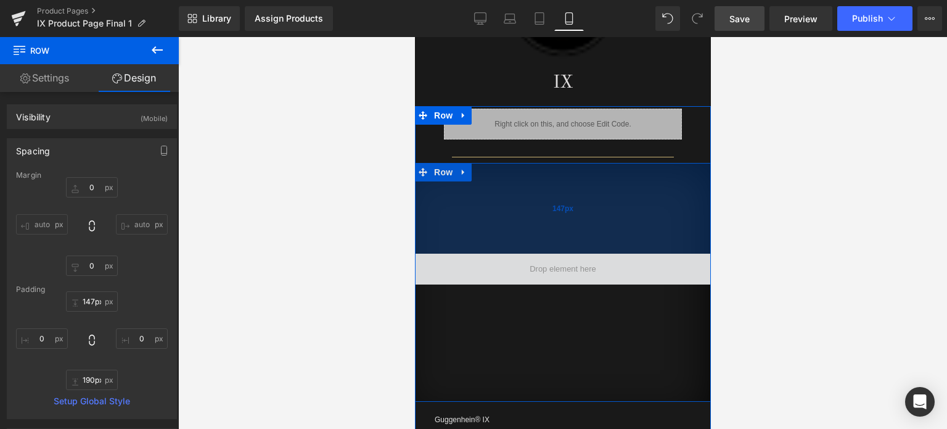
drag, startPoint x: 580, startPoint y: 160, endPoint x: 581, endPoint y: 207, distance: 46.9
click at [581, 207] on div "147px" at bounding box center [562, 208] width 296 height 91
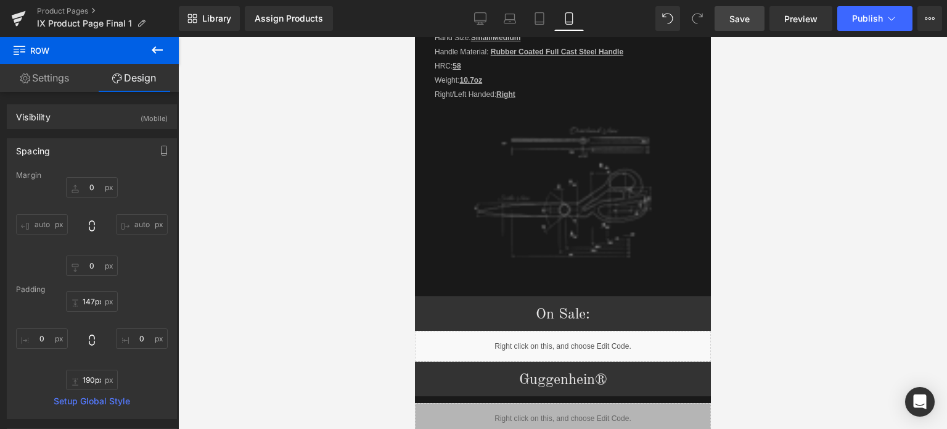
scroll to position [1589, 0]
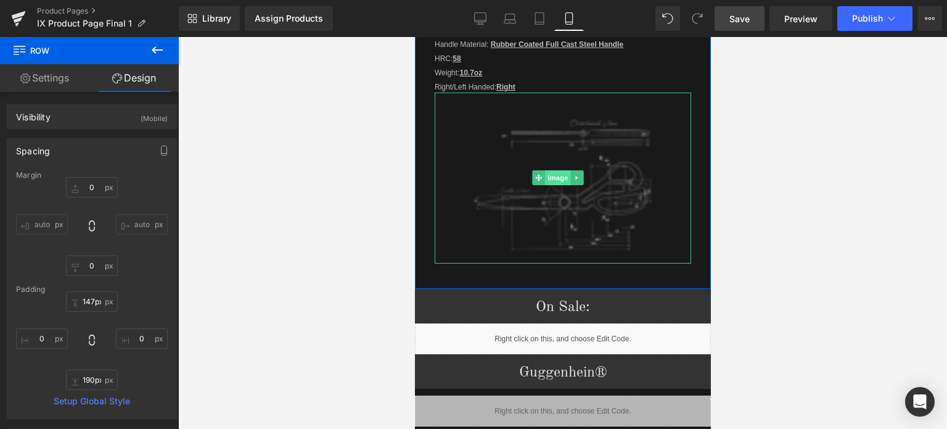
click at [554, 171] on span "Image" at bounding box center [558, 177] width 26 height 15
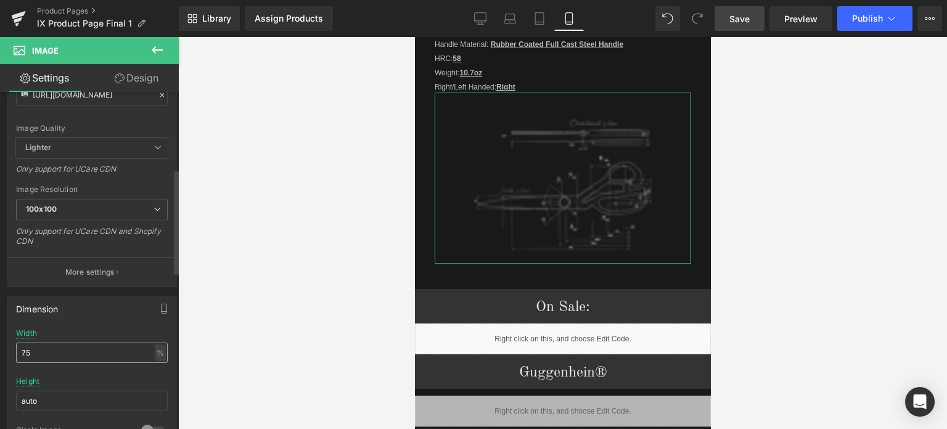
scroll to position [247, 0]
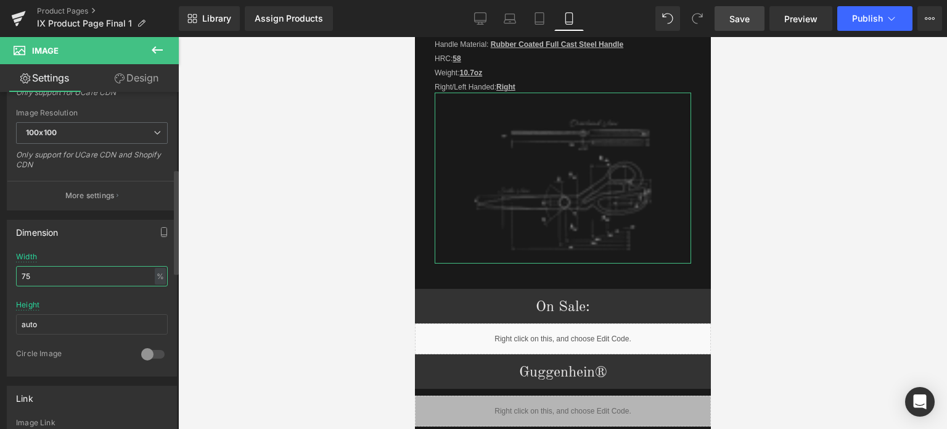
drag, startPoint x: 27, startPoint y: 272, endPoint x: 36, endPoint y: 272, distance: 9.3
click at [36, 272] on input "75" at bounding box center [92, 276] width 152 height 20
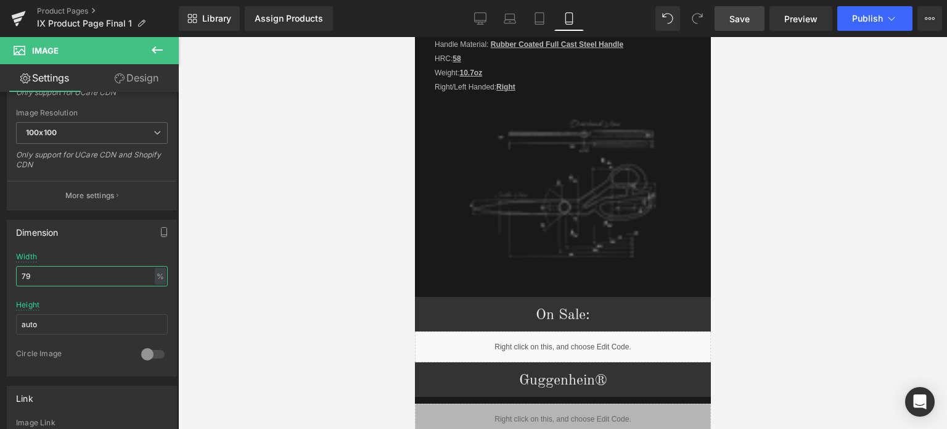
type input "79"
click at [741, 20] on span "Save" at bounding box center [740, 18] width 20 height 13
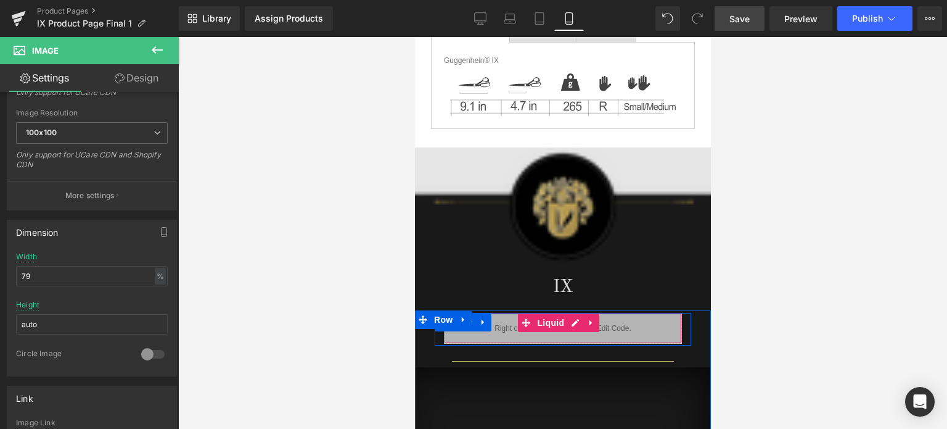
scroll to position [788, 0]
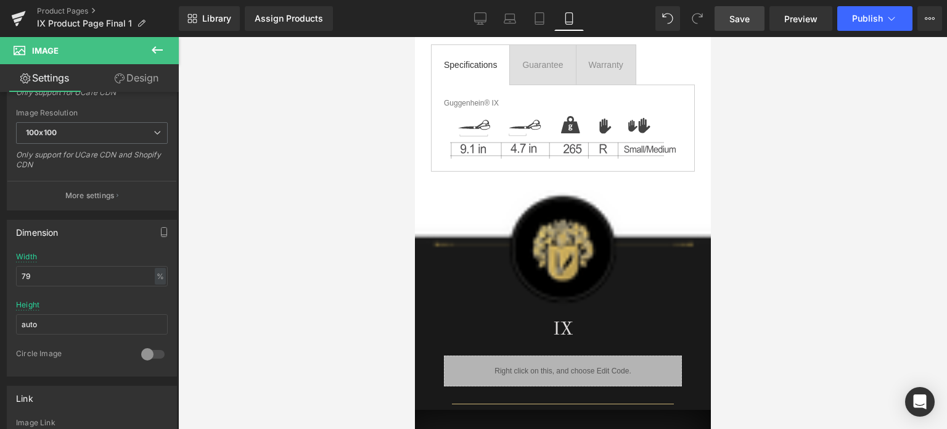
click at [748, 20] on span "Save" at bounding box center [740, 18] width 20 height 13
click at [68, 10] on link "Product Pages" at bounding box center [108, 11] width 142 height 10
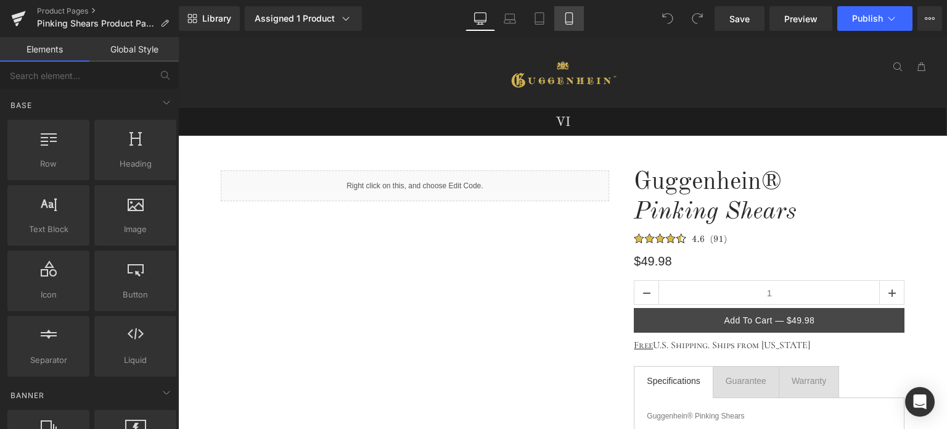
click at [570, 22] on icon at bounding box center [569, 18] width 12 height 12
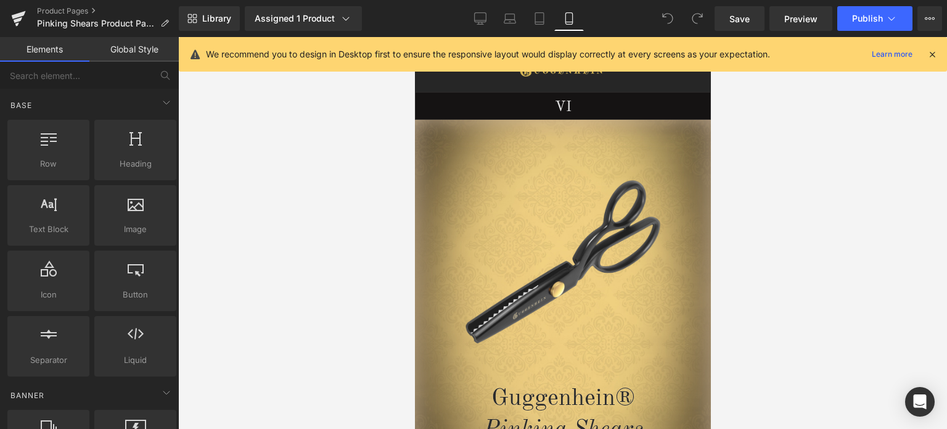
click at [929, 53] on icon at bounding box center [932, 54] width 11 height 11
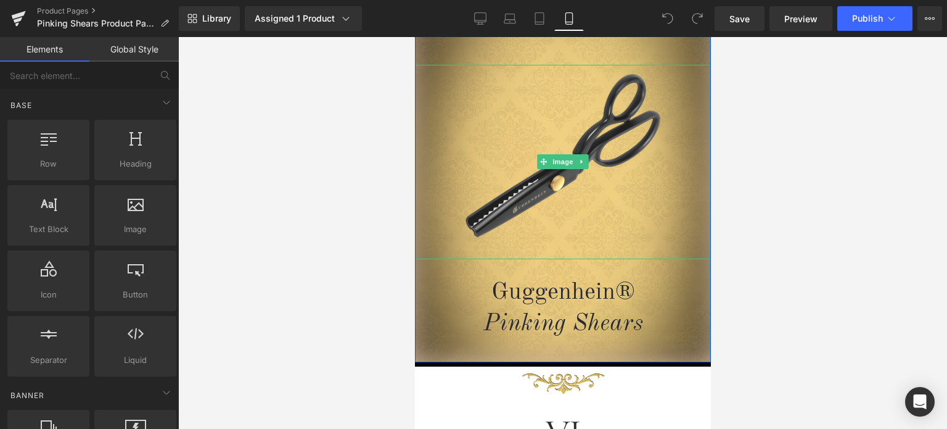
scroll to position [185, 0]
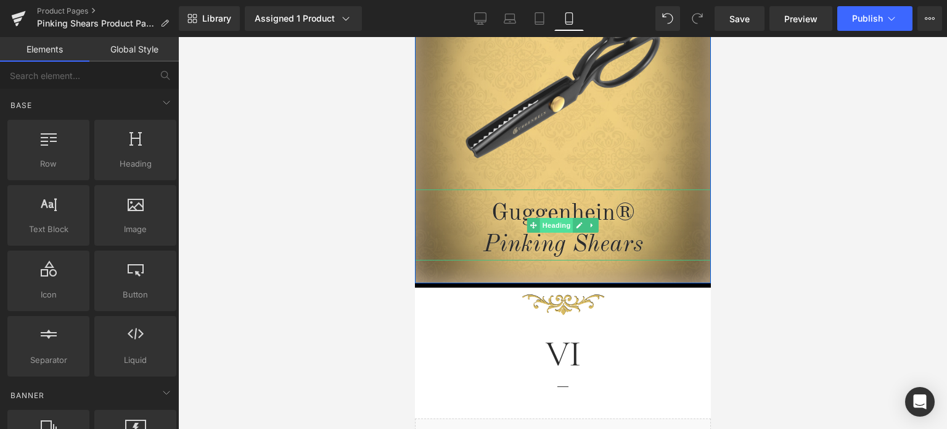
click at [551, 226] on span "Heading" at bounding box center [556, 225] width 33 height 15
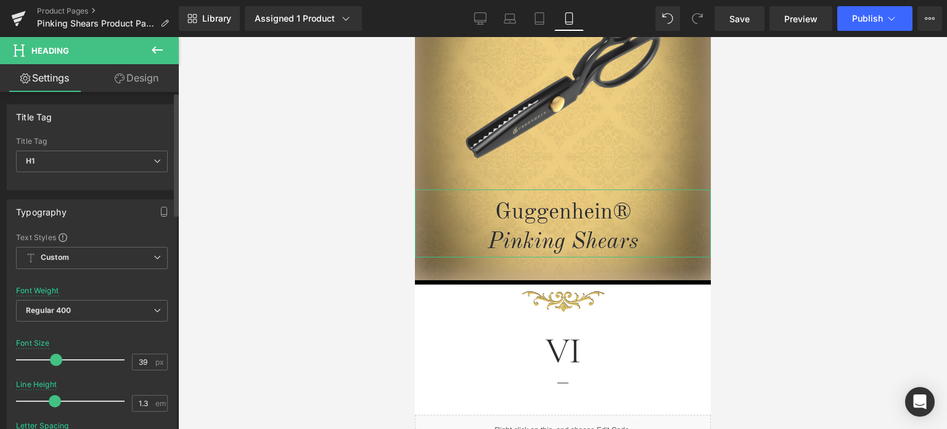
click at [51, 358] on span at bounding box center [56, 359] width 12 height 12
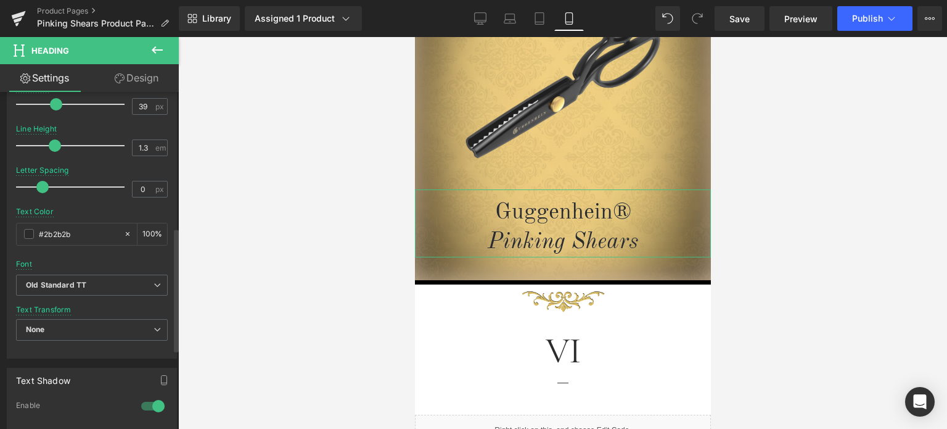
scroll to position [370, 0]
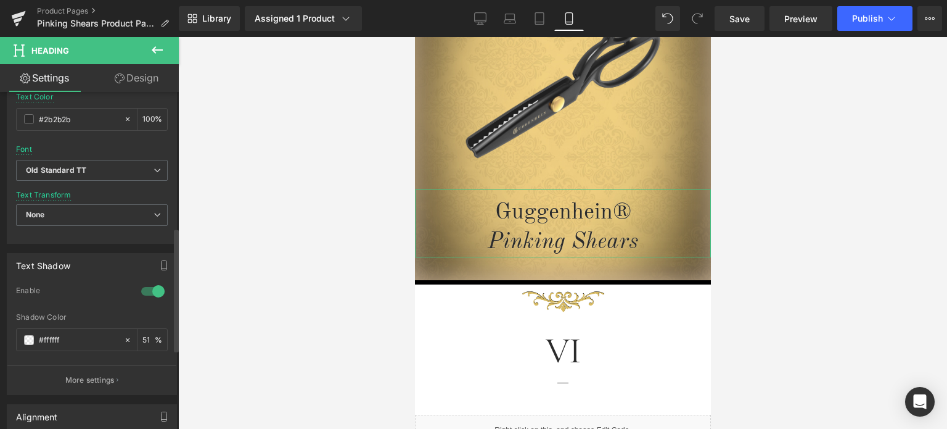
click at [149, 291] on div at bounding box center [153, 291] width 30 height 20
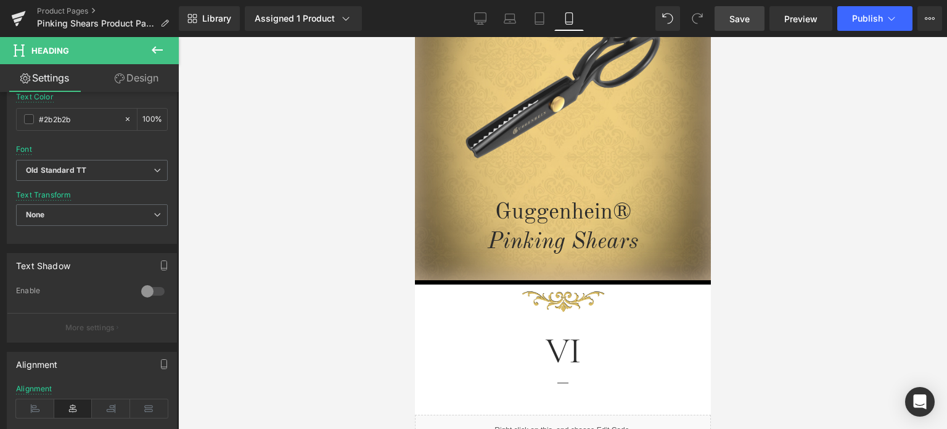
click at [736, 19] on span "Save" at bounding box center [740, 18] width 20 height 13
click at [72, 10] on link "Product Pages" at bounding box center [108, 11] width 142 height 10
